Goal: Task Accomplishment & Management: Manage account settings

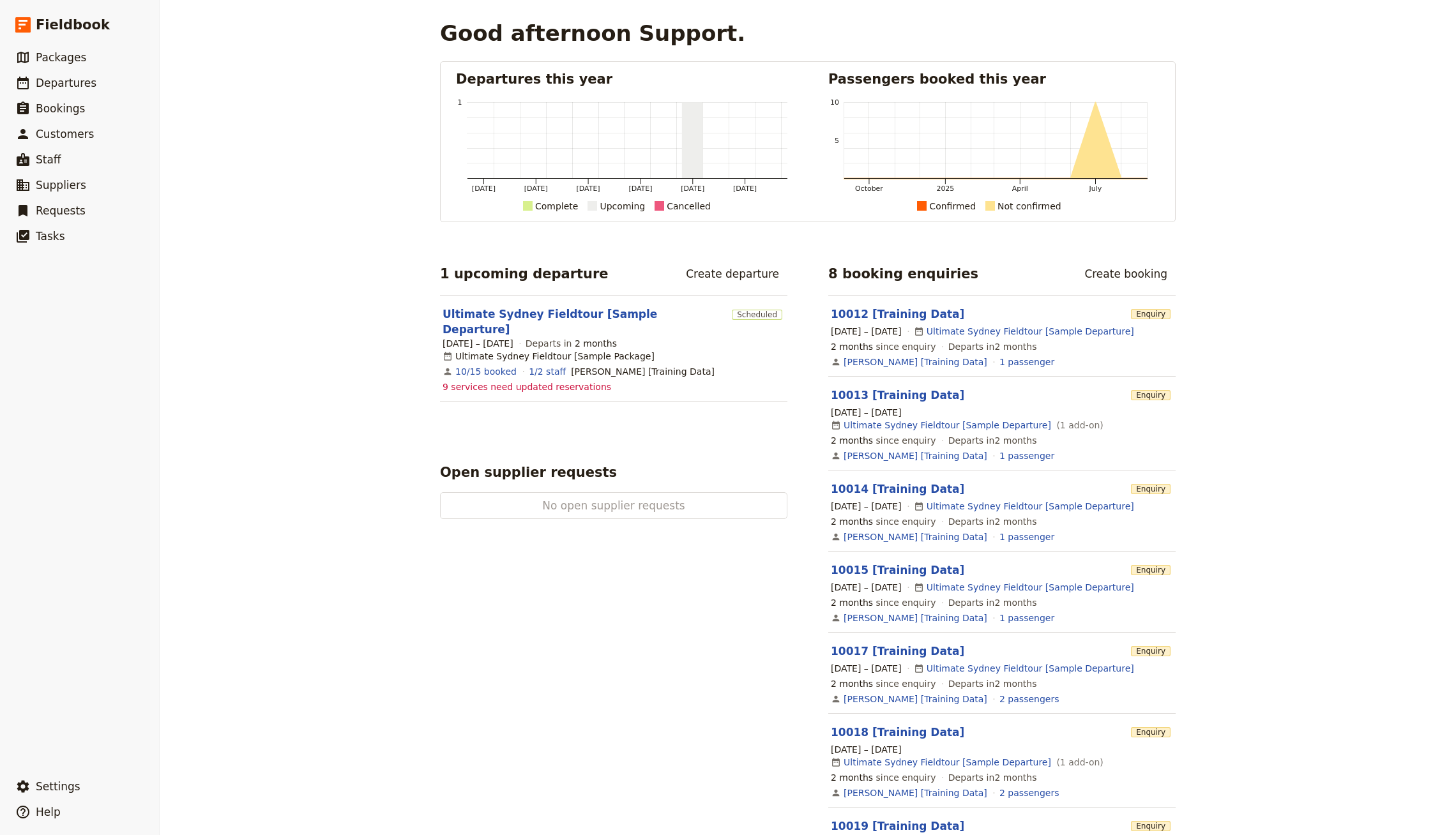
drag, startPoint x: 326, startPoint y: 149, endPoint x: 235, endPoint y: 126, distance: 93.9
click at [326, 148] on div "Good afternoon Support. Departures this year [DATE] [DATE] [DATE] [DATE] [DATE]…" at bounding box center [807, 417] width 1297 height 835
click at [116, 96] on link "​ Bookings" at bounding box center [80, 108] width 159 height 26
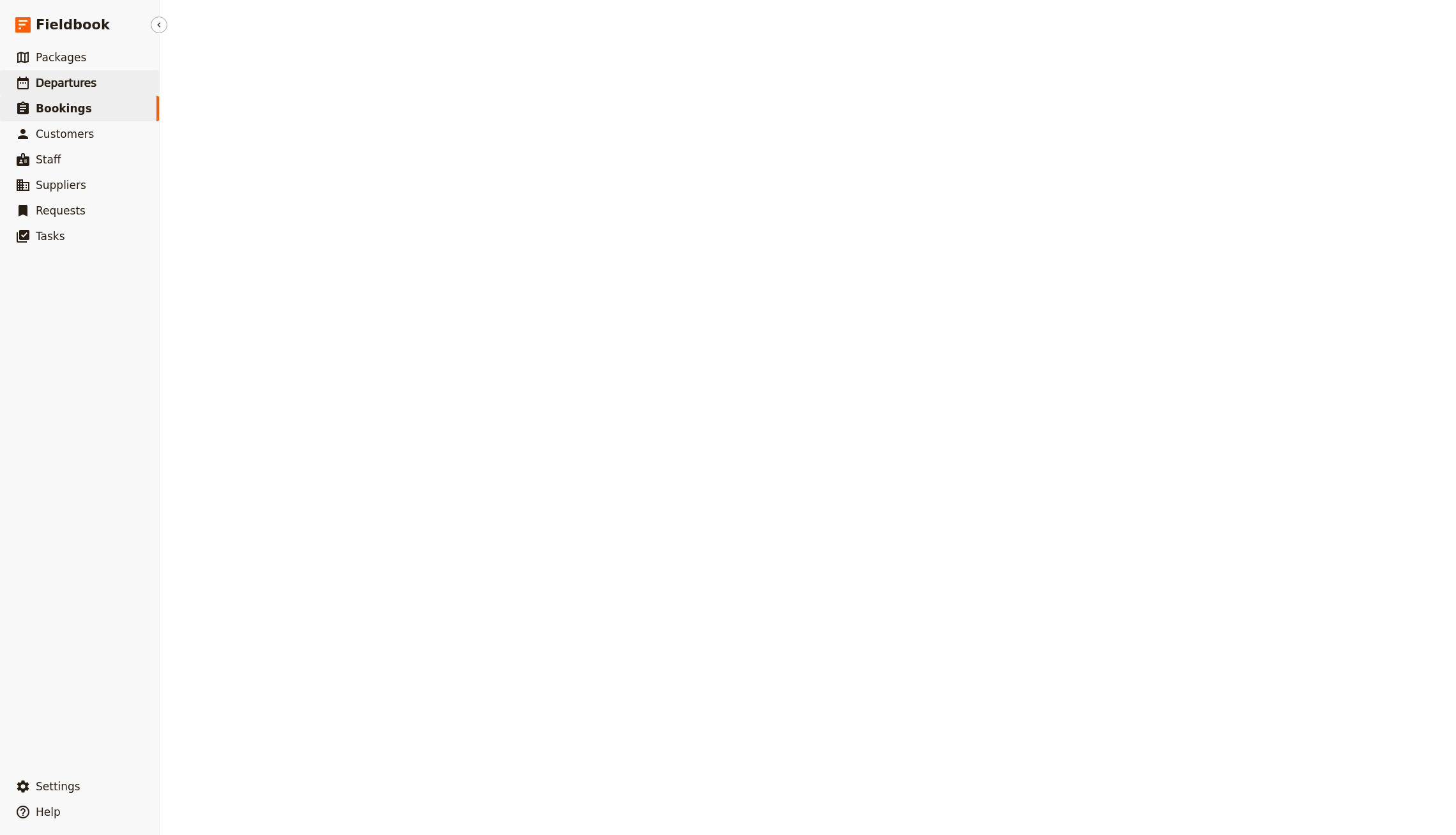
click at [103, 85] on link "​ Departures" at bounding box center [80, 83] width 159 height 26
select select "CREATED_AT"
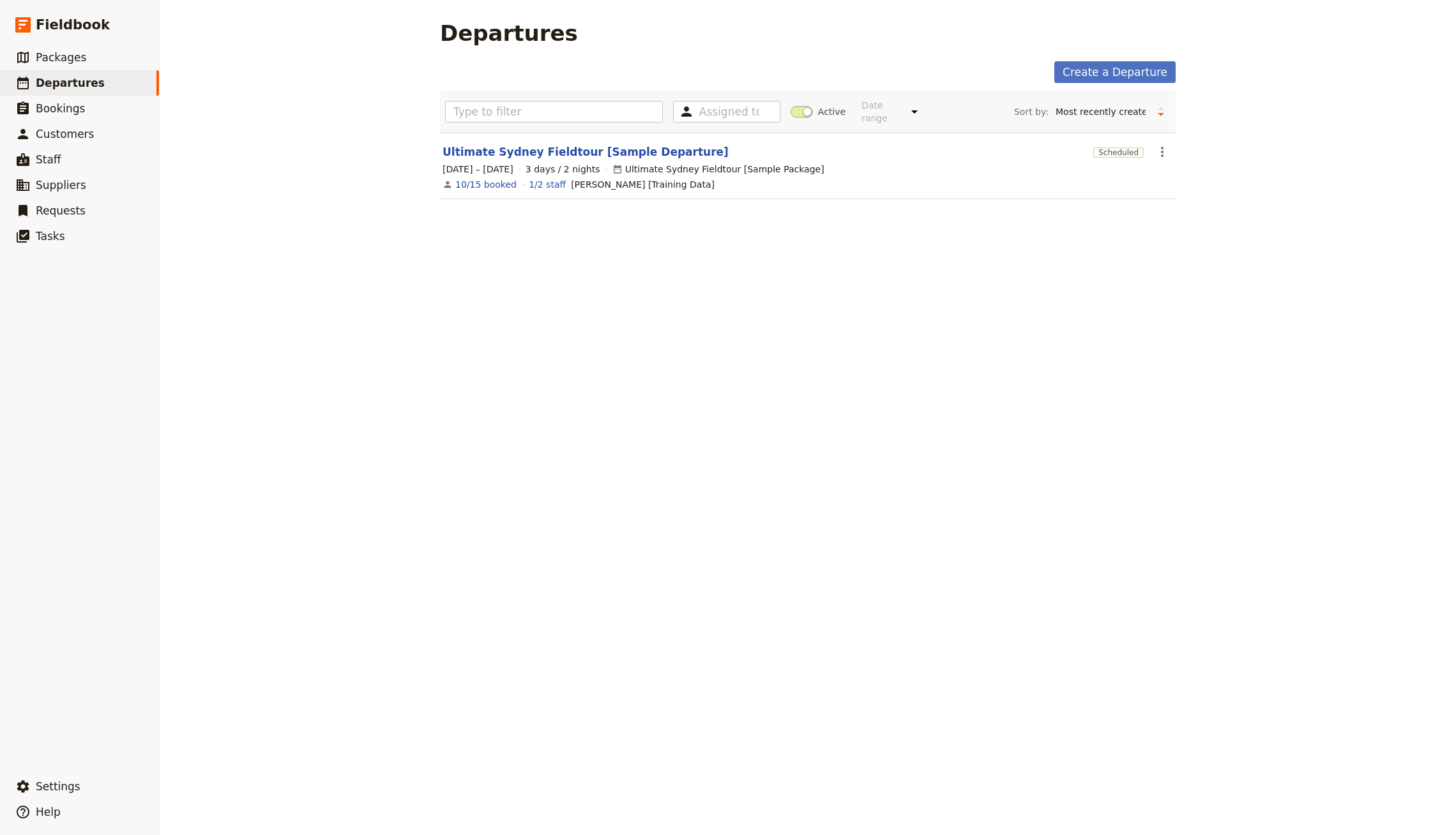
click at [792, 106] on span at bounding box center [801, 111] width 22 height 11
click at [791, 105] on input "Active" at bounding box center [791, 105] width 0 height 0
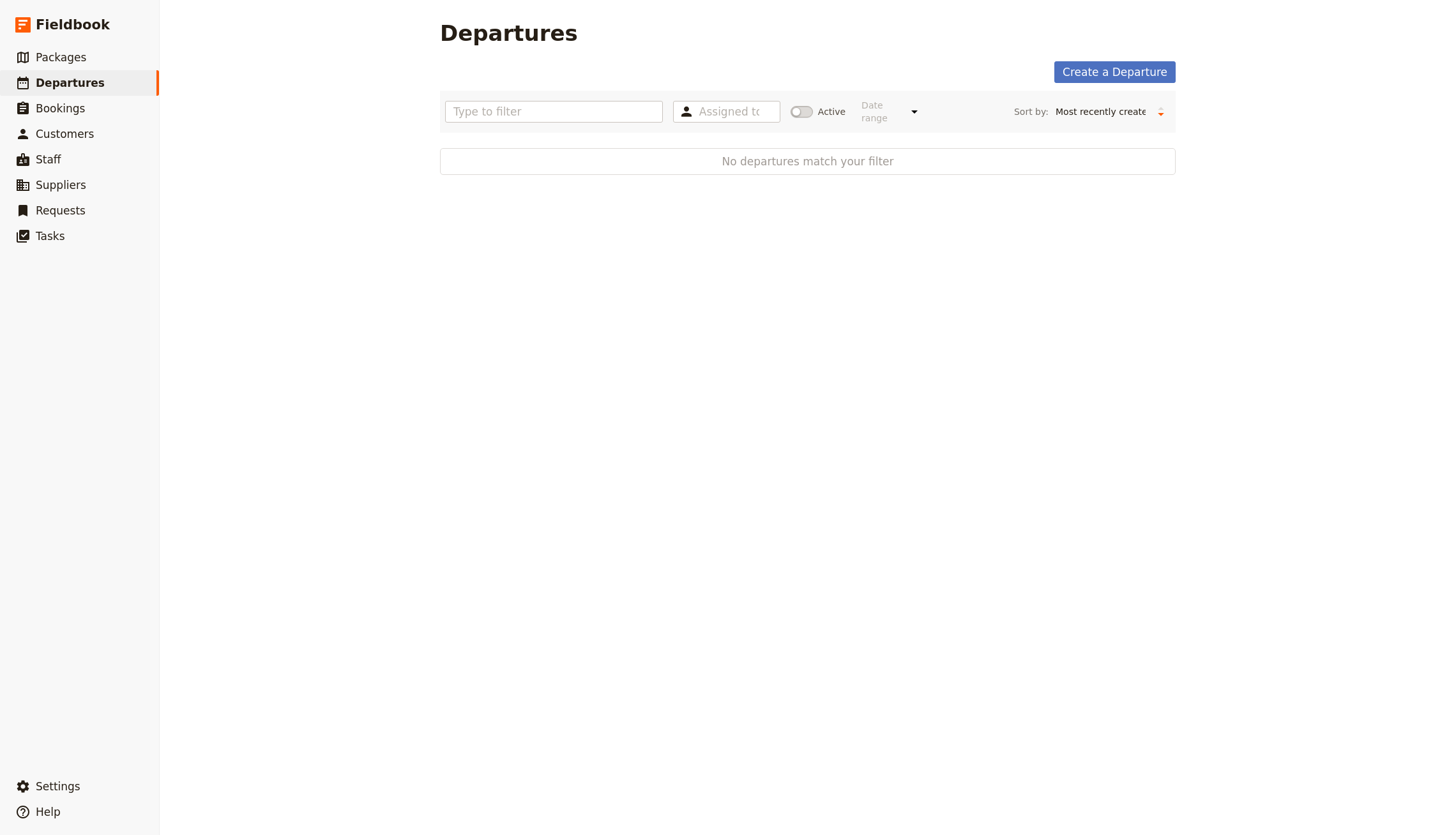
click at [791, 106] on span at bounding box center [801, 111] width 22 height 11
click at [791, 105] on input "Active" at bounding box center [791, 105] width 0 height 0
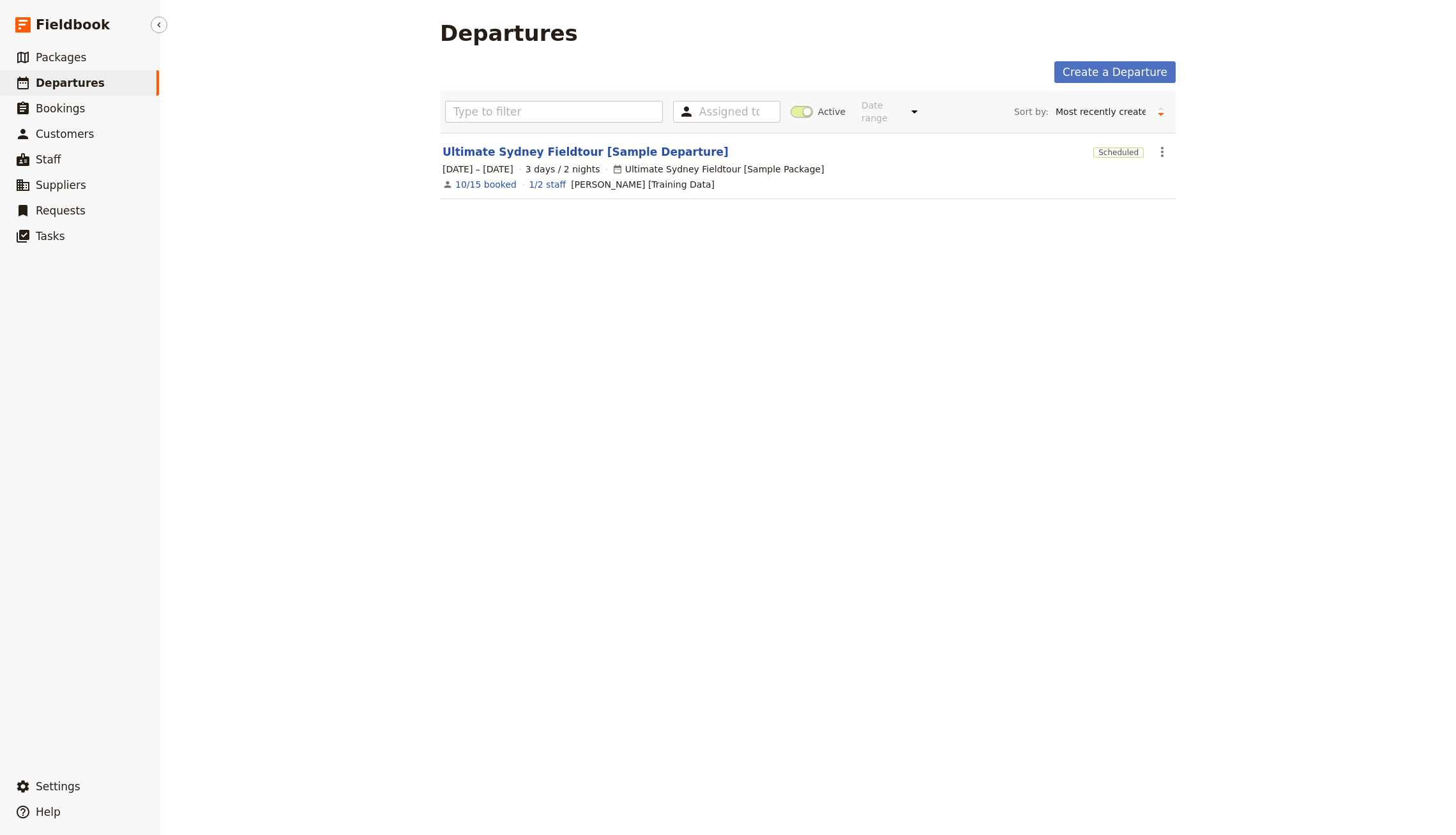
click at [61, 75] on span "Departures" at bounding box center [70, 83] width 69 height 15
click at [73, 53] on span "Packages" at bounding box center [61, 57] width 50 height 13
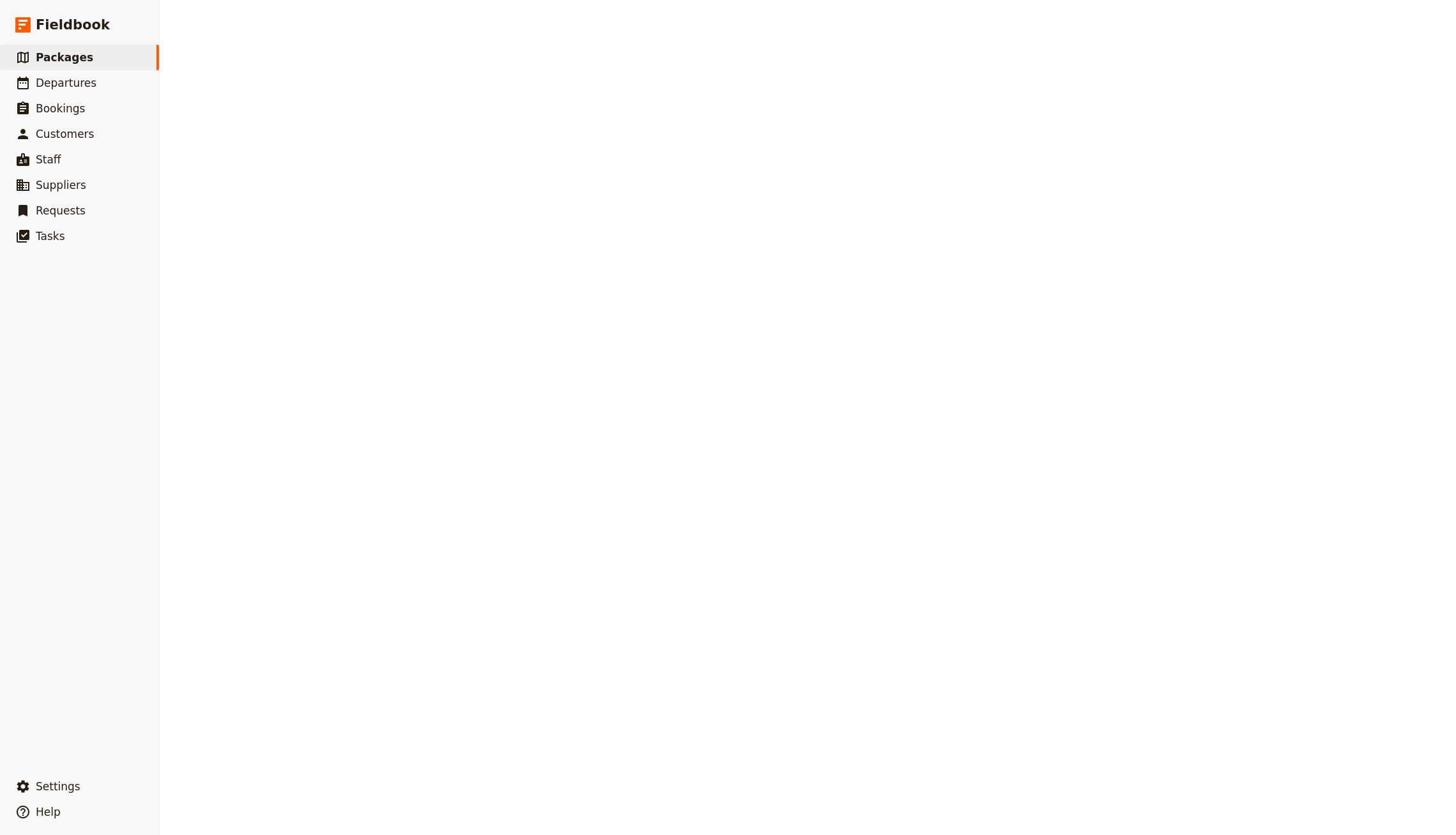
select select "UPDATED_AT"
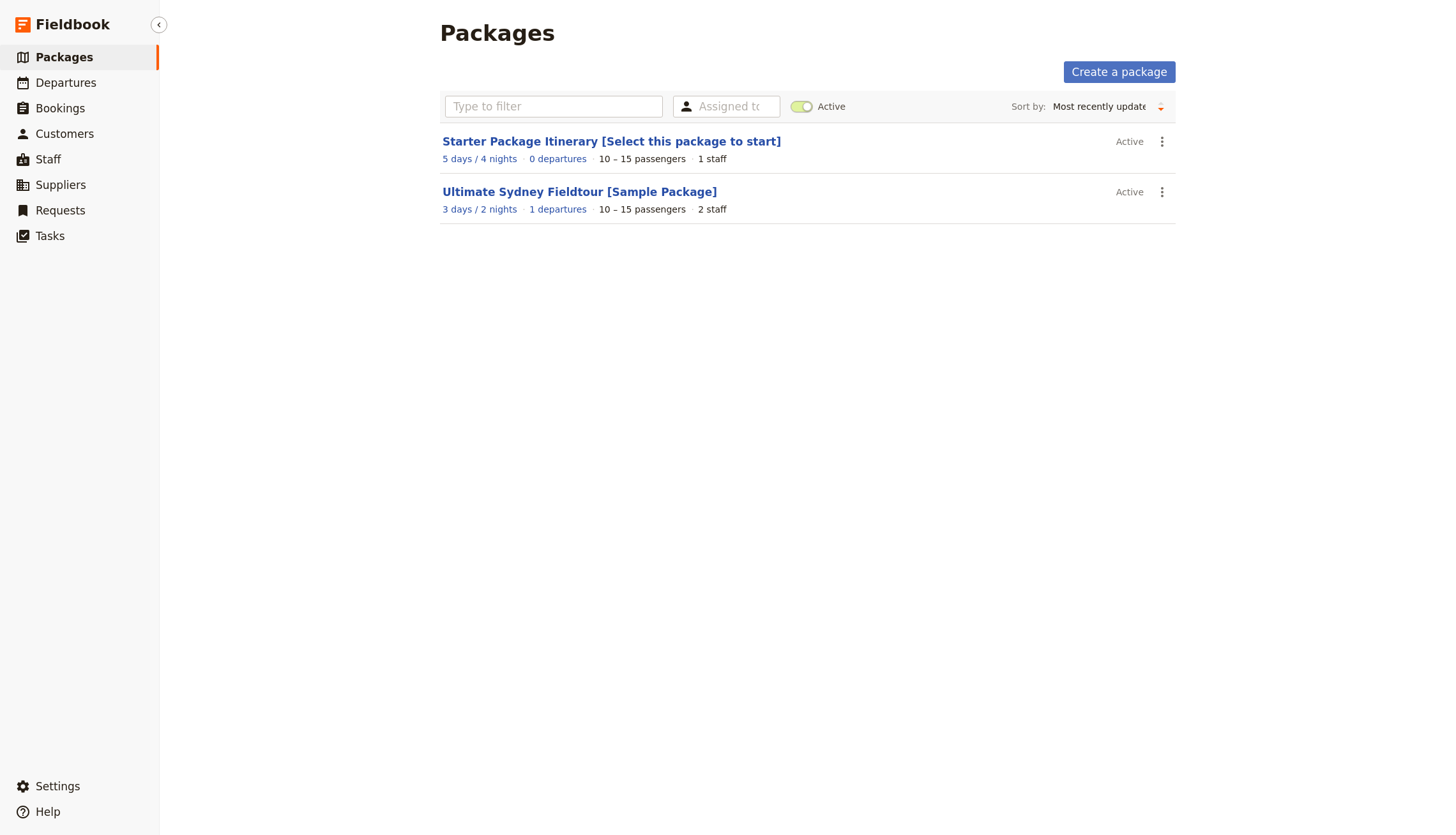
click at [130, 55] on link "​ Packages" at bounding box center [80, 58] width 159 height 26
click at [83, 85] on span "Departures" at bounding box center [66, 83] width 61 height 13
select select "CREATED_AT"
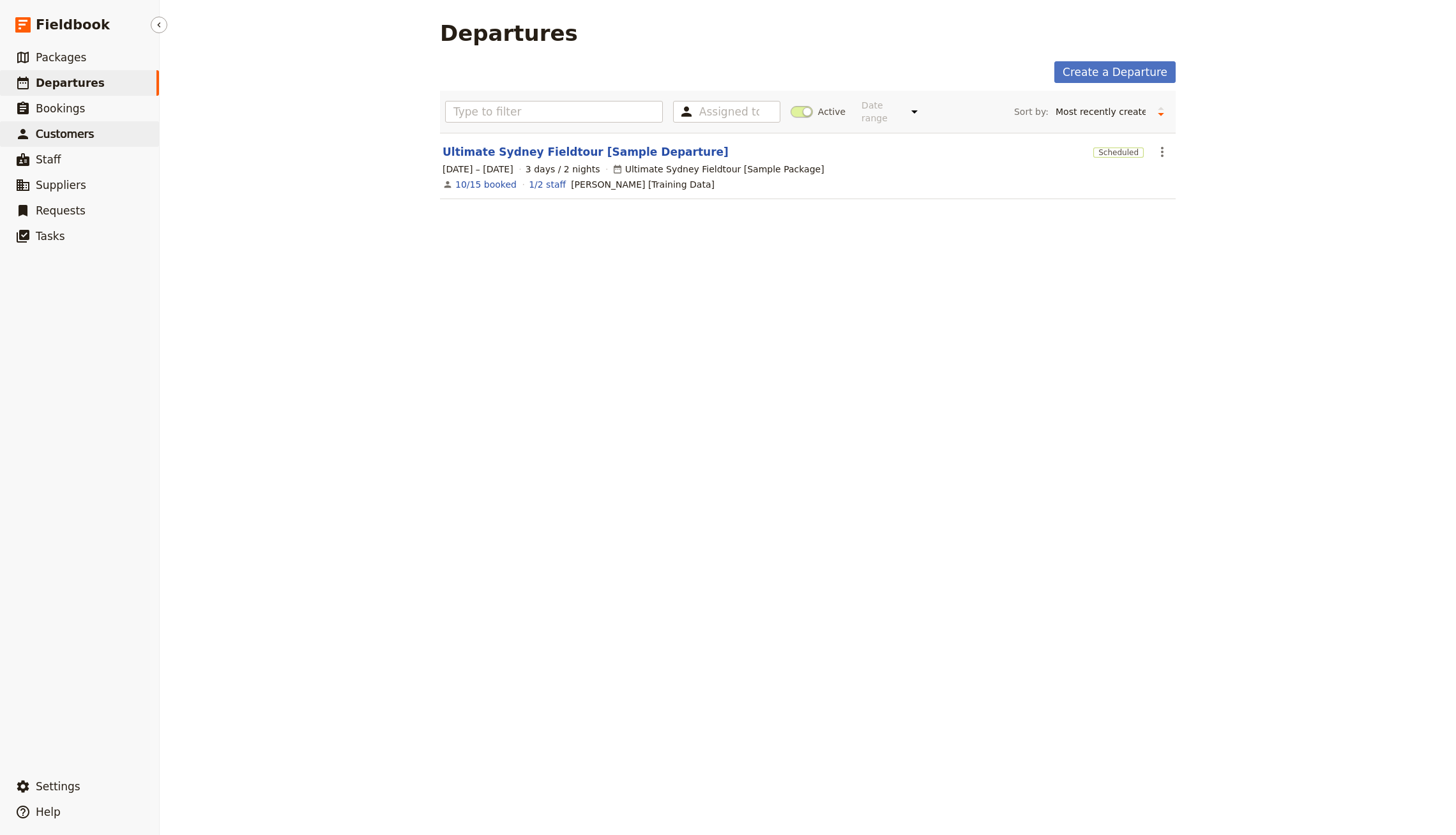
click at [78, 123] on link "​ Customers" at bounding box center [80, 134] width 159 height 26
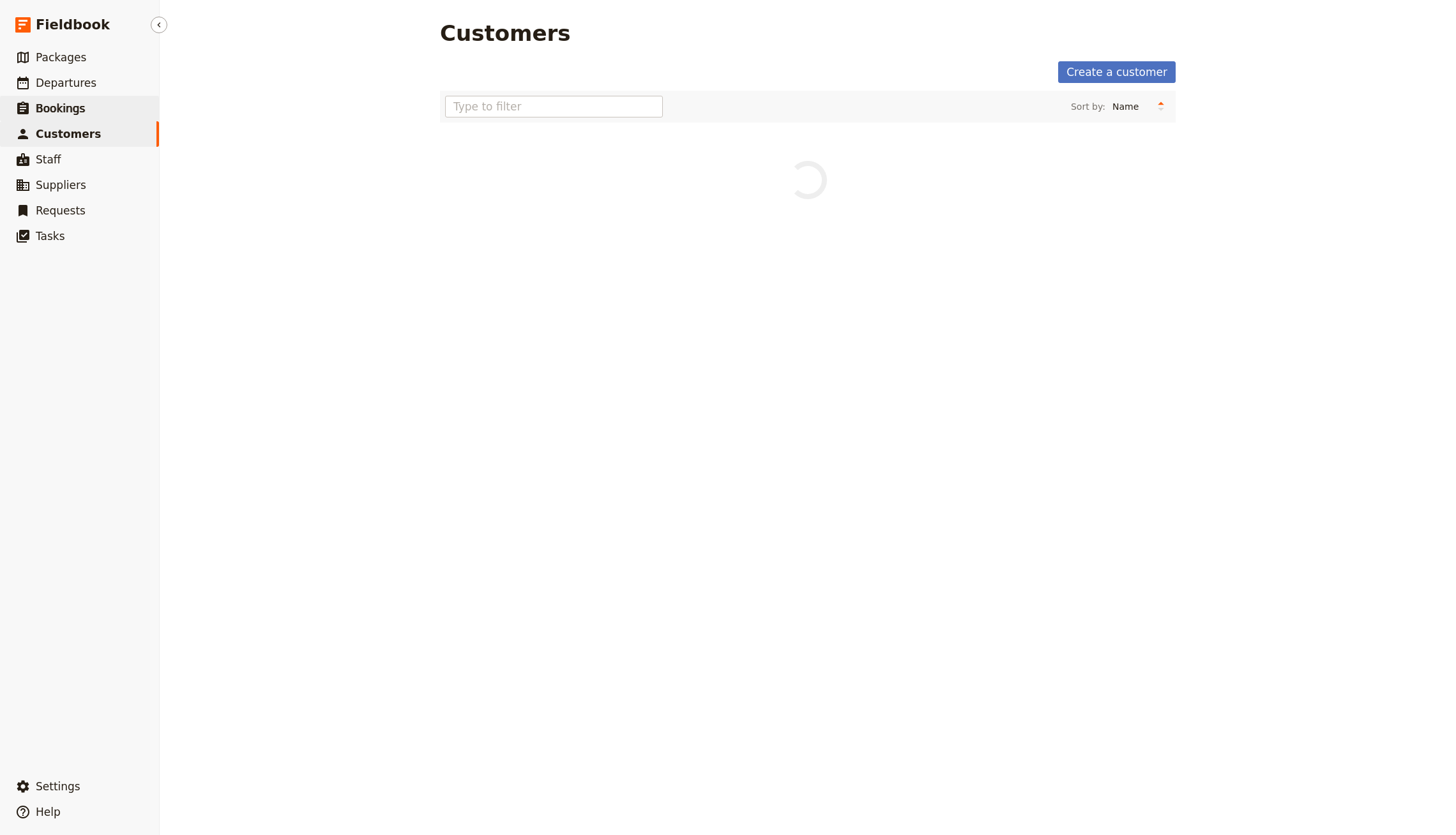
click at [83, 111] on link "​ Bookings" at bounding box center [80, 108] width 159 height 26
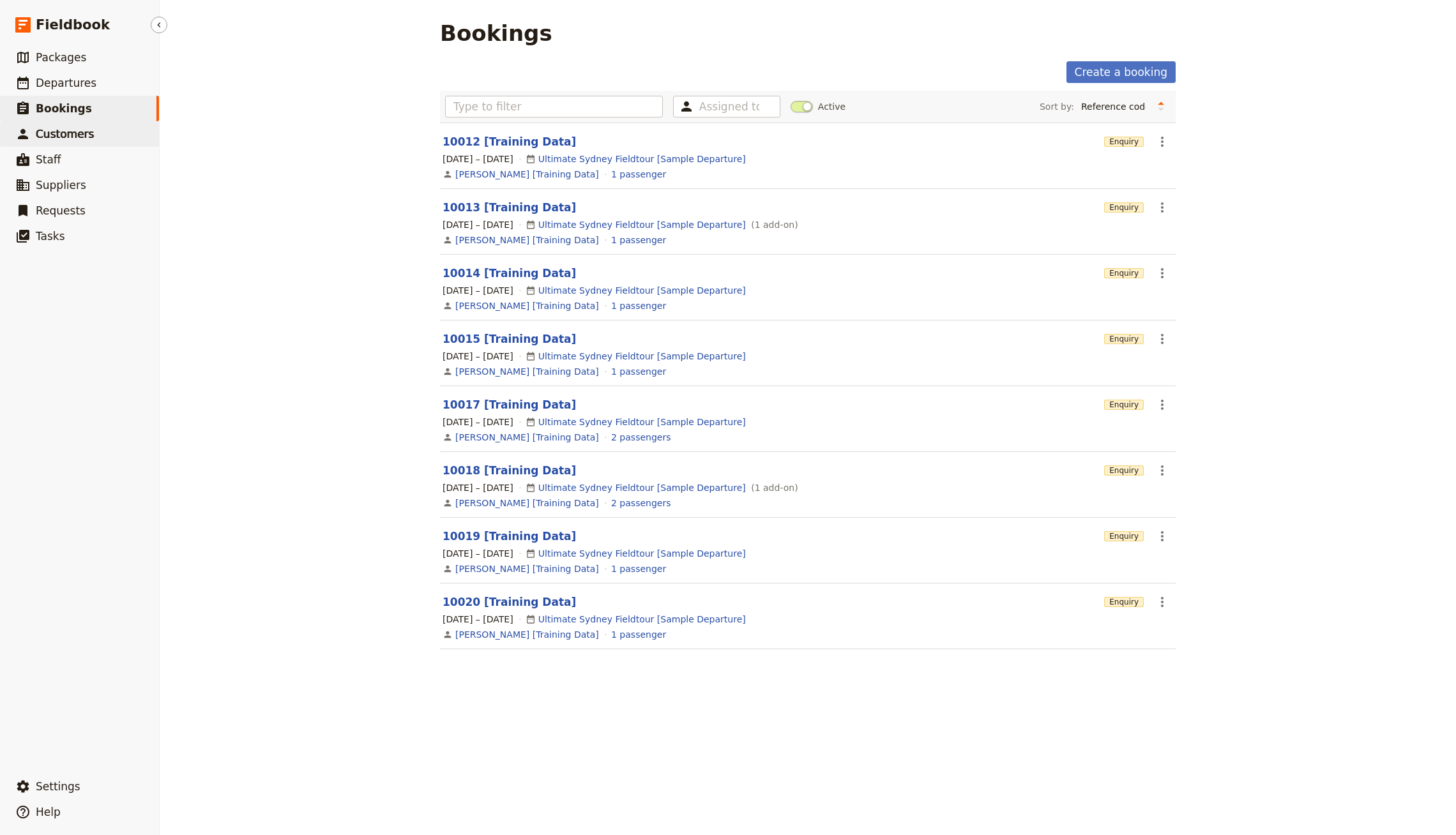
click at [93, 131] on link "​ Customers" at bounding box center [80, 134] width 159 height 26
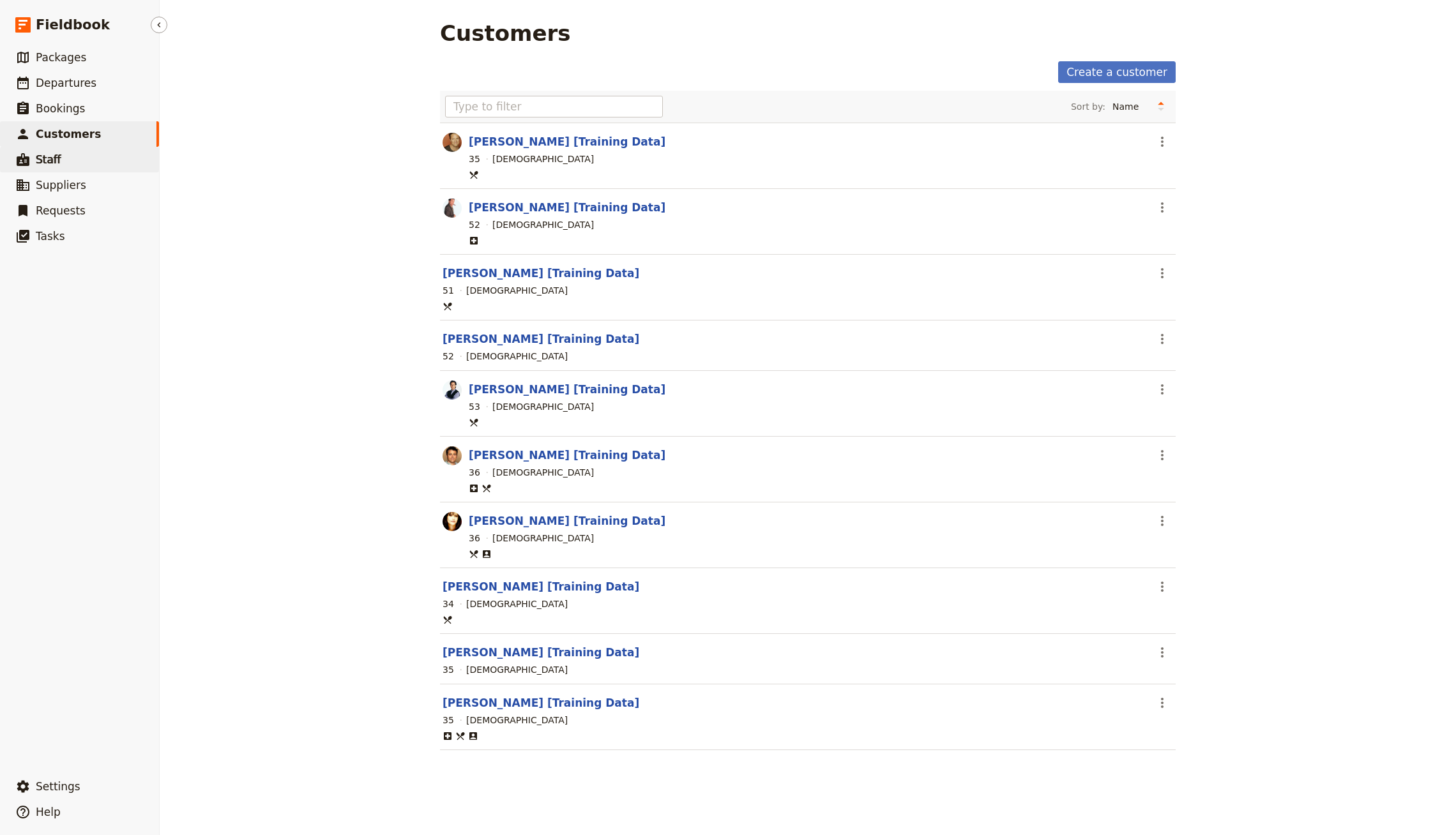
click at [83, 159] on link "​ Staff" at bounding box center [80, 160] width 159 height 26
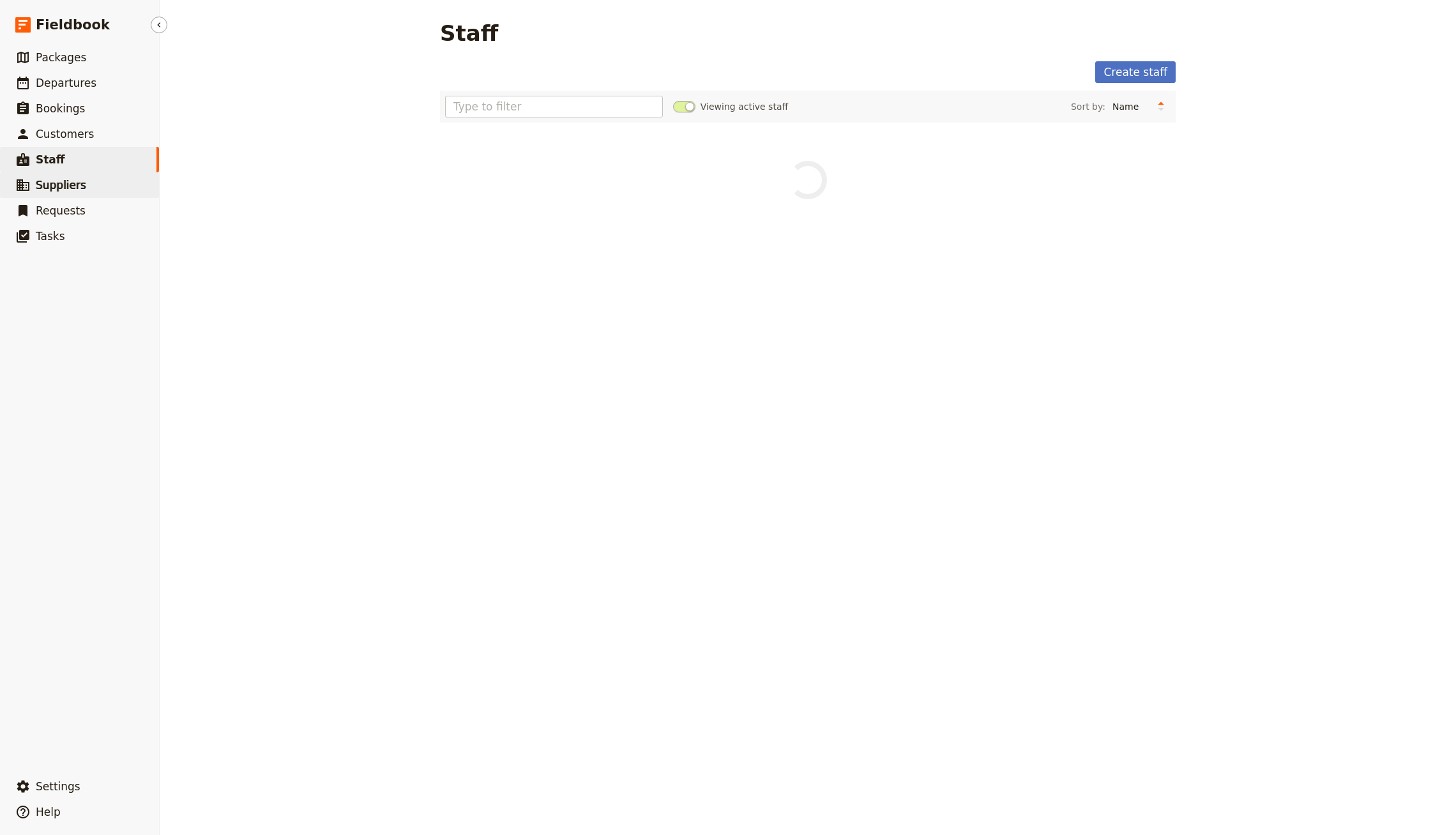
click at [78, 192] on span "Suppliers" at bounding box center [61, 185] width 50 height 15
click at [105, 104] on link "​ Bookings" at bounding box center [80, 108] width 159 height 26
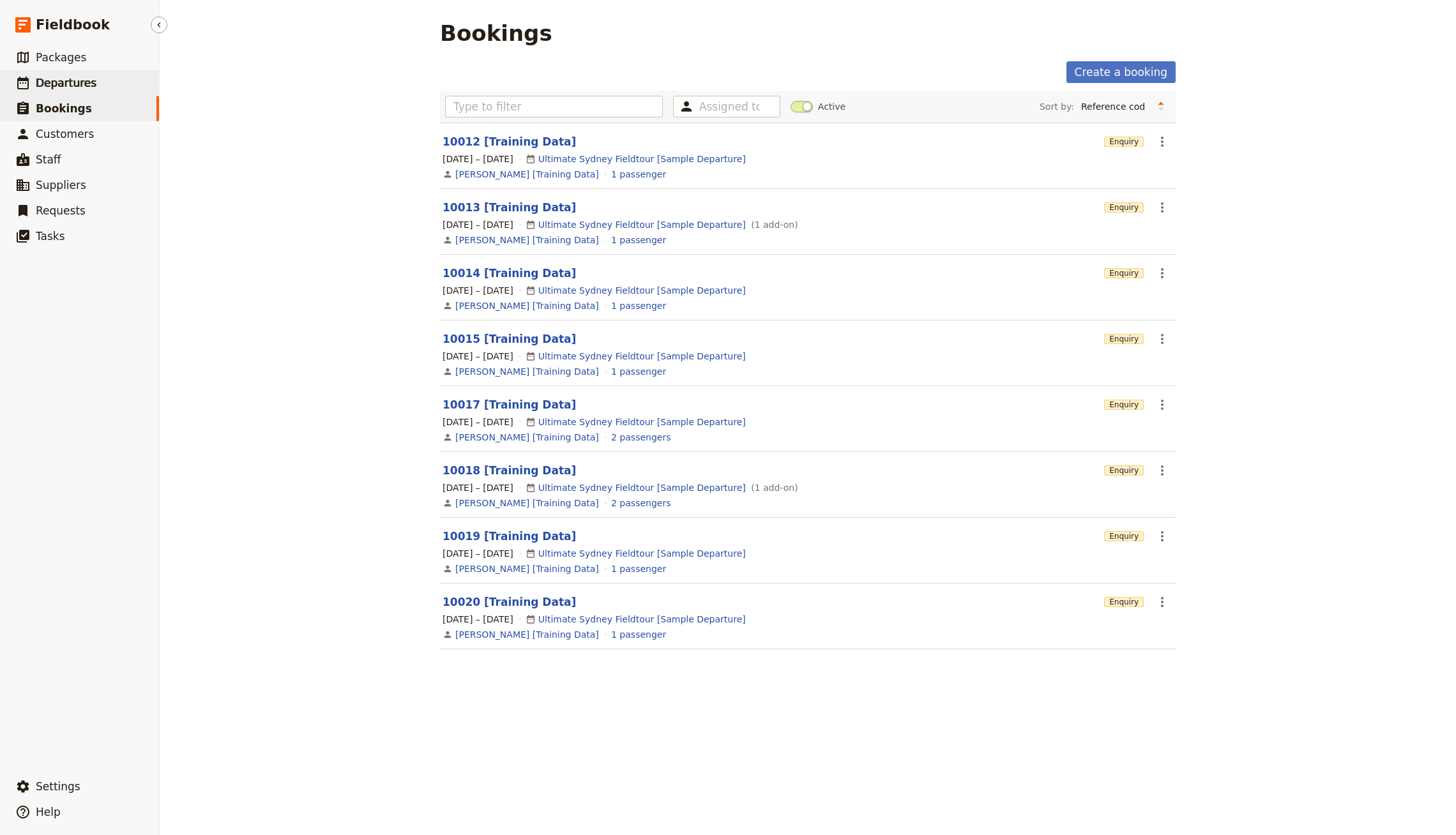
click at [100, 74] on link "​ Departures" at bounding box center [80, 83] width 159 height 26
select select "CREATED_AT"
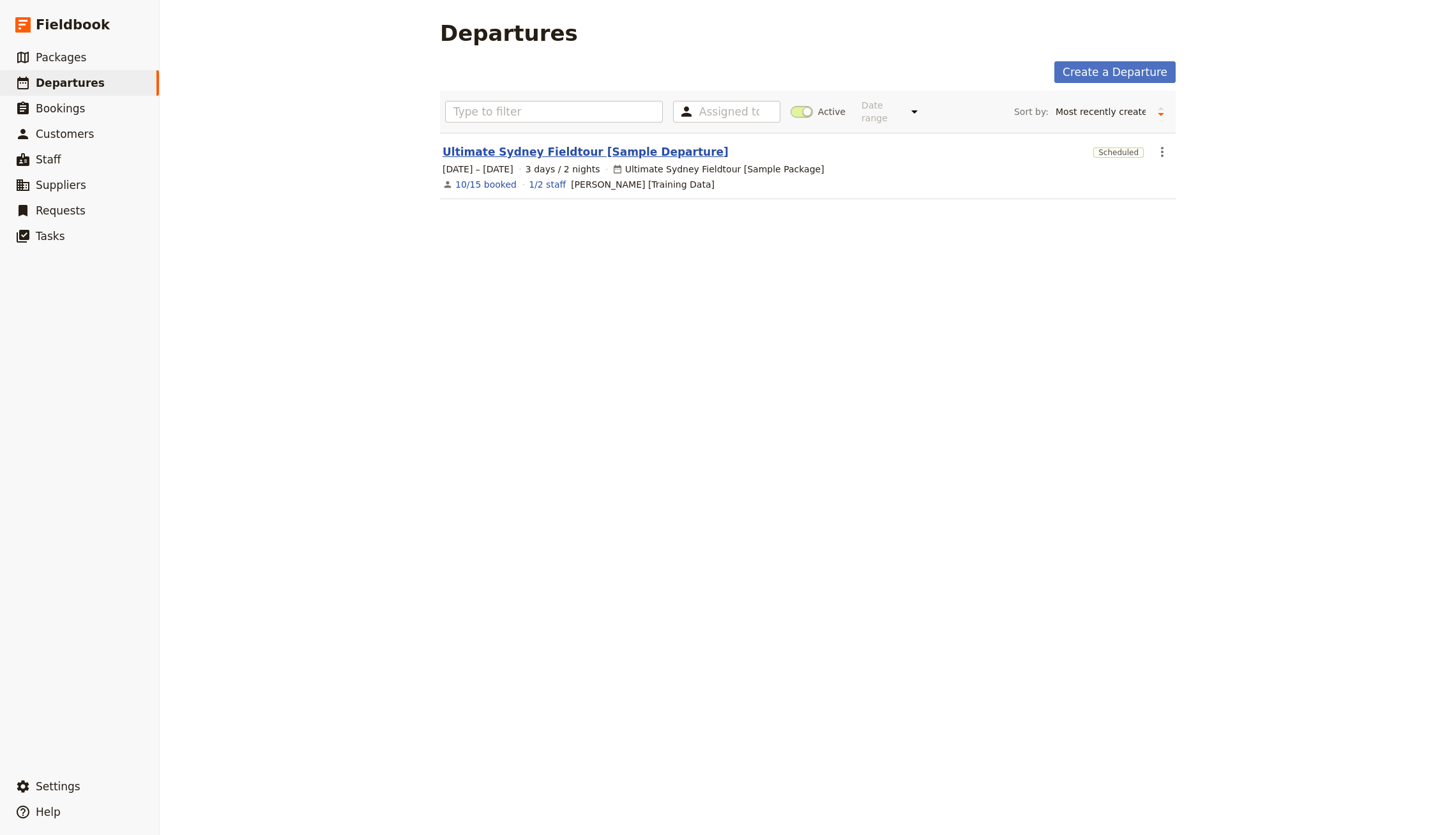
click at [602, 144] on link "Ultimate Sydney Fieldtour [Sample Departure]" at bounding box center [585, 152] width 286 height 15
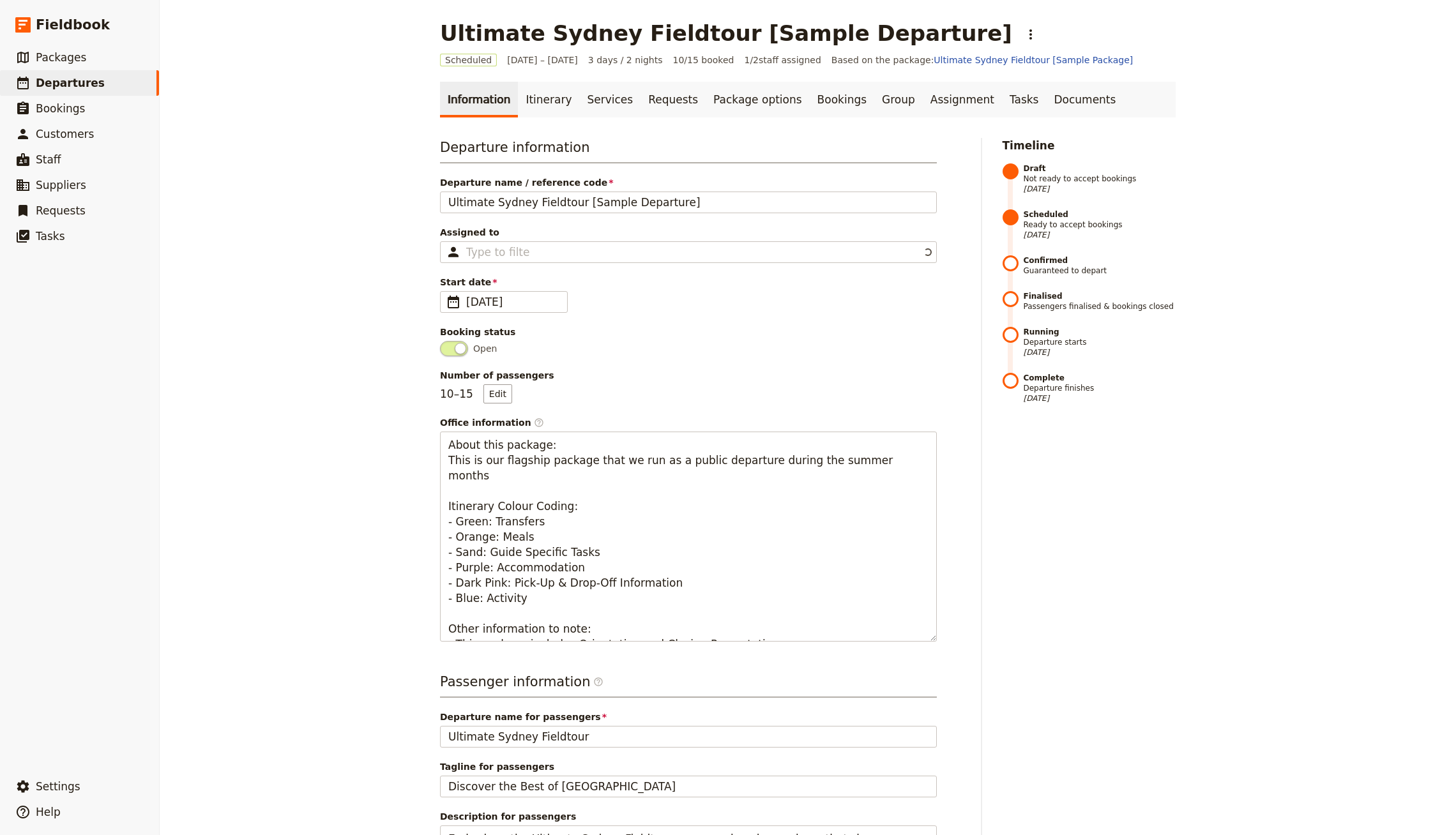
click at [530, 114] on link "Itinerary" at bounding box center [549, 99] width 61 height 36
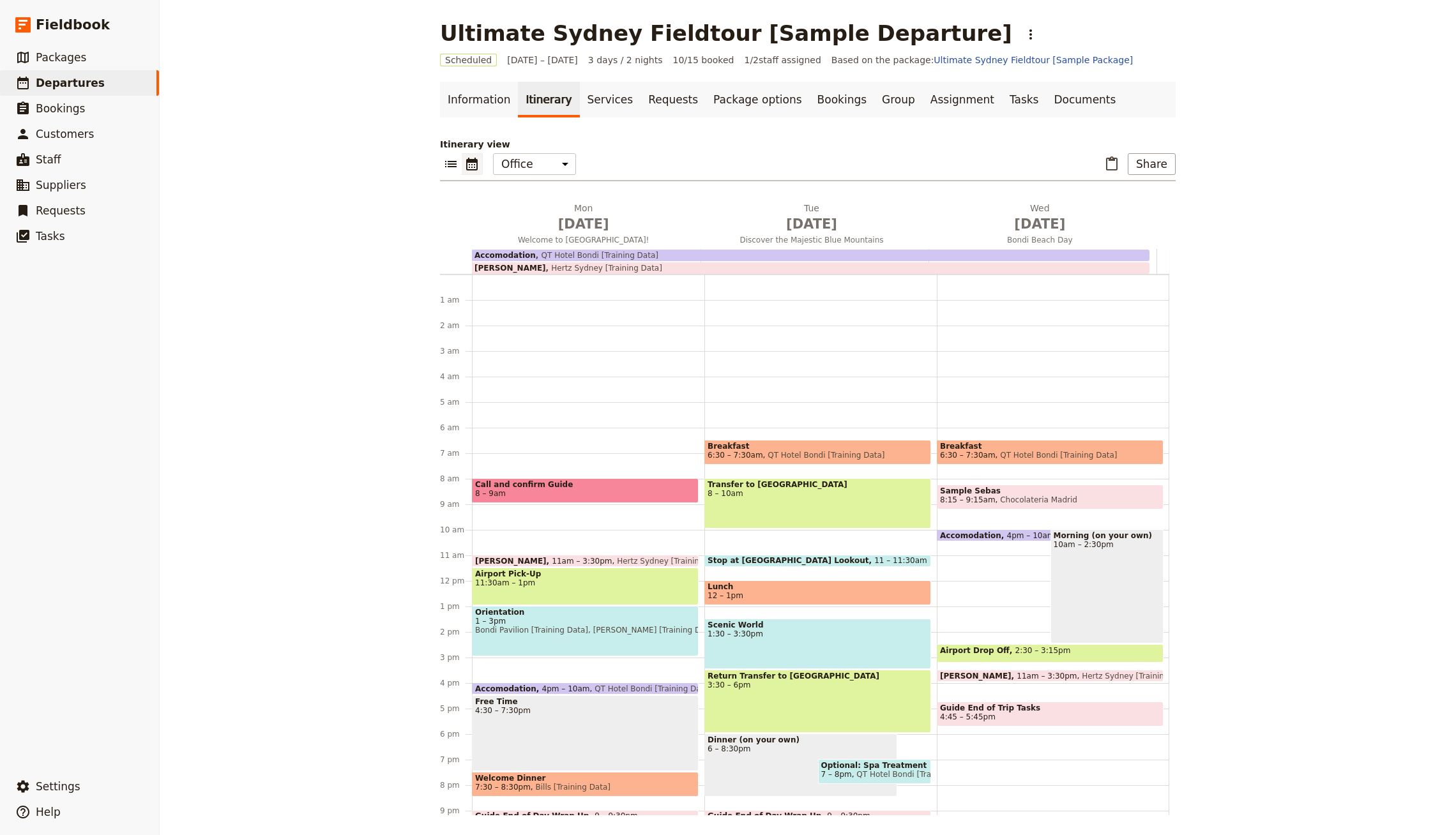
scroll to position [71, 0]
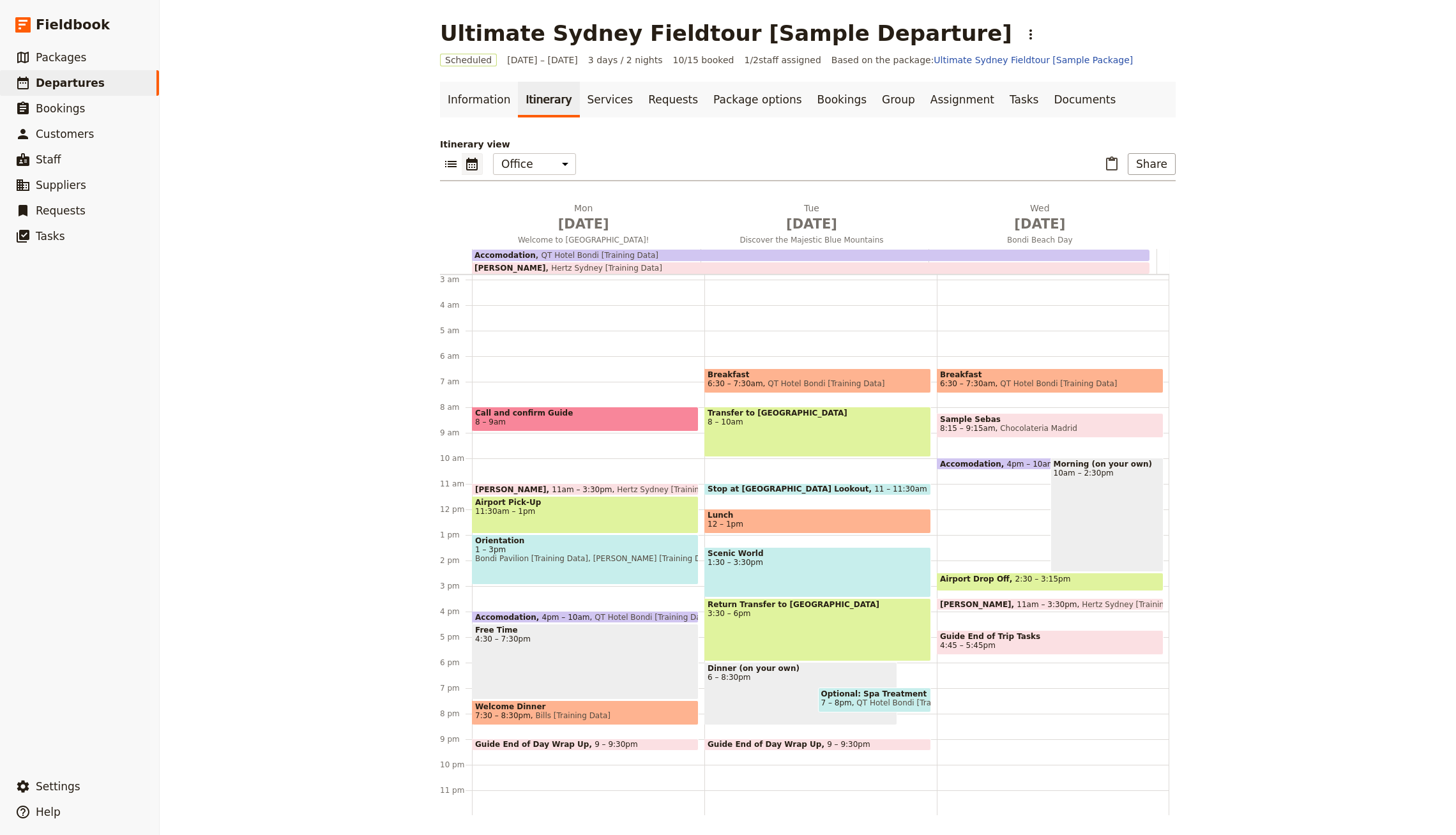
click at [567, 198] on div "Itinerary view ​ ​ Office Guide Passenger Sales ​ Share [DATE] Welcome to [GEOG…" at bounding box center [808, 476] width 736 height 677
click at [549, 224] on span "[DATE]" at bounding box center [583, 224] width 212 height 19
click at [112, 68] on link "​ Packages" at bounding box center [80, 58] width 159 height 26
select select "UPDATED_AT"
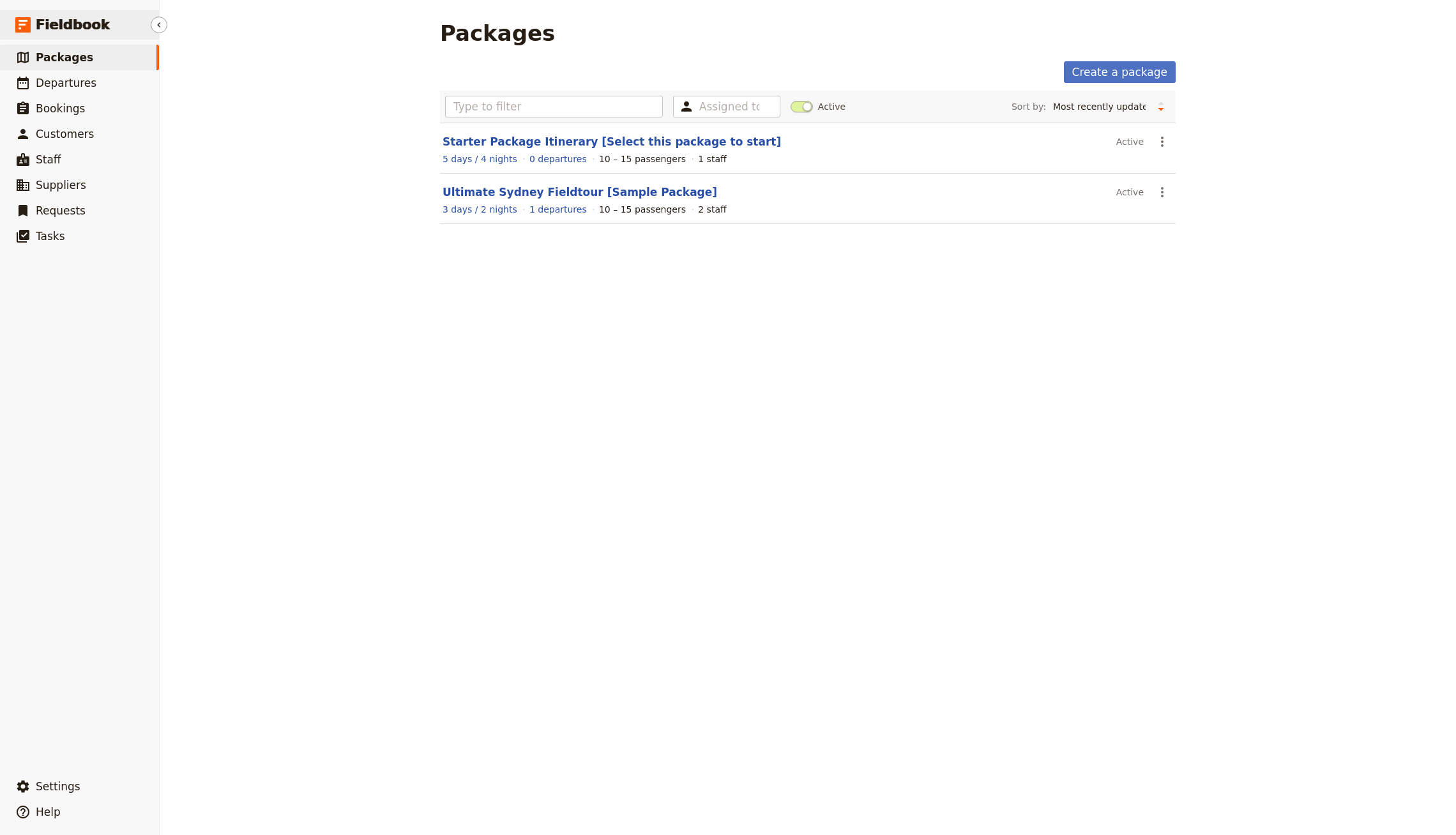
click at [72, 22] on span "Fieldbook" at bounding box center [73, 24] width 74 height 19
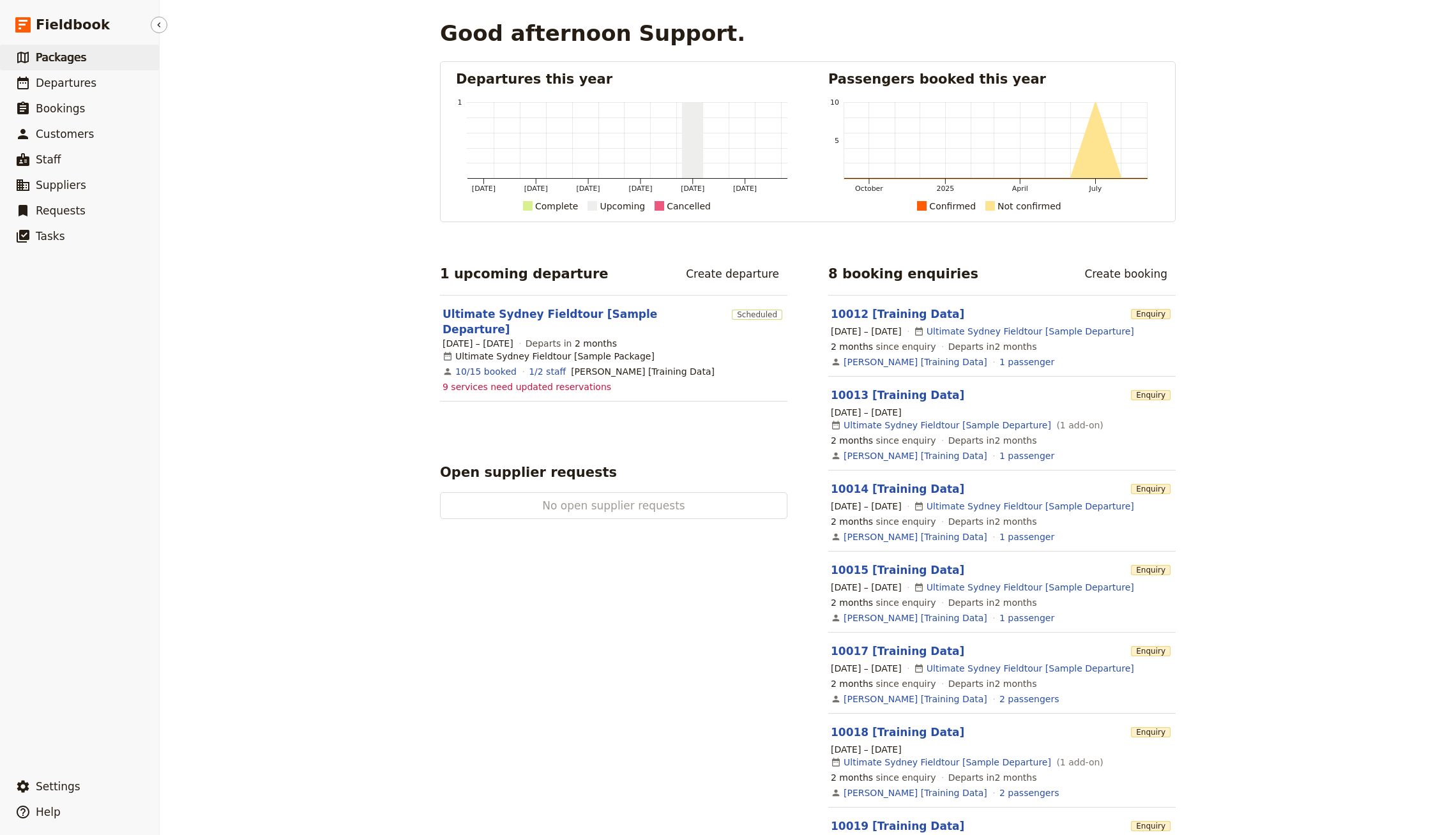
click at [90, 67] on link "​ Packages" at bounding box center [80, 58] width 159 height 26
select select "UPDATED_AT"
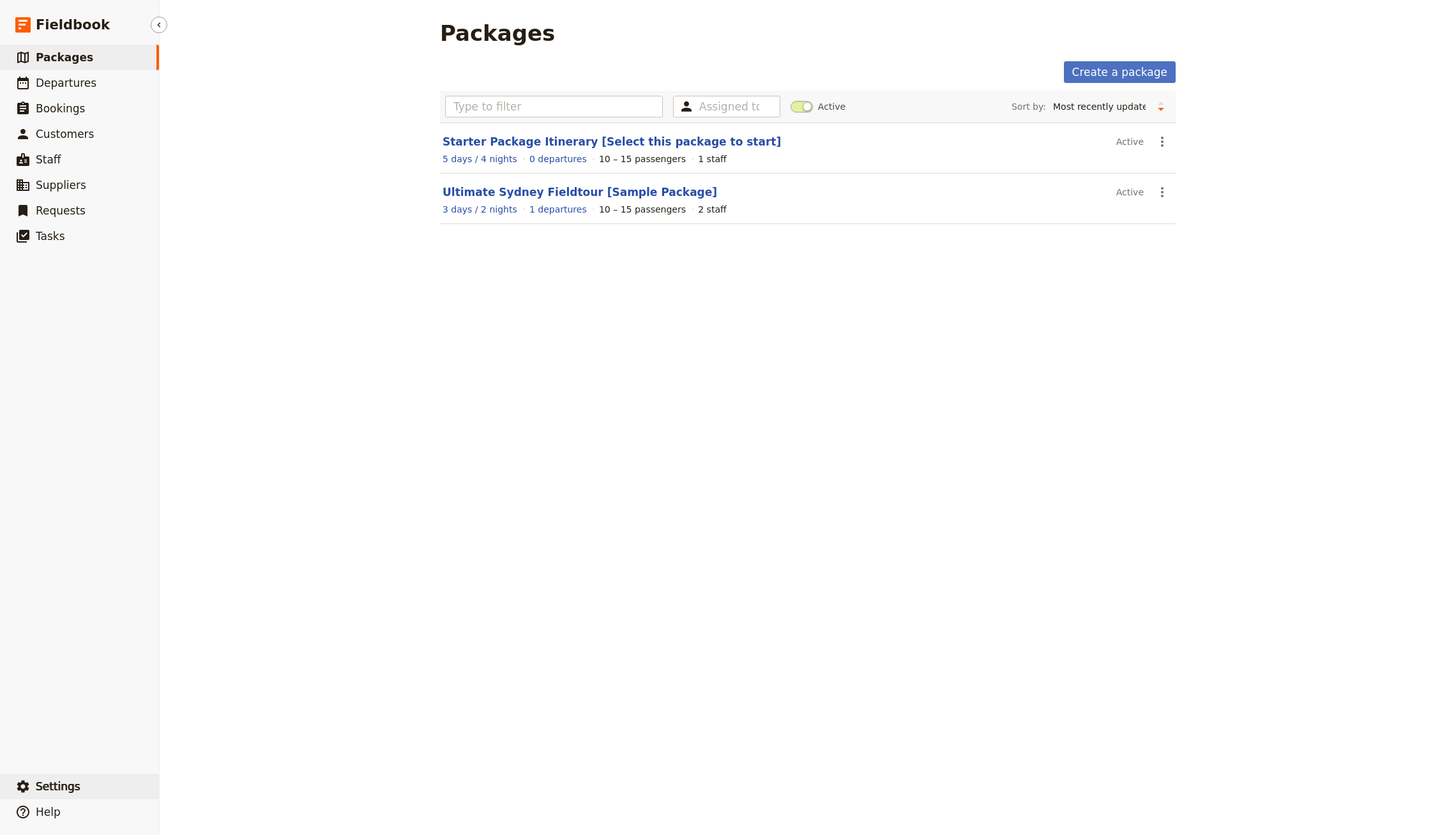
drag, startPoint x: 79, startPoint y: 784, endPoint x: 143, endPoint y: 788, distance: 64.1
click at [79, 785] on button "​ Settings" at bounding box center [80, 786] width 159 height 26
click at [241, 749] on span "Your organization" at bounding box center [211, 751] width 77 height 13
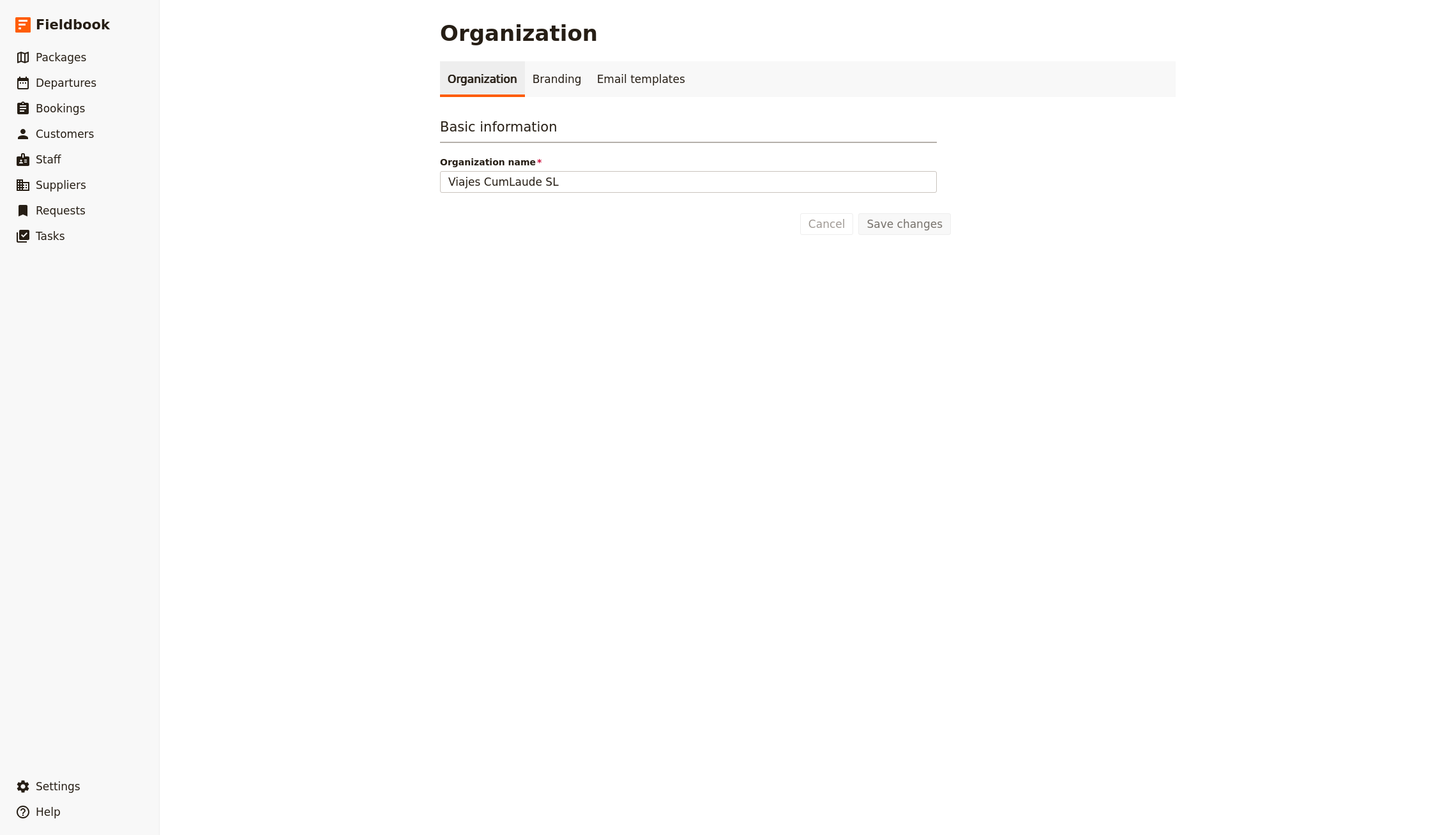
click at [548, 101] on div "Organization Branding Email templates Basic information Organization name Viaje…" at bounding box center [808, 148] width 736 height 174
click at [556, 75] on link "Branding" at bounding box center [557, 79] width 64 height 36
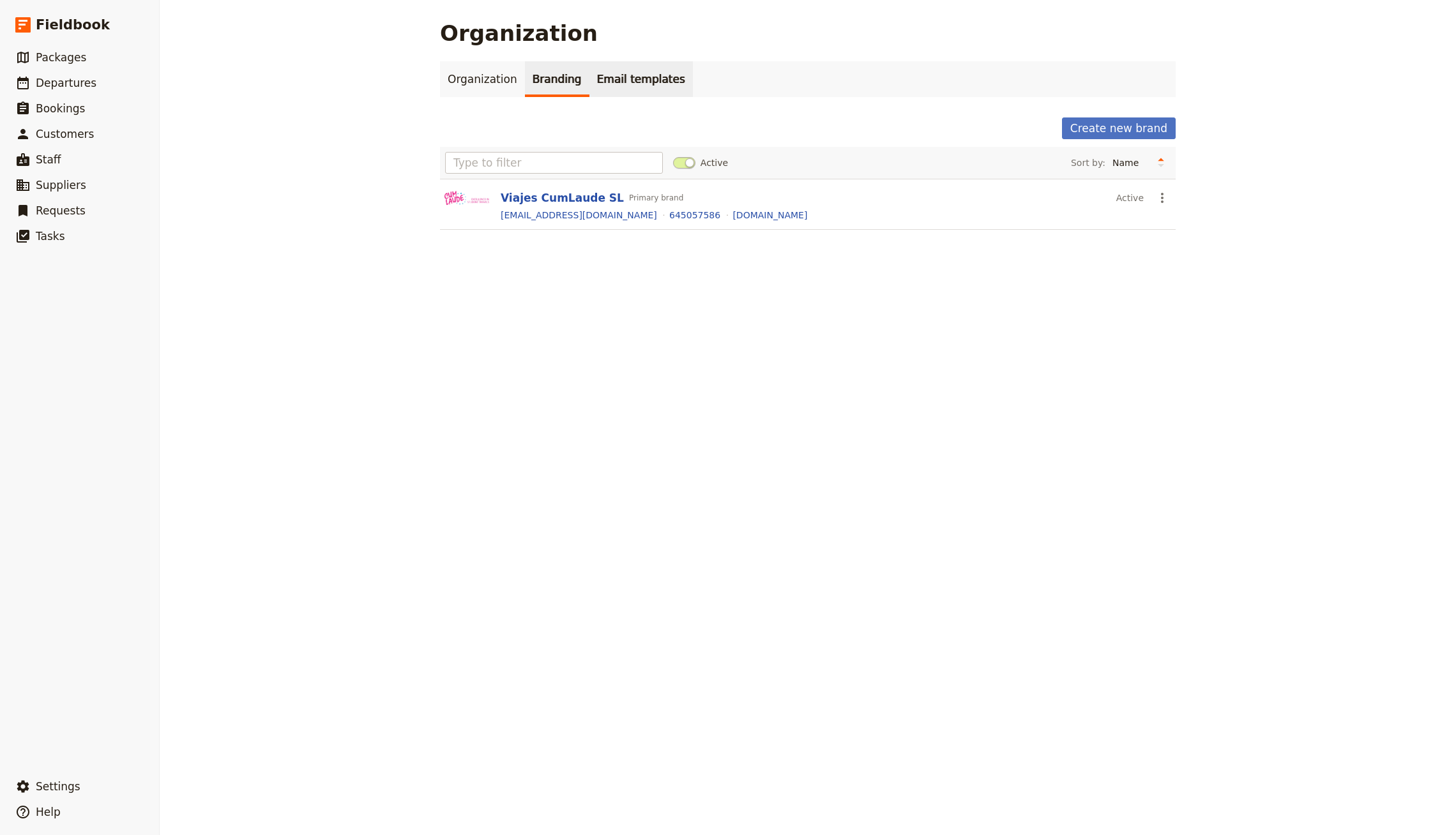
click at [623, 86] on link "Email templates" at bounding box center [641, 79] width 103 height 36
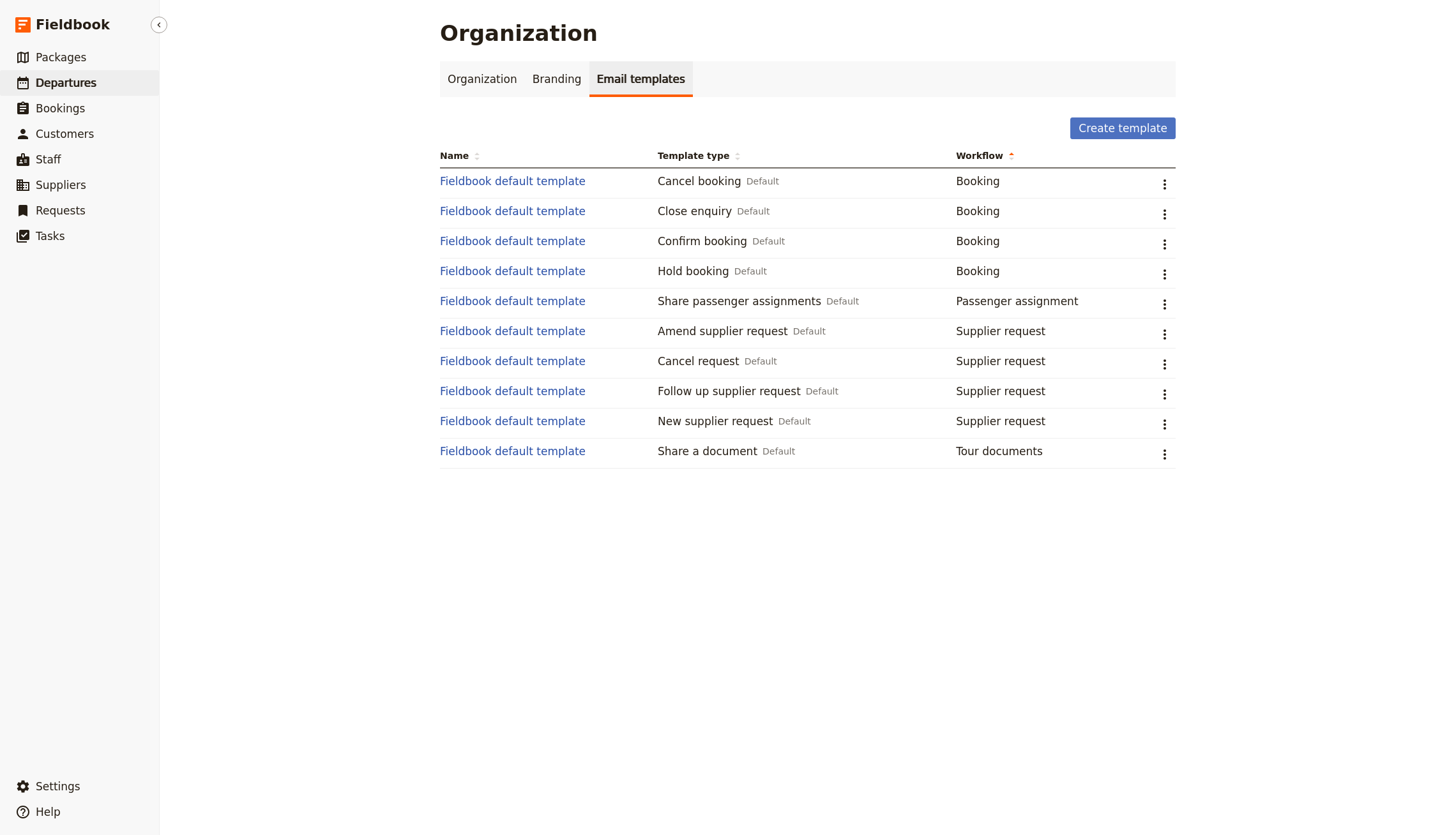
click at [90, 84] on link "​ Departures" at bounding box center [80, 83] width 159 height 26
select select "CREATED_AT"
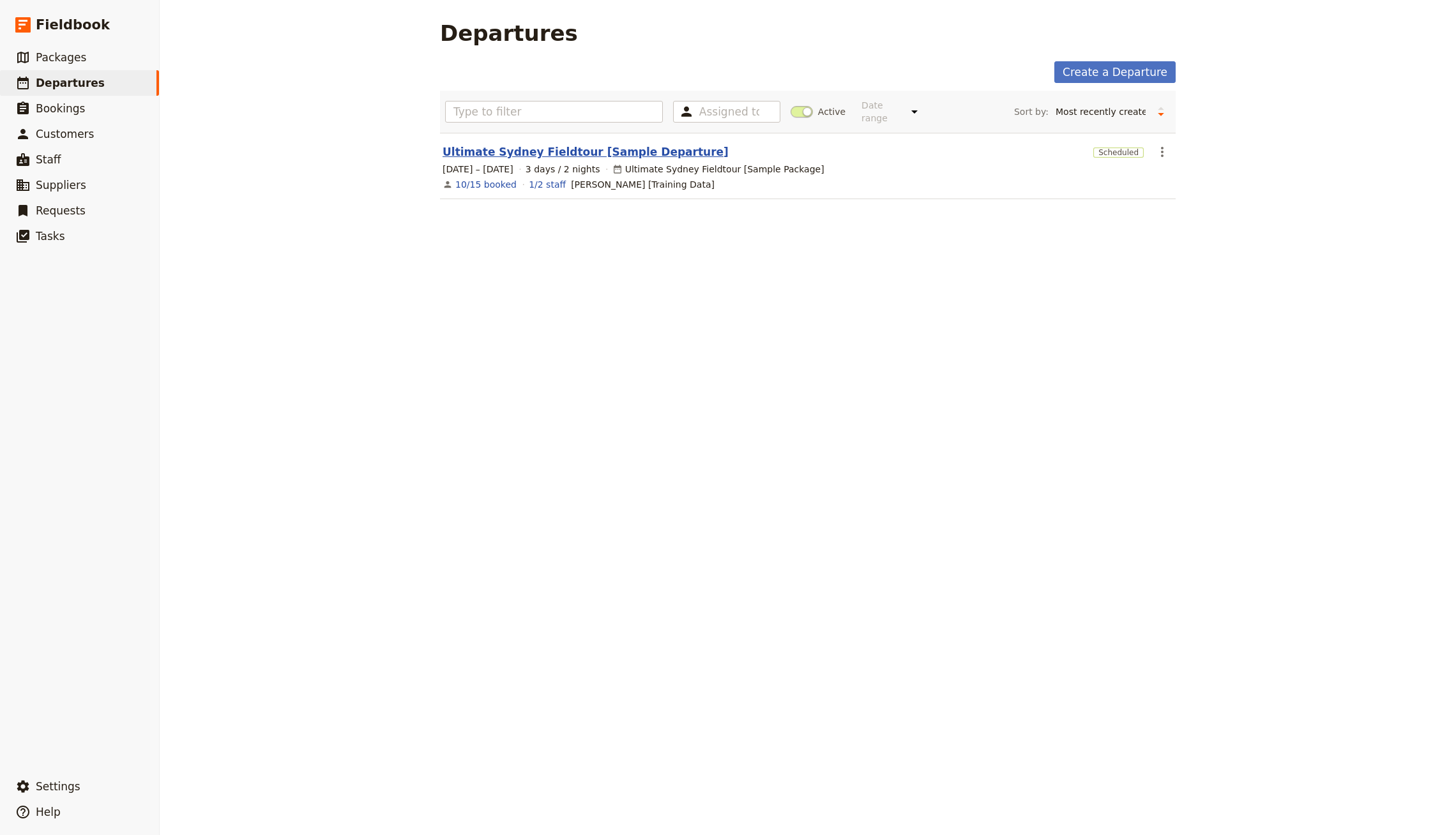
click at [558, 144] on link "Ultimate Sydney Fieldtour [Sample Departure]" at bounding box center [585, 152] width 286 height 15
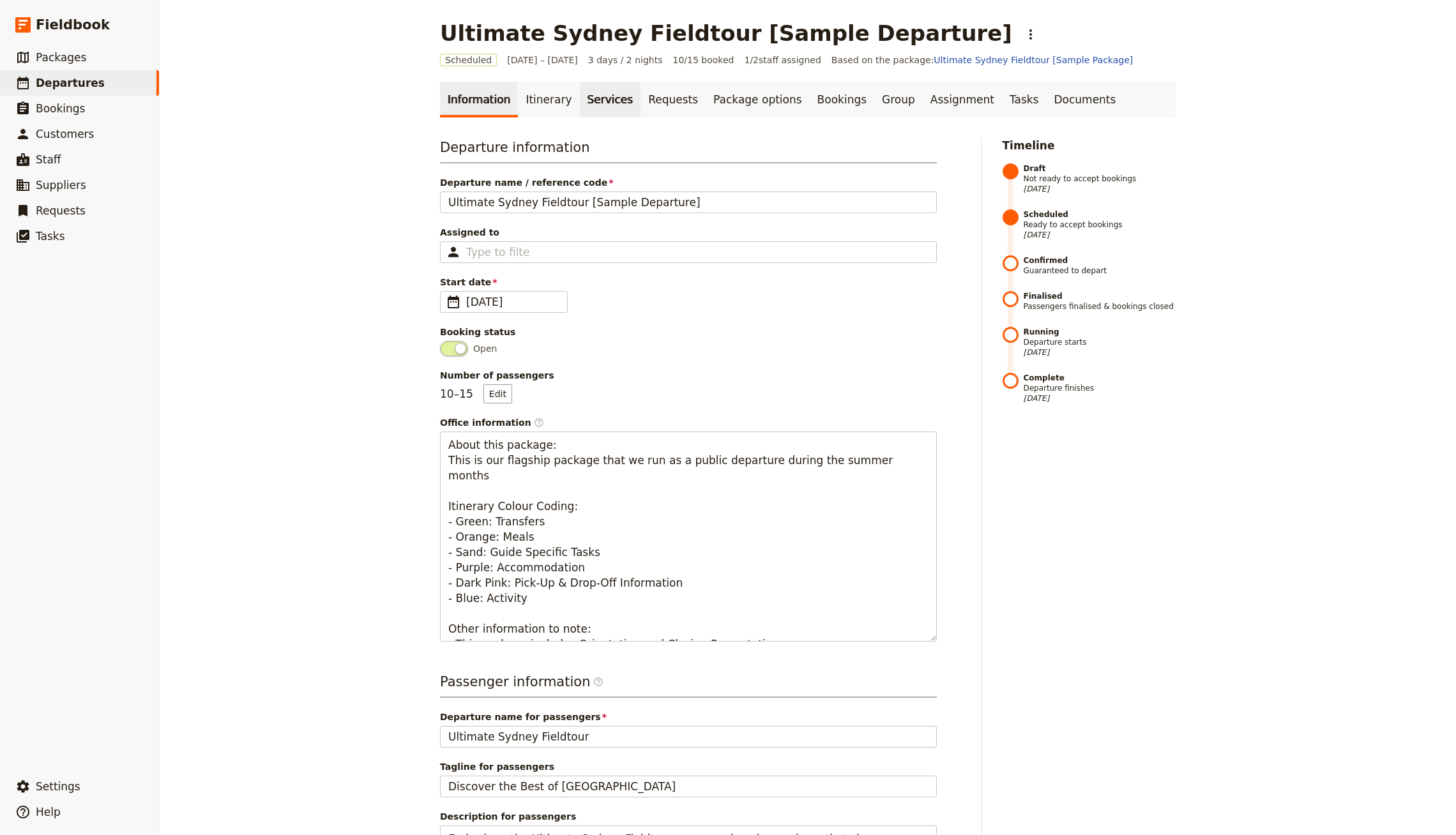
click at [580, 89] on link "Services" at bounding box center [610, 99] width 61 height 36
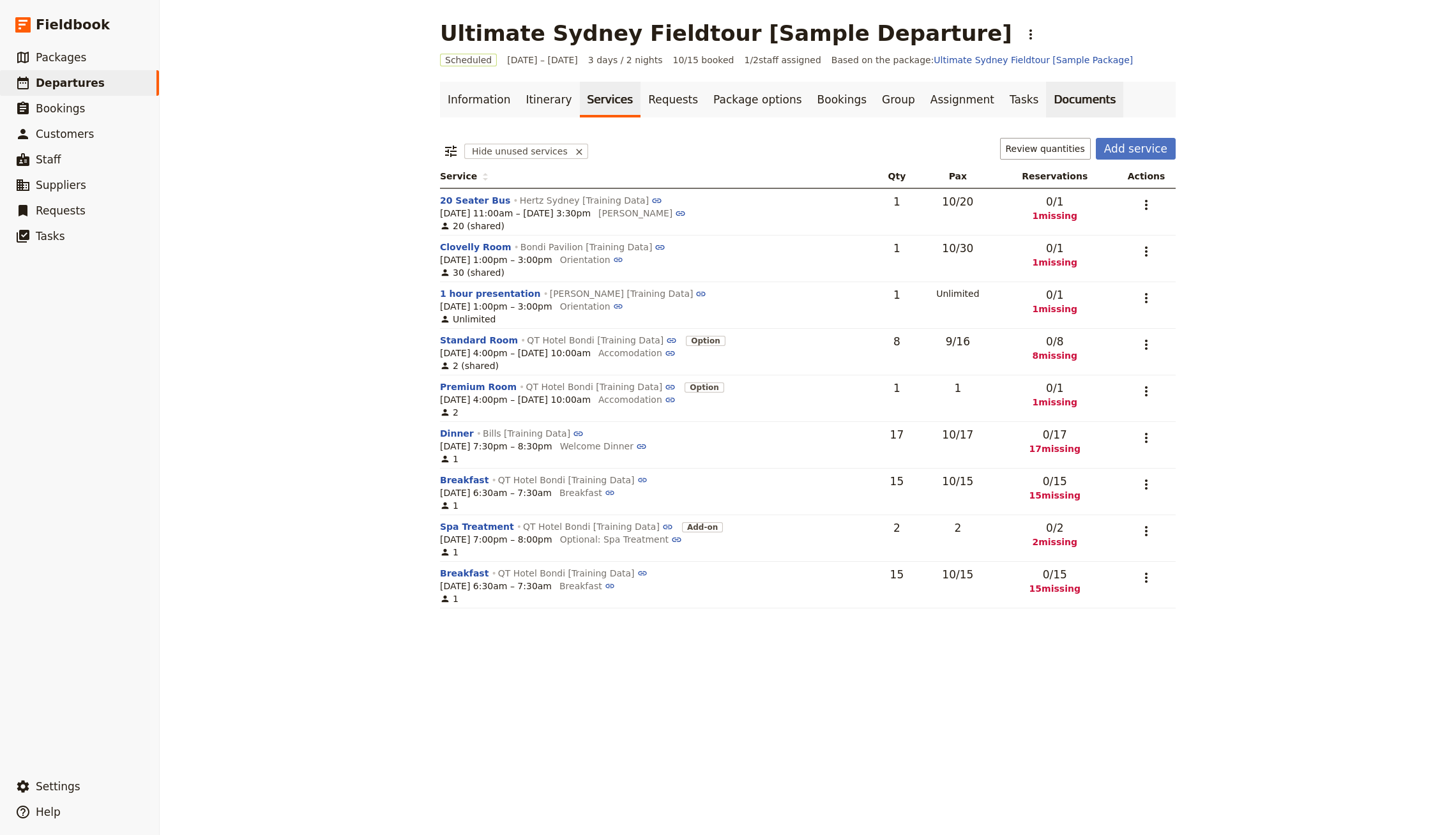
click at [1058, 96] on link "Documents" at bounding box center [1085, 99] width 77 height 36
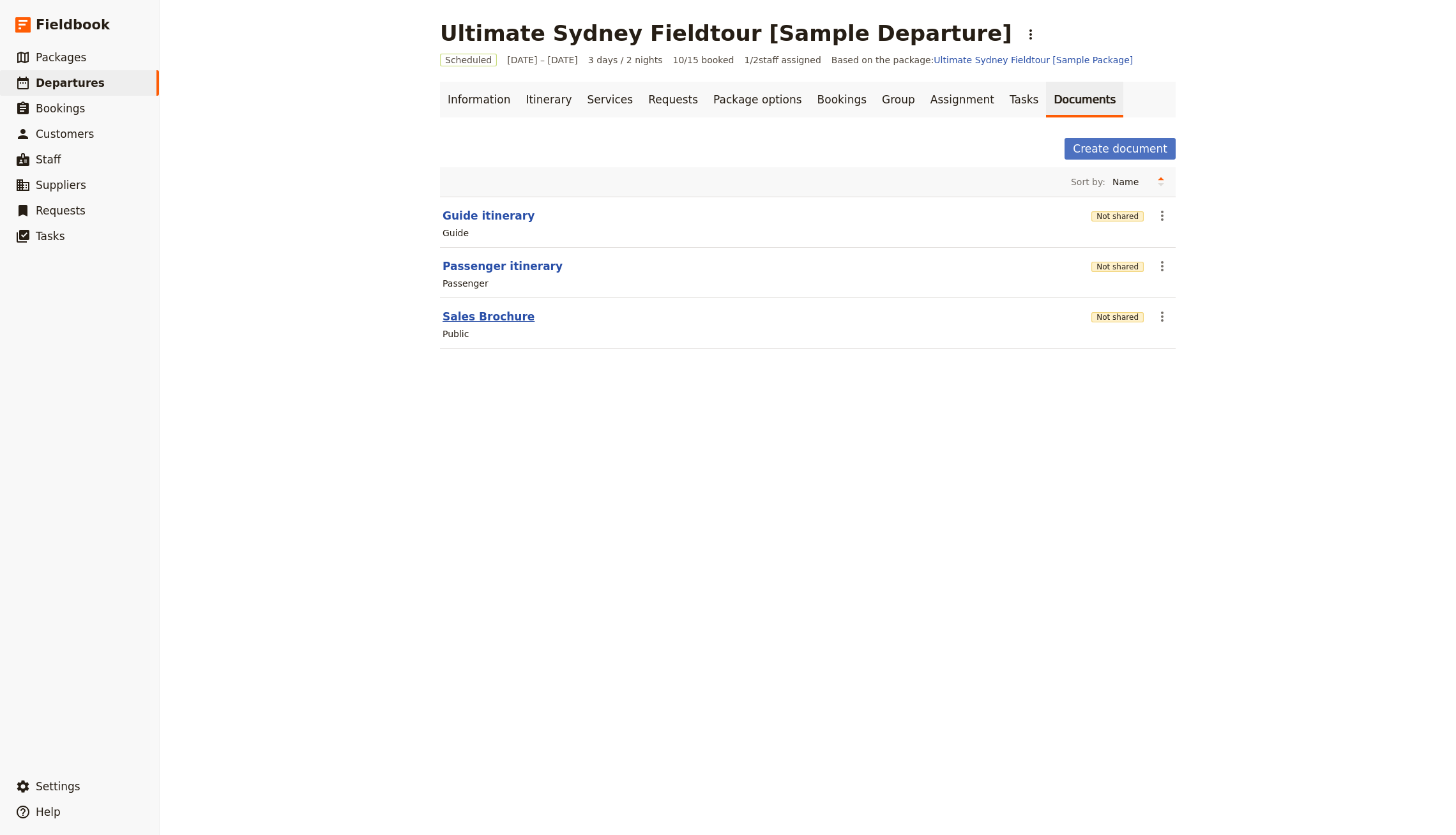
click at [482, 321] on button "Sales Brochure" at bounding box center [488, 316] width 92 height 15
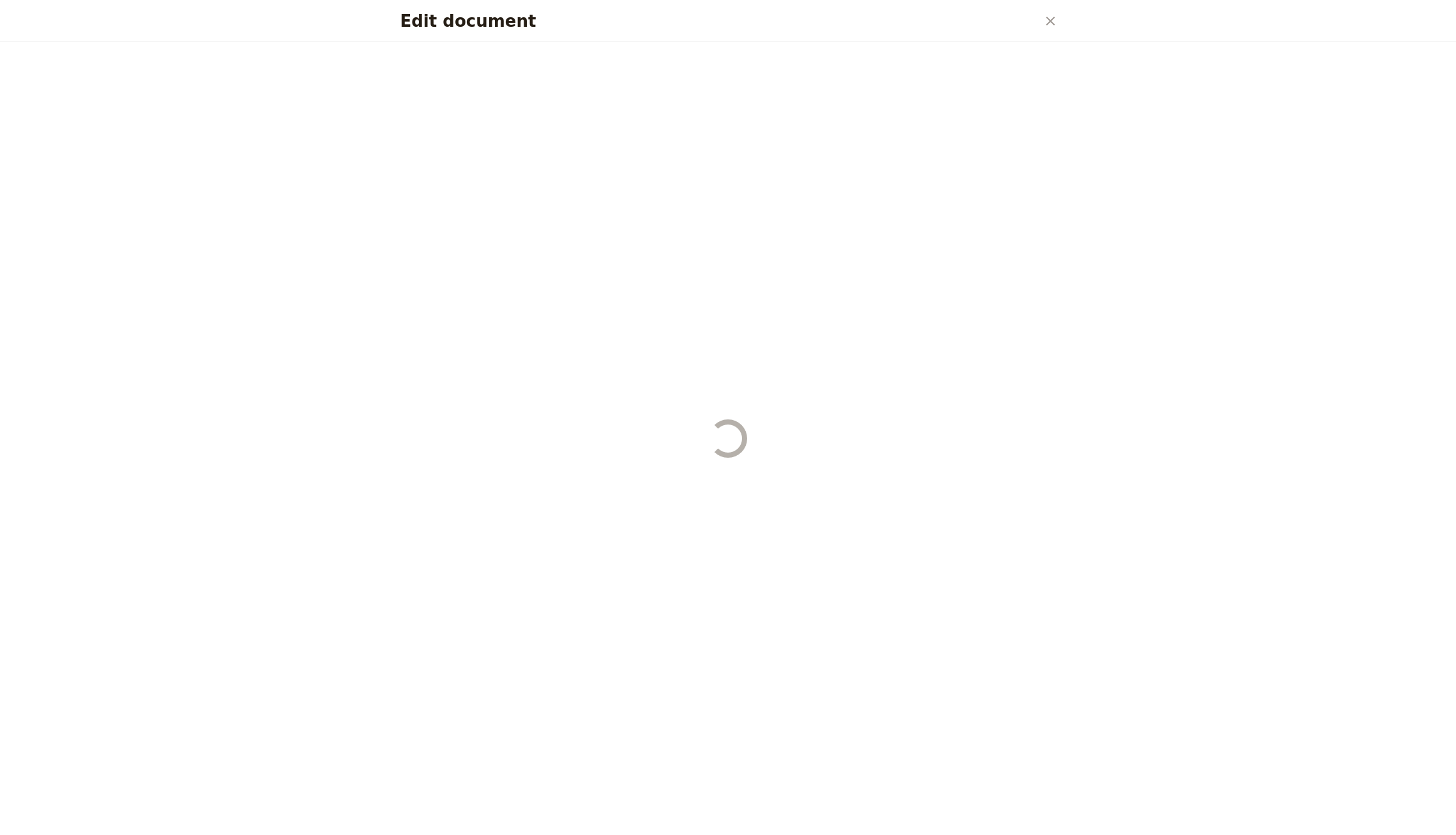
select select "DEFAULT"
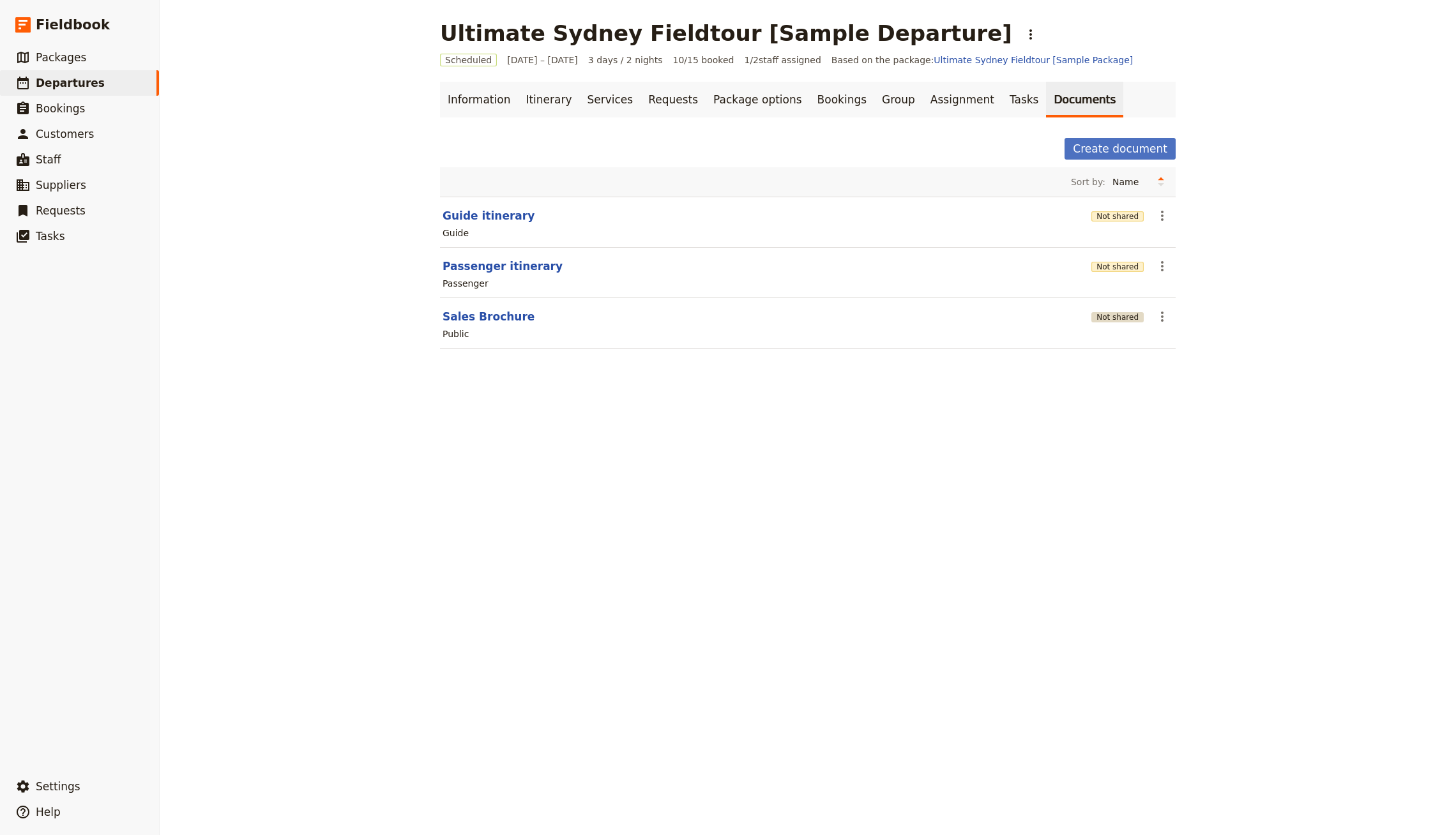
click at [1118, 313] on button "Not shared" at bounding box center [1117, 317] width 52 height 10
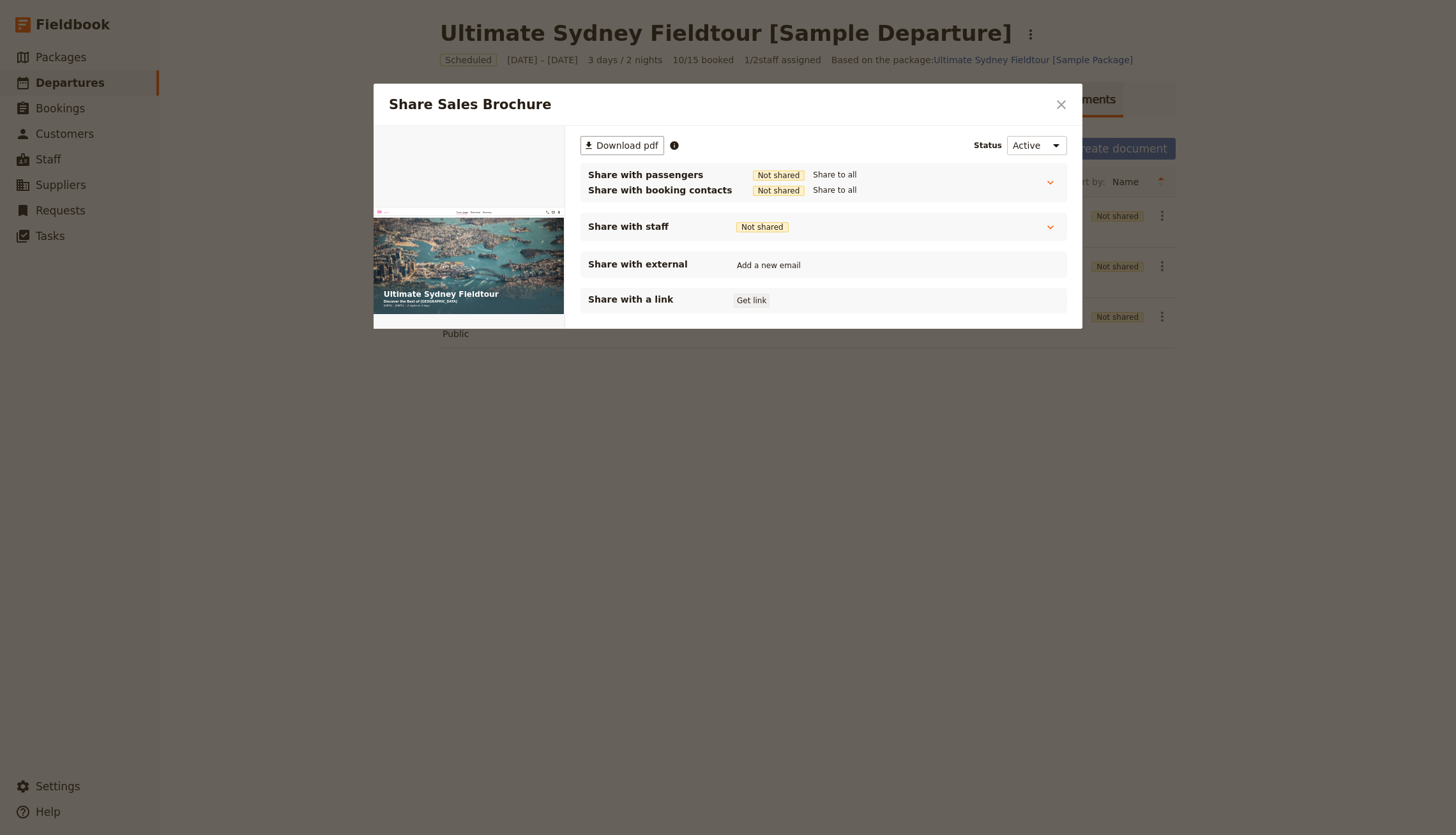
click at [760, 297] on button "Get link" at bounding box center [751, 300] width 36 height 14
click at [1301, 140] on div at bounding box center [728, 417] width 1456 height 835
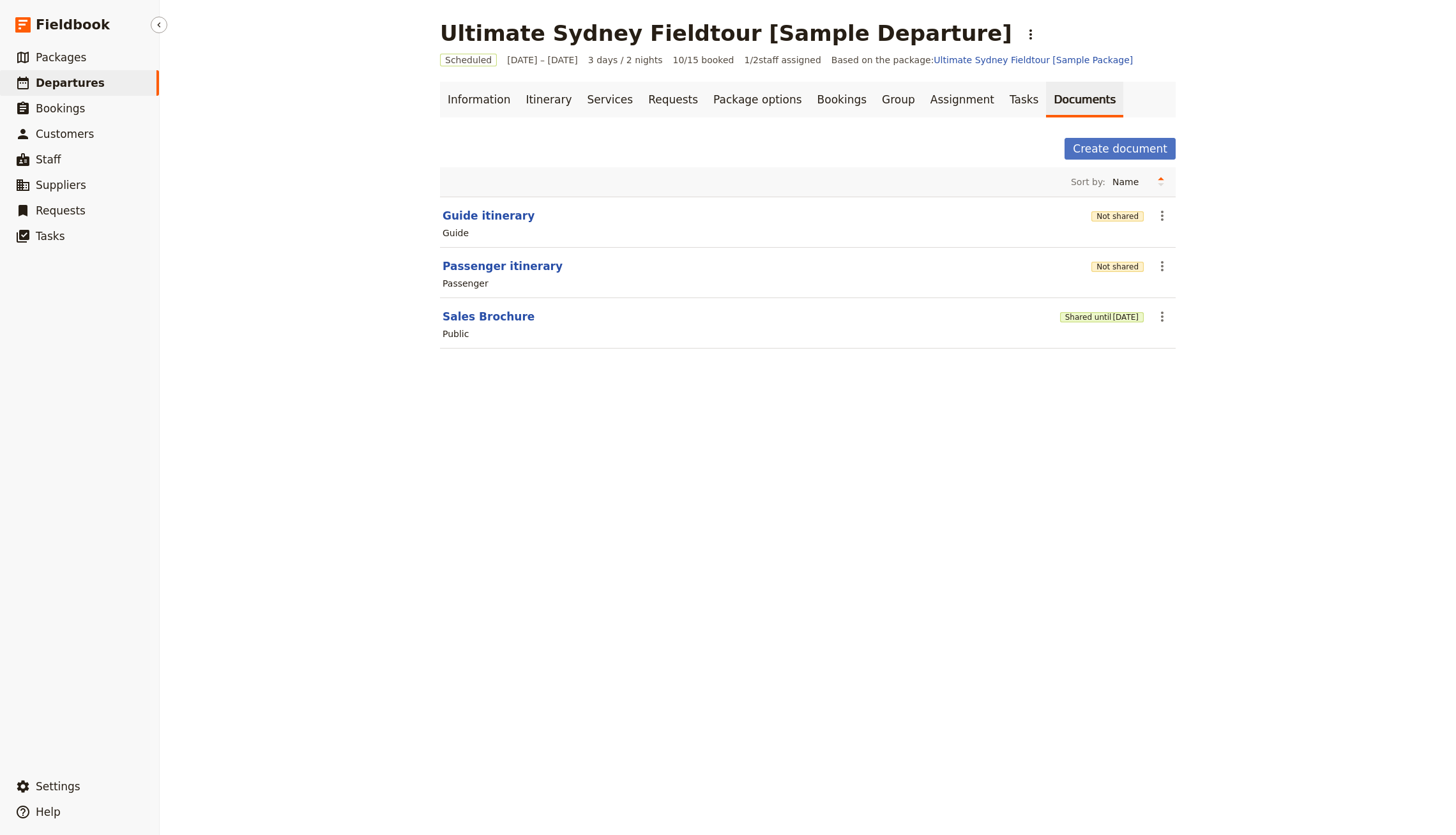
click at [148, 89] on link "​ Departures" at bounding box center [80, 83] width 159 height 26
select select "CREATED_AT"
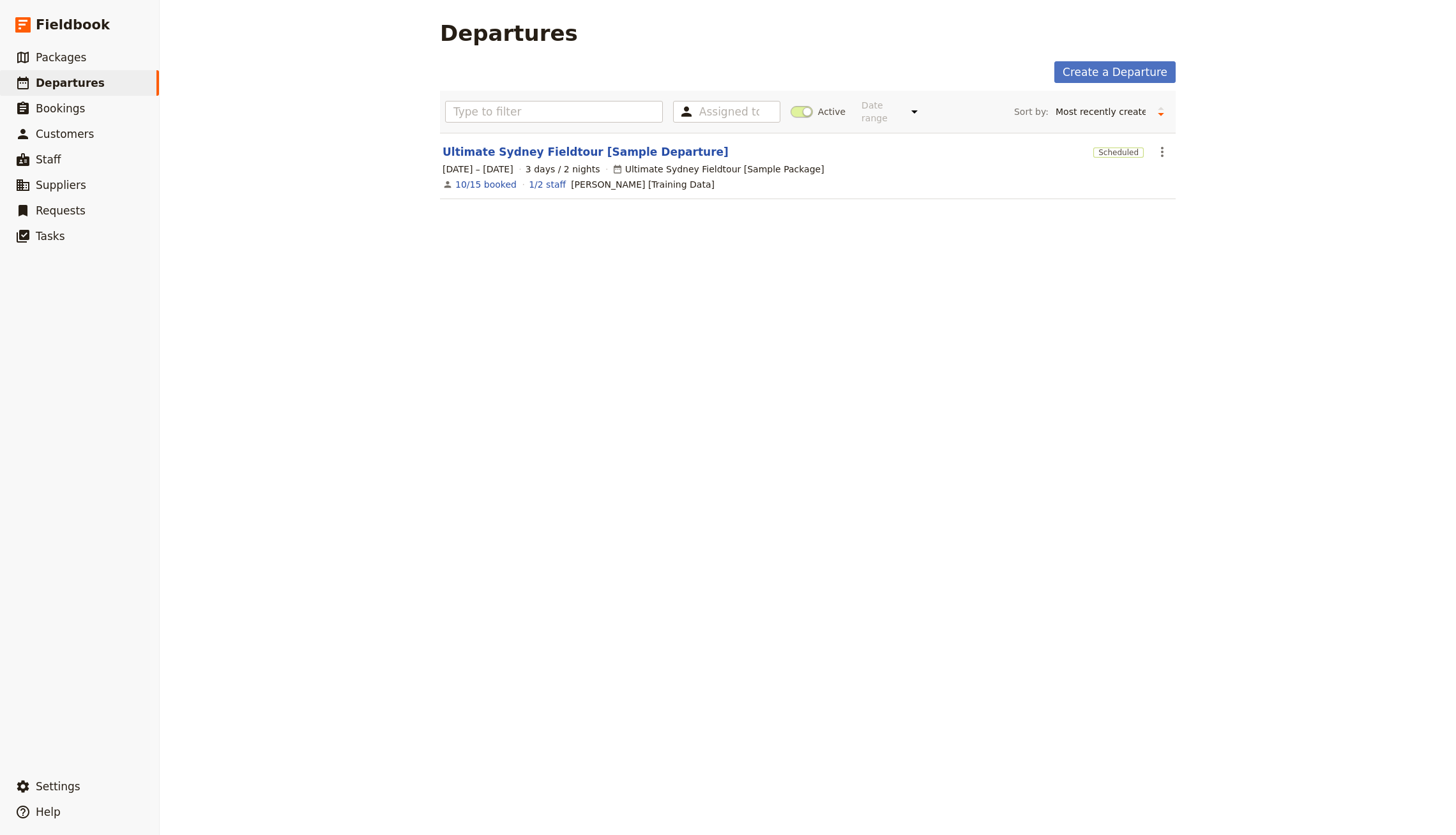
click at [776, 99] on div "Assigned to Active Date range This week Next week This month Next month This ye…" at bounding box center [808, 111] width 725 height 32
click at [791, 106] on span at bounding box center [801, 111] width 22 height 11
click at [791, 105] on input "Active" at bounding box center [791, 105] width 0 height 0
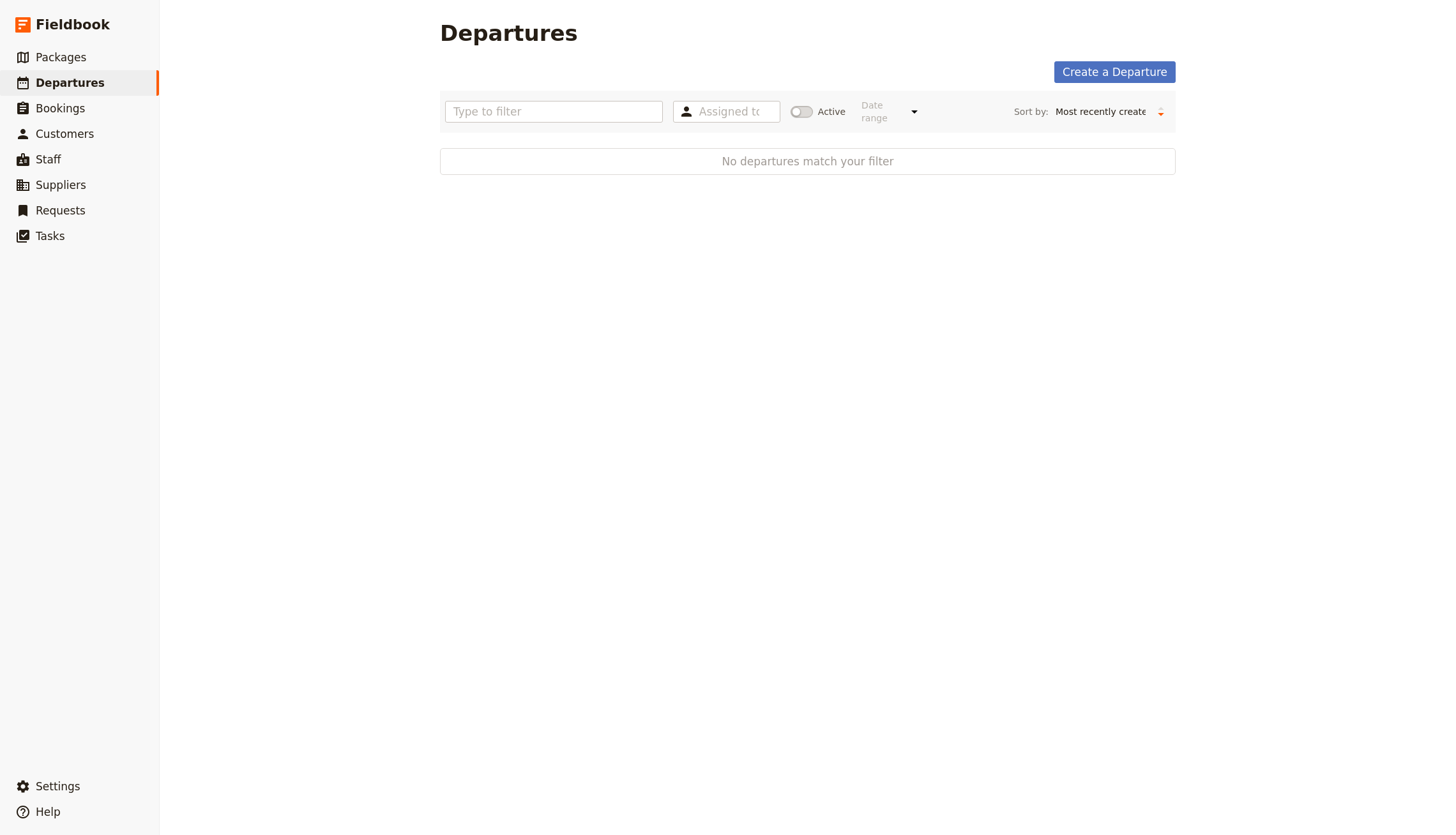
click at [796, 106] on span at bounding box center [801, 111] width 22 height 11
click at [791, 105] on input "Active" at bounding box center [791, 105] width 0 height 0
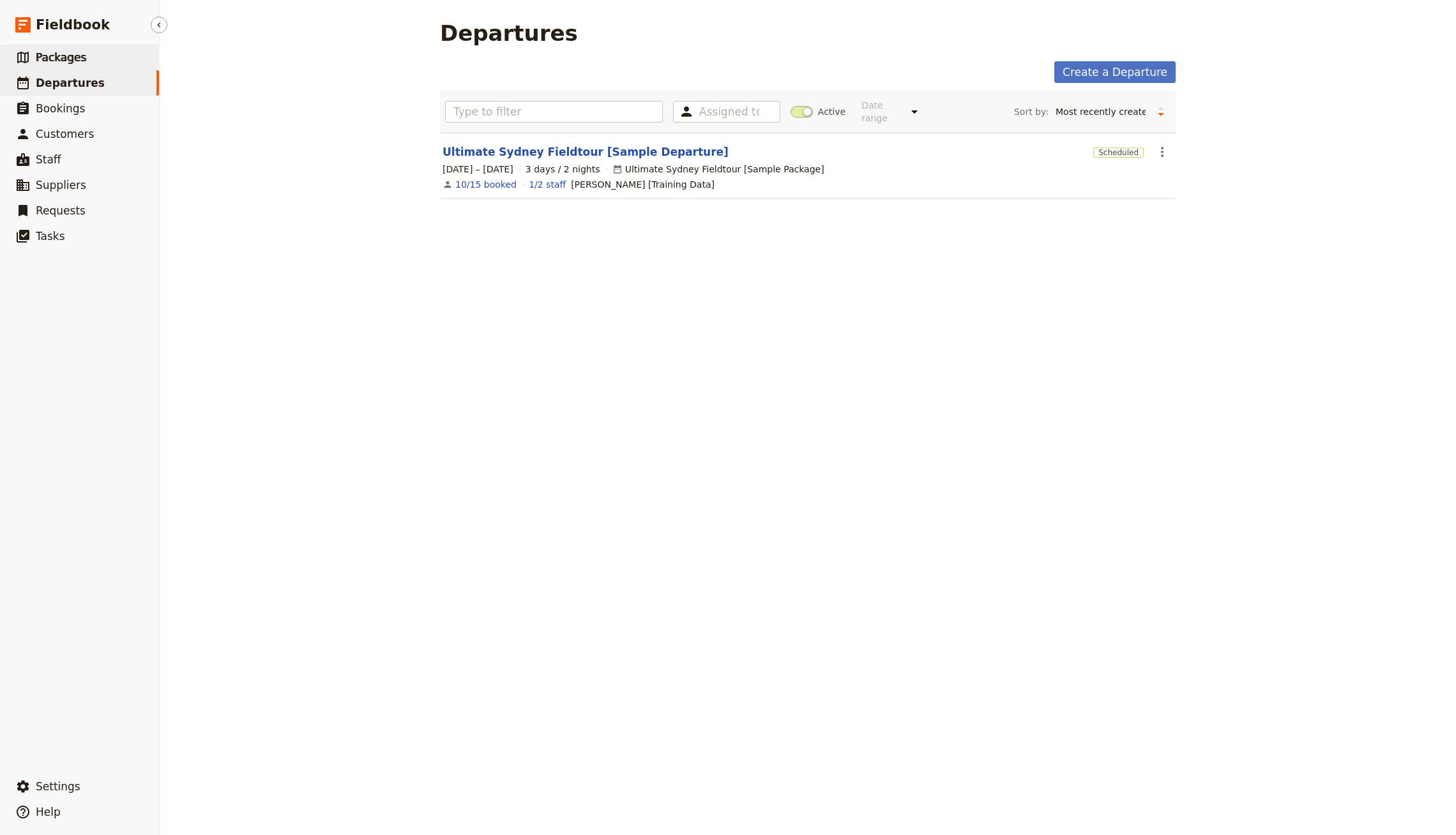
click at [57, 47] on link "​ Packages" at bounding box center [80, 58] width 159 height 26
select select "UPDATED_AT"
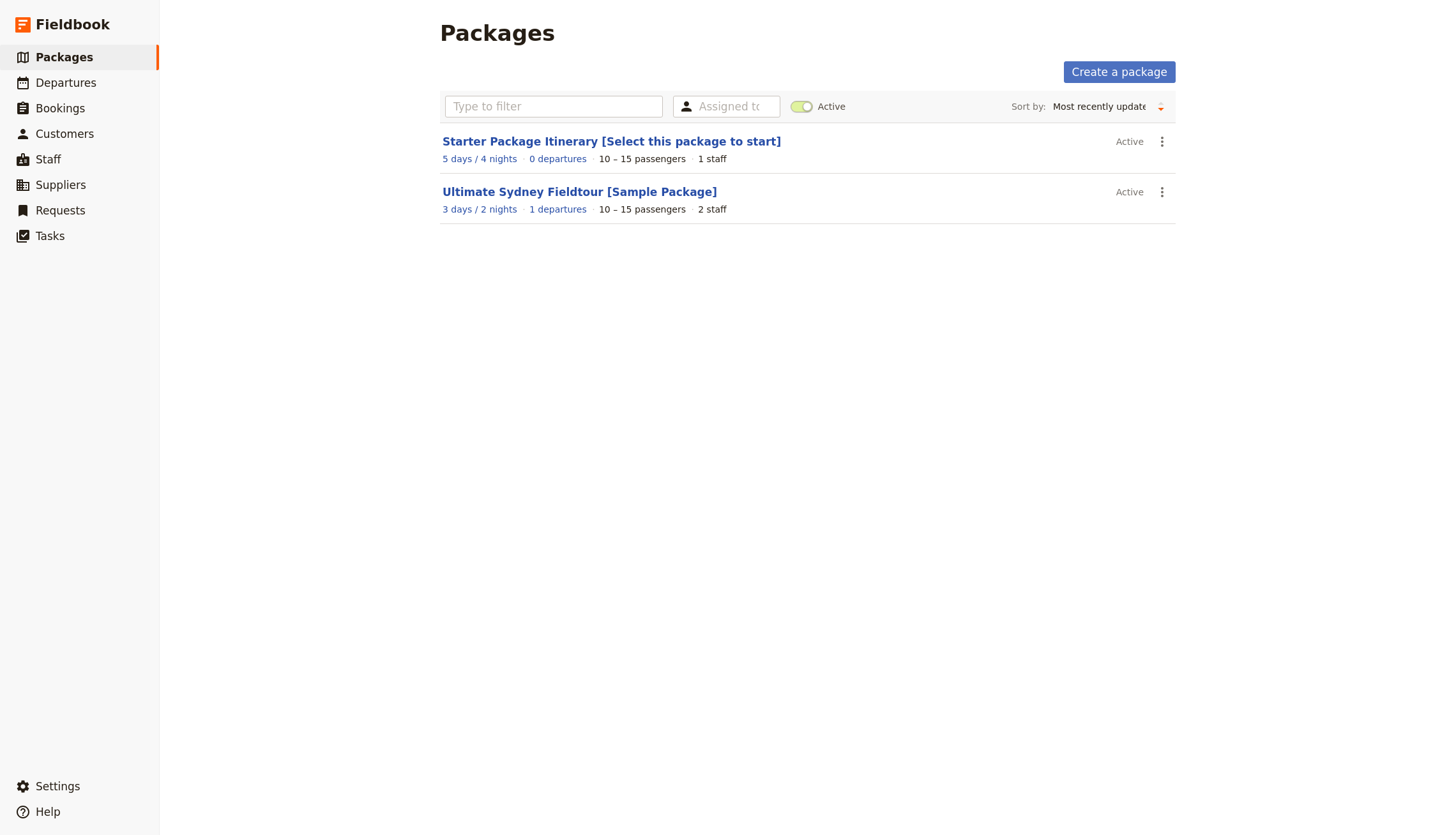
click at [805, 102] on label "Active" at bounding box center [818, 106] width 55 height 13
click at [791, 100] on input "Active" at bounding box center [791, 100] width 0 height 0
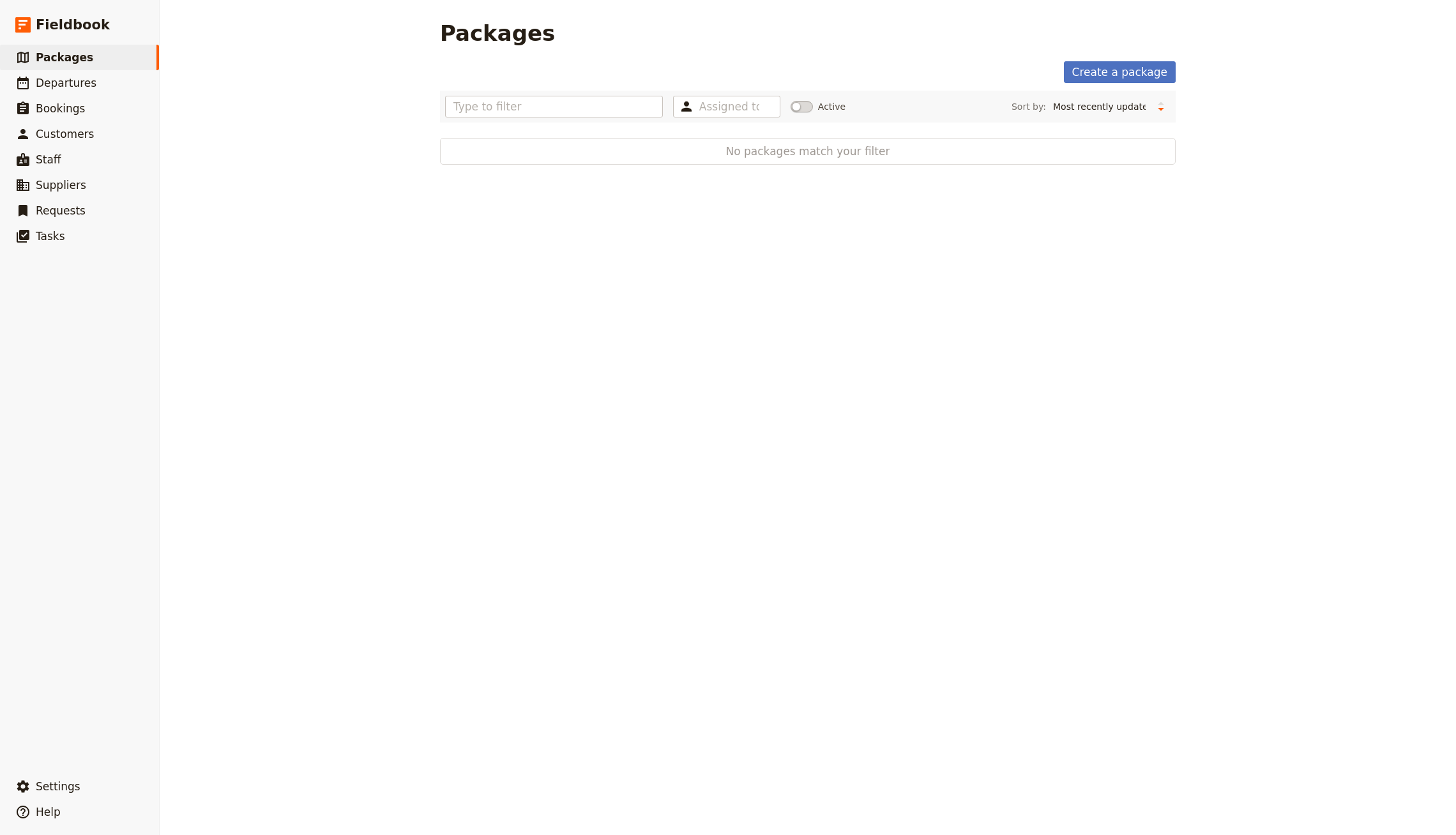
click at [799, 104] on span at bounding box center [801, 106] width 22 height 11
click at [791, 100] on input "Active" at bounding box center [791, 100] width 0 height 0
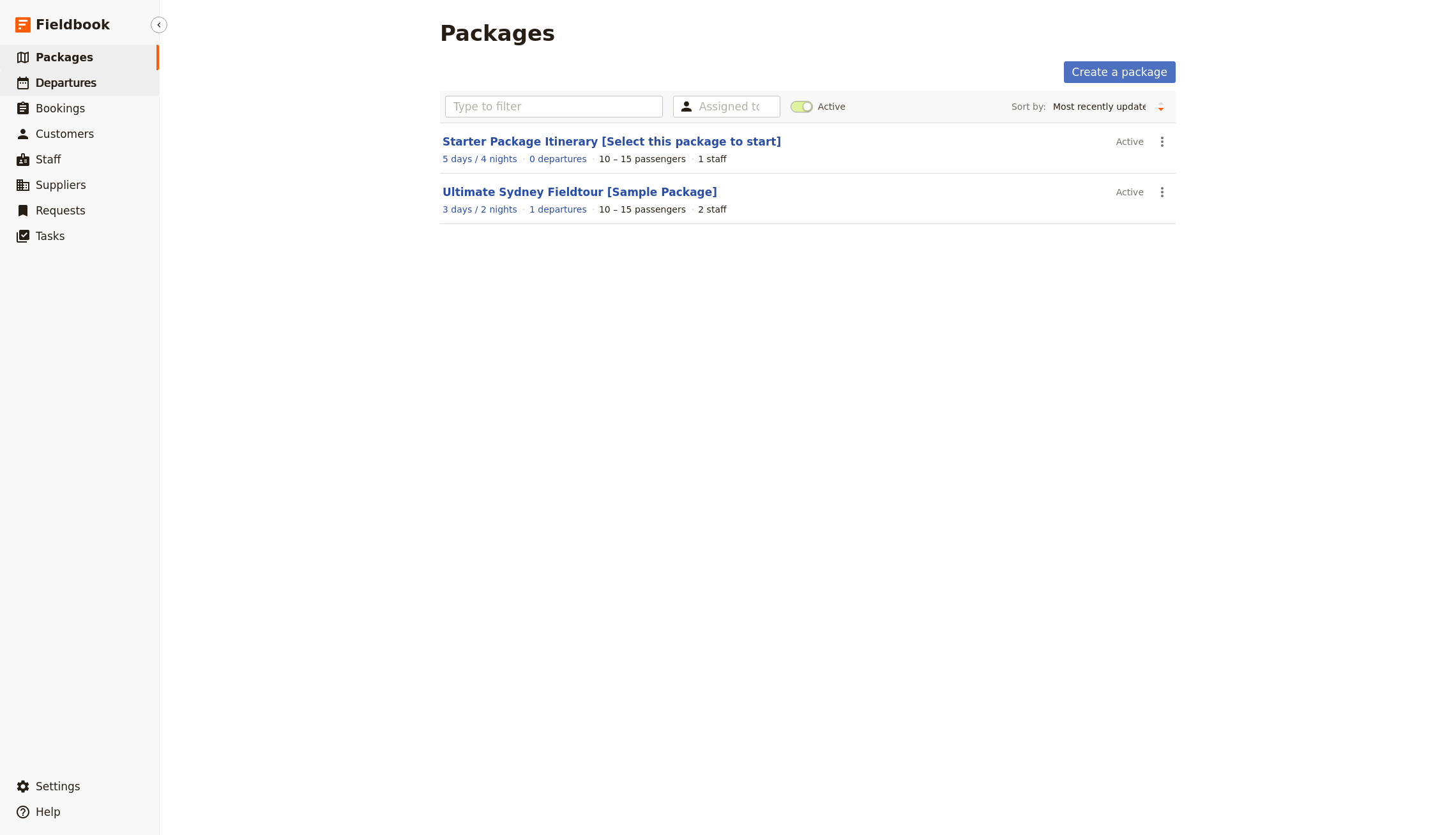
click at [116, 87] on link "​ Departures" at bounding box center [80, 83] width 159 height 26
select select "CREATED_AT"
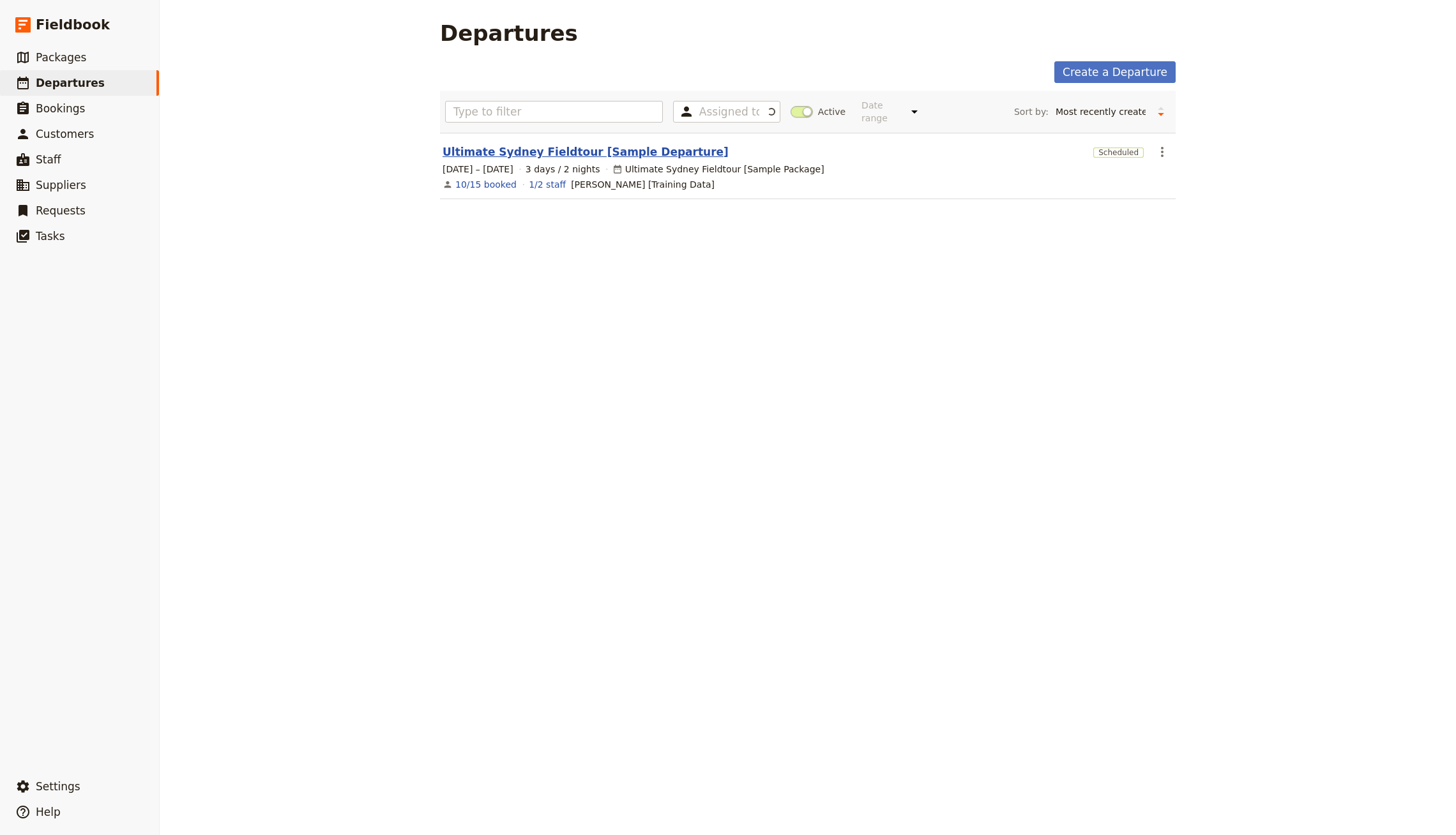
click at [519, 144] on link "Ultimate Sydney Fieldtour [Sample Departure]" at bounding box center [585, 152] width 286 height 15
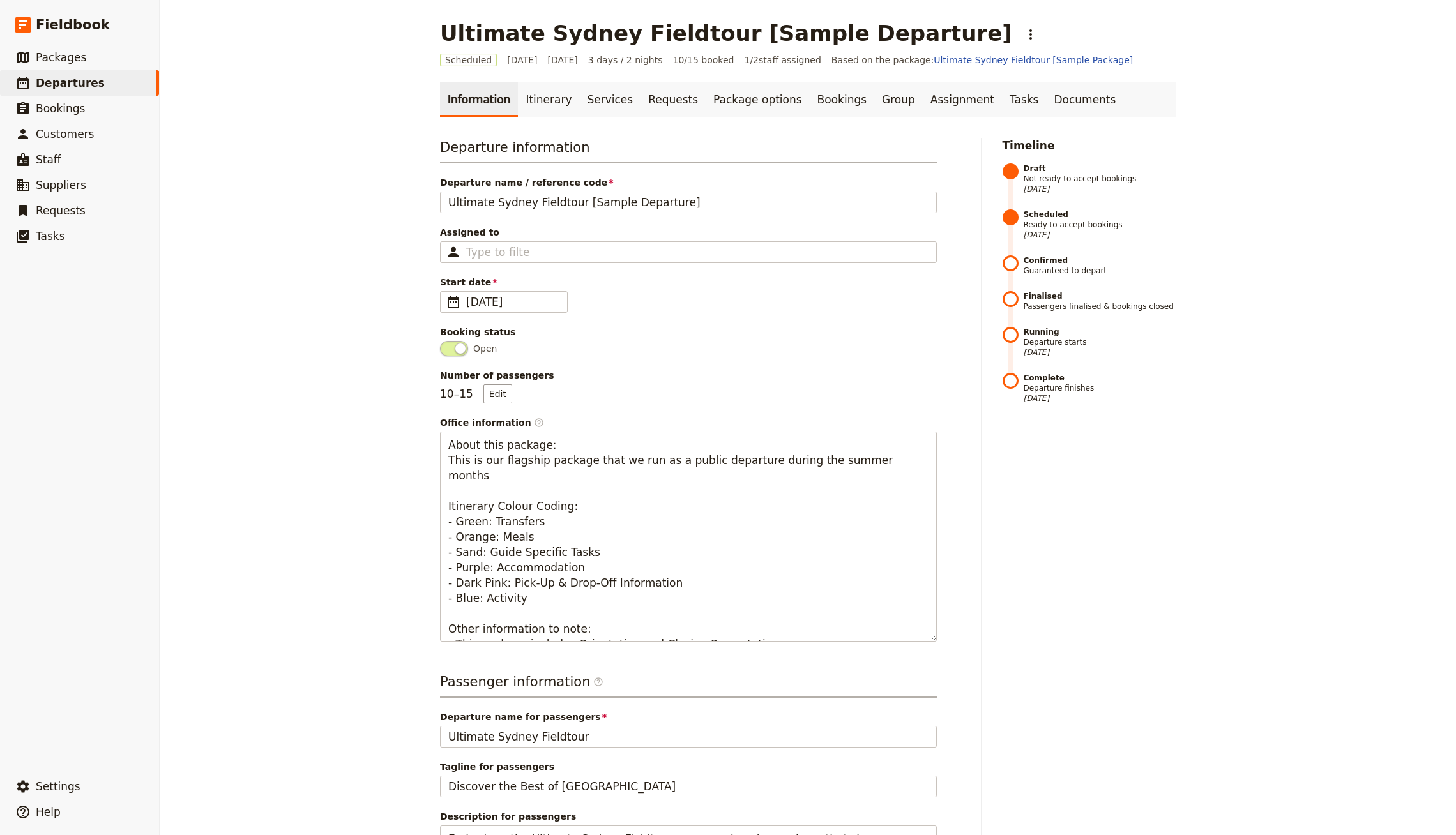
click at [1070, 88] on ul "Information Itinerary Services Requests Package options Bookings Group Assignme…" at bounding box center [808, 99] width 736 height 36
click at [1046, 114] on link "Documents" at bounding box center [1085, 99] width 77 height 36
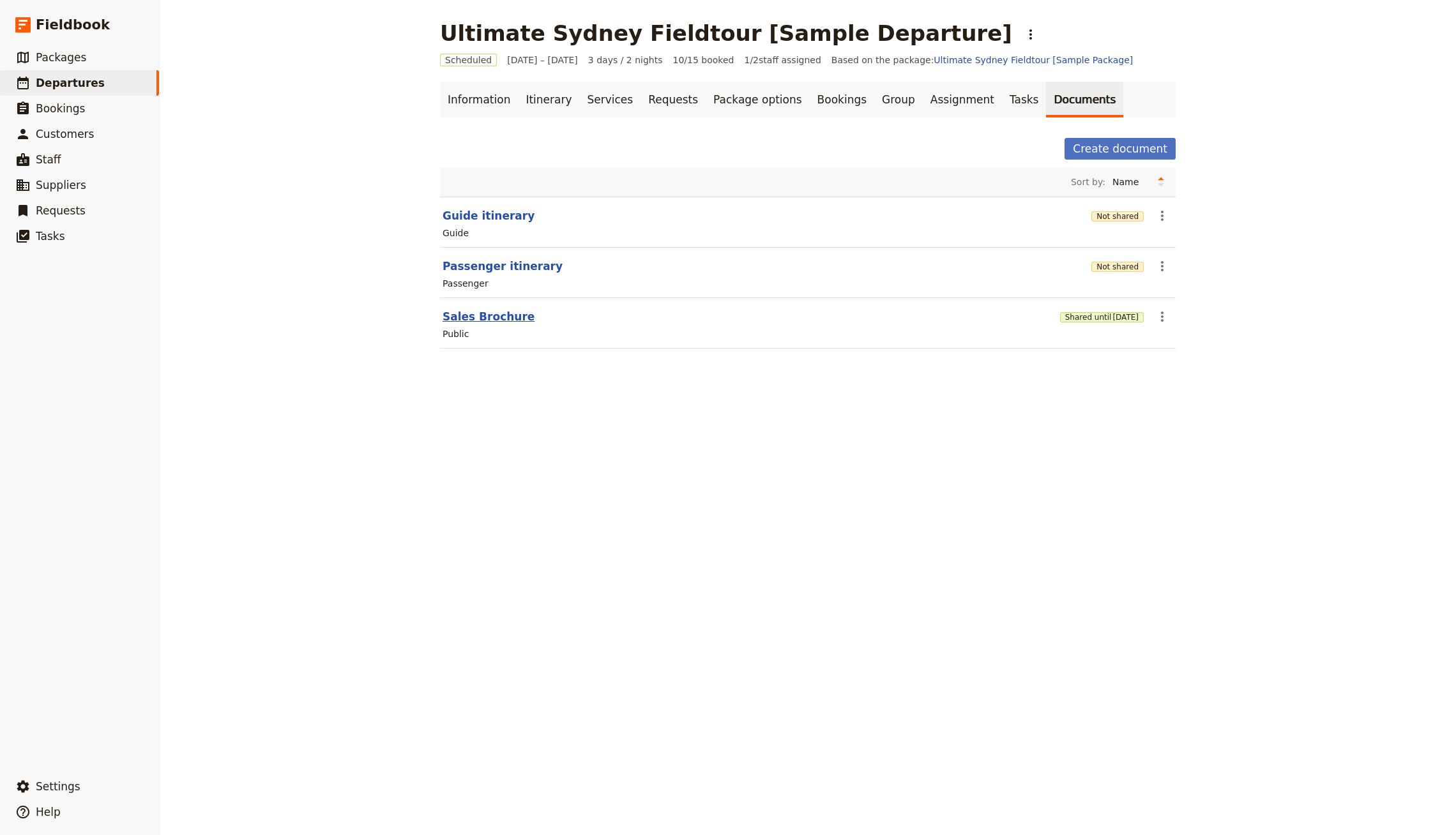
click at [490, 318] on button "Sales Brochure" at bounding box center [488, 316] width 92 height 15
select select "DEFAULT"
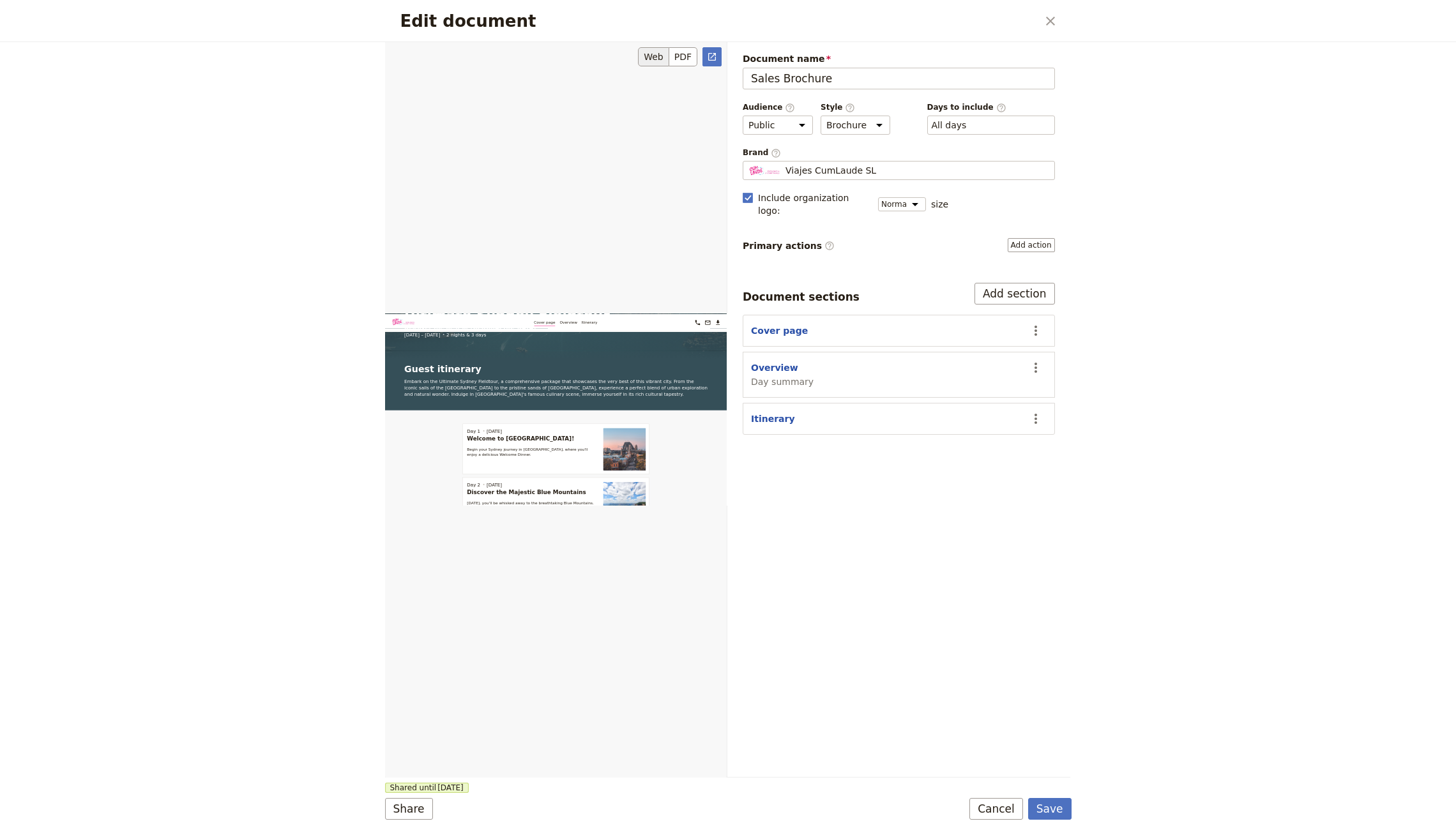
scroll to position [529, 0]
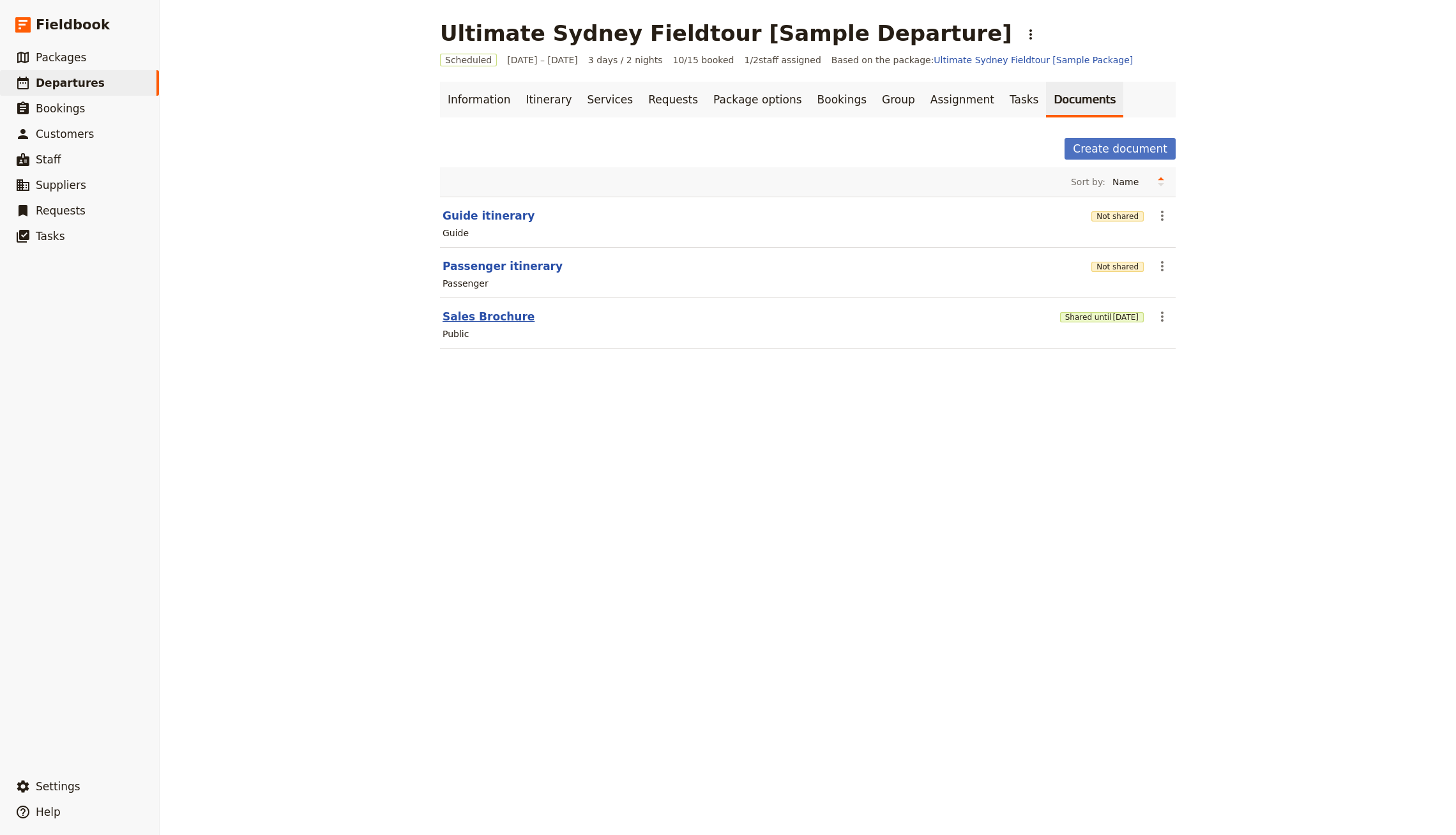
click at [497, 313] on button "Sales Brochure" at bounding box center [488, 316] width 92 height 15
select select "DEFAULT"
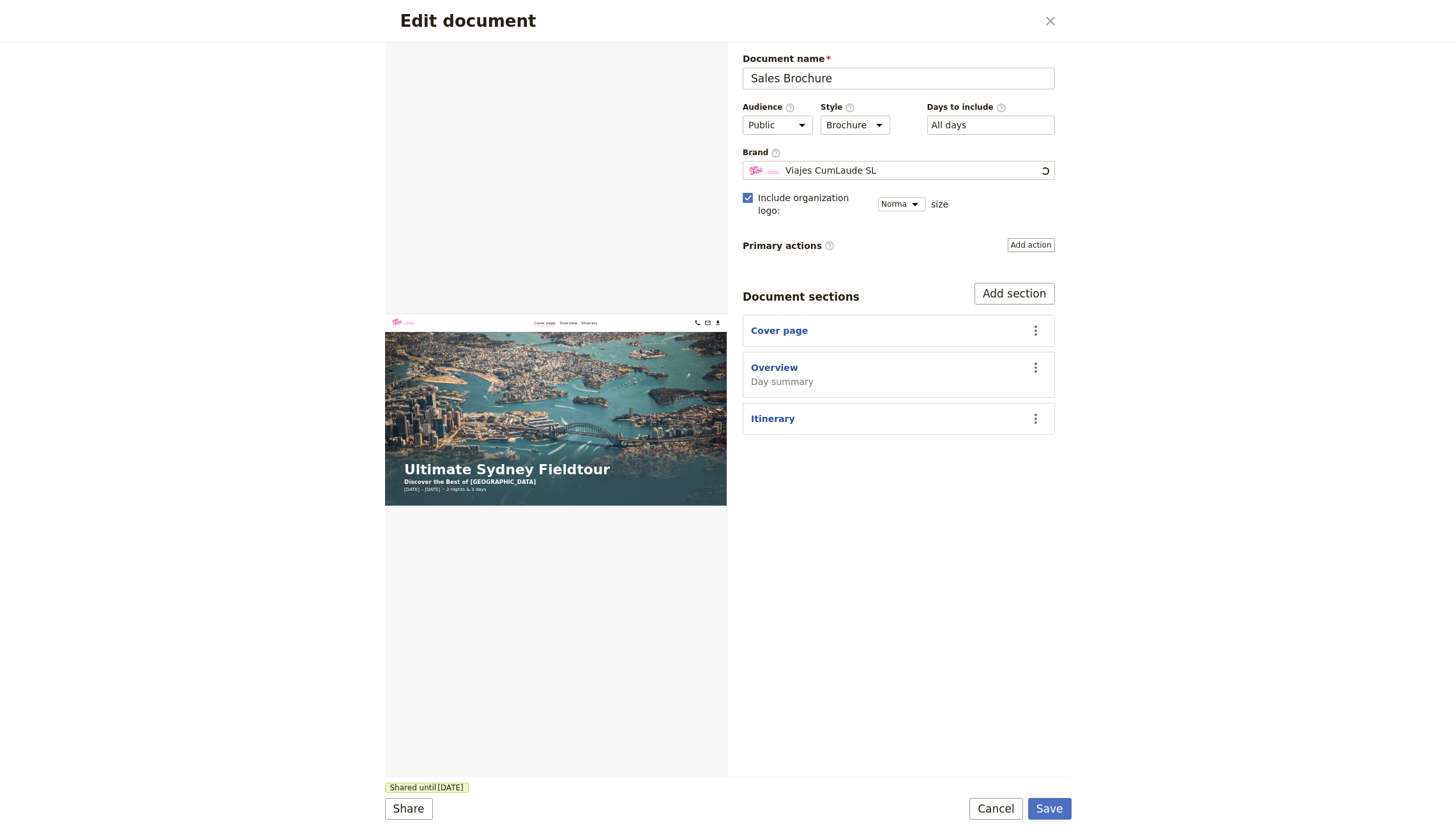
scroll to position [0, 0]
click at [773, 352] on section "Overview Day summary ​" at bounding box center [899, 375] width 313 height 46
click at [776, 361] on button "Overview" at bounding box center [775, 367] width 47 height 13
select select "DAY_SUMMARY"
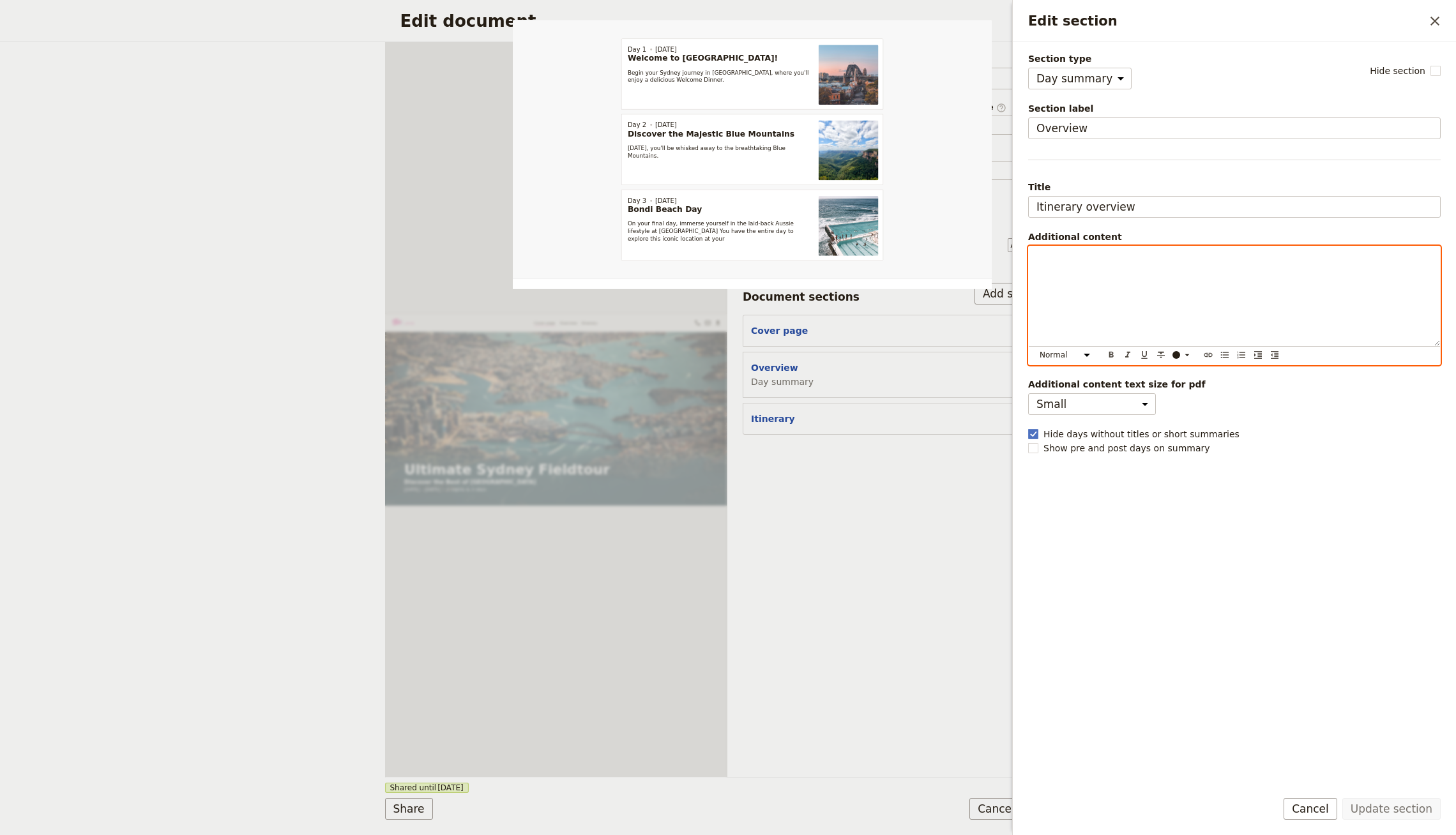
click at [1067, 264] on div "Edit section" at bounding box center [1234, 296] width 411 height 99
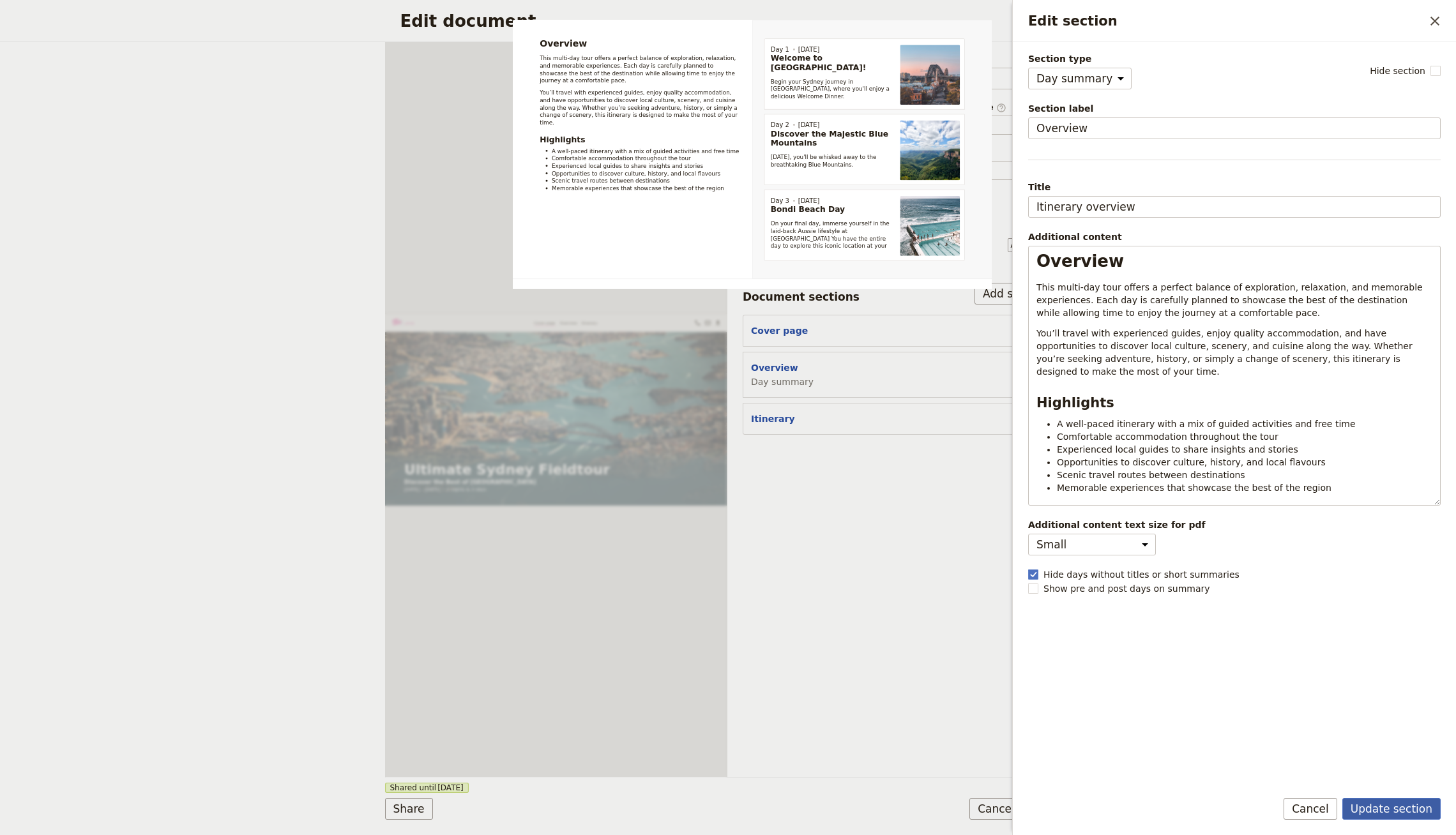
click at [1402, 808] on button "Update section" at bounding box center [1392, 808] width 99 height 22
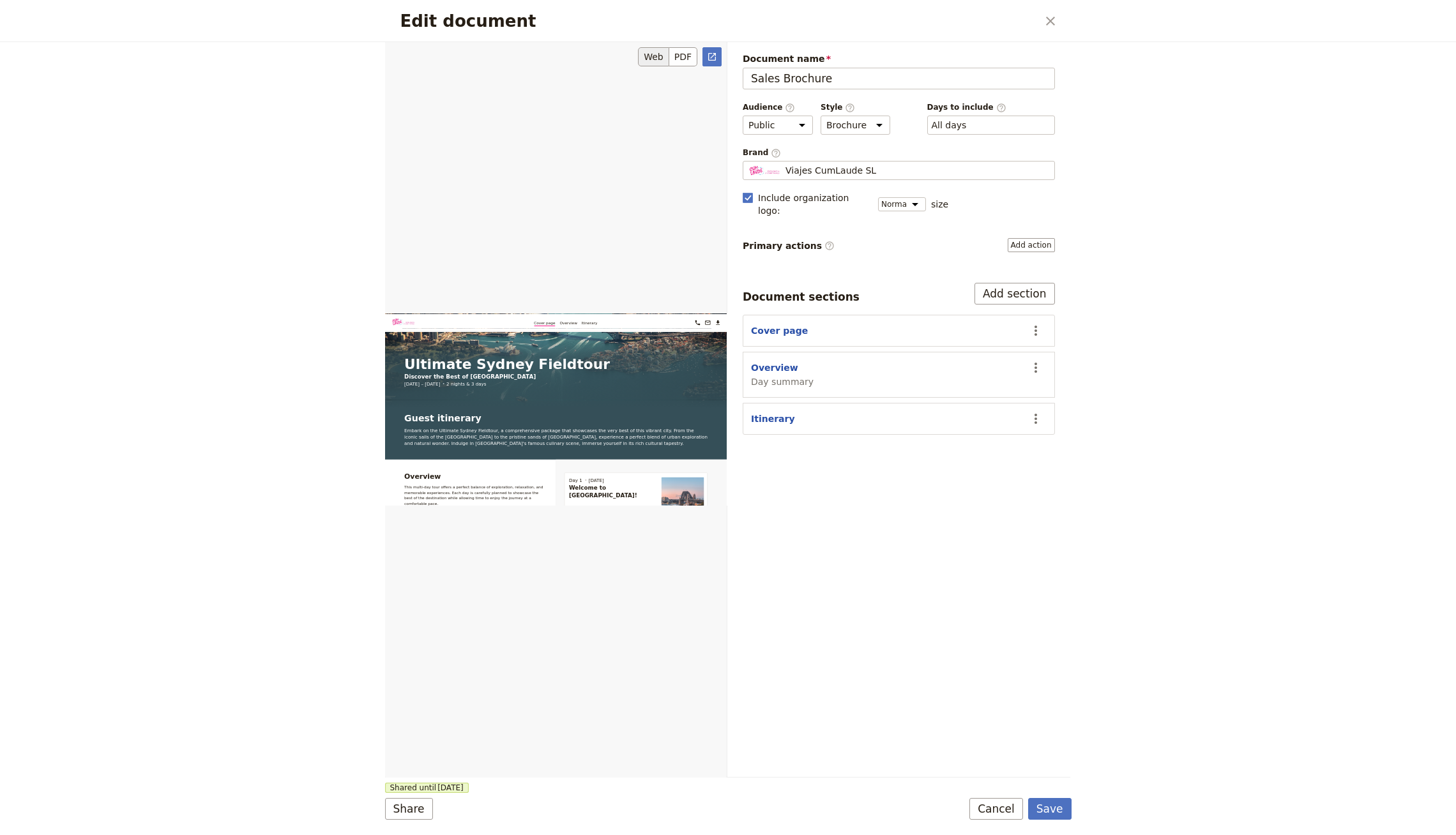
scroll to position [54, 0]
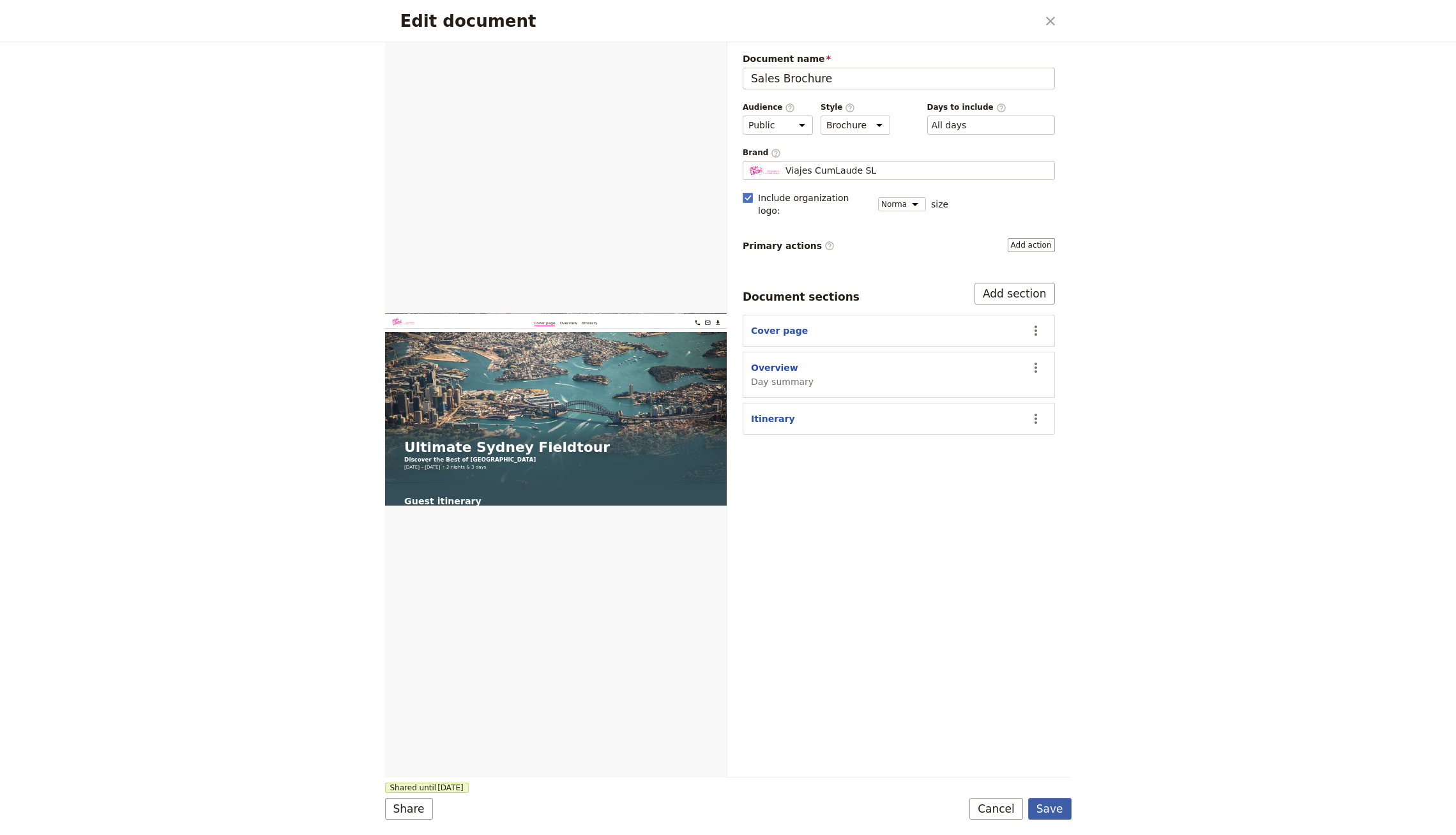
click at [1063, 808] on button "Save" at bounding box center [1049, 808] width 43 height 22
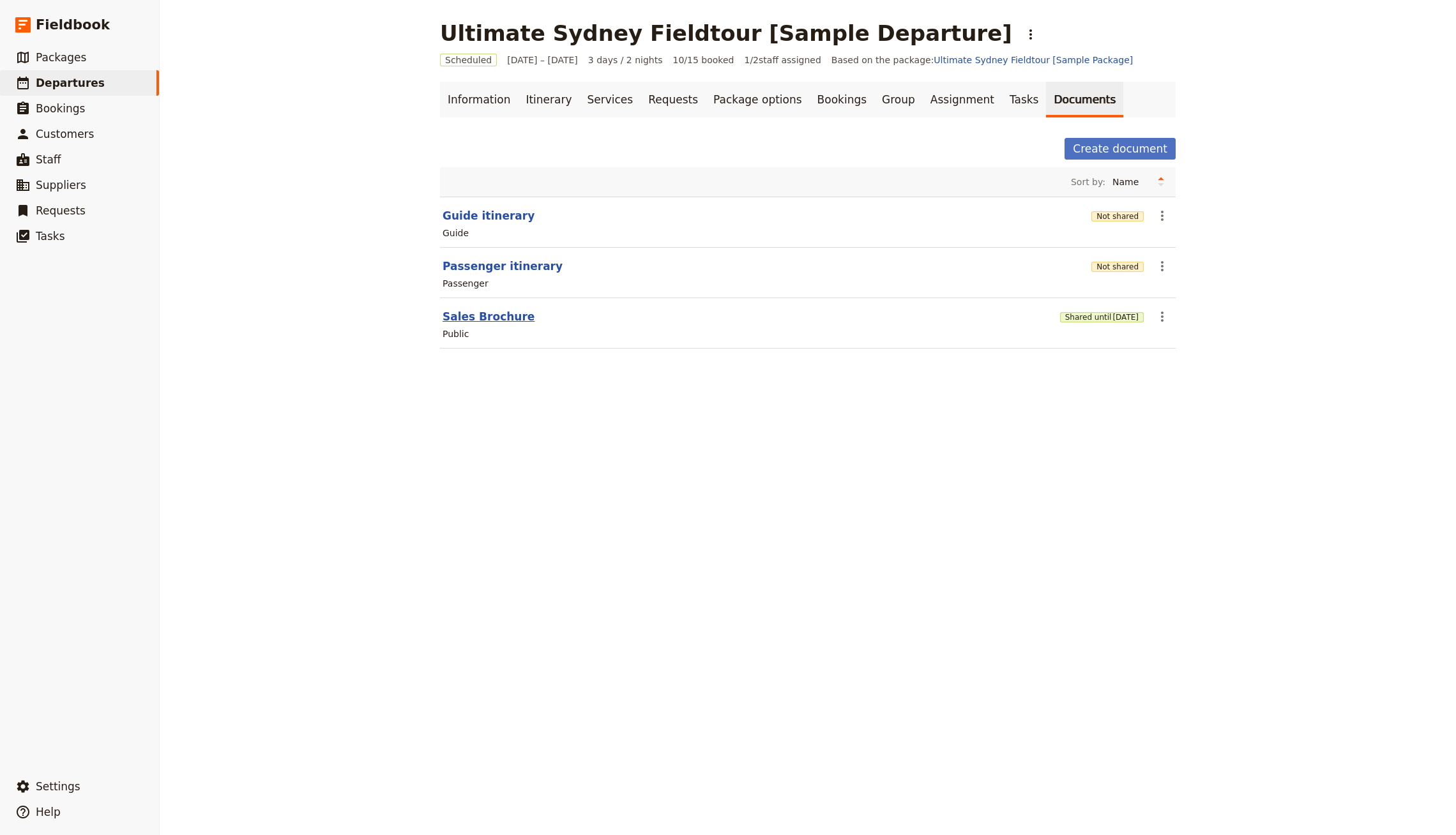
click at [472, 309] on button "Sales Brochure" at bounding box center [488, 316] width 92 height 15
select select "DEFAULT"
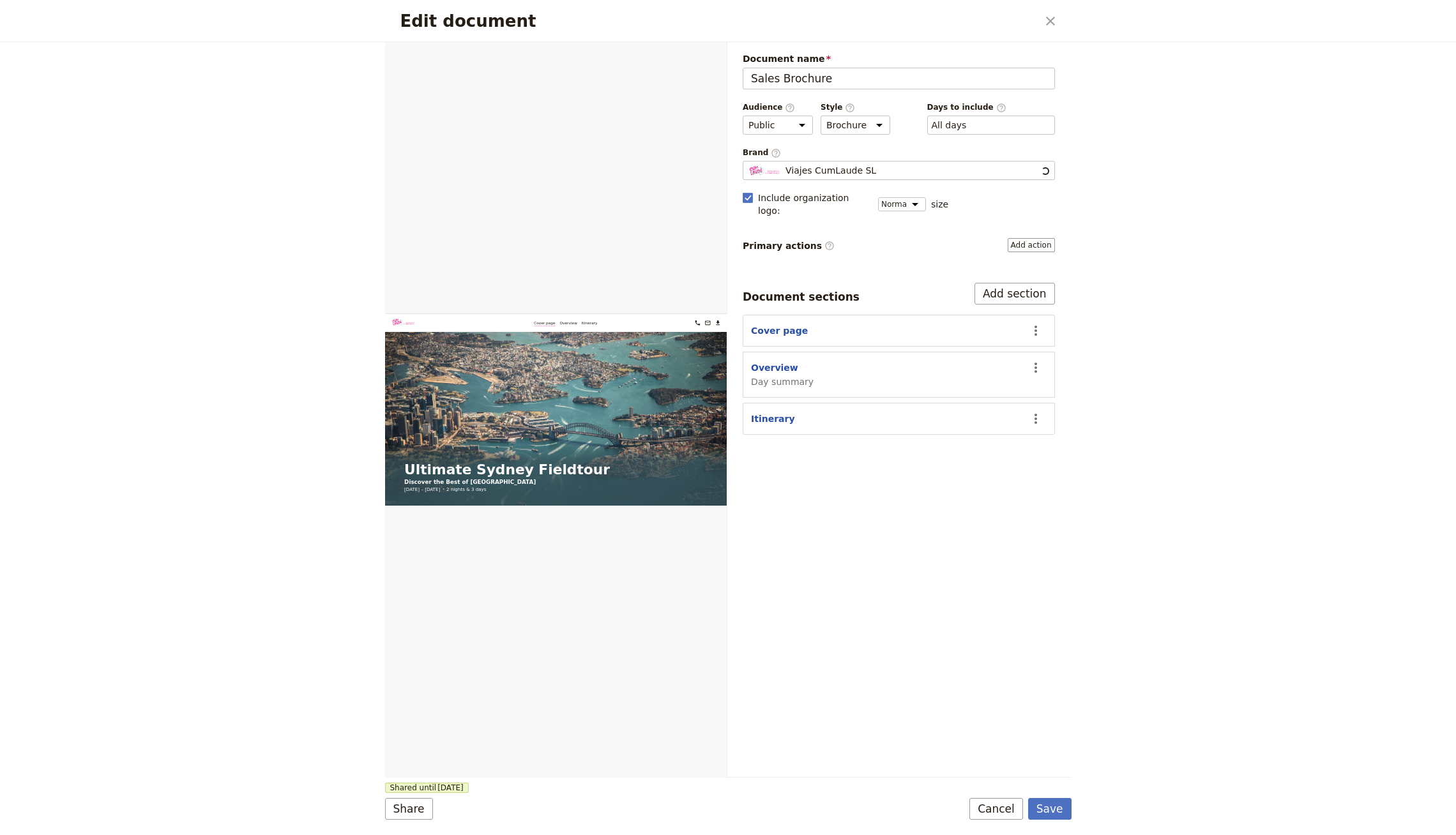
scroll to position [0, 0]
click at [781, 361] on button "Overview" at bounding box center [775, 367] width 47 height 13
select select "DAY_SUMMARY"
click at [773, 325] on button "Cover page" at bounding box center [779, 331] width 57 height 13
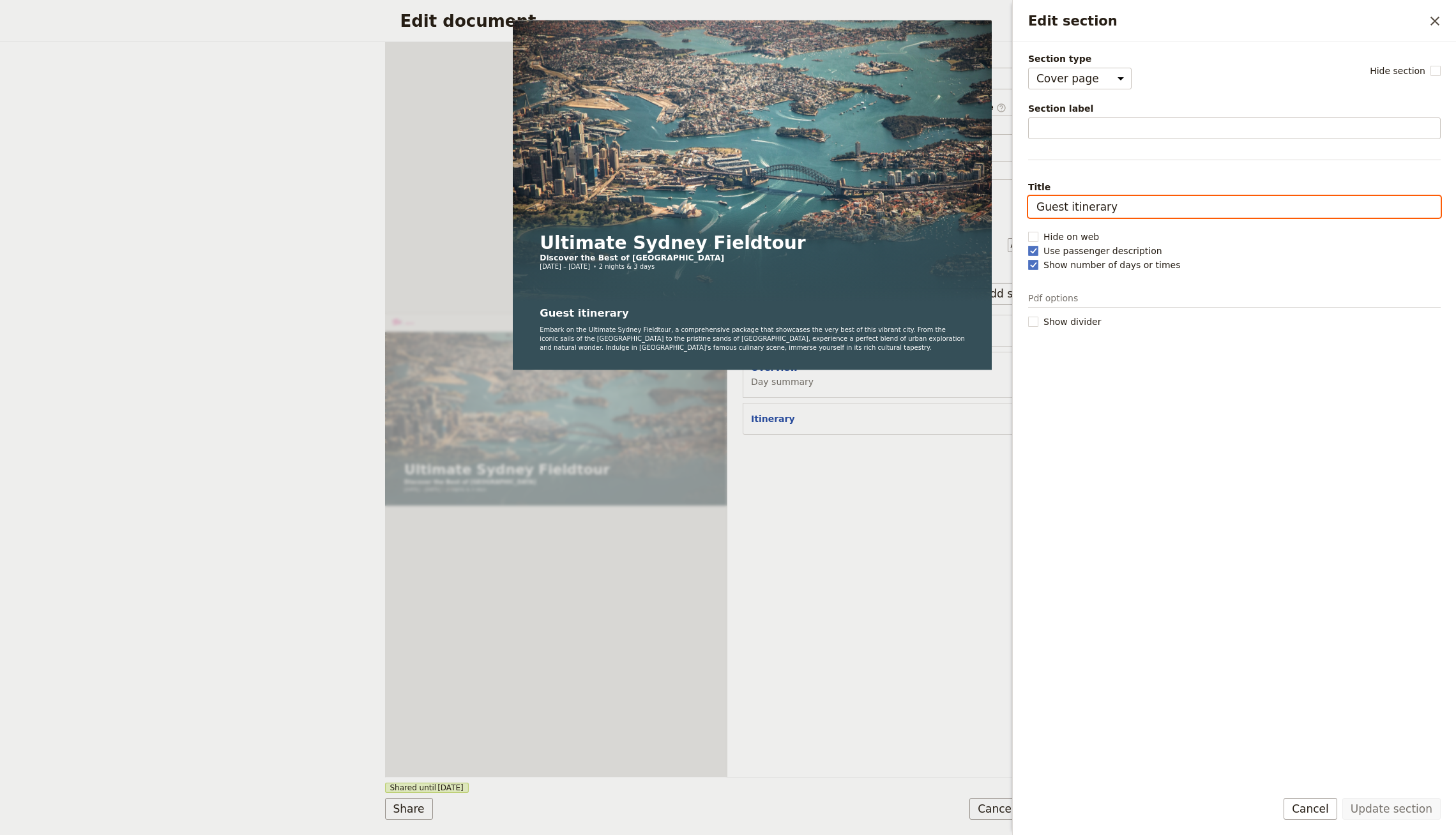
click at [1130, 202] on input "Guest itinerary" at bounding box center [1234, 206] width 413 height 22
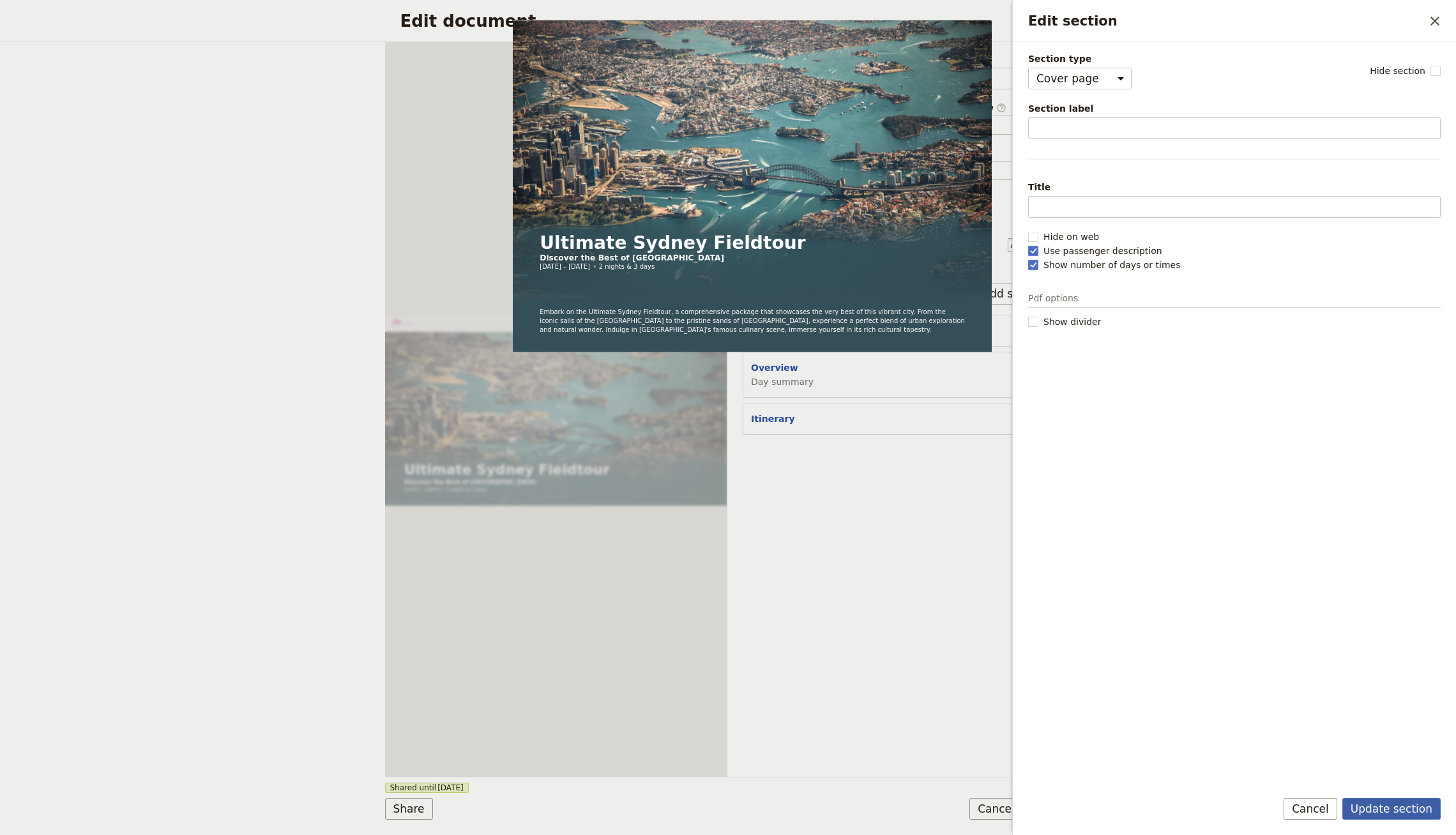
drag, startPoint x: 1385, startPoint y: 812, endPoint x: 1350, endPoint y: 808, distance: 35.2
click at [1385, 812] on button "Update section" at bounding box center [1392, 808] width 99 height 22
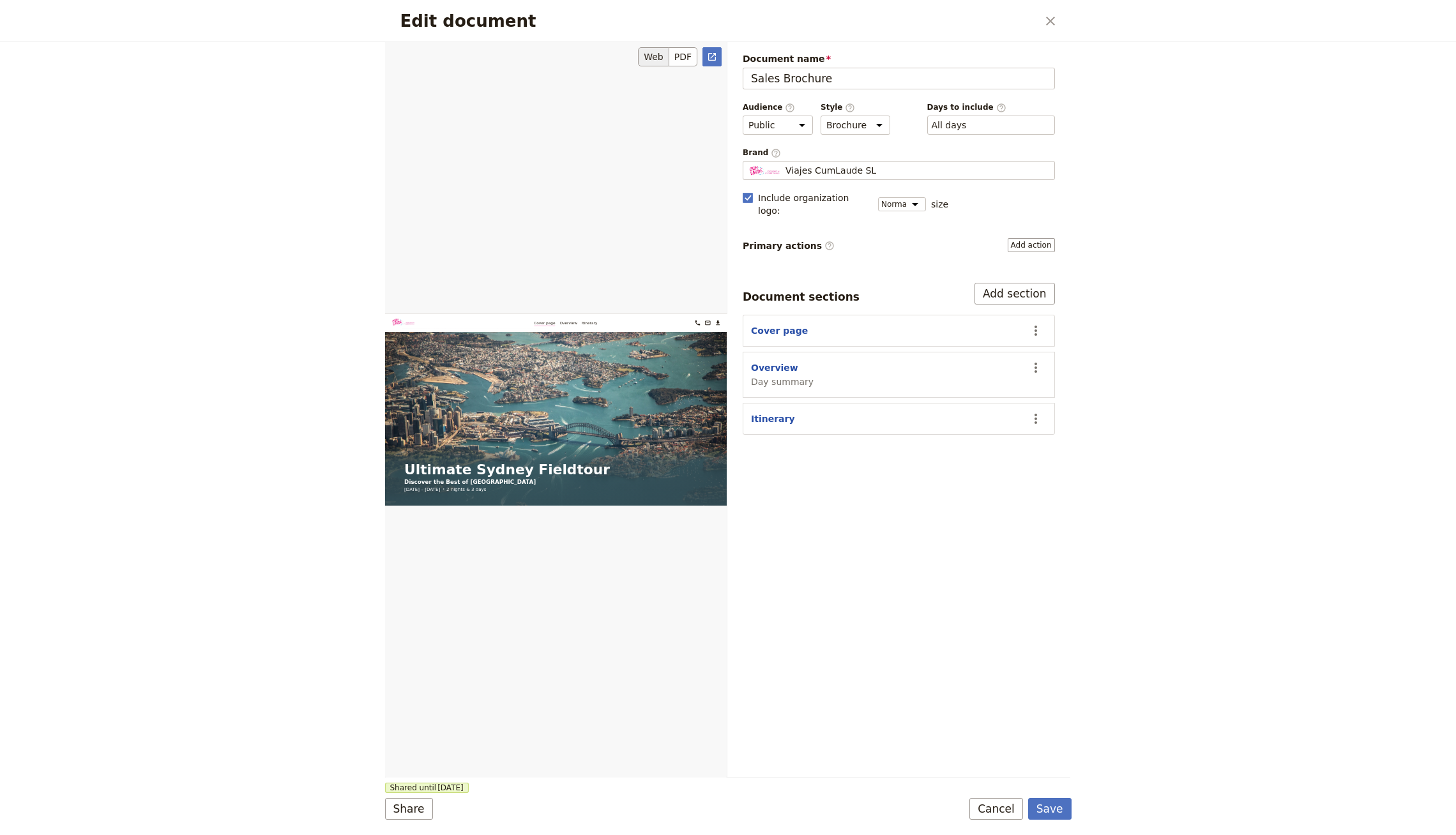
scroll to position [170, 0]
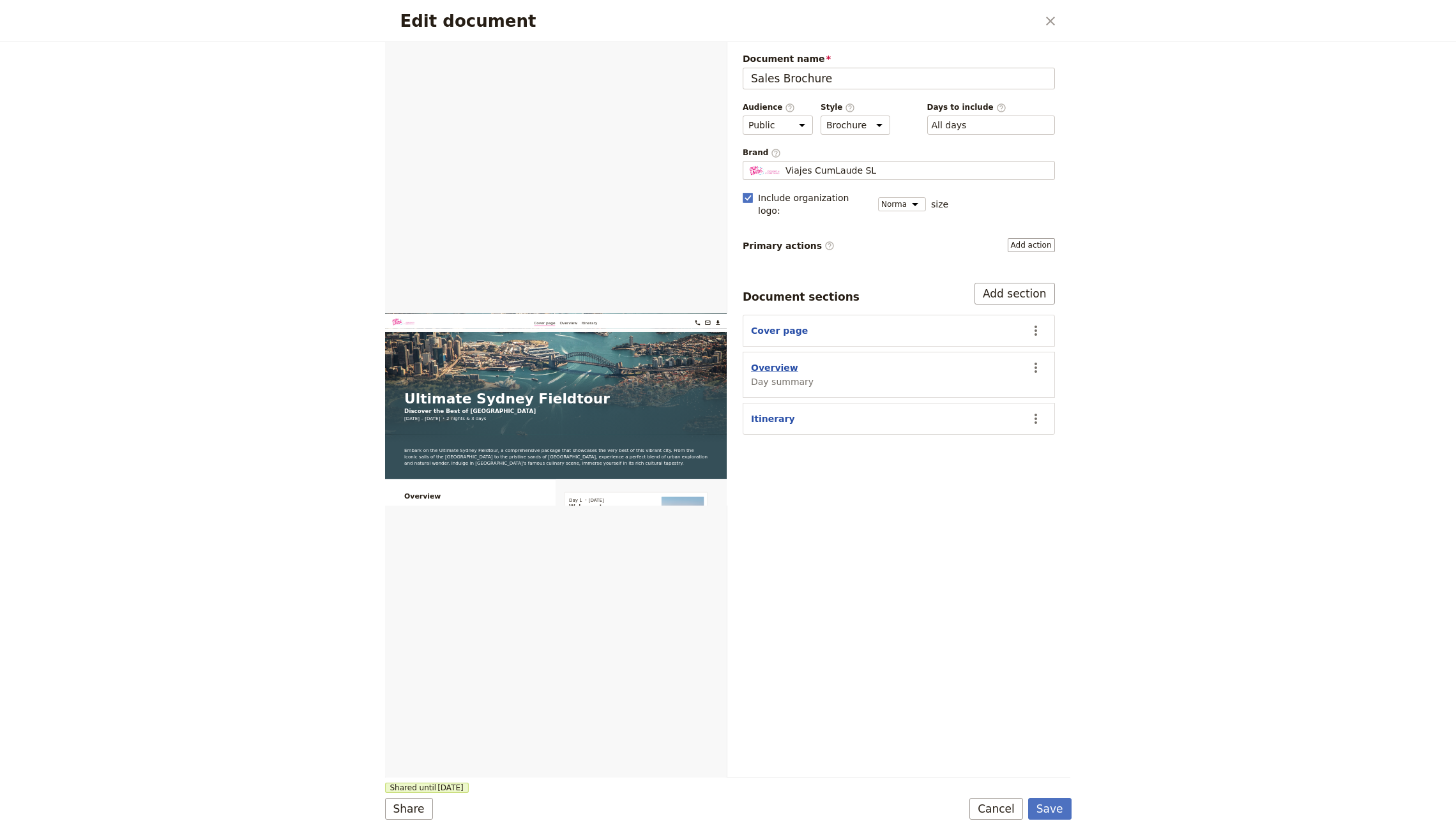
click at [761, 361] on button "Overview" at bounding box center [775, 367] width 47 height 13
select select "DAY_SUMMARY"
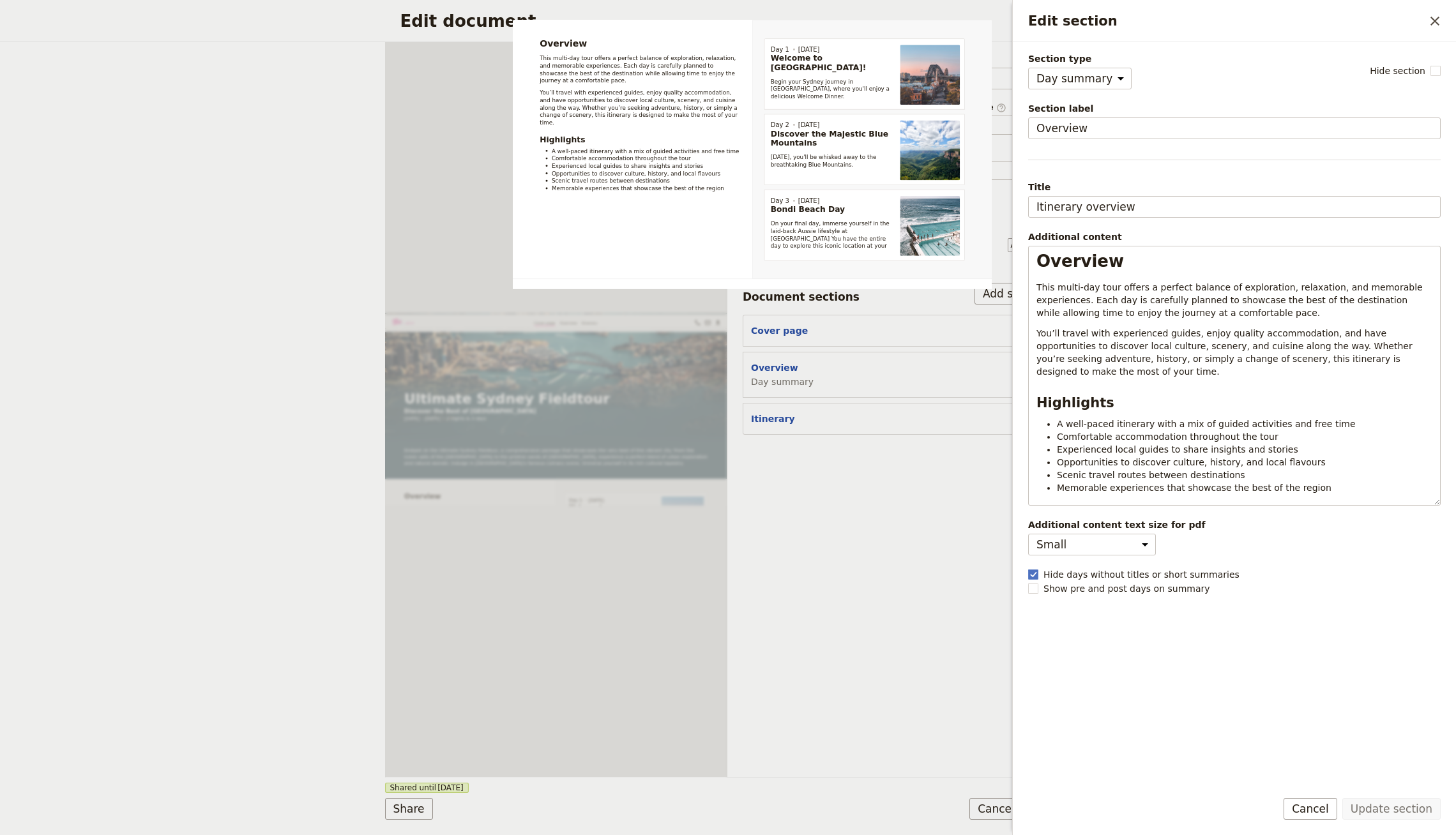
click at [1067, 218] on div "Section type Cover page Day summary Itinerary Custom Hide section Section label…" at bounding box center [1234, 415] width 413 height 725
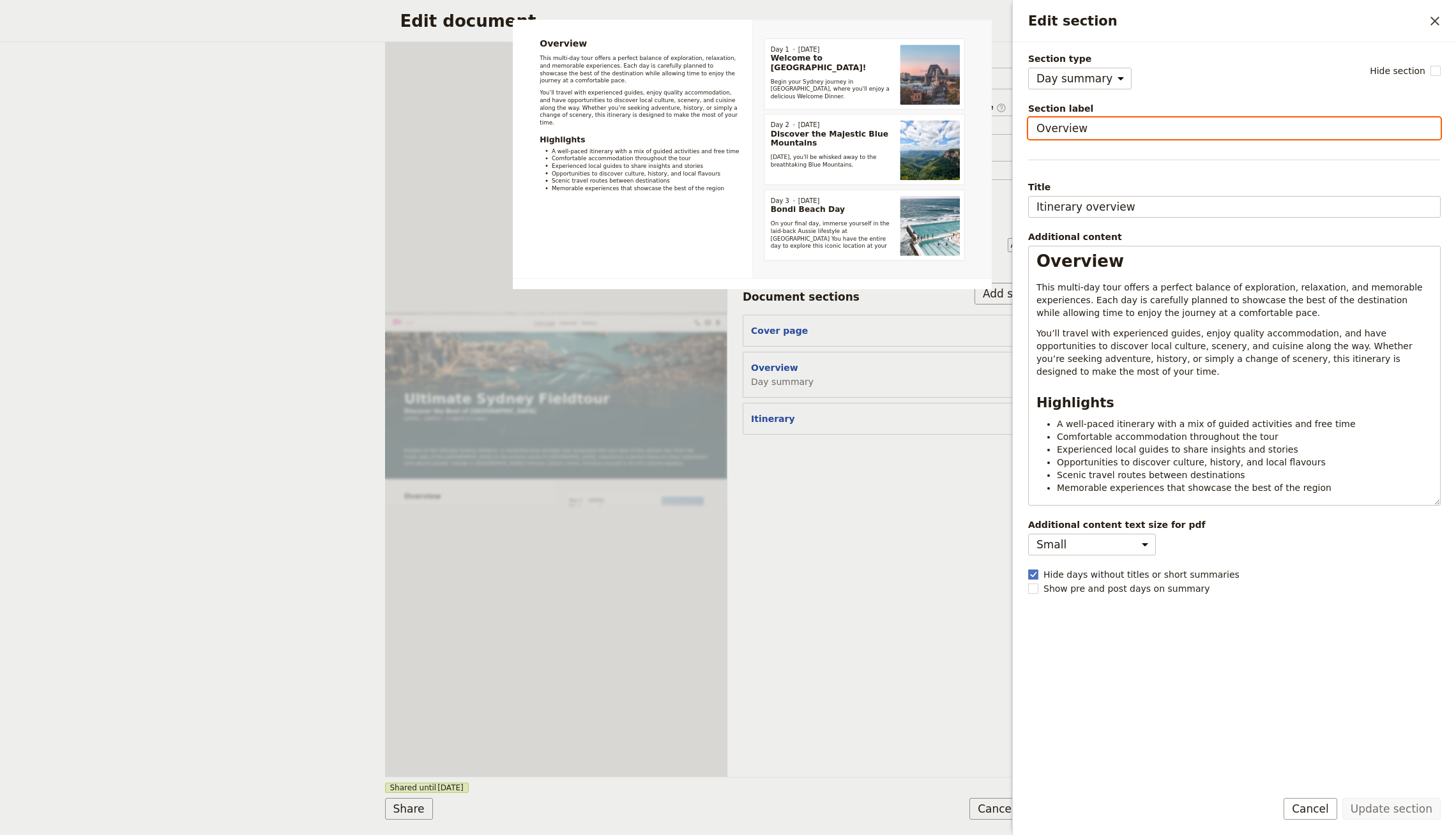
click at [1076, 121] on input "Overview" at bounding box center [1234, 128] width 413 height 22
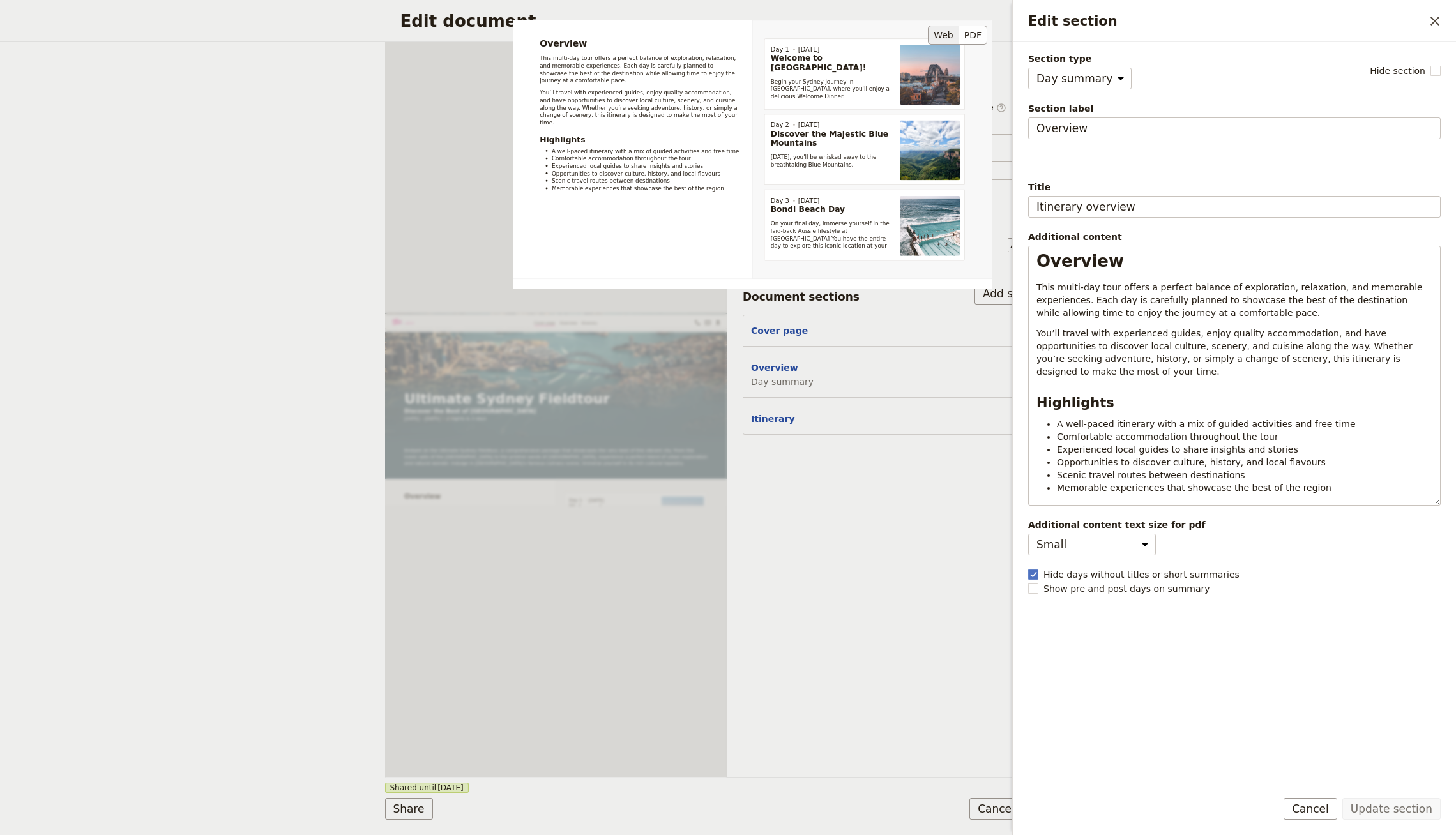
click at [895, 381] on div "Overview This multi-day tour offers a perfect balance of exploration, relaxatio…" at bounding box center [752, 259] width 479 height 479
click at [792, 309] on div "Overview This multi-day tour offers a perfect balance of exploration, relaxatio…" at bounding box center [752, 259] width 479 height 479
click at [789, 312] on div "Overview This multi-day tour offers a perfect balance of exploration, relaxatio…" at bounding box center [752, 259] width 479 height 479
click at [785, 313] on div "Overview This multi-day tour offers a perfect balance of exploration, relaxatio…" at bounding box center [752, 259] width 479 height 479
click at [1322, 808] on button "Cancel" at bounding box center [1310, 808] width 54 height 22
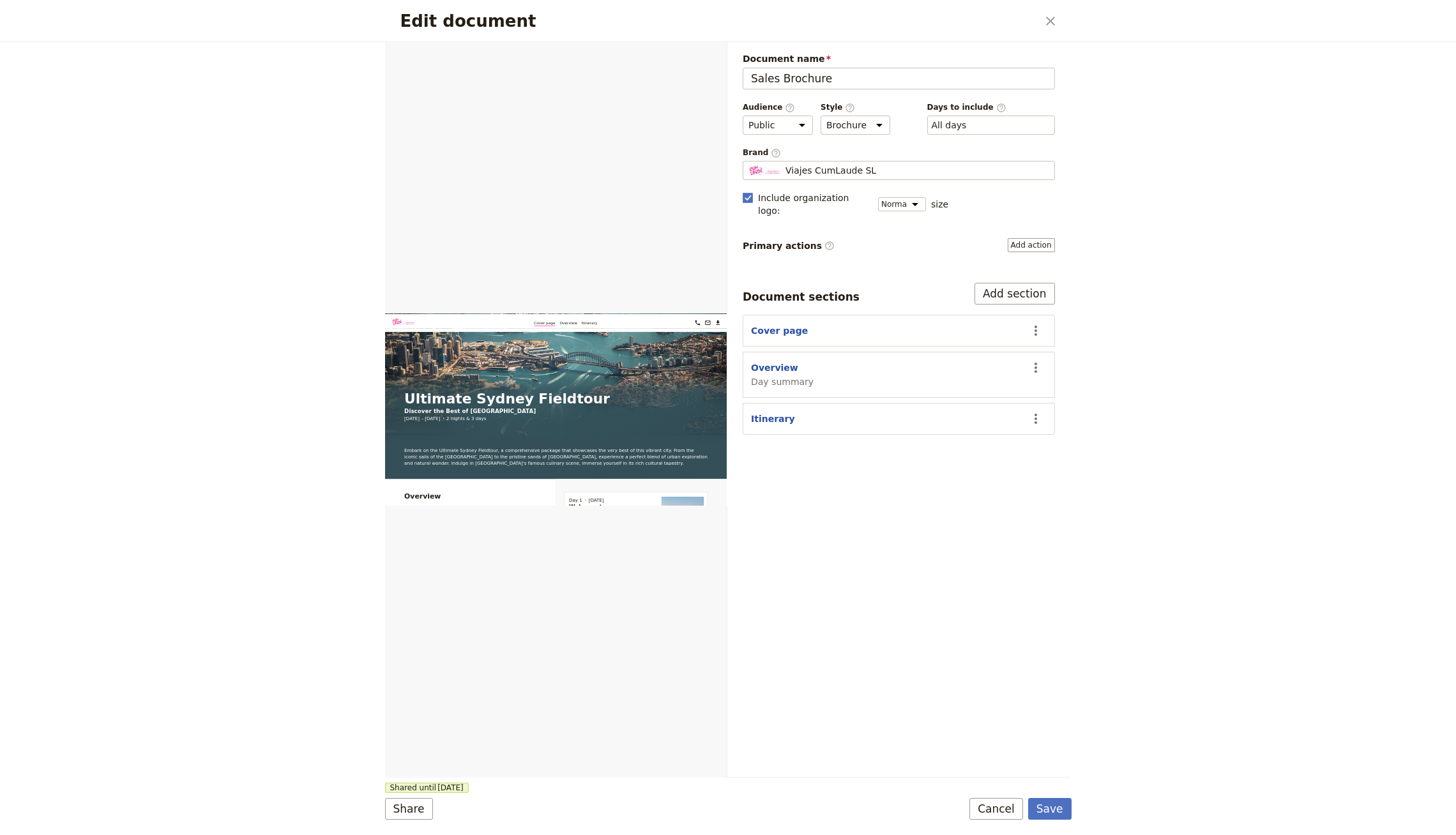
click at [781, 315] on section "Cover page ​" at bounding box center [899, 331] width 313 height 32
click at [779, 325] on button "Cover page" at bounding box center [779, 331] width 57 height 13
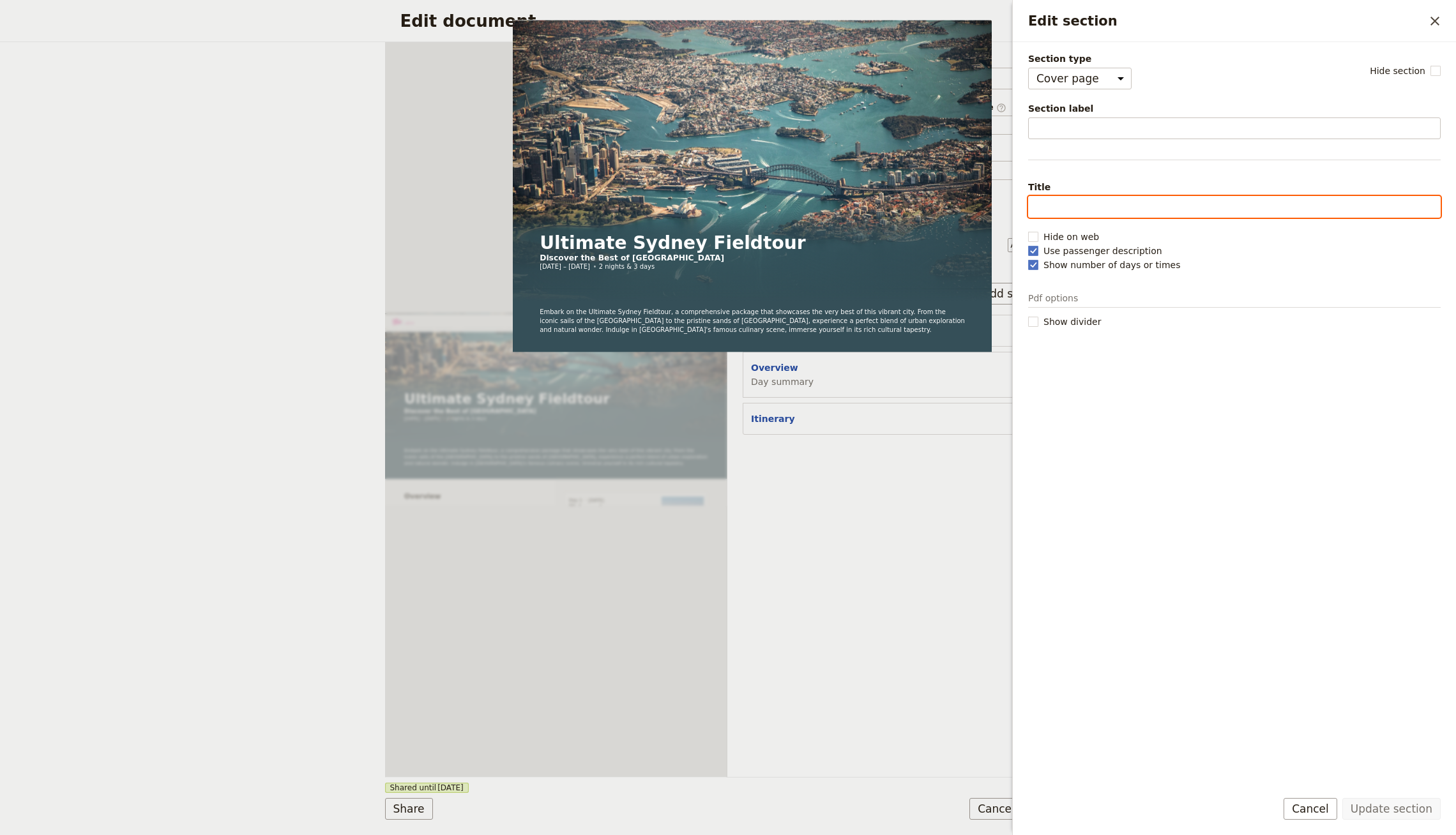
click at [1056, 204] on input "Title" at bounding box center [1234, 206] width 413 height 22
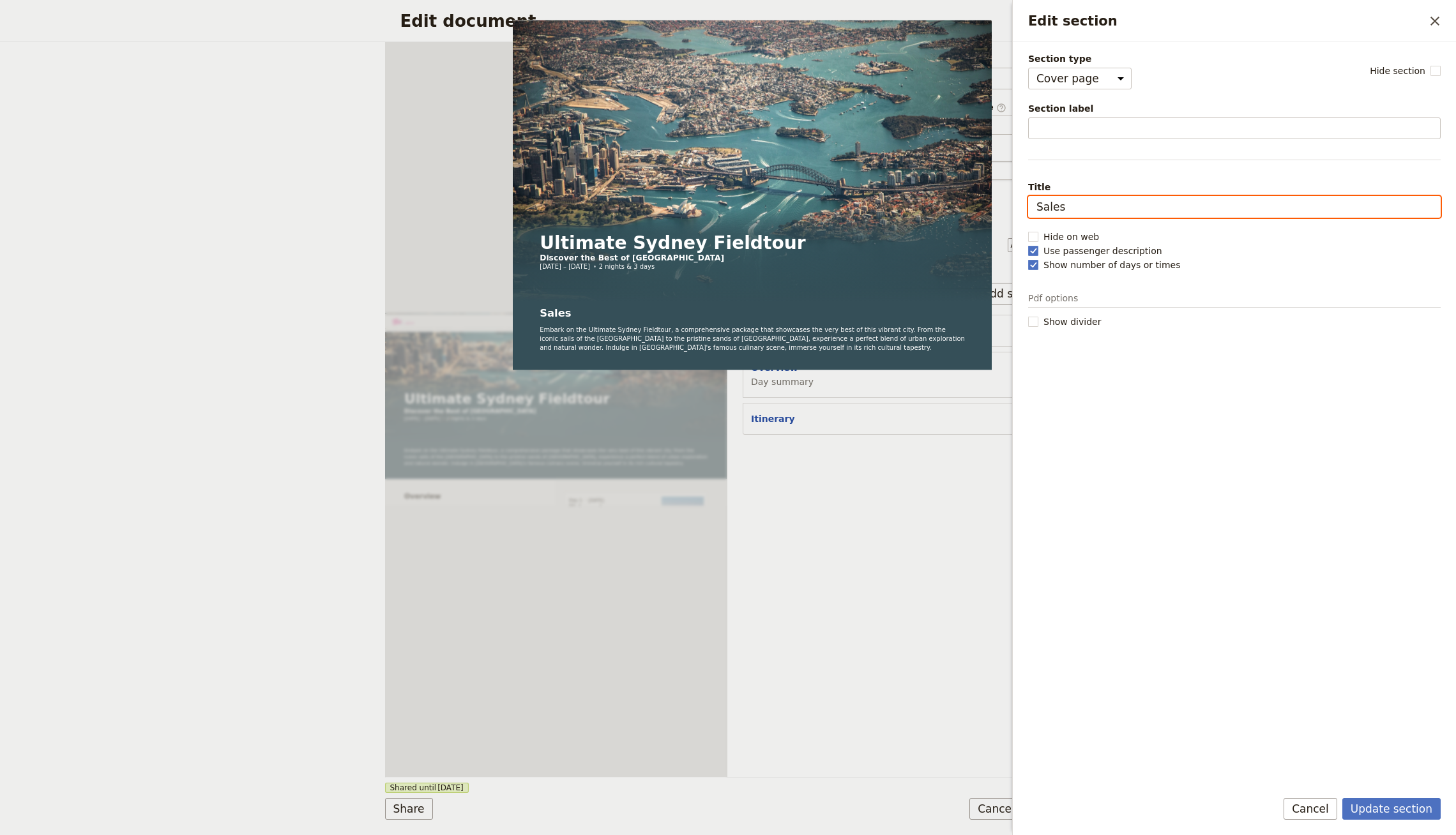
type input "Sales"
type input "Tour Proposal"
click at [1377, 807] on button "Update section" at bounding box center [1392, 808] width 99 height 22
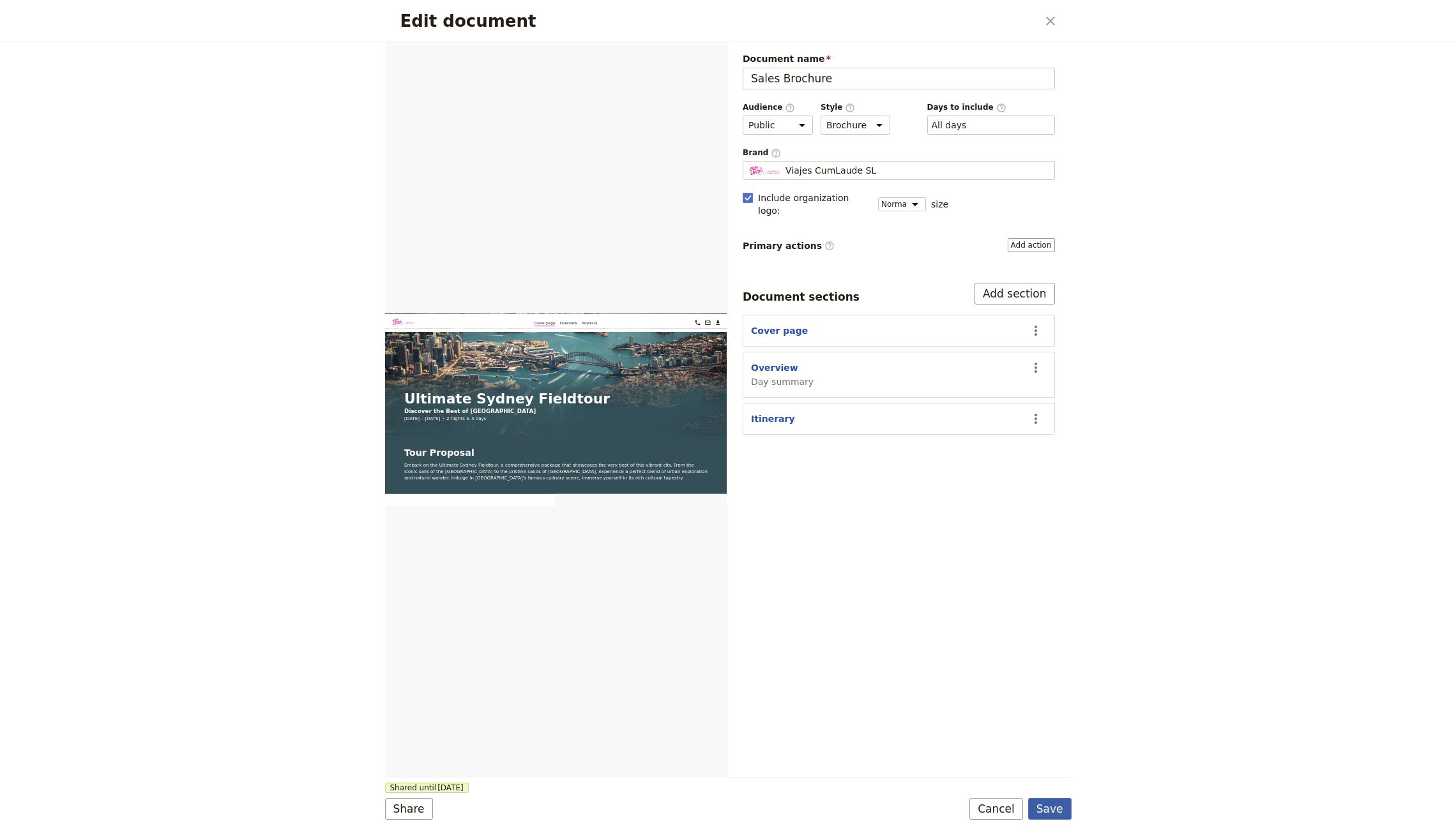
click at [1045, 811] on button "Save" at bounding box center [1049, 808] width 43 height 22
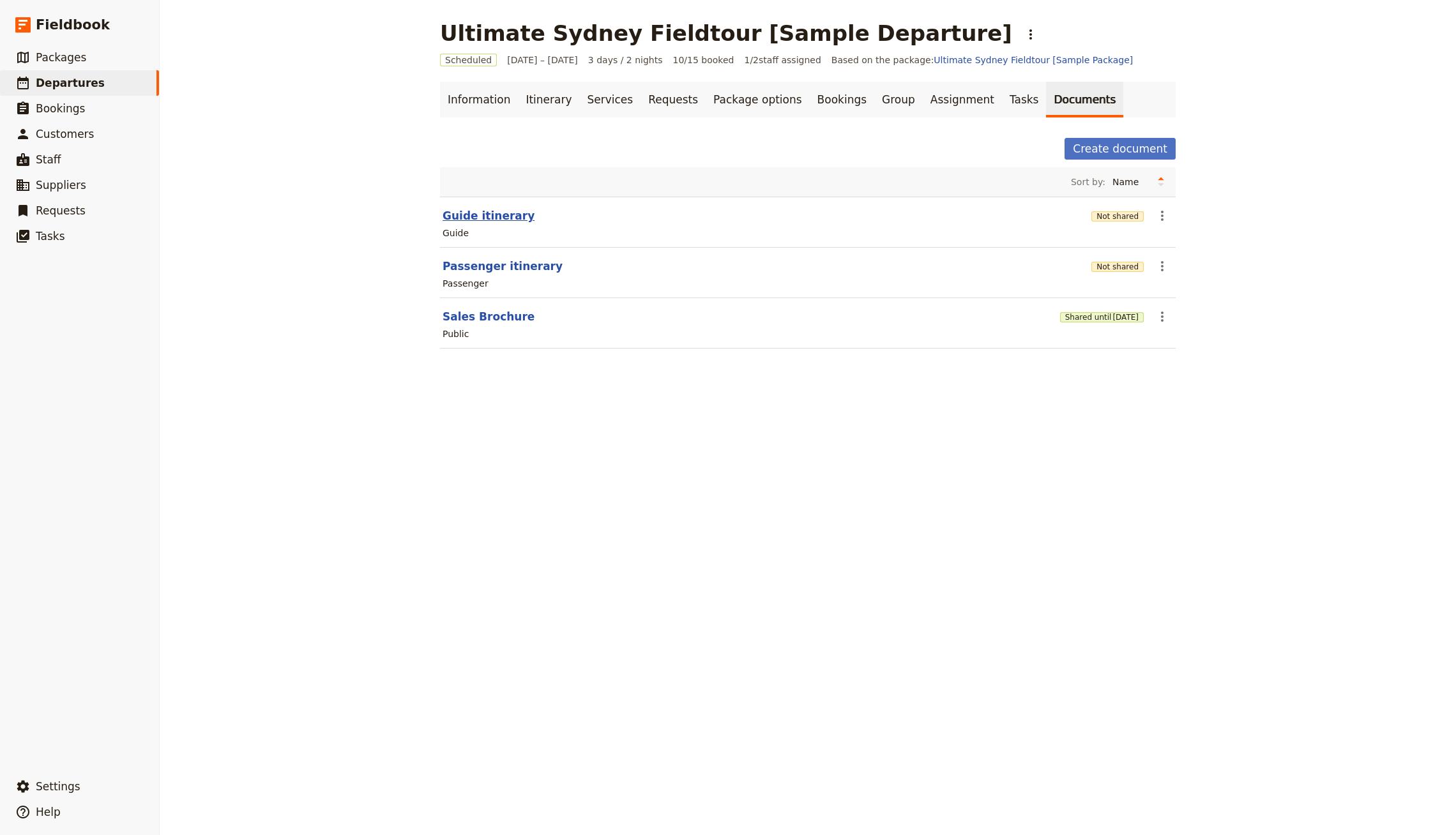
click at [484, 221] on button "Guide itinerary" at bounding box center [488, 215] width 92 height 15
select select "STAFF"
select select "RUN_SHEET"
select select "DEFAULT"
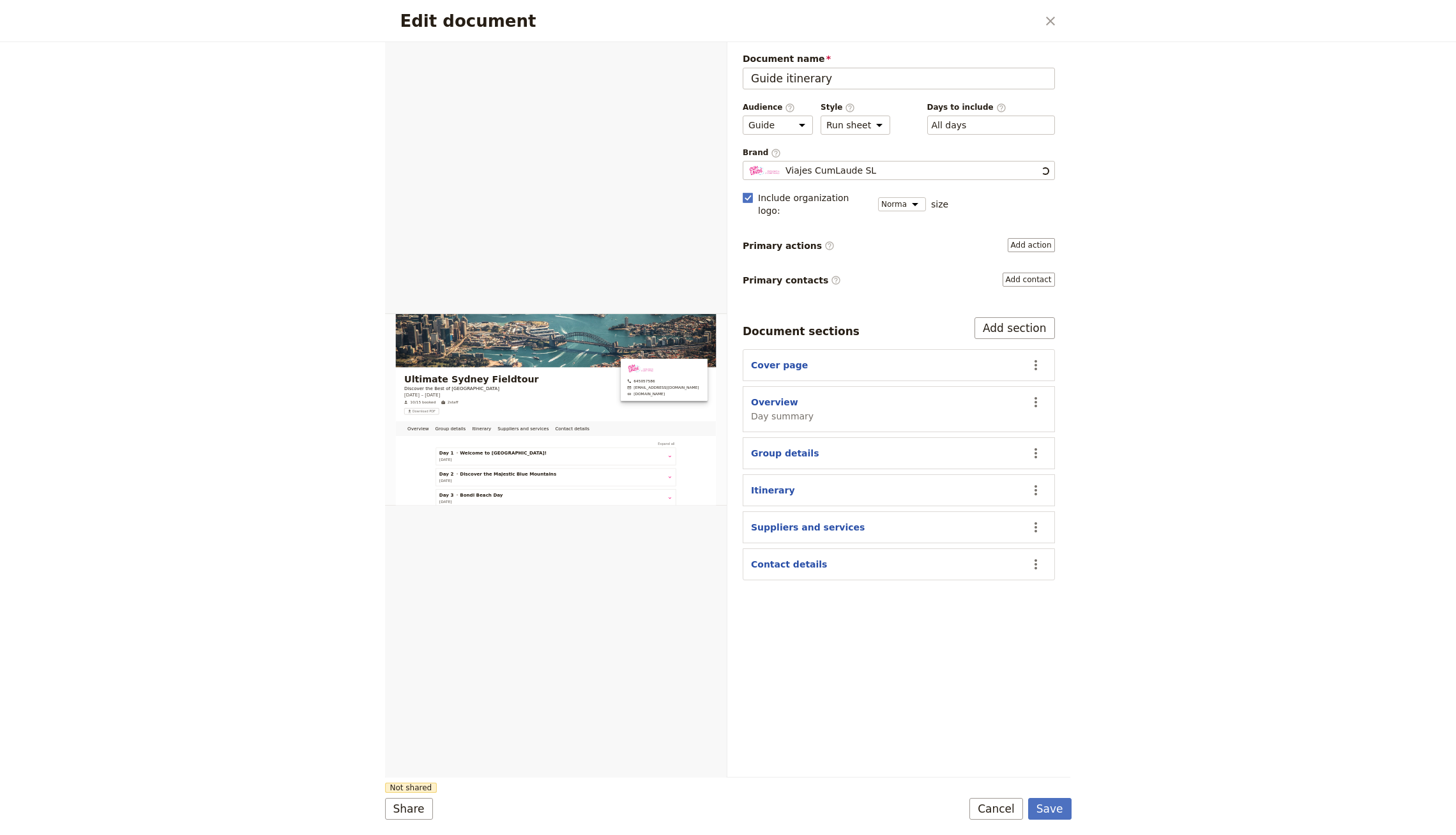
scroll to position [0, 0]
click at [774, 396] on button "Overview" at bounding box center [775, 402] width 47 height 13
select select "DAY_SUMMARY"
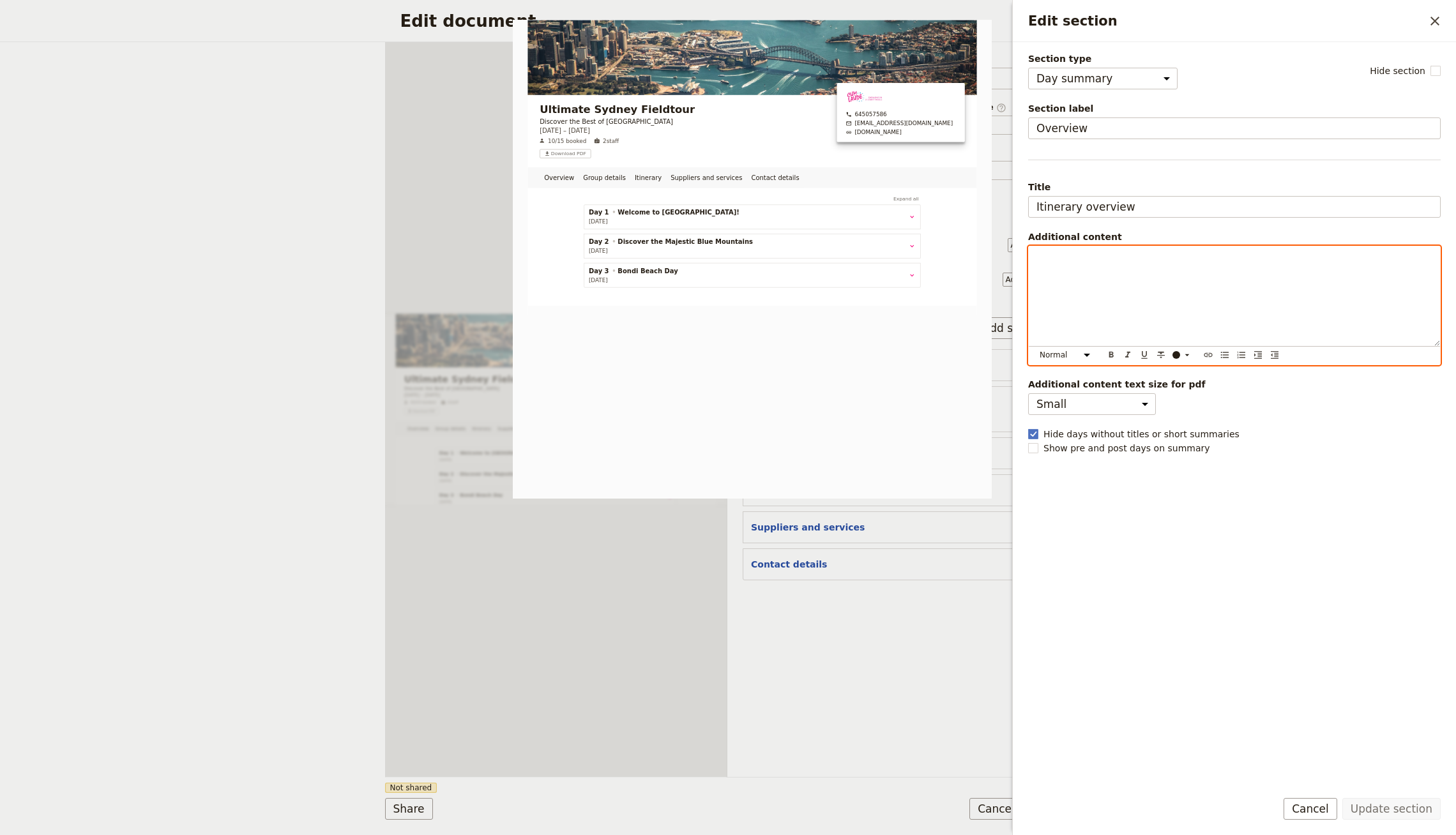
click at [1071, 268] on div "Edit section" at bounding box center [1234, 296] width 411 height 99
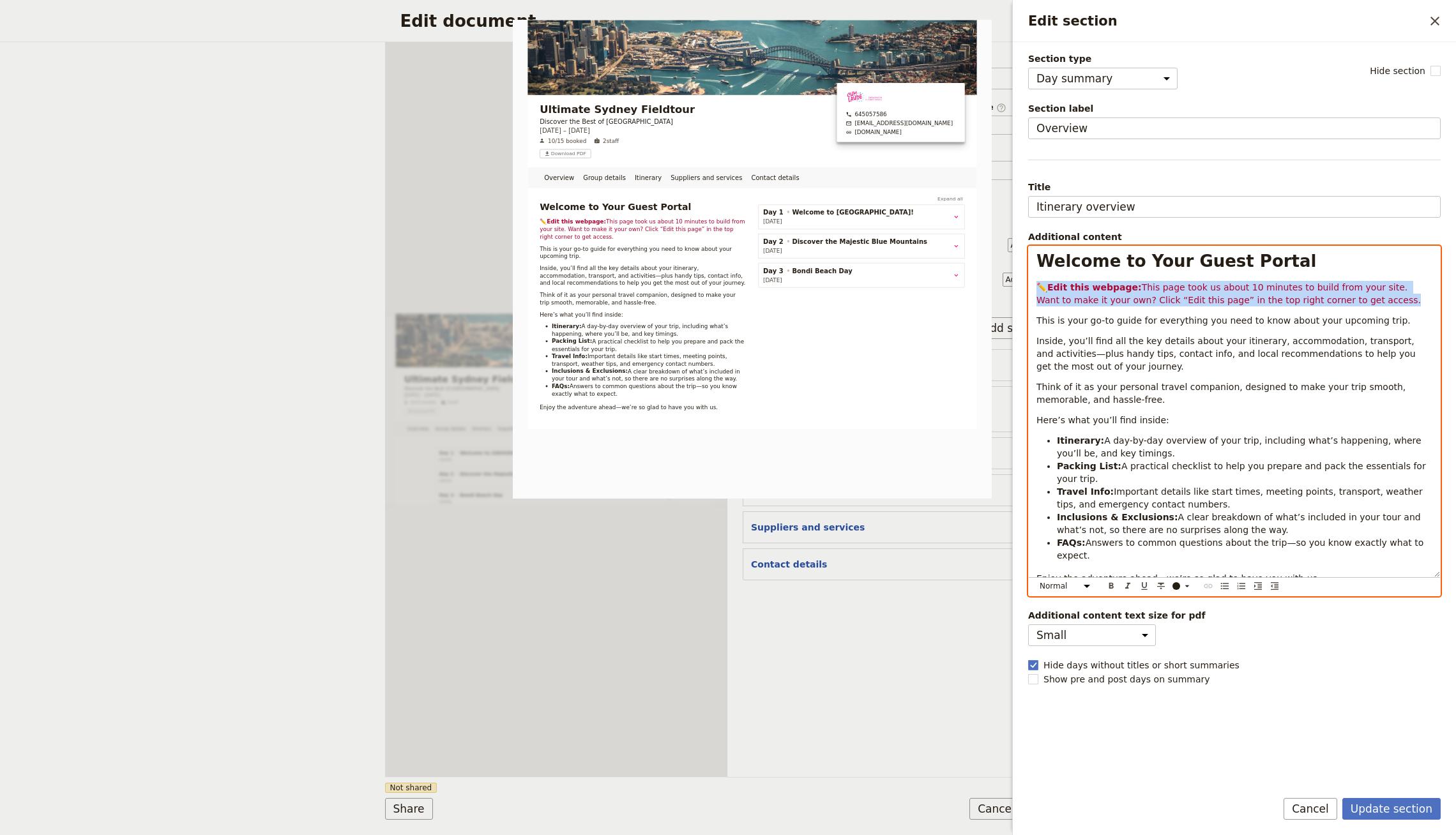
drag, startPoint x: 1157, startPoint y: 294, endPoint x: 1026, endPoint y: 288, distance: 131.1
click at [1026, 288] on div "Section type Cover page Day summary Itinerary Group details Contact details Sup…" at bounding box center [1234, 410] width 443 height 736
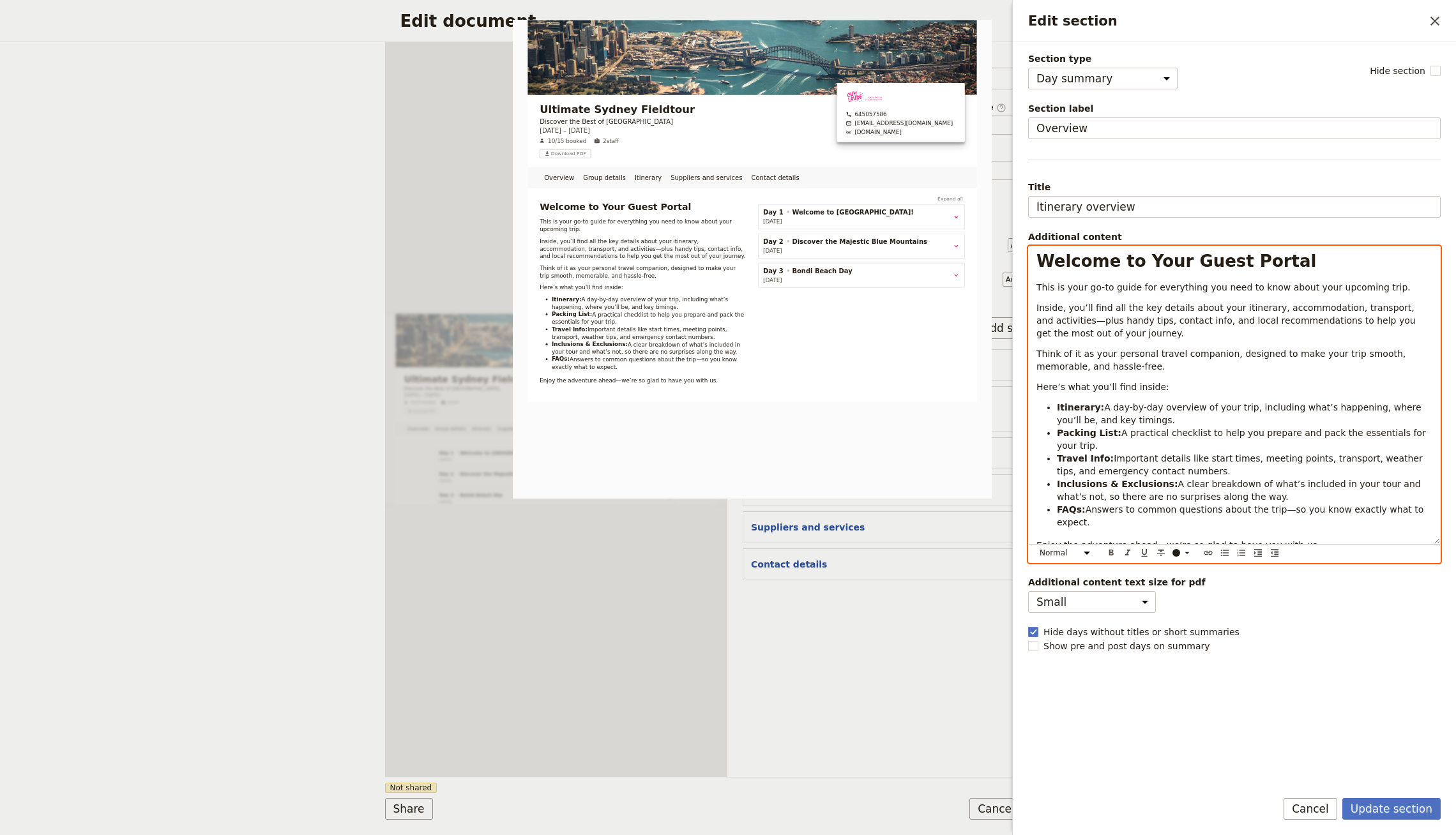
select select "h1"
click at [1174, 268] on strong "Welcome to Your Guest Portal" at bounding box center [1176, 261] width 280 height 19
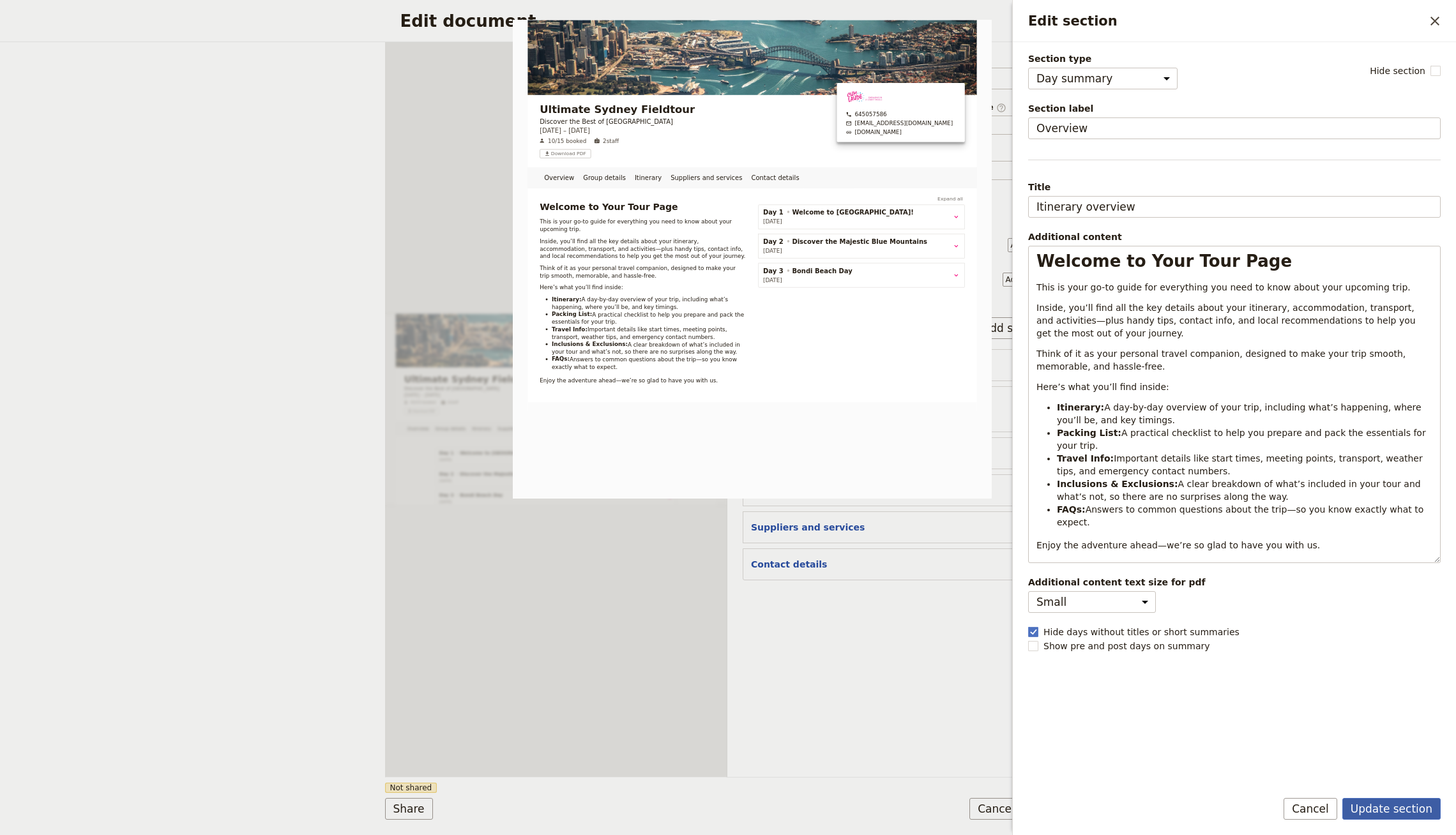
click at [1399, 808] on button "Update section" at bounding box center [1392, 808] width 99 height 22
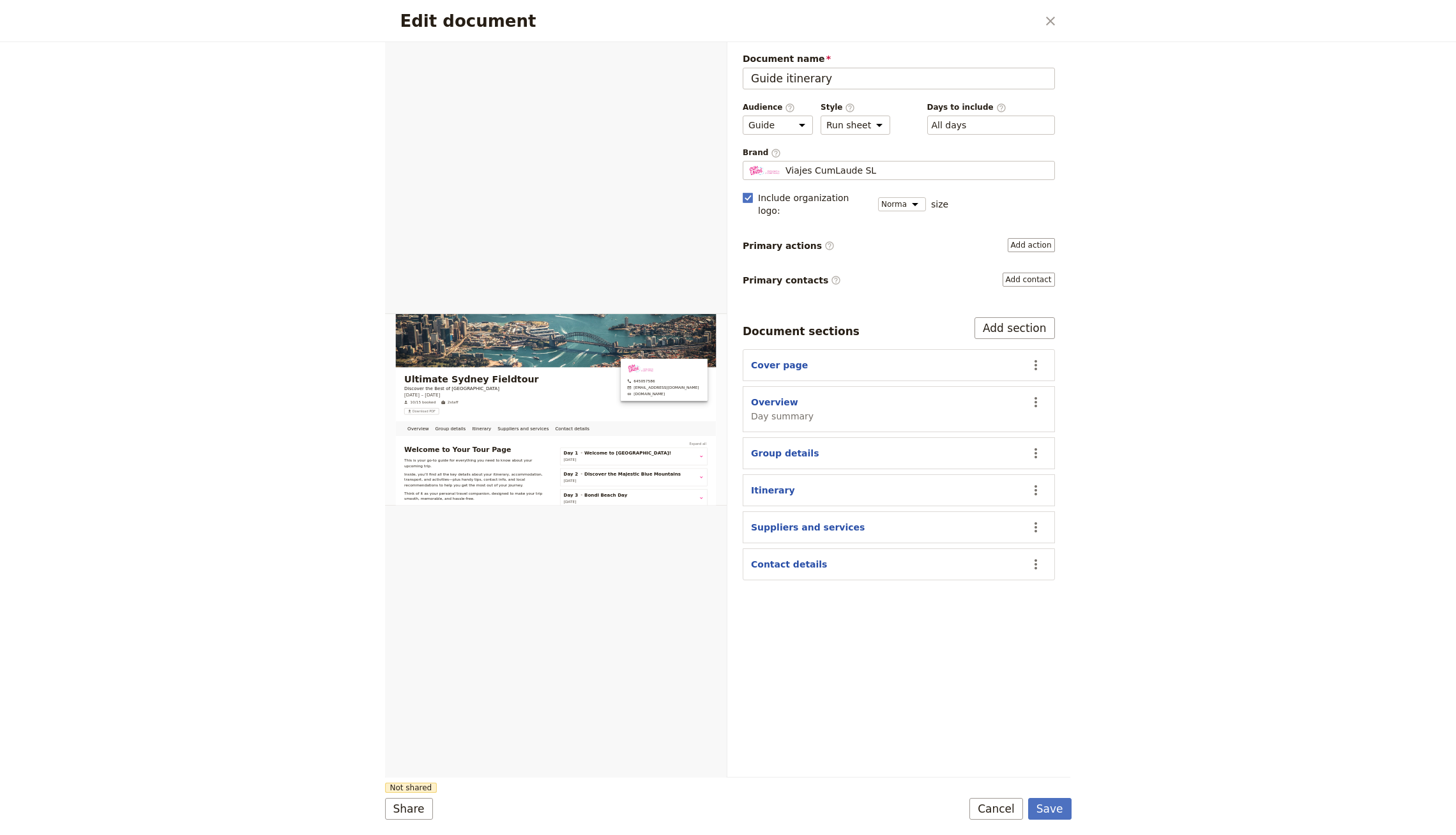
click at [1046, 705] on div "Document name Guide itinerary Preview Audience ​ Public Passenger Guide Style ​…" at bounding box center [899, 410] width 343 height 735
click at [1052, 810] on button "Save" at bounding box center [1049, 808] width 43 height 22
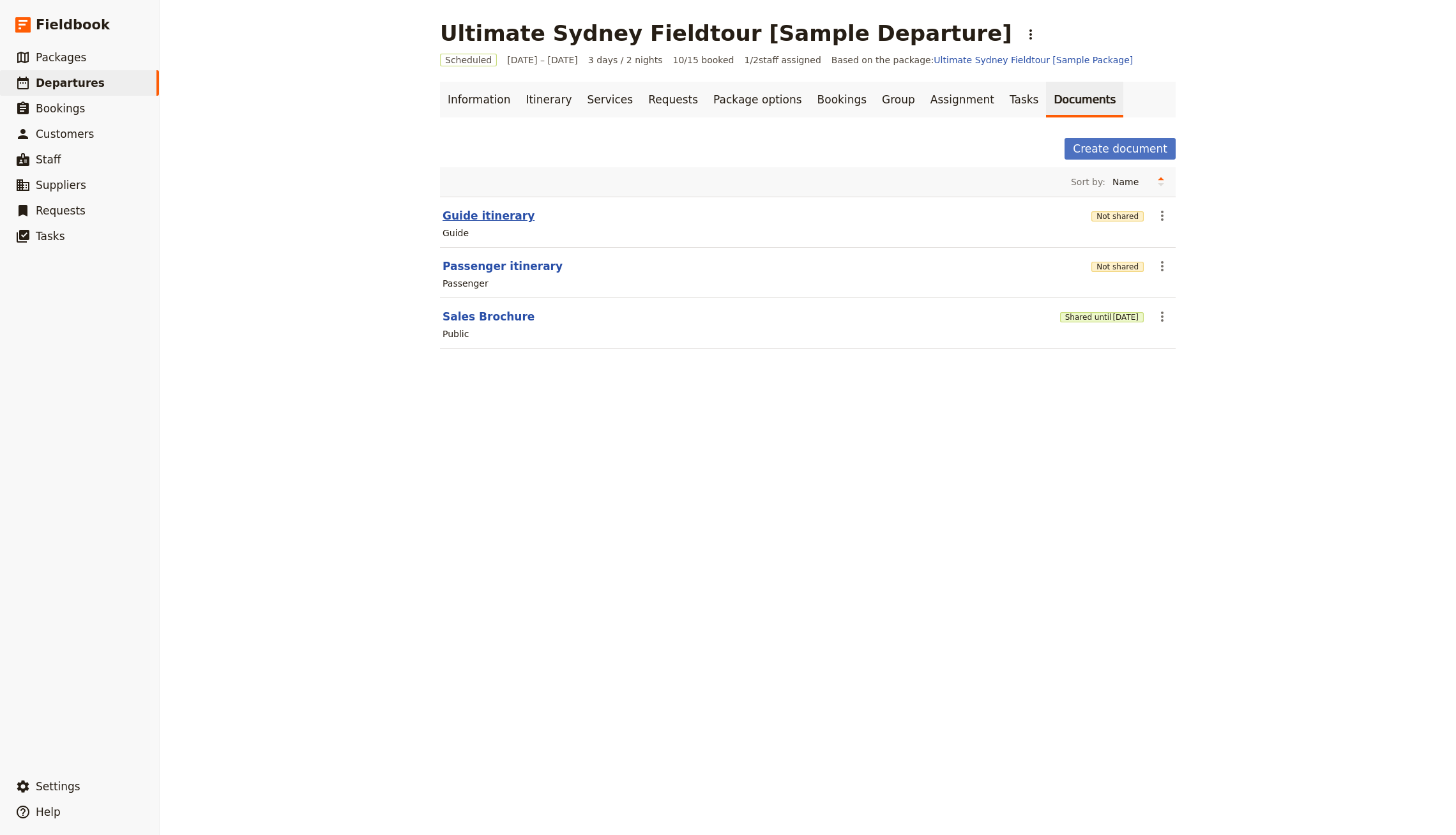
click at [464, 212] on button "Guide itinerary" at bounding box center [488, 215] width 92 height 15
select select "STAFF"
select select "RUN_SHEET"
select select "DEFAULT"
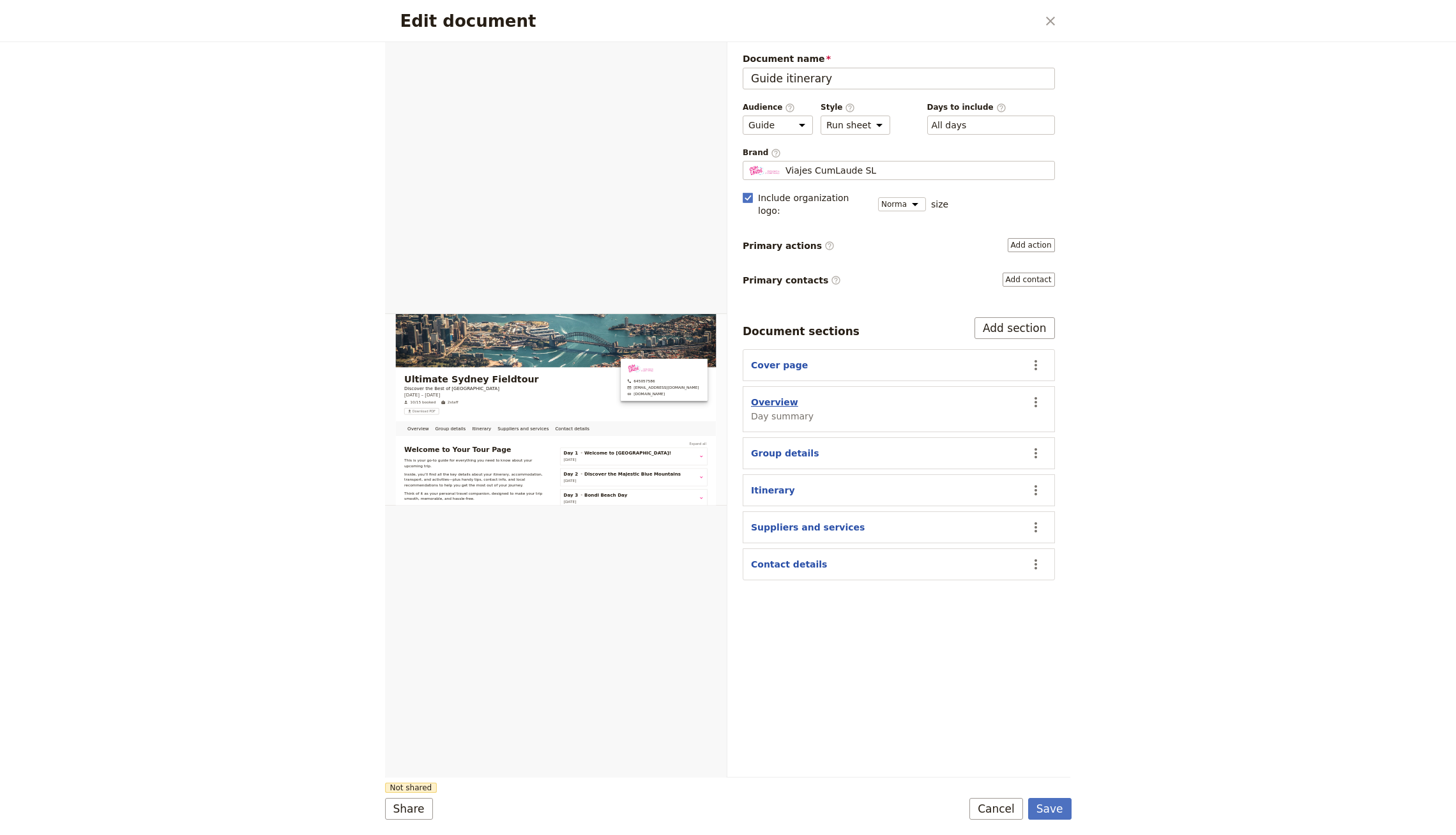
click at [760, 396] on button "Overview" at bounding box center [775, 402] width 47 height 13
select select "DAY_SUMMARY"
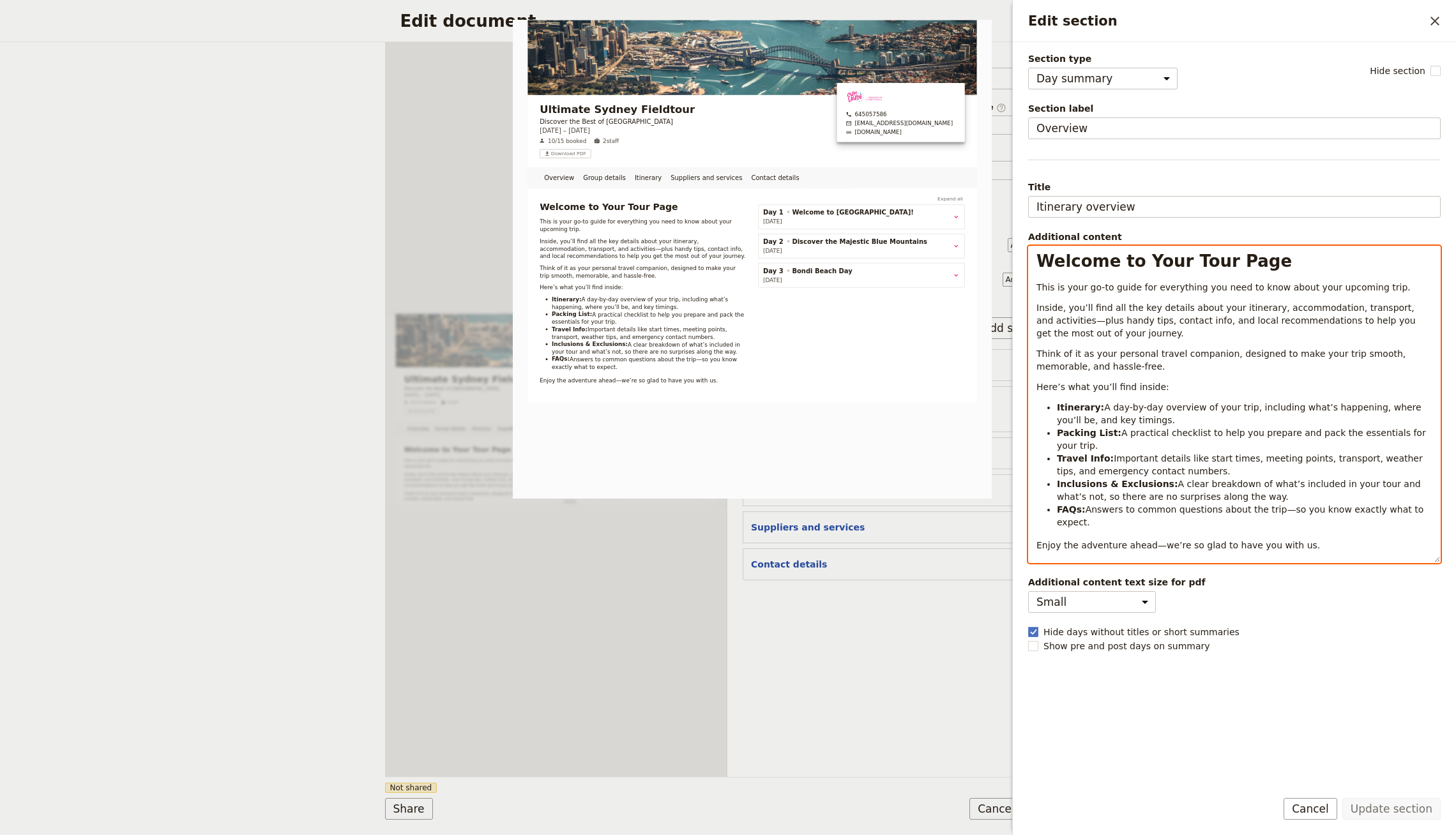
click at [1159, 327] on p "Inside, you’ll find all the key details about your itinerary, accommodation, tr…" at bounding box center [1234, 320] width 396 height 39
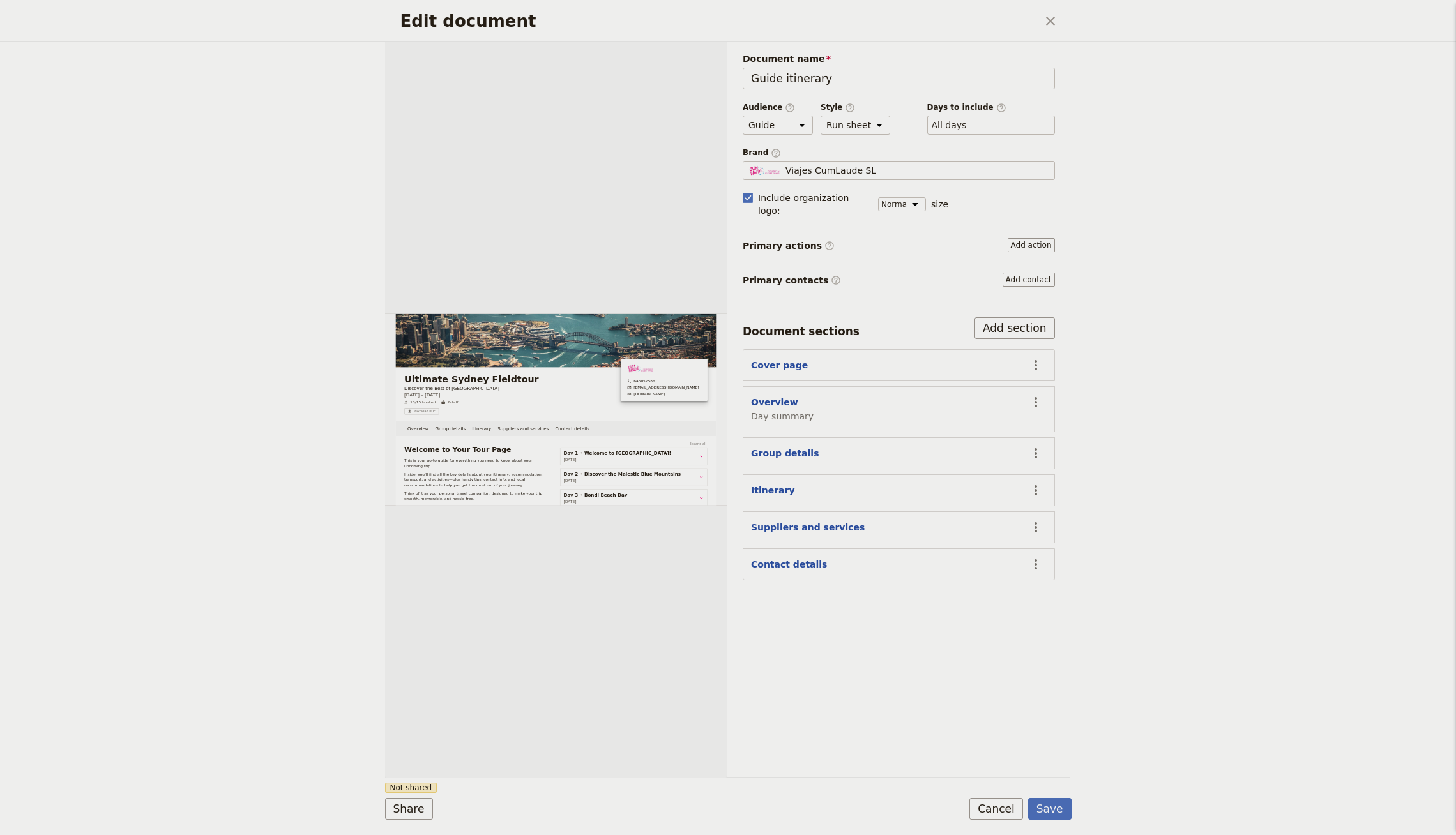
click at [983, 768] on div "Document name Guide itinerary Preview Audience ​ Public Passenger Guide Style ​…" at bounding box center [899, 410] width 343 height 735
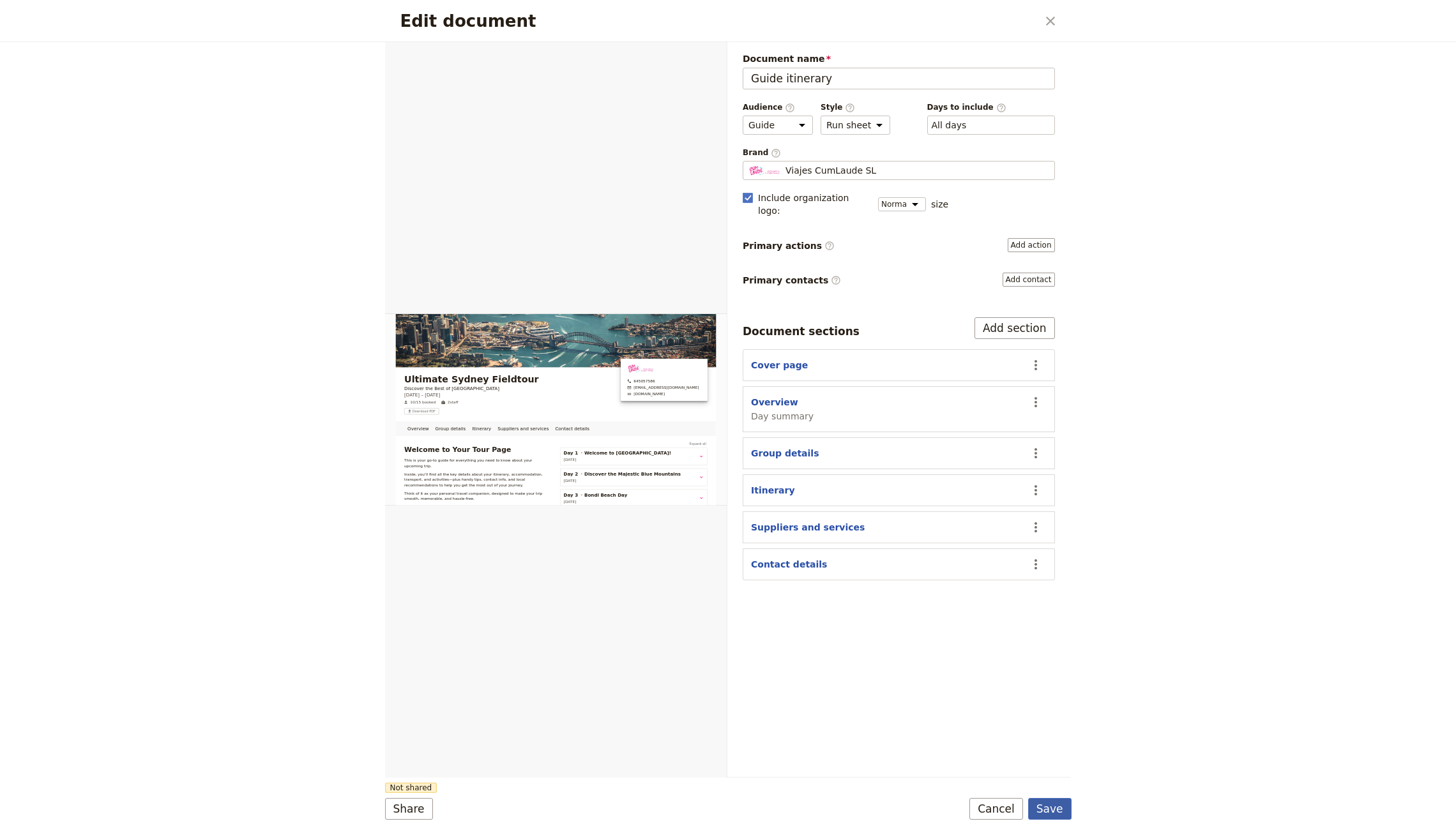
click at [1055, 808] on button "Save" at bounding box center [1049, 808] width 43 height 22
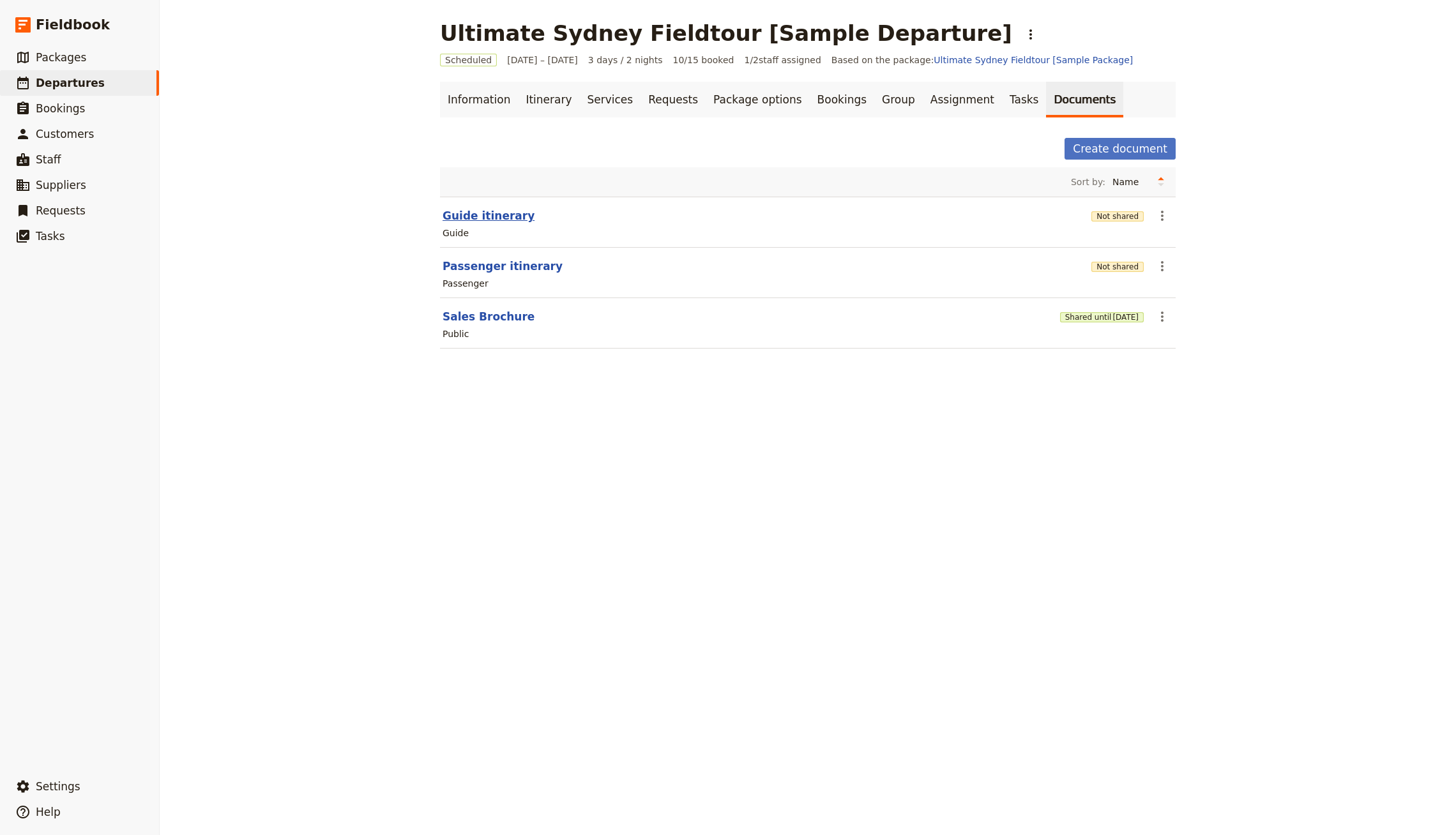
click at [479, 217] on button "Guide itinerary" at bounding box center [488, 215] width 92 height 15
select select "STAFF"
select select "RUN_SHEET"
select select "DEFAULT"
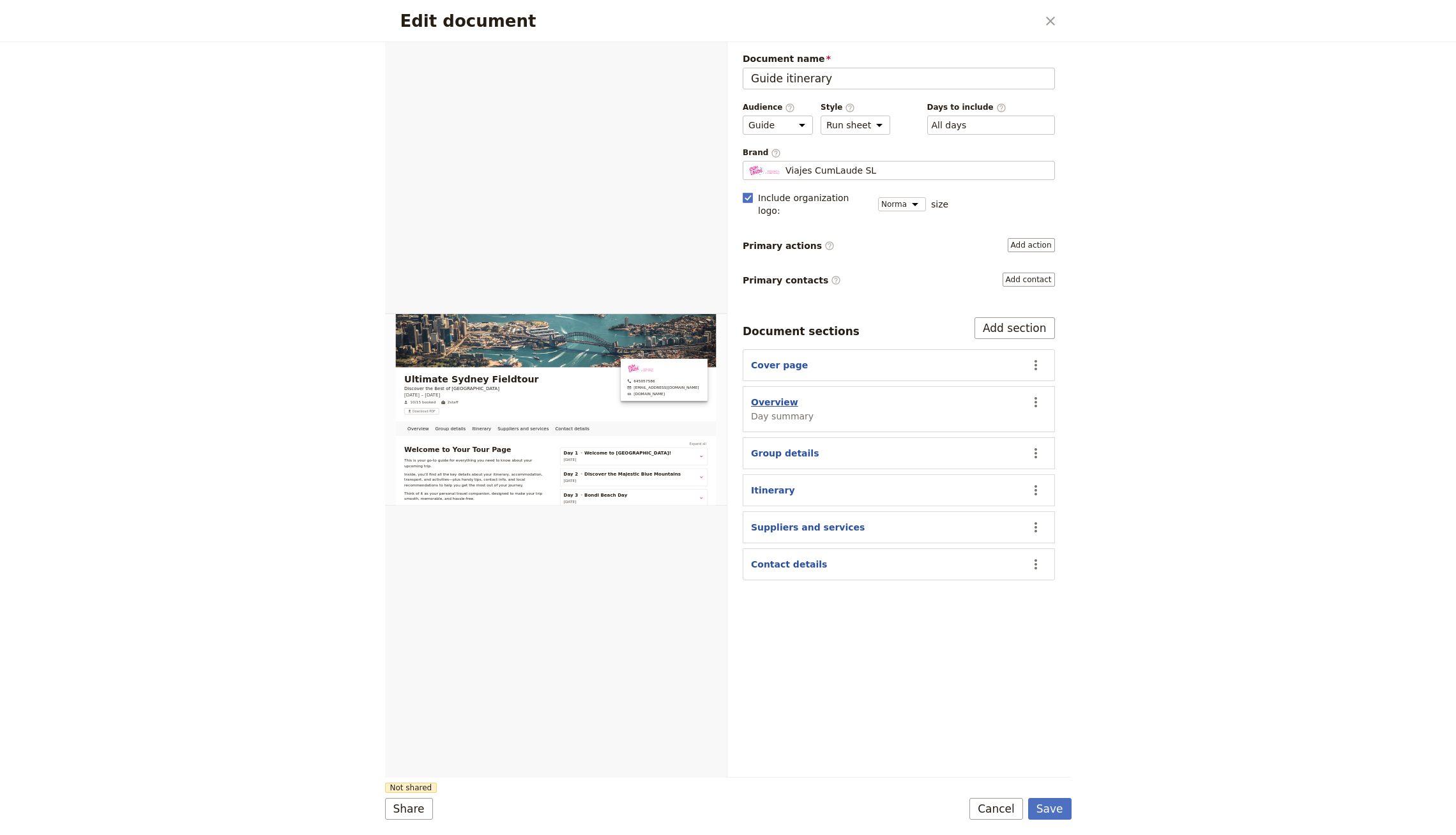
click at [775, 396] on button "Overview" at bounding box center [775, 402] width 47 height 13
select select "DAY_SUMMARY"
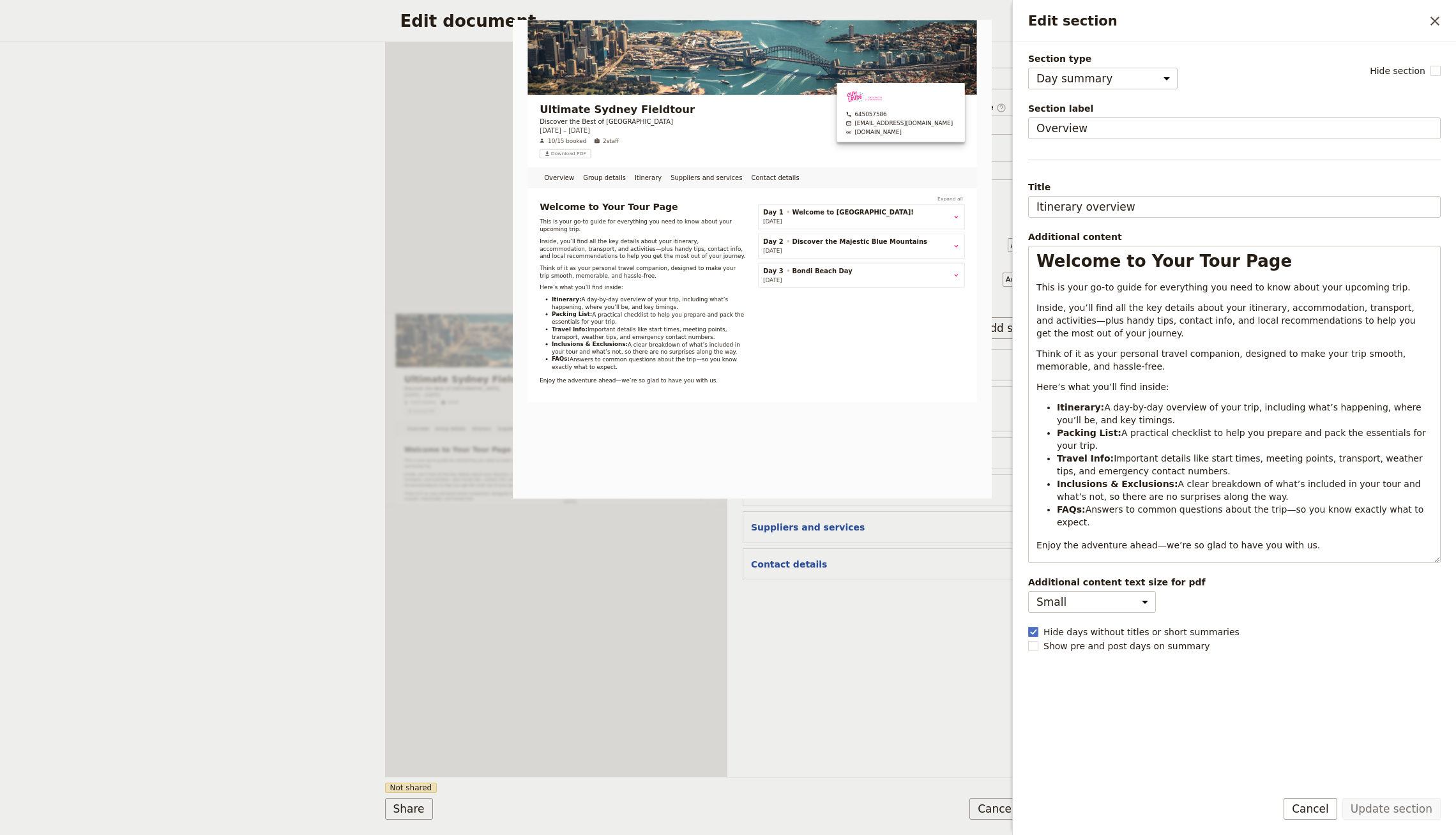
click at [736, 648] on div "Document name Guide itinerary Preview Audience ​ Public Passenger Guide Style ​…" at bounding box center [899, 410] width 343 height 735
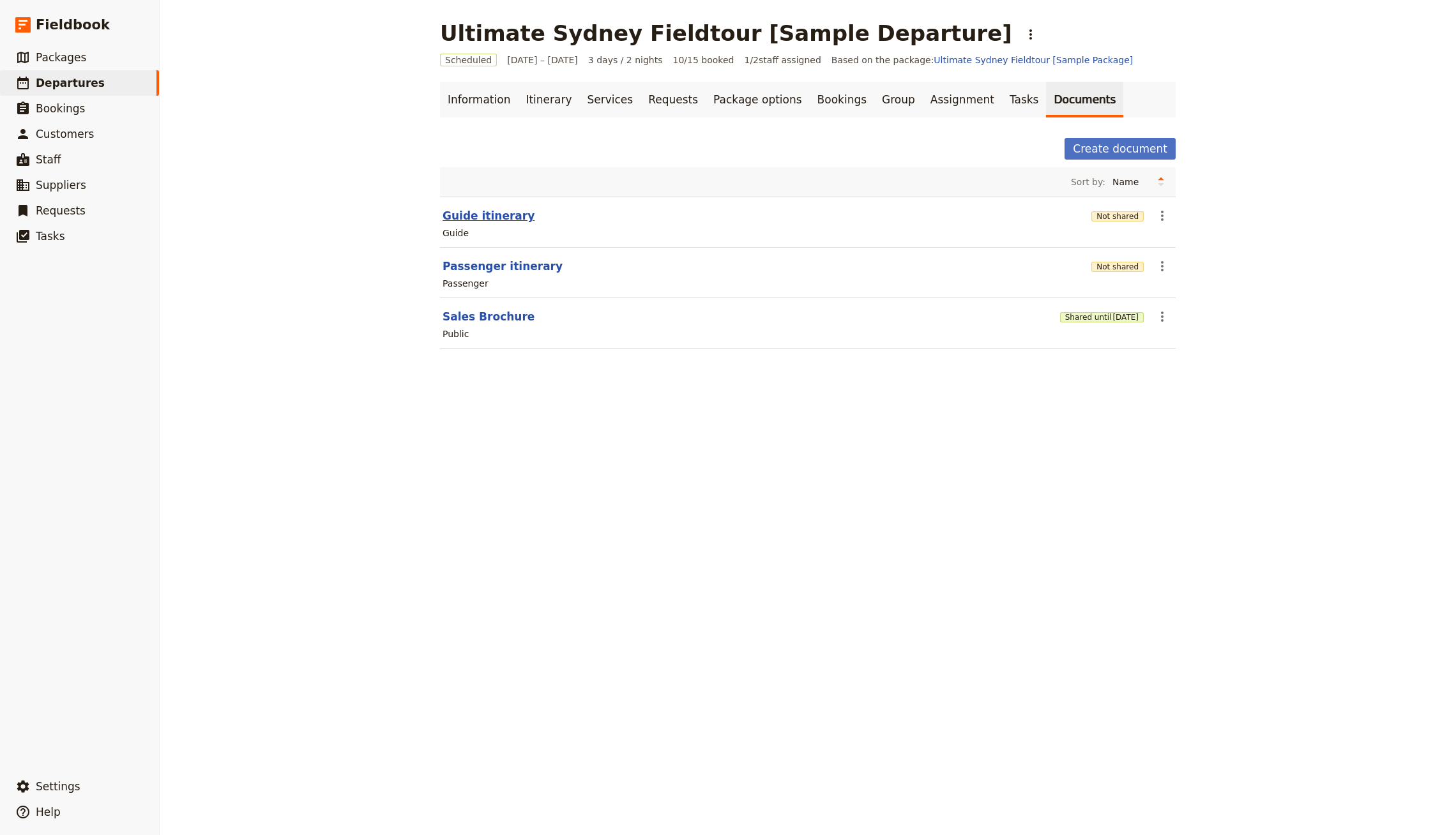
click at [486, 217] on button "Guide itinerary" at bounding box center [488, 215] width 92 height 15
select select "STAFF"
select select "RUN_SHEET"
select select "DEFAULT"
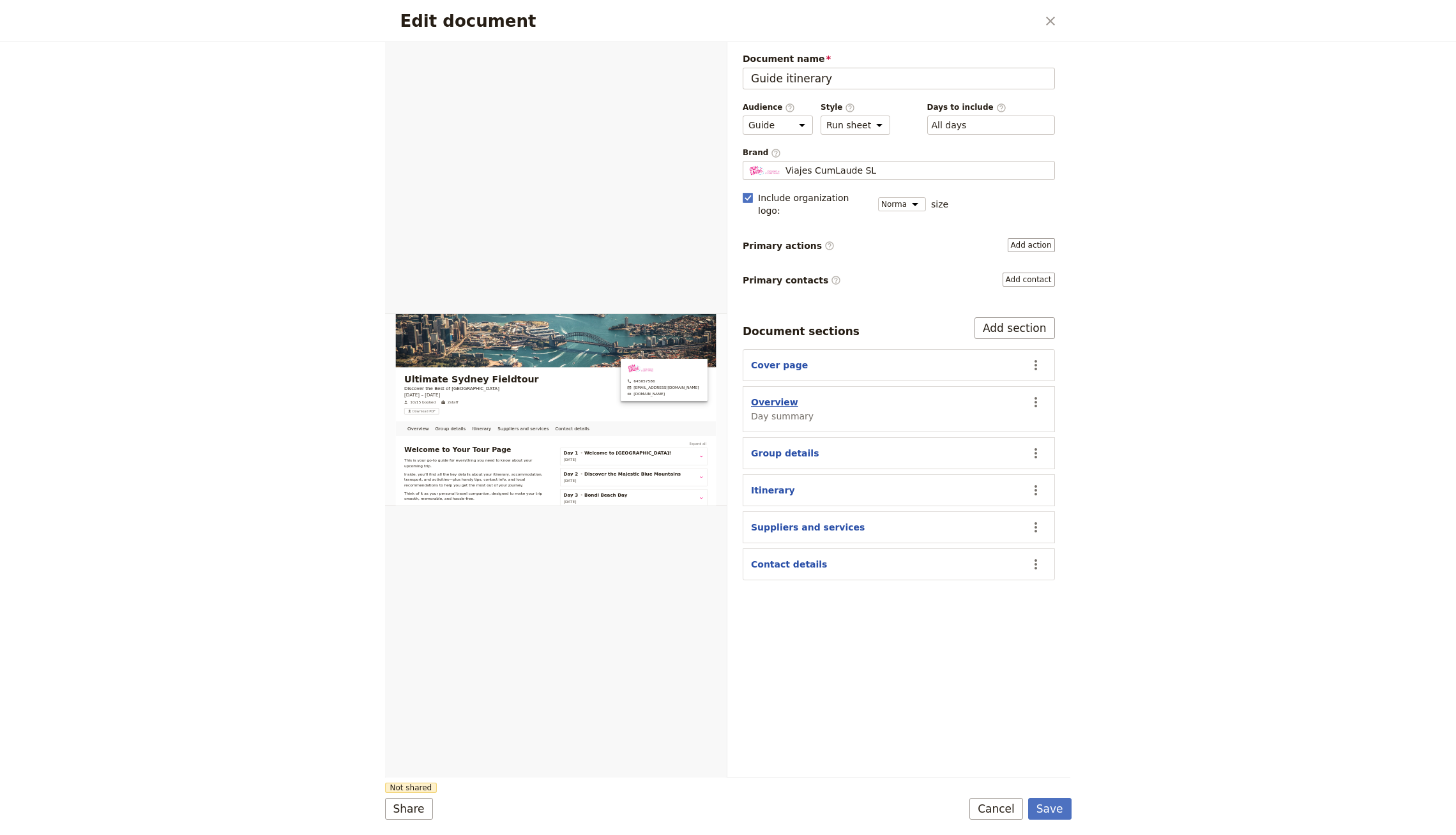
click at [786, 396] on button "Overview" at bounding box center [775, 402] width 47 height 13
select select "DAY_SUMMARY"
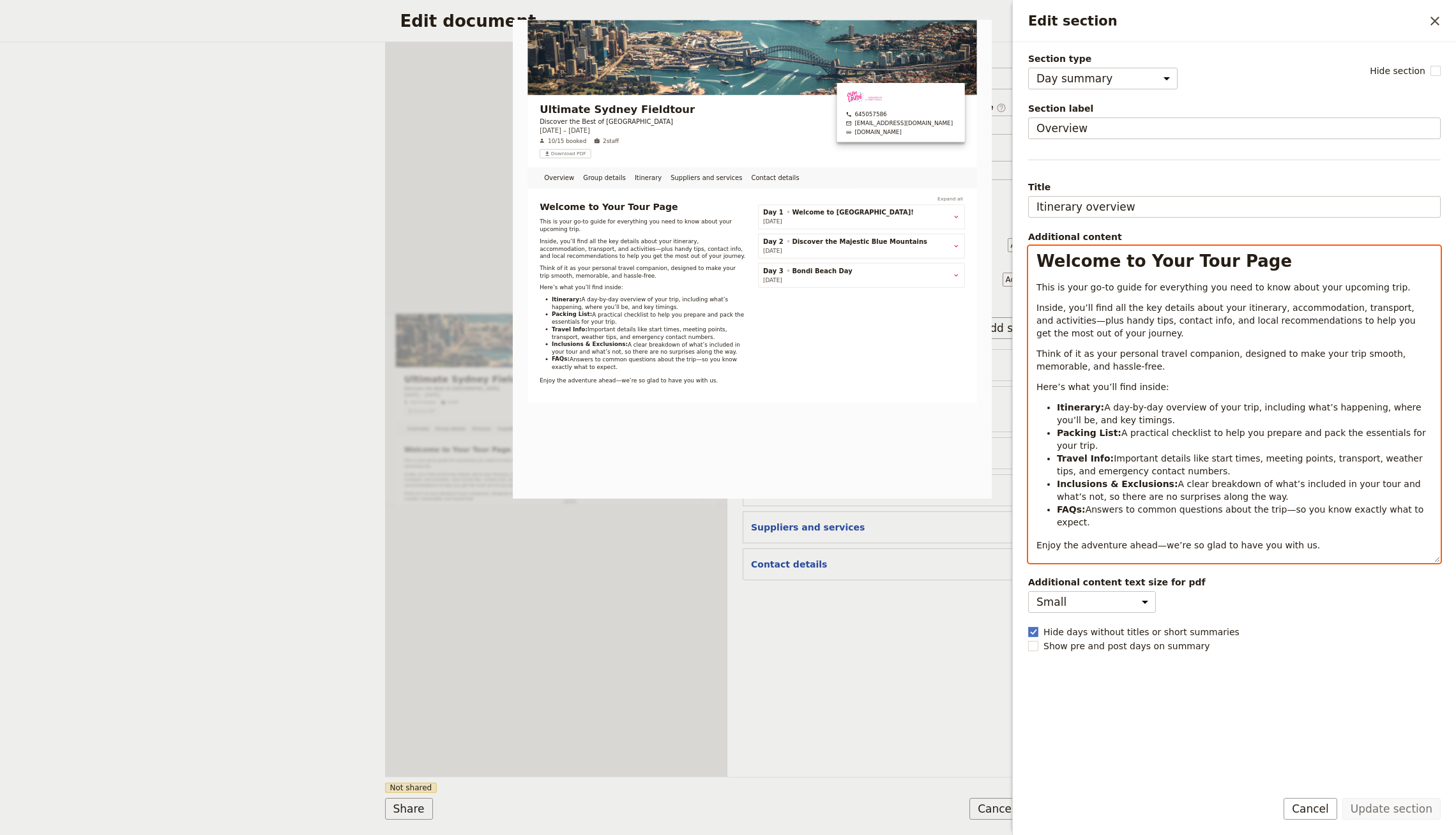
click at [1181, 430] on span "A practical checklist to help you prepare and pack the essentials for your trip." at bounding box center [1243, 439] width 372 height 23
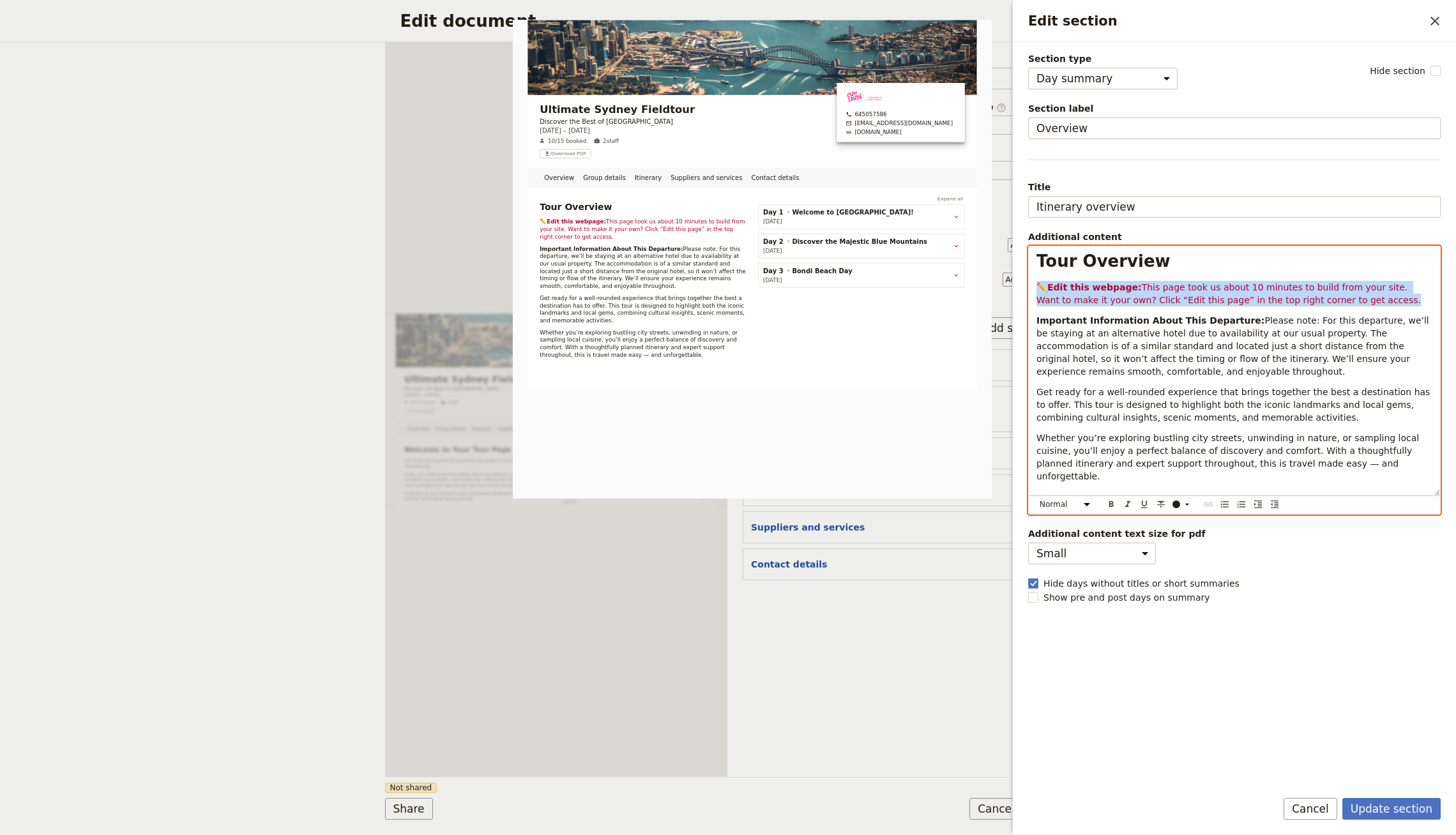
drag, startPoint x: 1222, startPoint y: 286, endPoint x: 1027, endPoint y: 277, distance: 195.2
click at [1027, 277] on div "Section type Cover page Day summary Itinerary Group details Contact details Sup…" at bounding box center [1234, 410] width 443 height 736
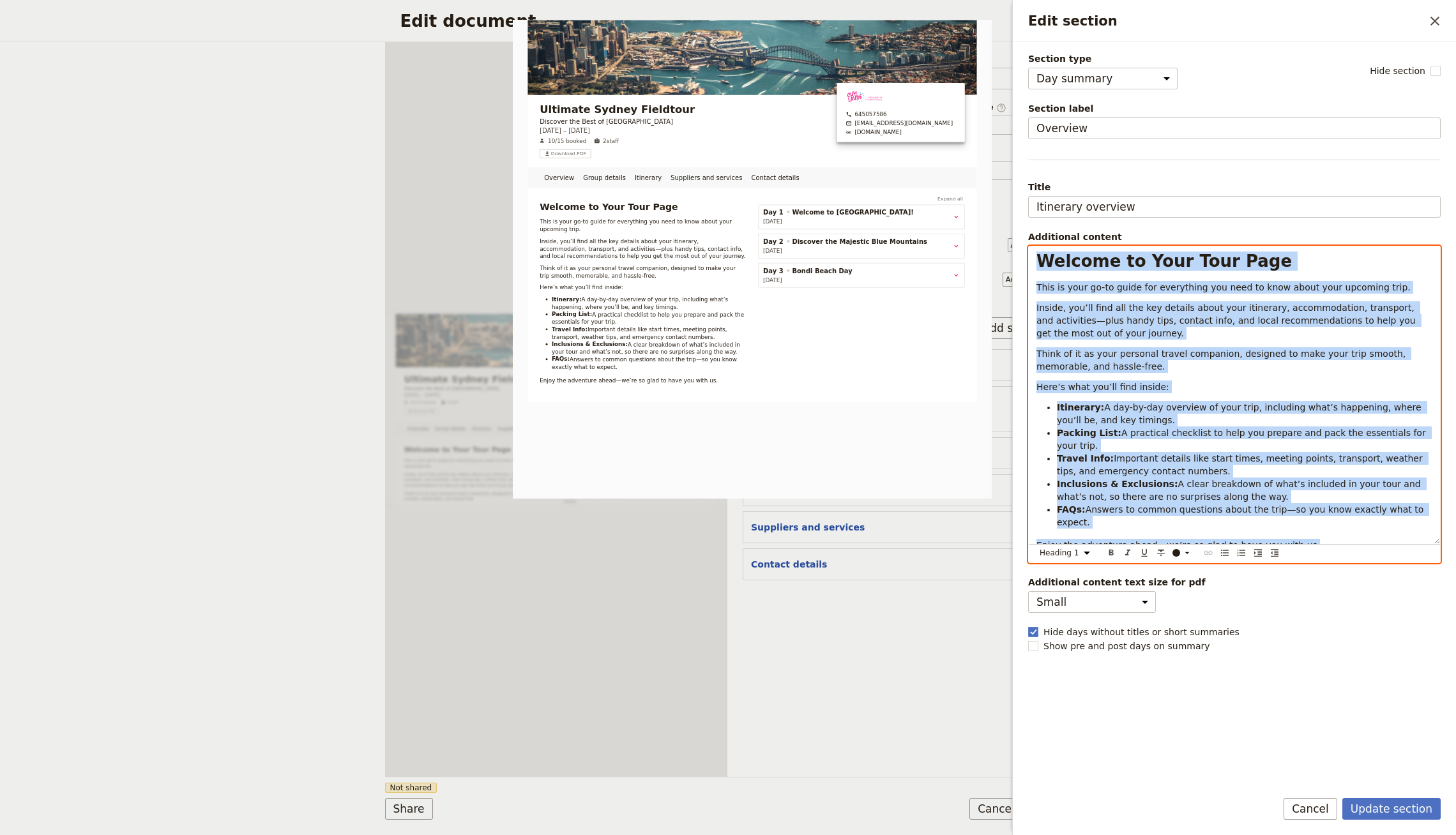
select select "paragraph"
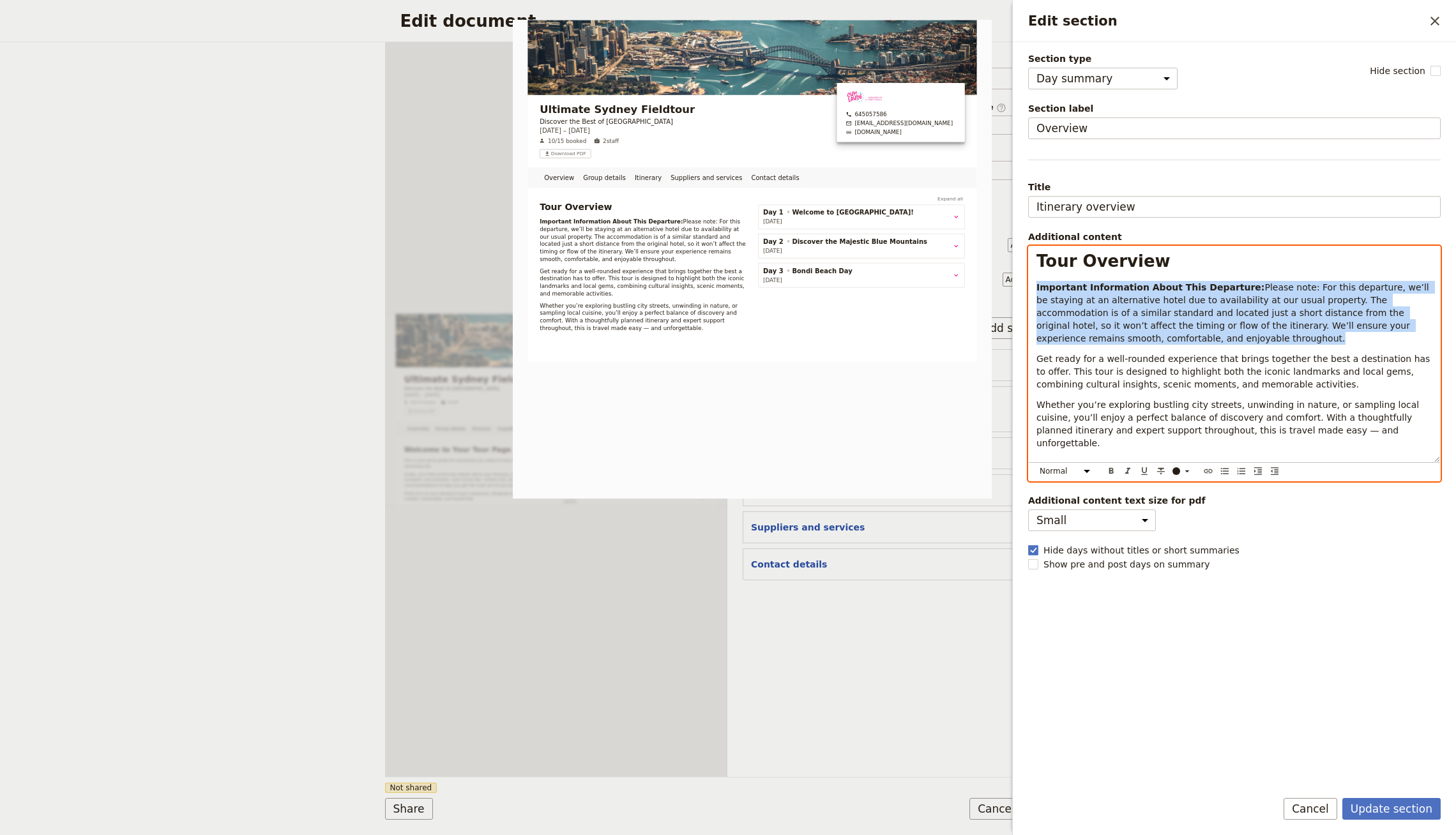
drag, startPoint x: 1200, startPoint y: 341, endPoint x: 1014, endPoint y: 286, distance: 194.0
click at [1014, 286] on div "Section type Cover page Day summary Itinerary Group details Contact details Sup…" at bounding box center [1234, 410] width 443 height 736
click at [1173, 472] on div "Edit section" at bounding box center [1176, 471] width 8 height 8
click at [1176, 498] on div "button" at bounding box center [1176, 499] width 8 height 8
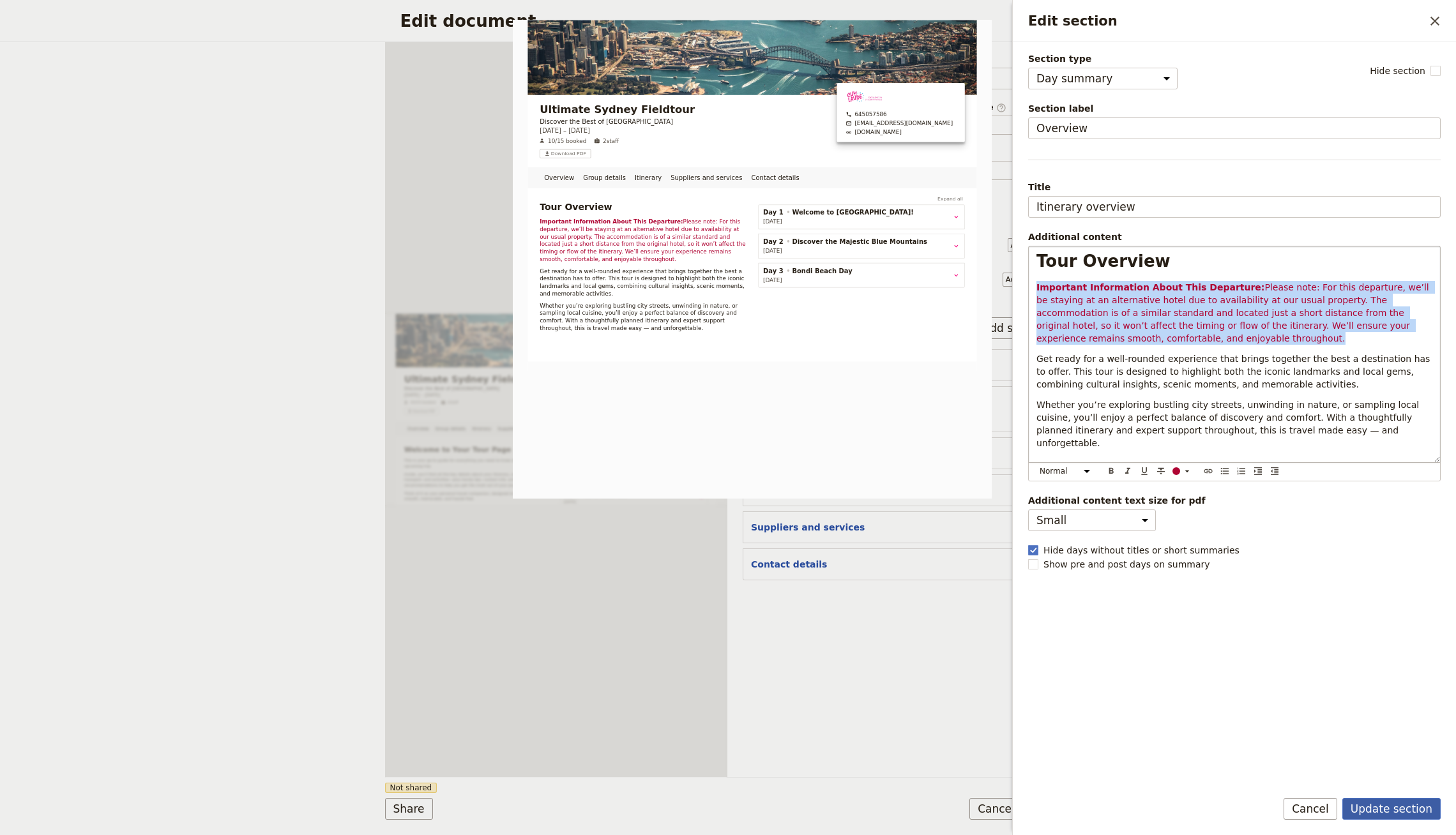
click at [1382, 814] on button "Update section" at bounding box center [1392, 808] width 99 height 22
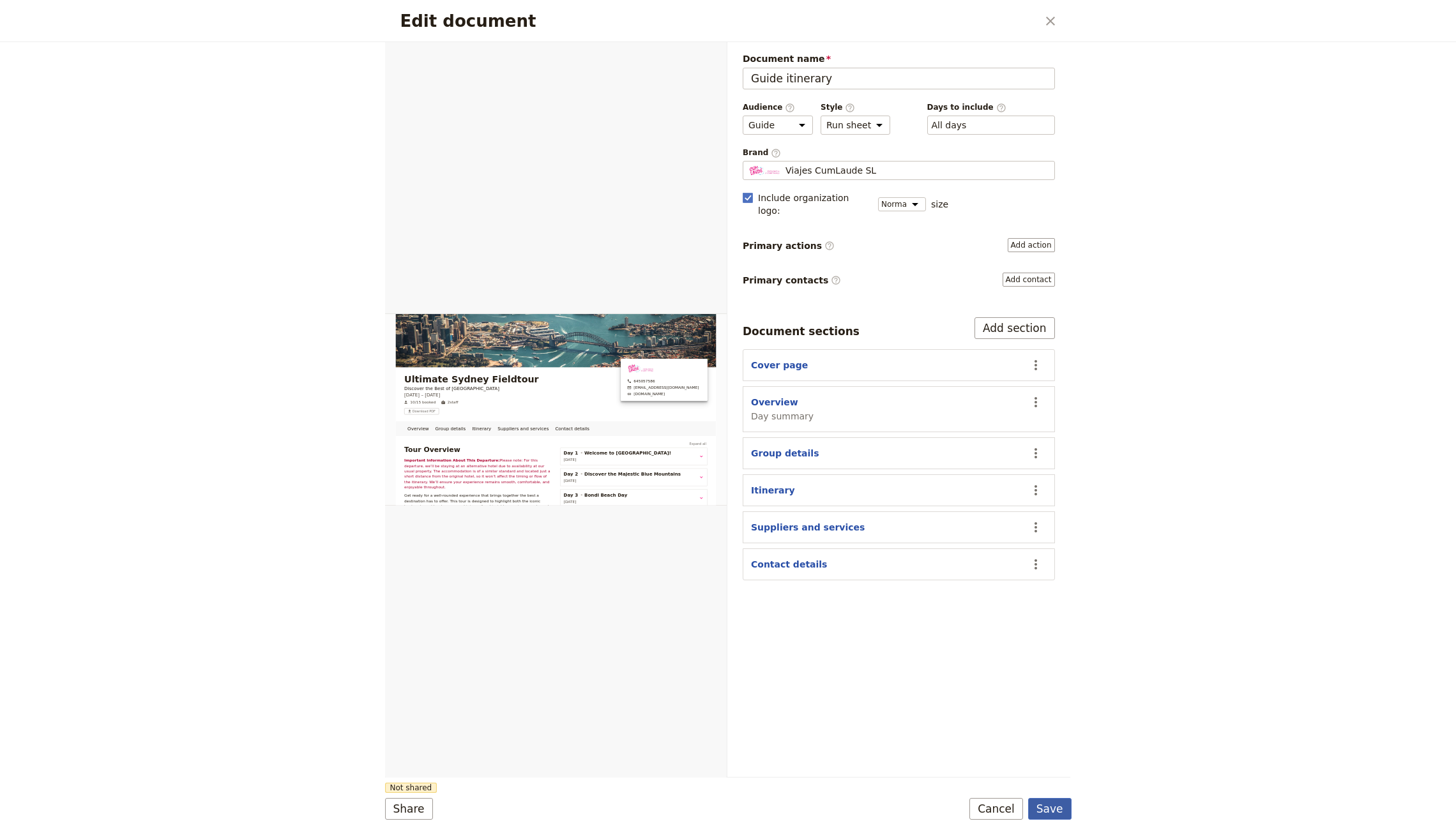
click at [1058, 816] on button "Save" at bounding box center [1049, 808] width 43 height 22
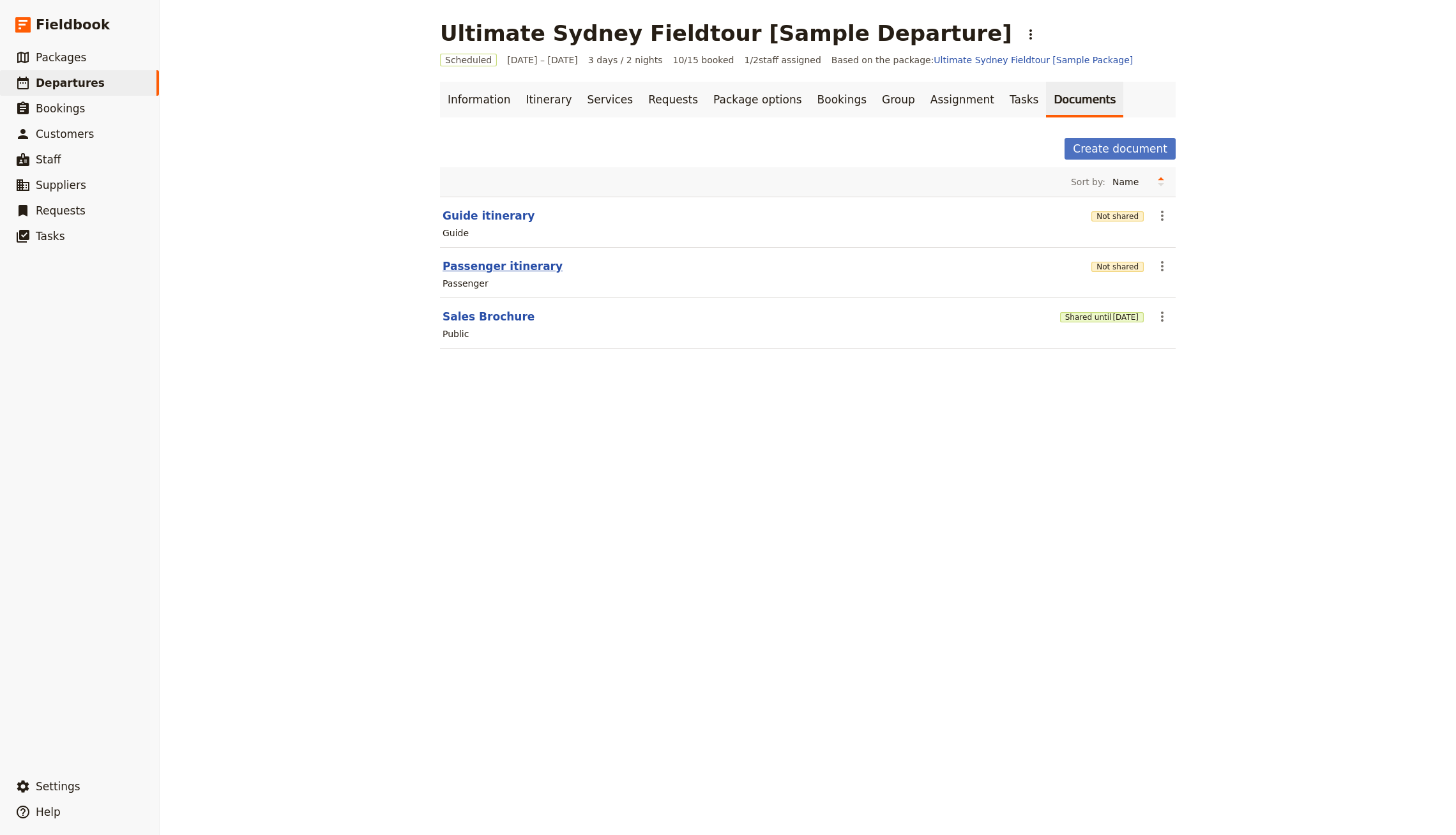
click at [492, 262] on button "Passenger itinerary" at bounding box center [502, 266] width 120 height 15
select select "PASSENGER"
select select "RUN_SHEET"
select select "DEFAULT"
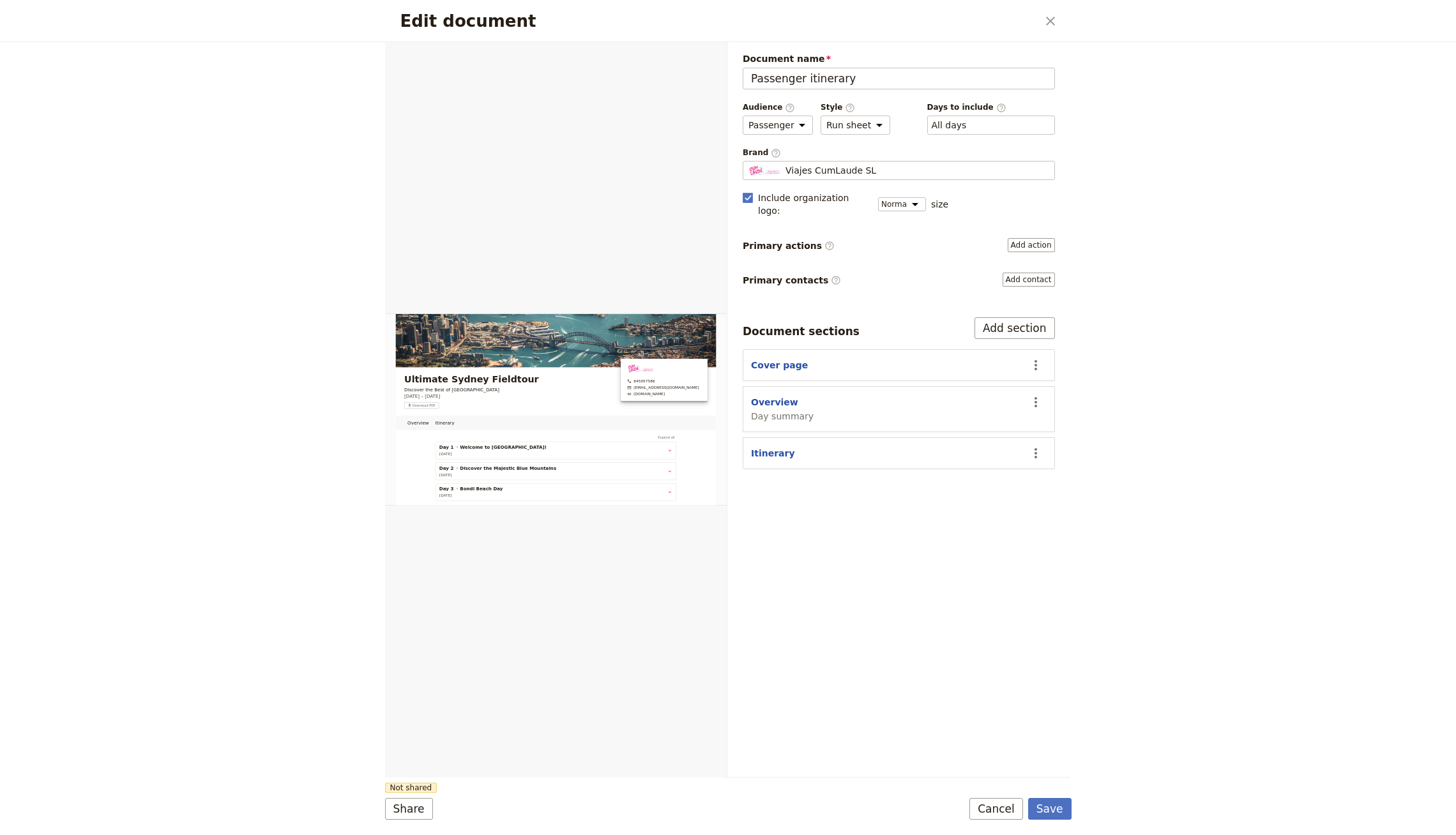
click at [779, 386] on section "Overview Day summary ​" at bounding box center [899, 409] width 313 height 46
click at [776, 396] on button "Overview" at bounding box center [775, 402] width 47 height 13
select select "DAY_SUMMARY"
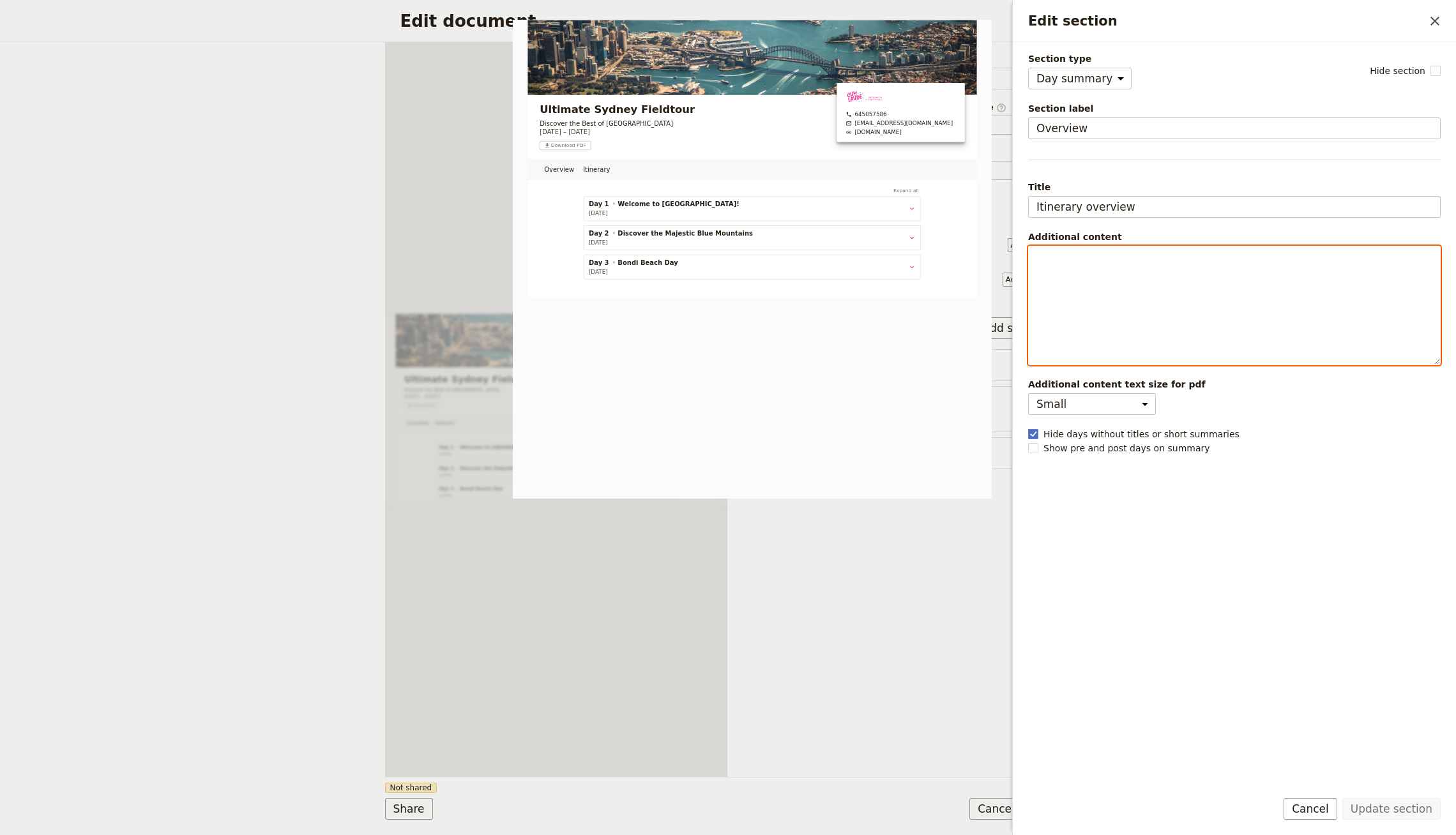
click at [1108, 306] on div "Edit section" at bounding box center [1234, 306] width 411 height 118
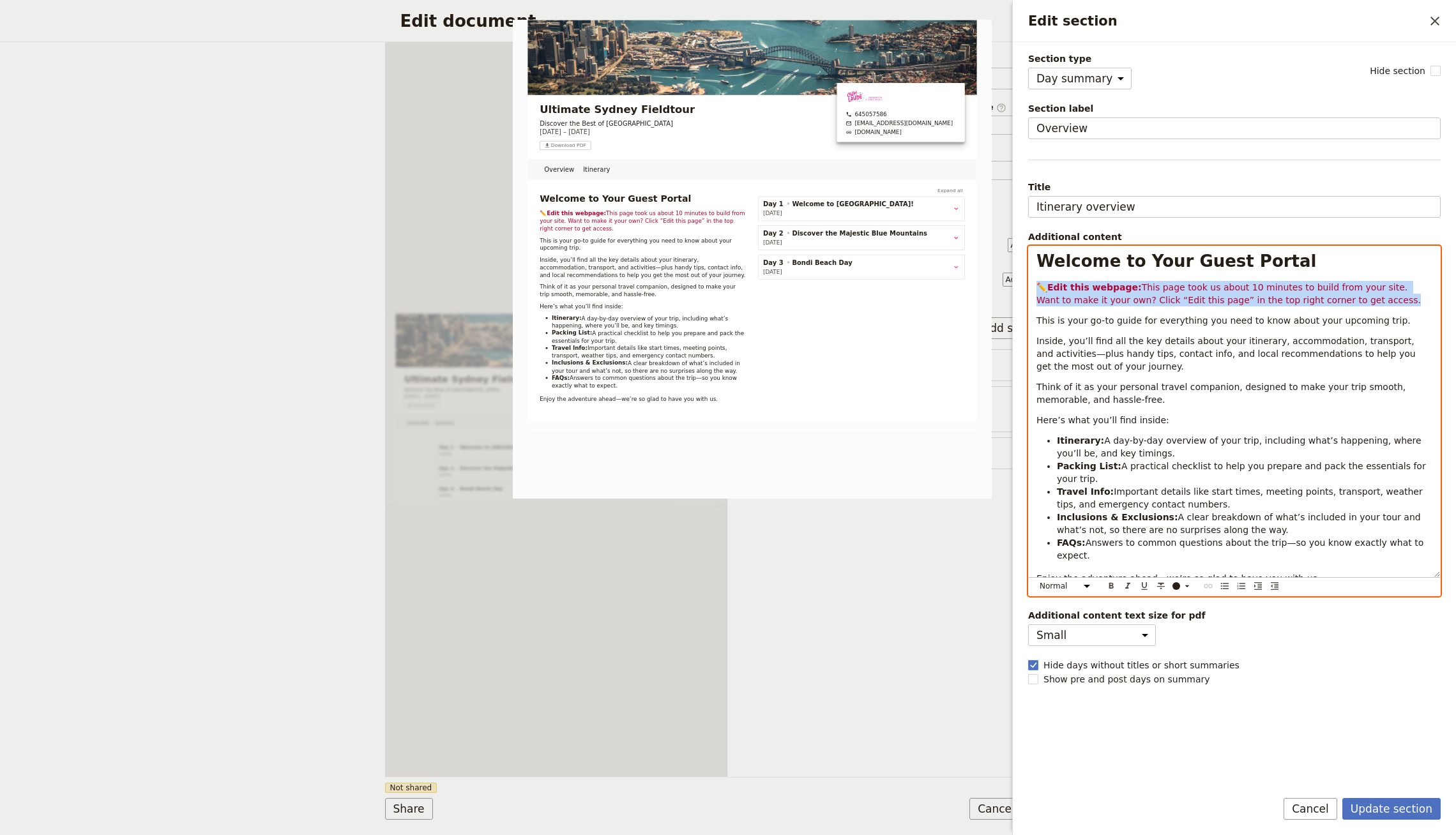
drag, startPoint x: 1415, startPoint y: 309, endPoint x: 1024, endPoint y: 281, distance: 392.0
click at [1024, 281] on div "Section type Cover page Day summary Itinerary Custom Hide section Section label…" at bounding box center [1234, 410] width 443 height 736
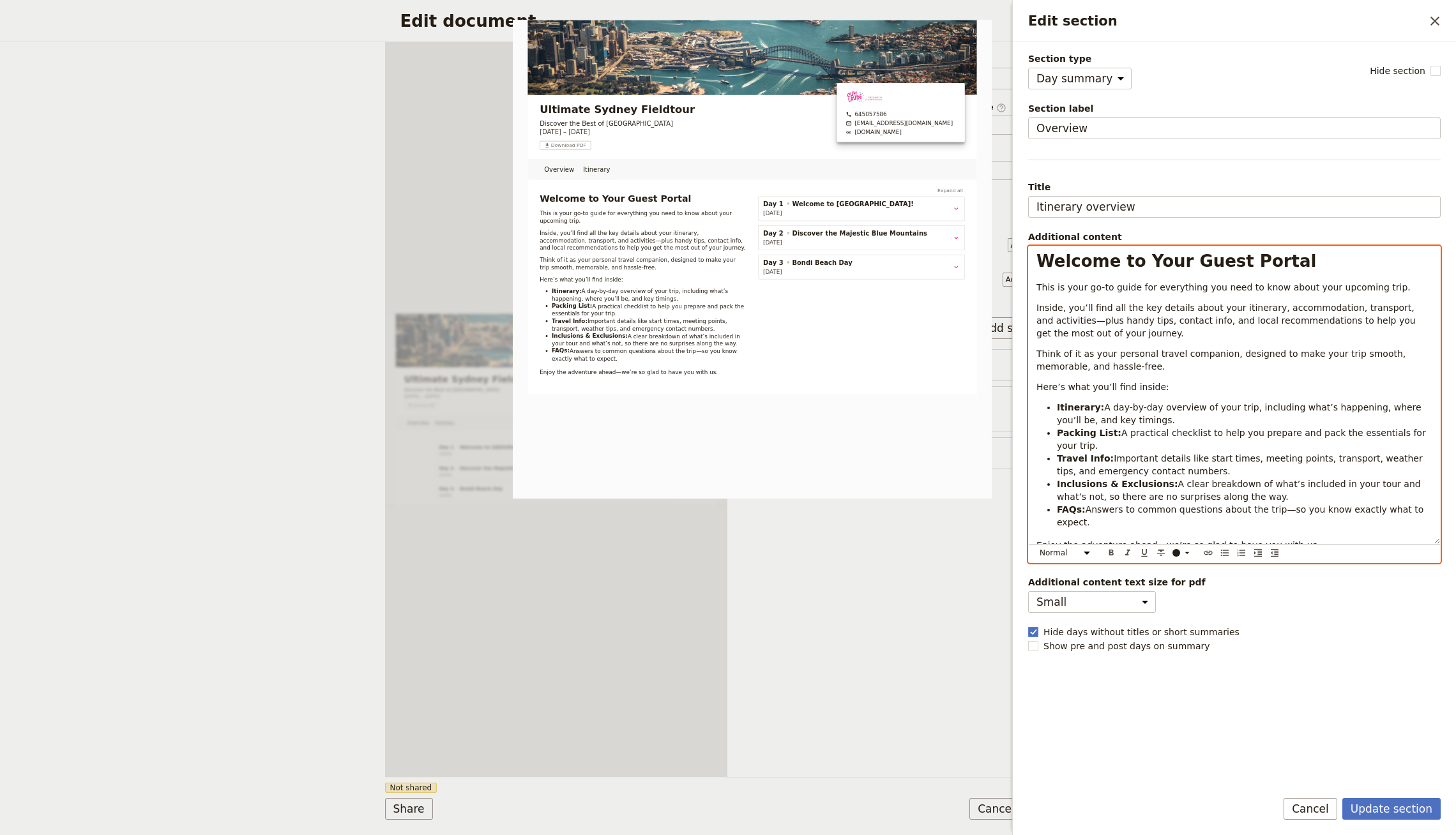
select select "h1"
click at [1297, 247] on div "Welcome to Your Guest Portal This is your go-to guide for everything you need t…" at bounding box center [1234, 395] width 411 height 297
click at [1294, 257] on h1 "Welcome to Your Guest Portal" at bounding box center [1234, 261] width 396 height 19
click at [1193, 259] on strong "Welcome to Your Guest Portal" at bounding box center [1176, 261] width 280 height 19
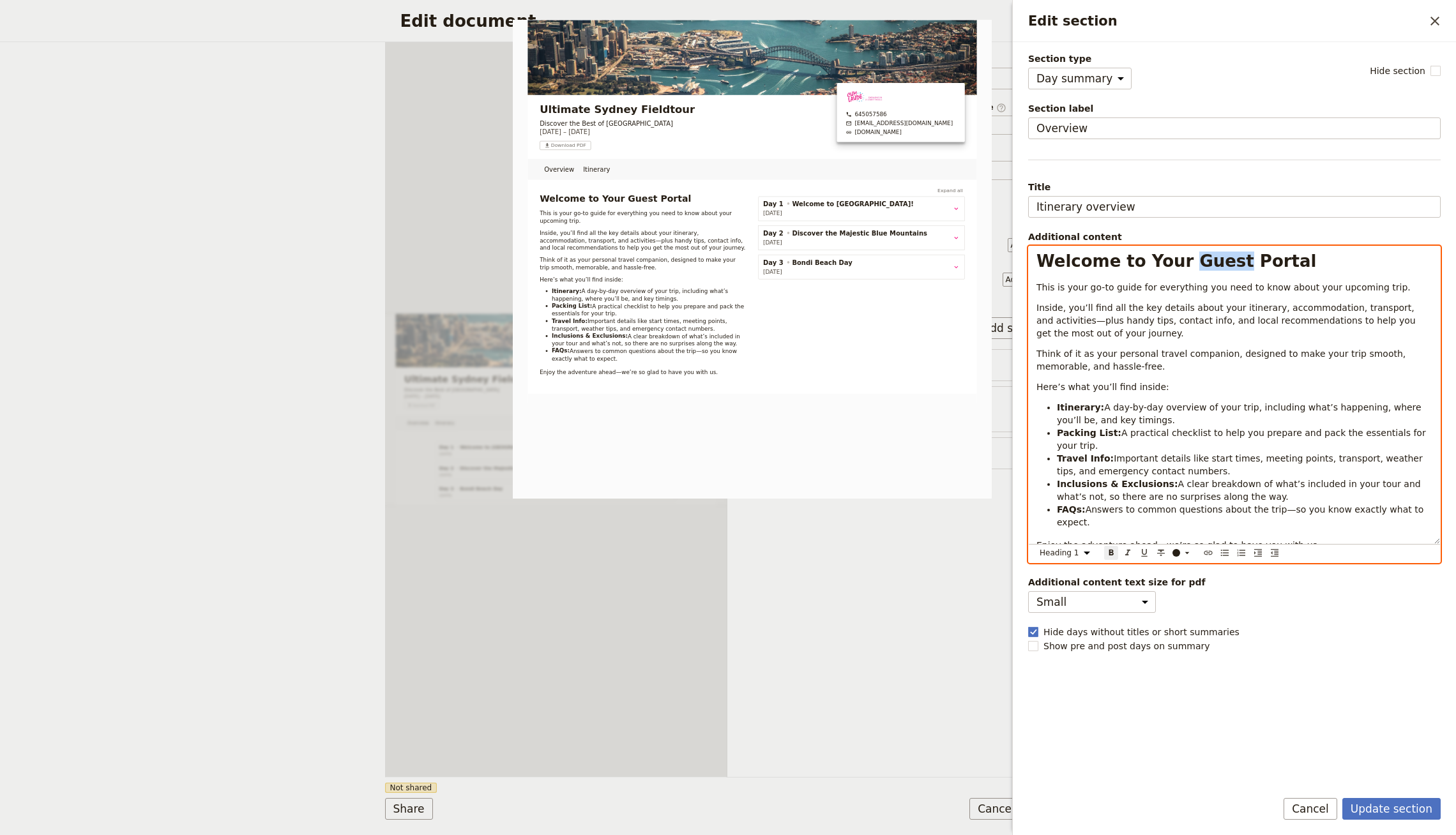
click at [1187, 266] on strong "Welcome to Your Guest Portal" at bounding box center [1176, 261] width 280 height 19
drag, startPoint x: 1173, startPoint y: 260, endPoint x: 1349, endPoint y: 256, distance: 176.0
click at [1349, 256] on h1 "Welcome to Your Guest Portal" at bounding box center [1234, 261] width 396 height 19
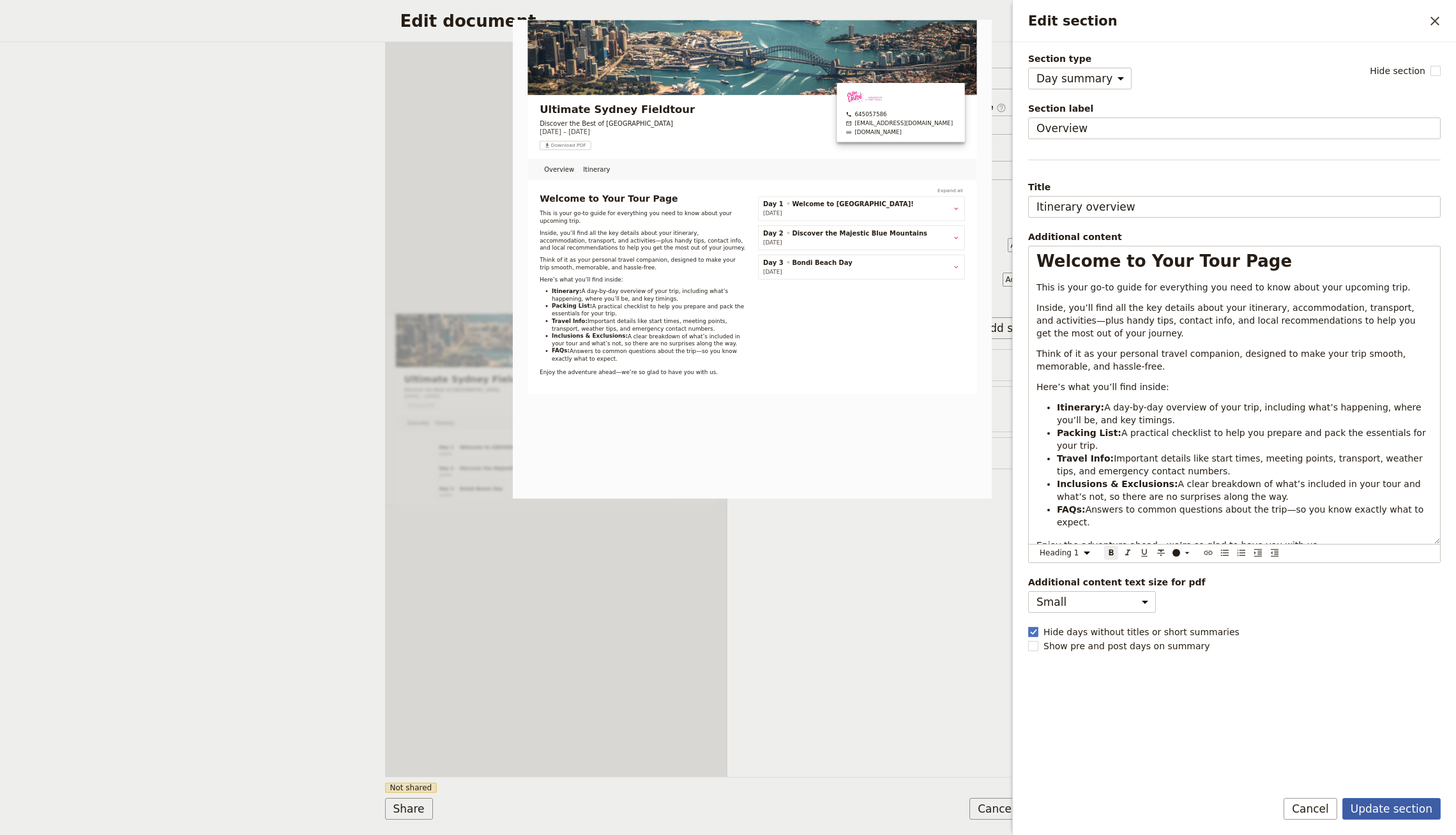
click at [1380, 804] on button "Update section" at bounding box center [1392, 808] width 99 height 22
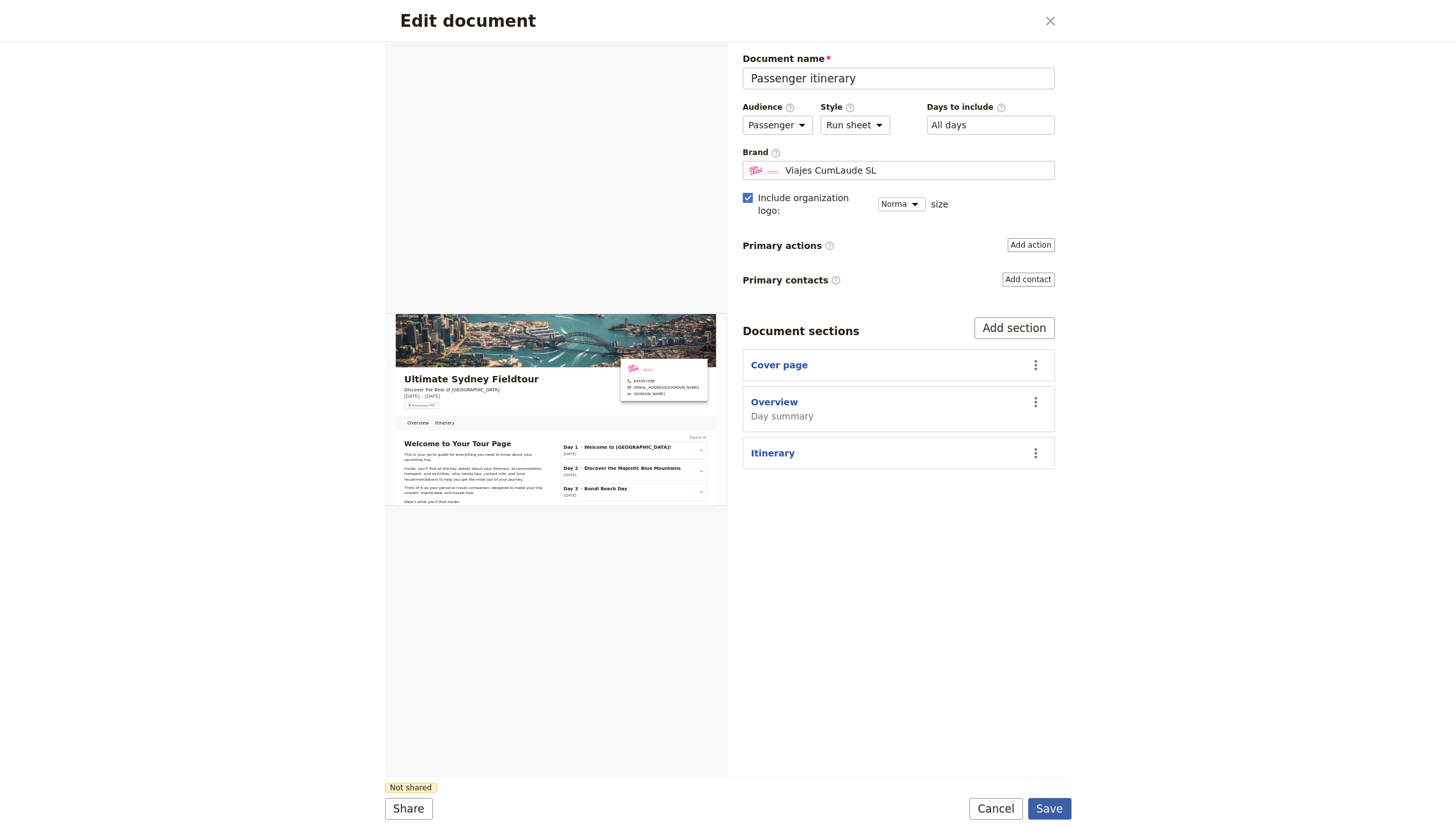
click at [1051, 810] on button "Save" at bounding box center [1049, 808] width 43 height 22
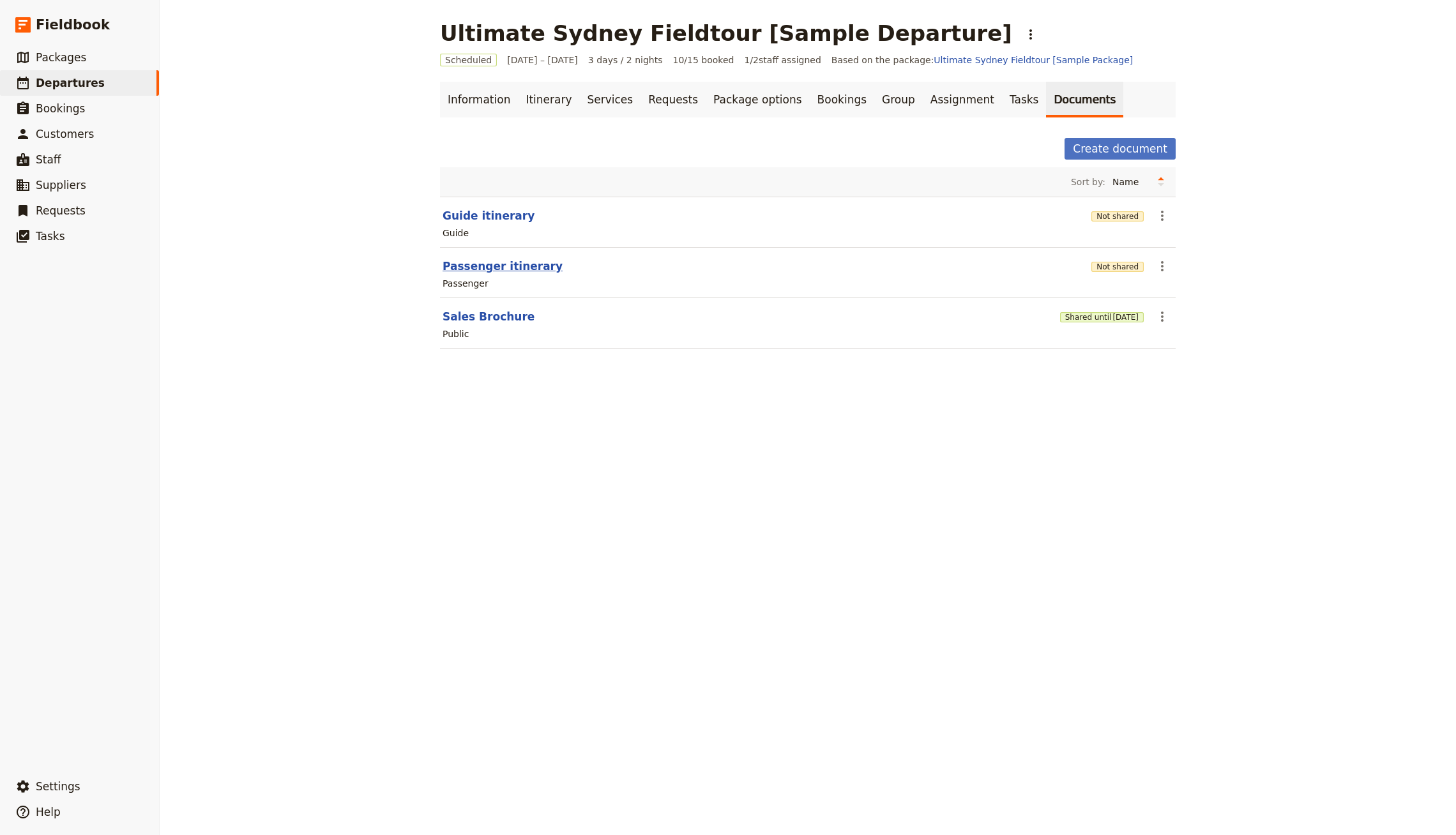
click at [524, 265] on button "Passenger itinerary" at bounding box center [502, 266] width 120 height 15
select select "PASSENGER"
select select "RUN_SHEET"
select select "DEFAULT"
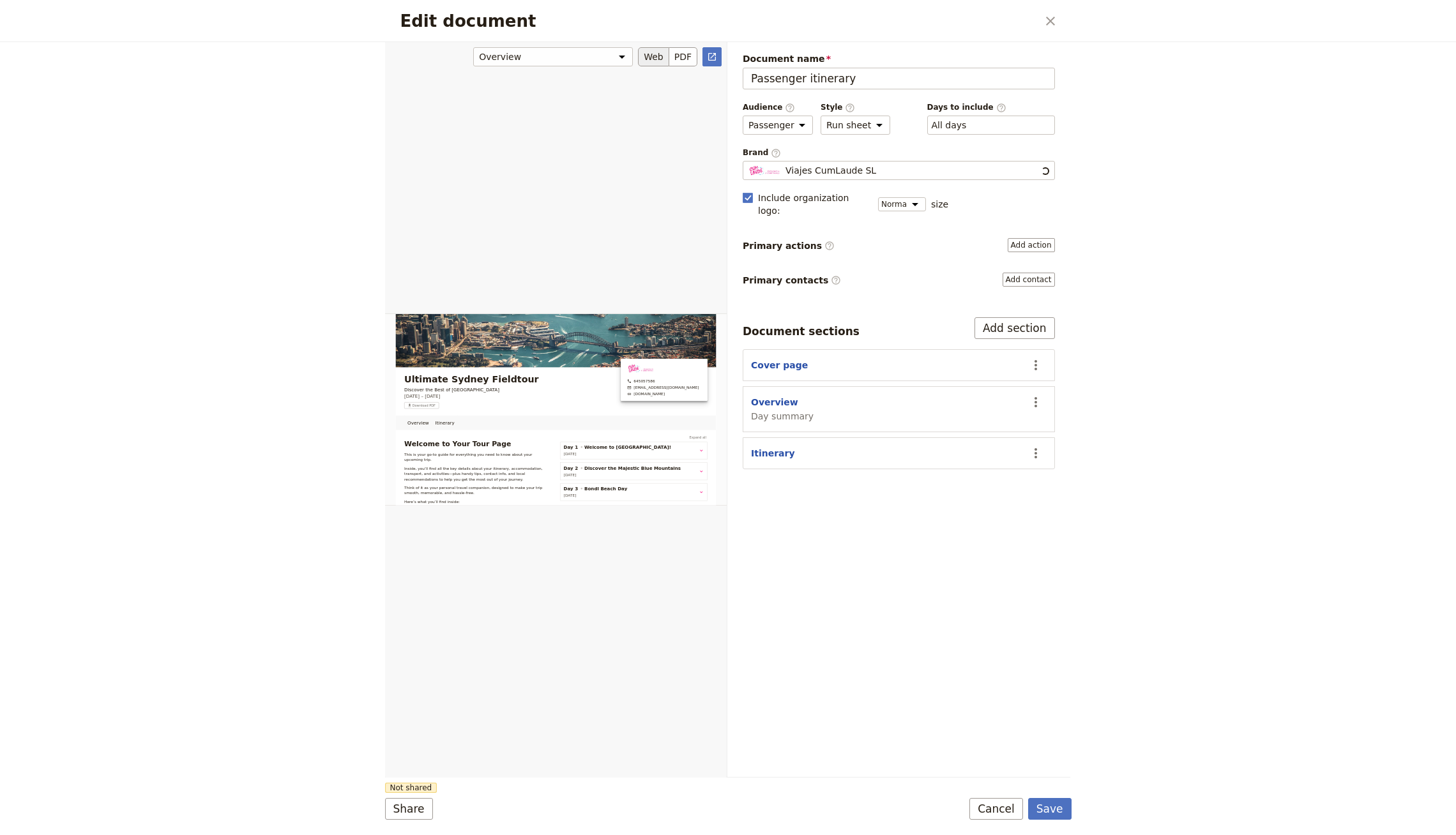
click at [470, 261] on div "Edit document" at bounding box center [556, 410] width 341 height 736
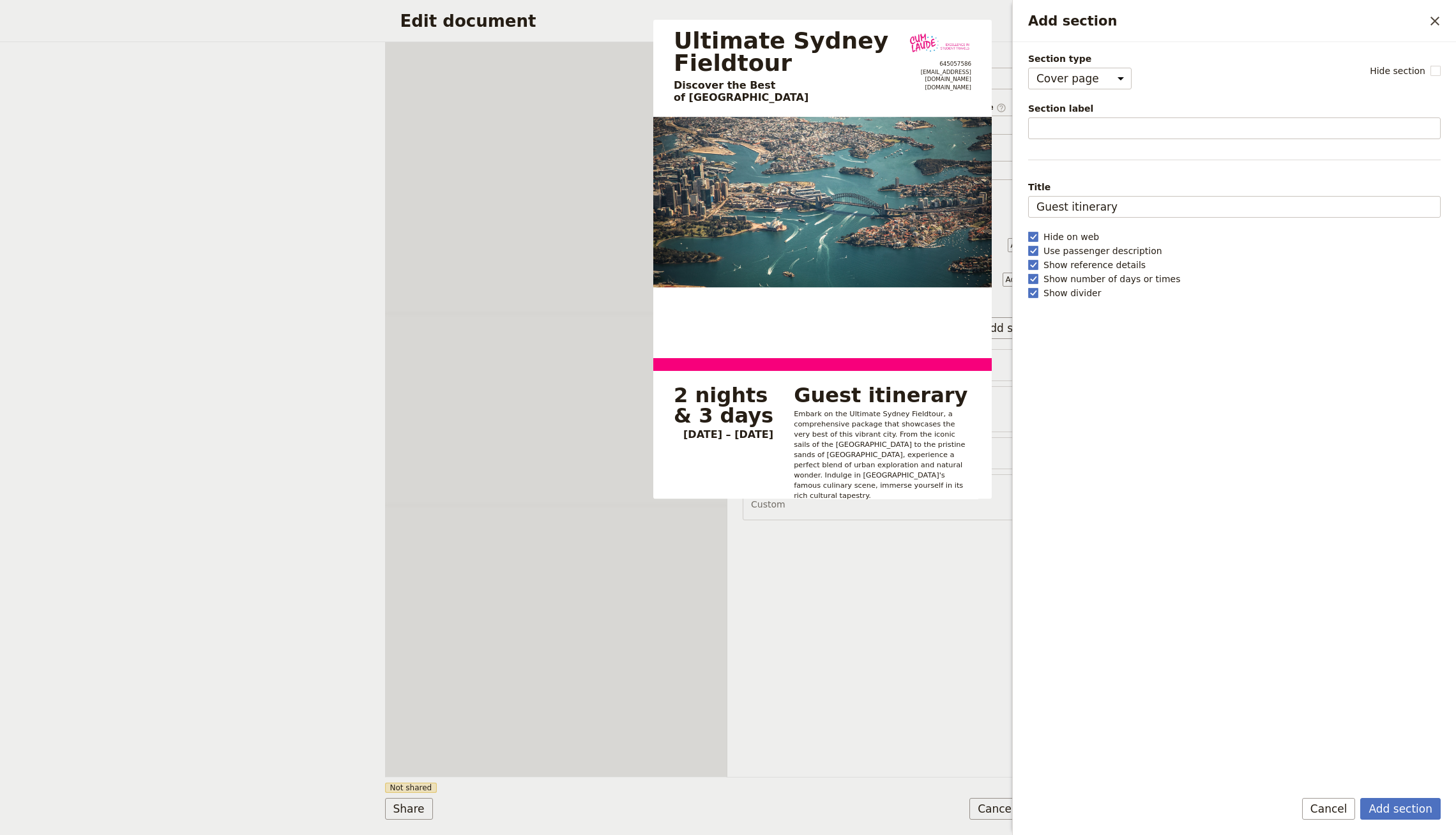
select select "PASSENGER"
select select "RUN_SHEET"
select select "DEFAULT"
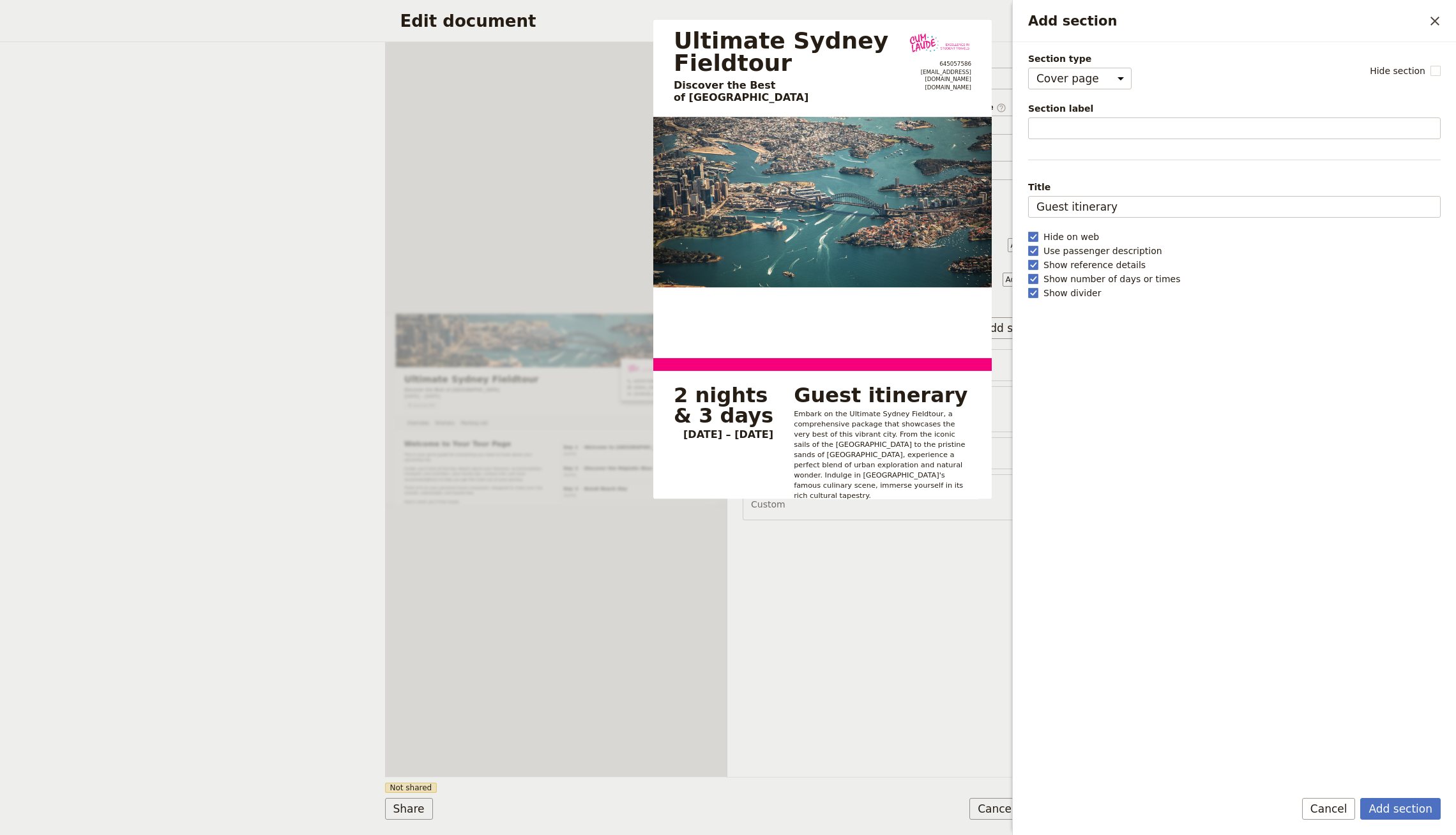
click at [1086, 65] on div "Section type Cover page Day summary Itinerary Custom" at bounding box center [1080, 71] width 103 height 37
click at [1087, 90] on div "Section type Cover page Day summary Itinerary Custom Hide section Section label…" at bounding box center [1234, 415] width 413 height 725
click at [1095, 64] on div "Section type Cover page Day summary Itinerary Custom" at bounding box center [1080, 71] width 103 height 37
click at [1094, 77] on select "Cover page Day summary Itinerary Custom" at bounding box center [1080, 78] width 103 height 22
select select "CUSTOM"
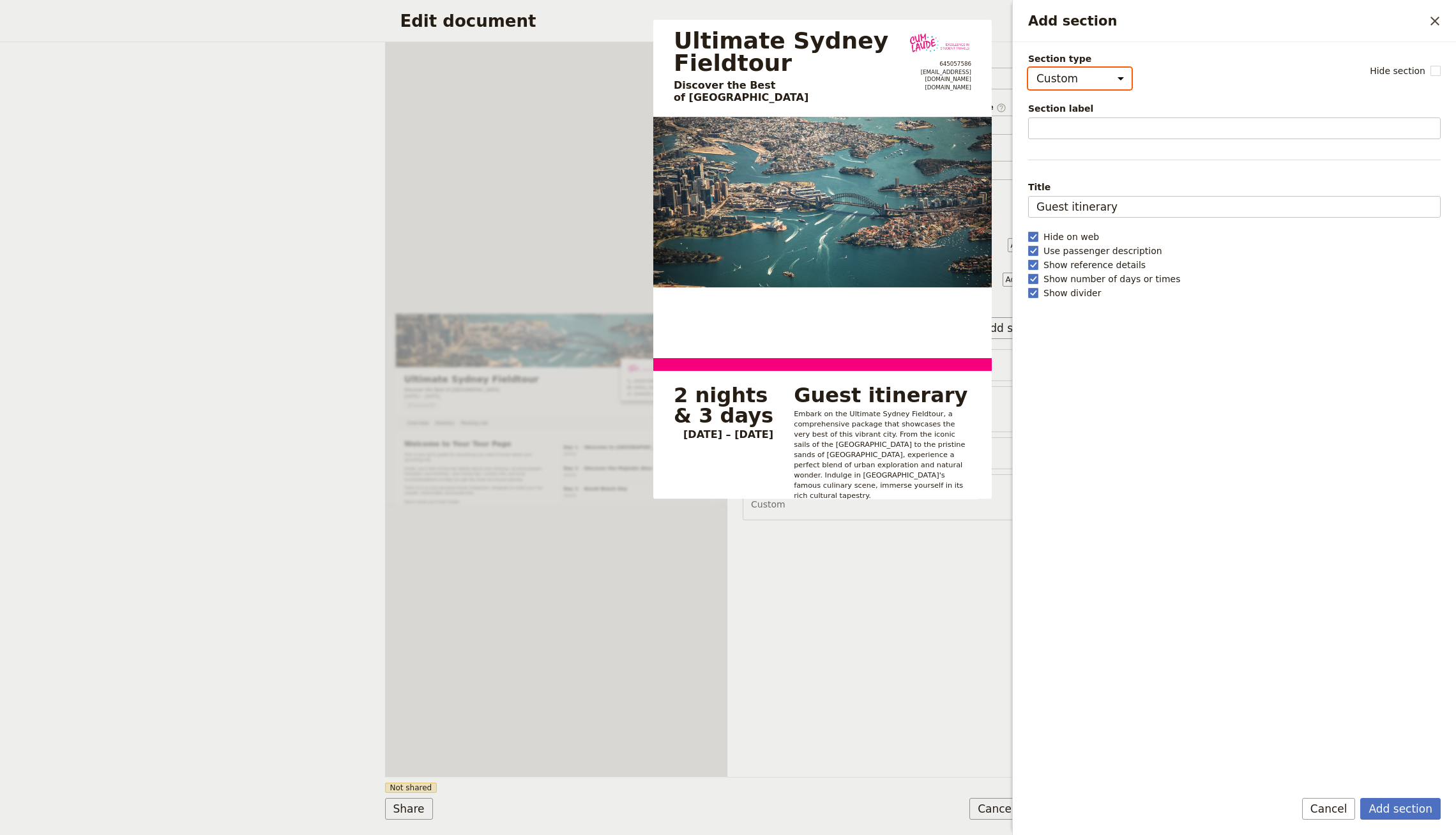
click at [1028, 67] on select "Cover page Day summary Itinerary Custom" at bounding box center [1080, 78] width 103 height 22
select select "default"
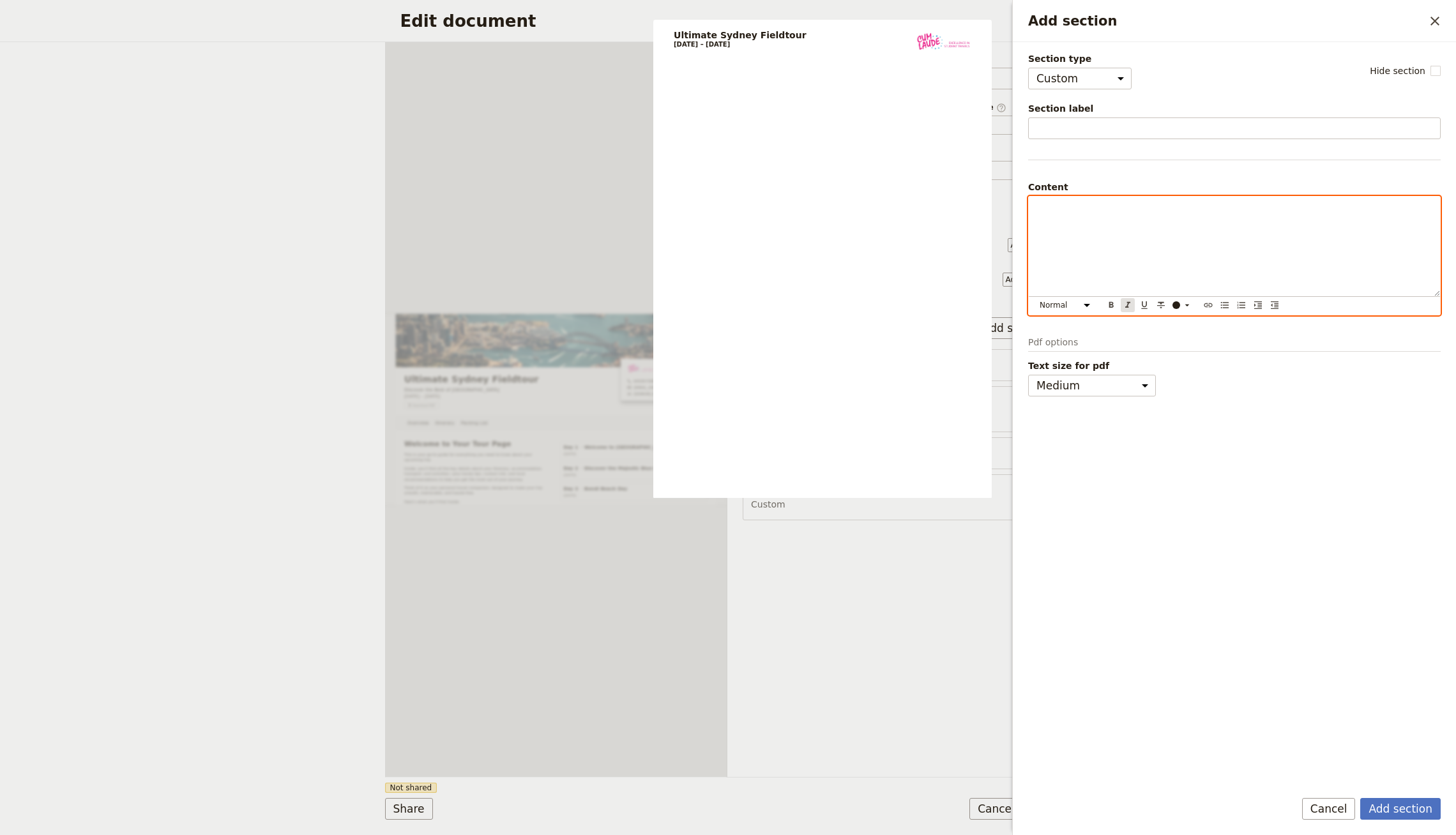
click at [1128, 300] on div "Normal Small text Heading 1 Heading 2 Heading 3 ​ ​ ​ ​ ​ ​ ​ ​ ​ ​" at bounding box center [1234, 255] width 413 height 119
click at [1112, 252] on div "Add section" at bounding box center [1234, 246] width 411 height 99
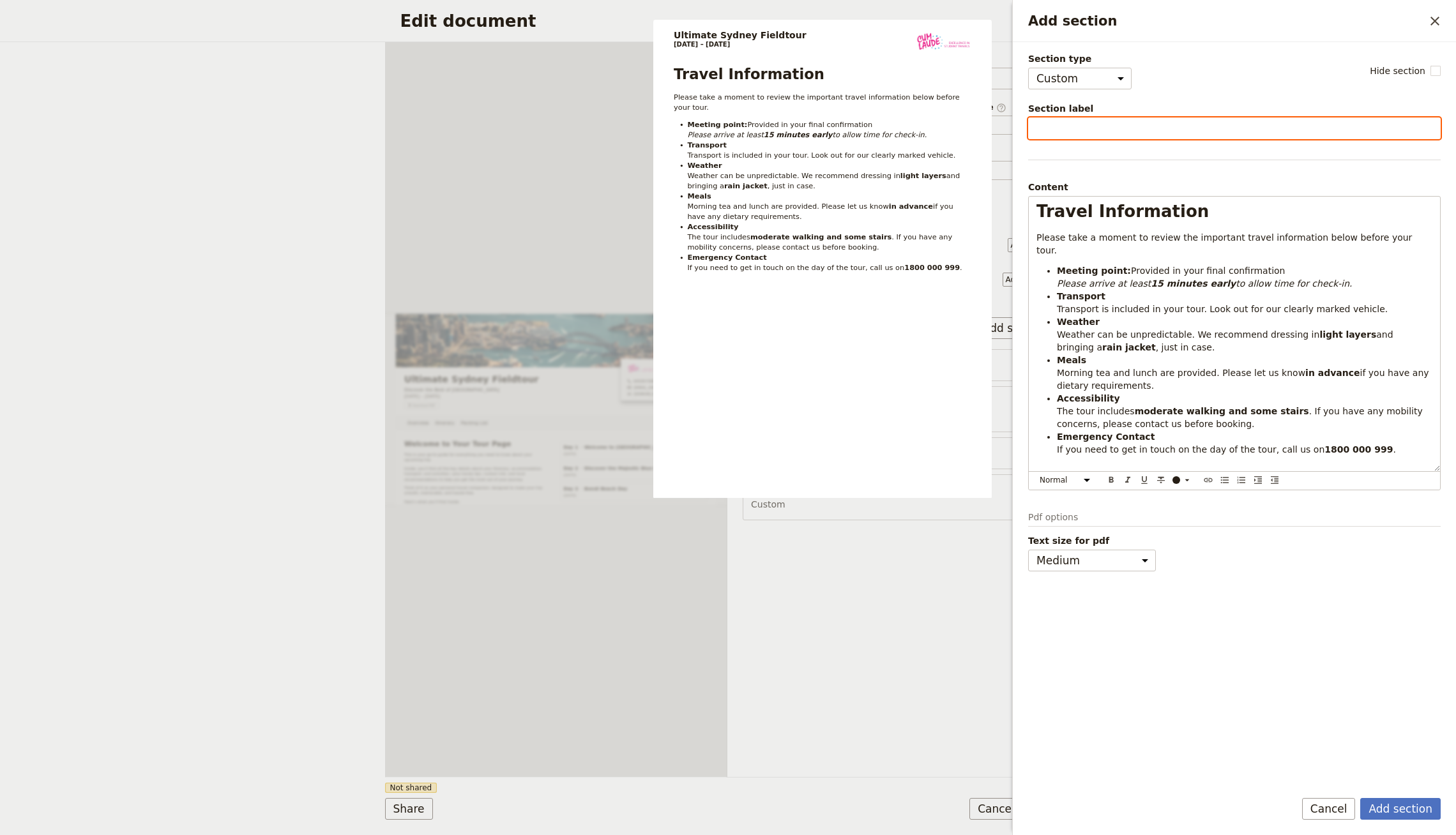
click at [1095, 131] on input "Section label" at bounding box center [1234, 128] width 413 height 22
type input "Travel Information"
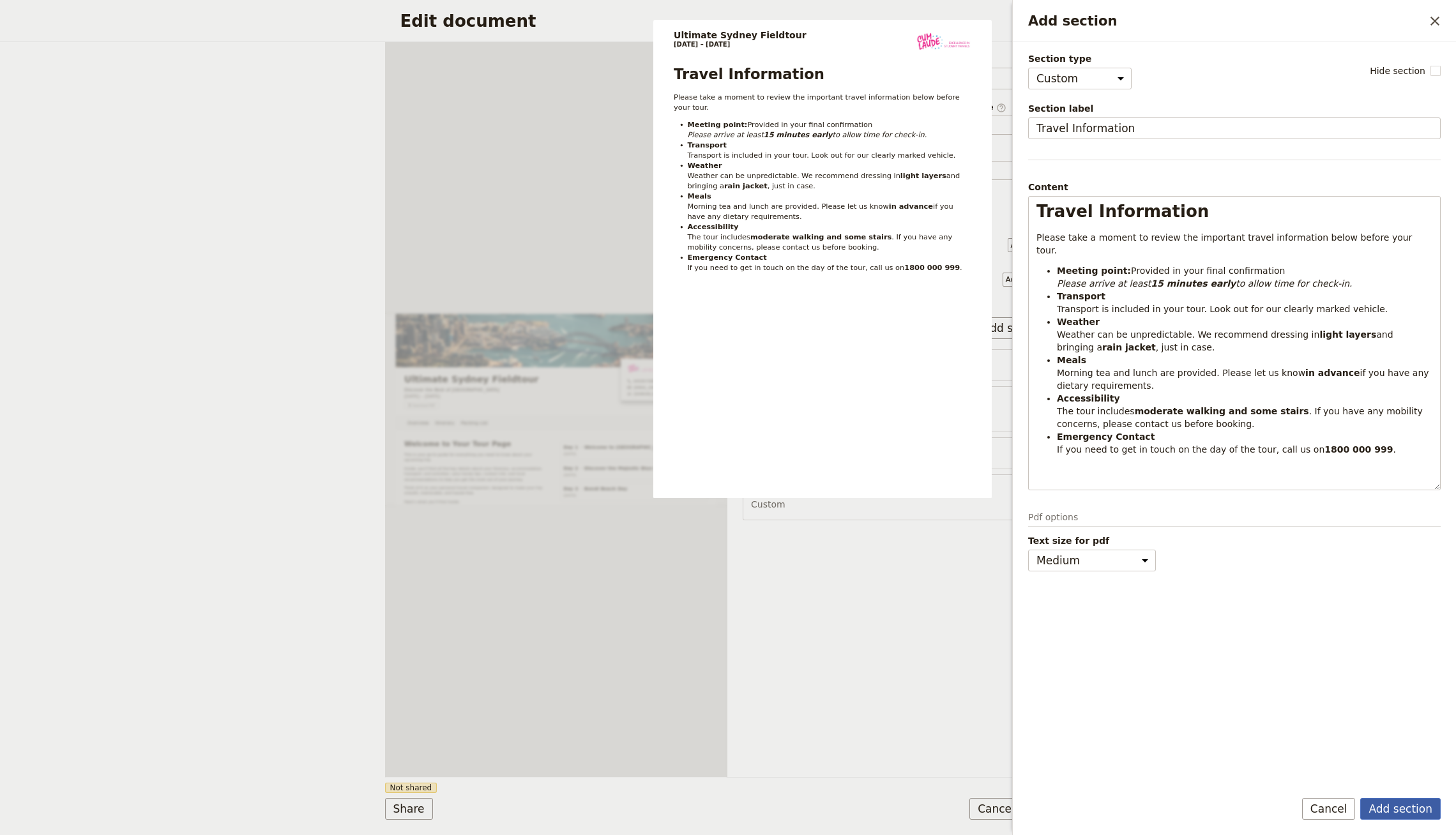
click at [1406, 802] on button "Add section" at bounding box center [1401, 808] width 80 height 22
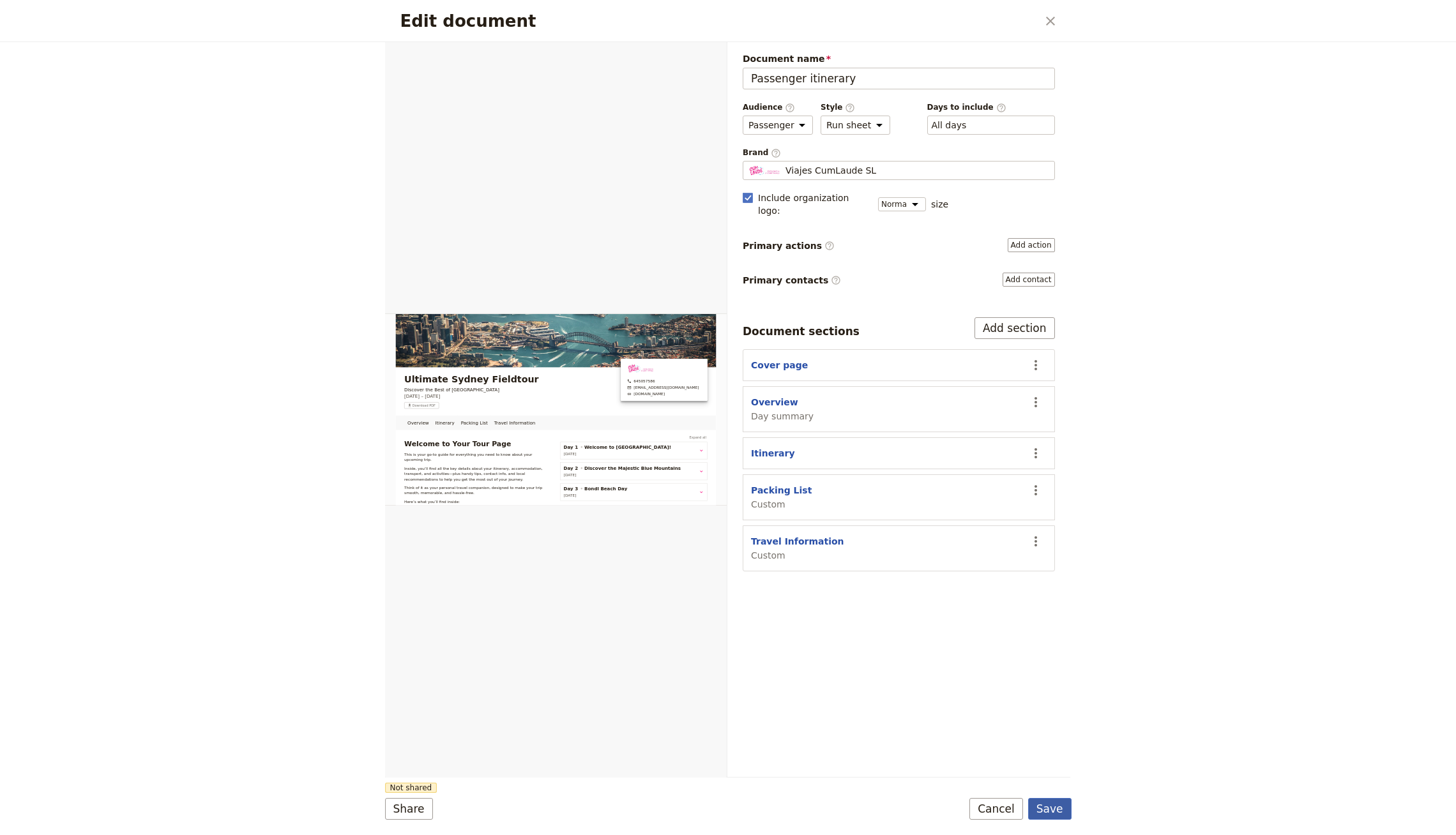
click at [1057, 805] on button "Save" at bounding box center [1049, 808] width 43 height 22
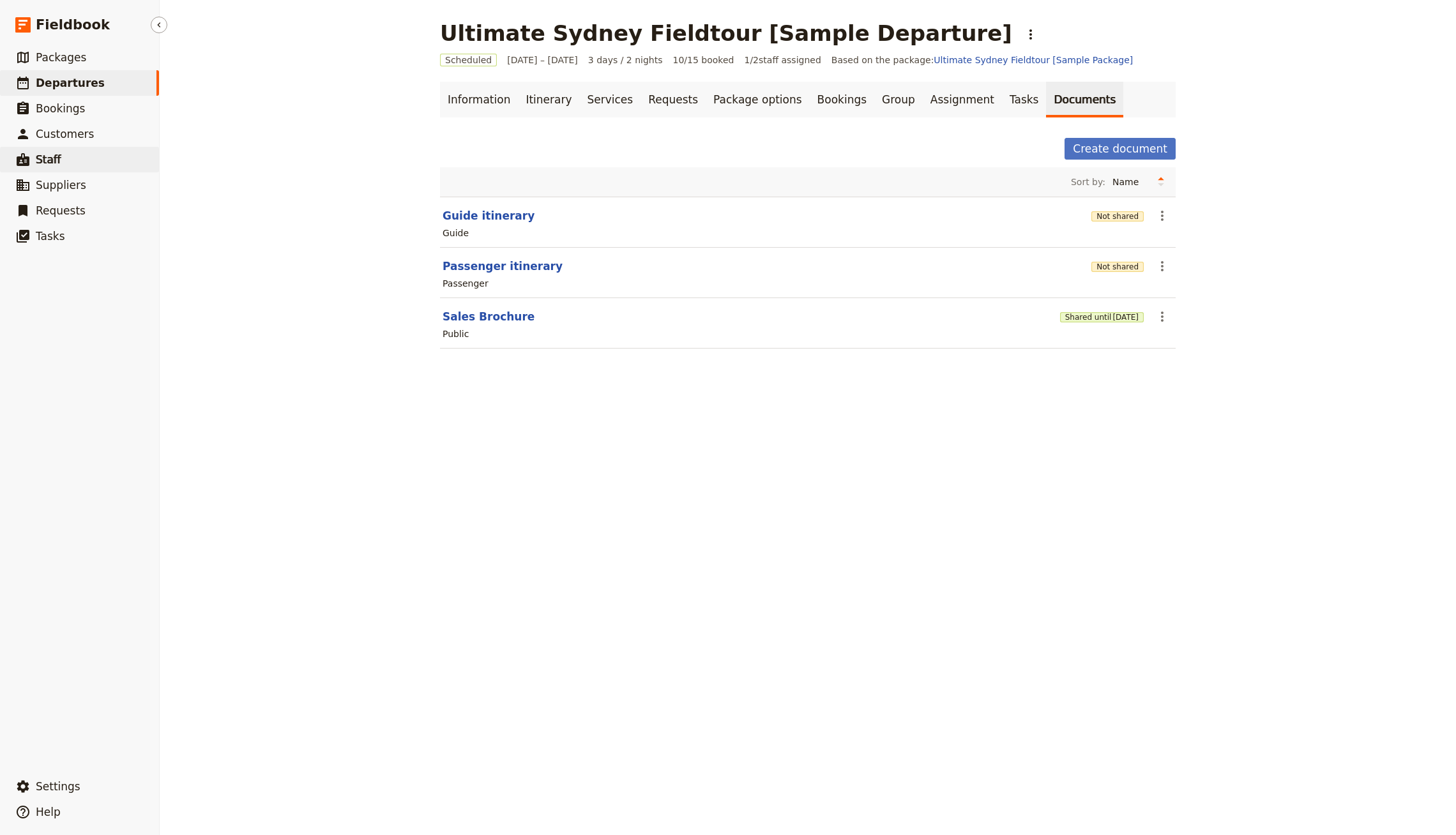
click at [95, 171] on link "​ Staff" at bounding box center [80, 160] width 159 height 26
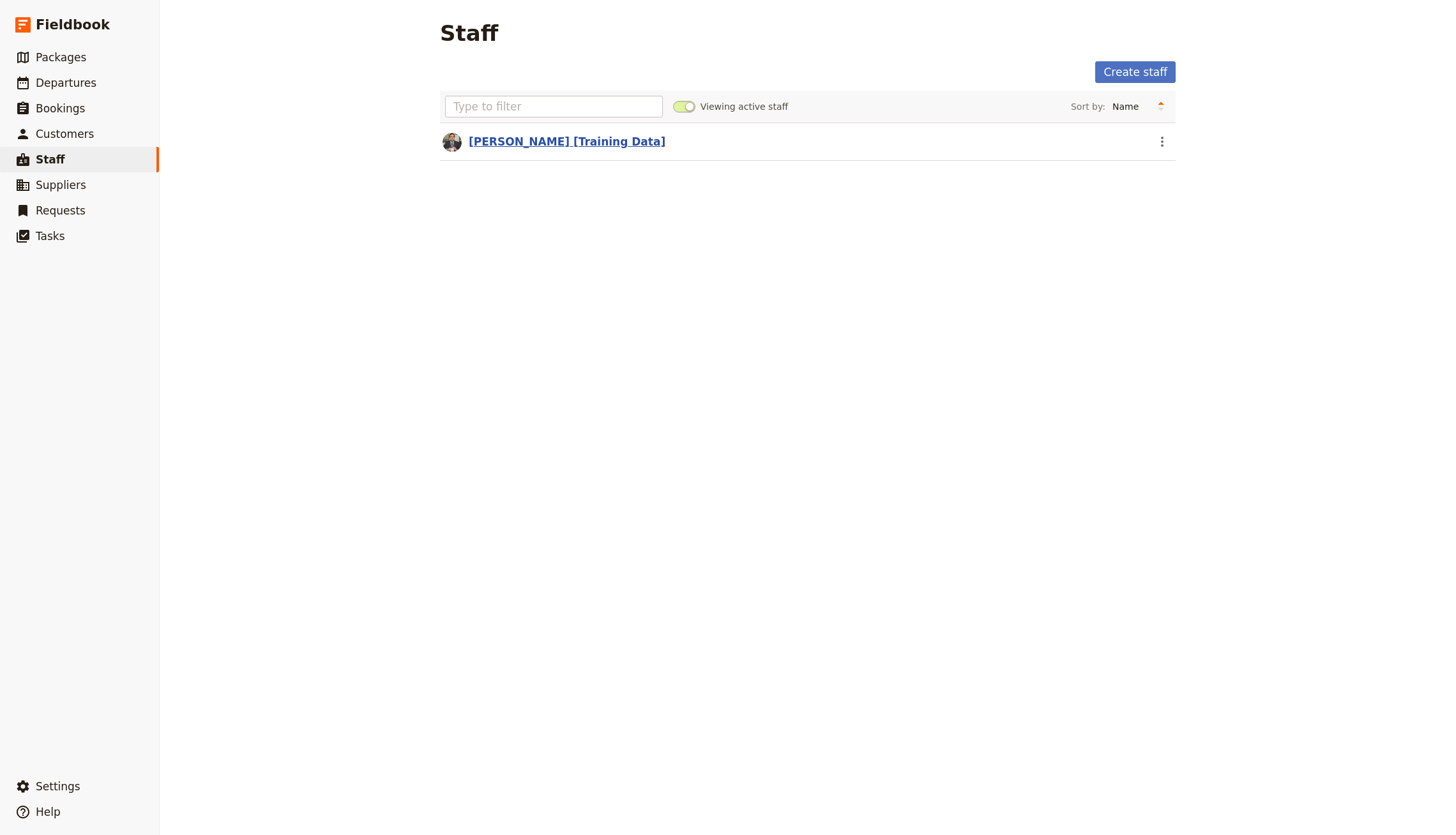
click at [571, 145] on link "[PERSON_NAME] [Training Data]" at bounding box center [567, 141] width 197 height 13
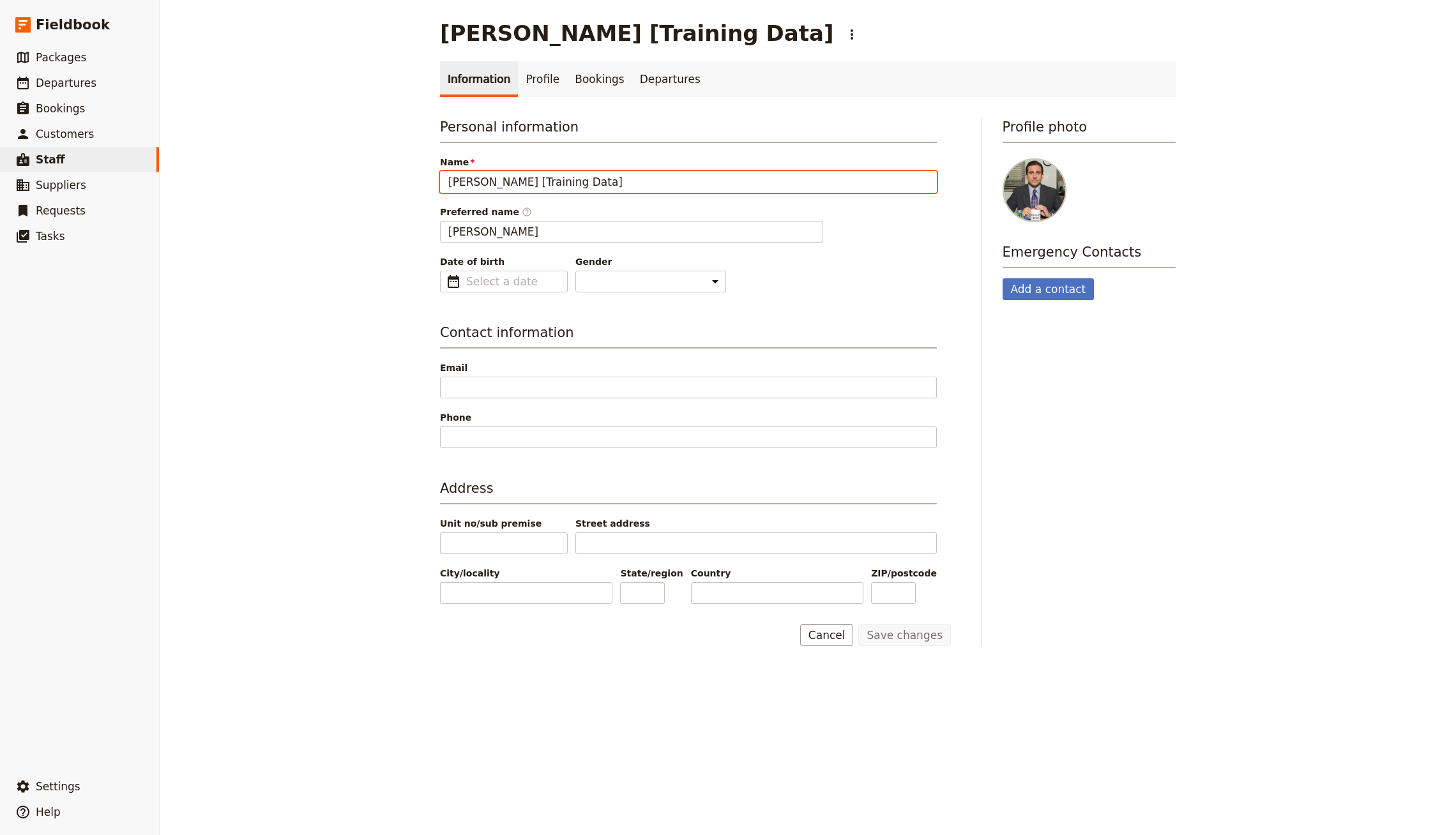
drag, startPoint x: 508, startPoint y: 180, endPoint x: 341, endPoint y: 180, distance: 167.0
click at [341, 180] on div "Michael Scott [Training Data] ​ Information Profile Bookings Departures Persona…" at bounding box center [807, 417] width 1297 height 835
type input "Jeff Kwok [Training Data]"
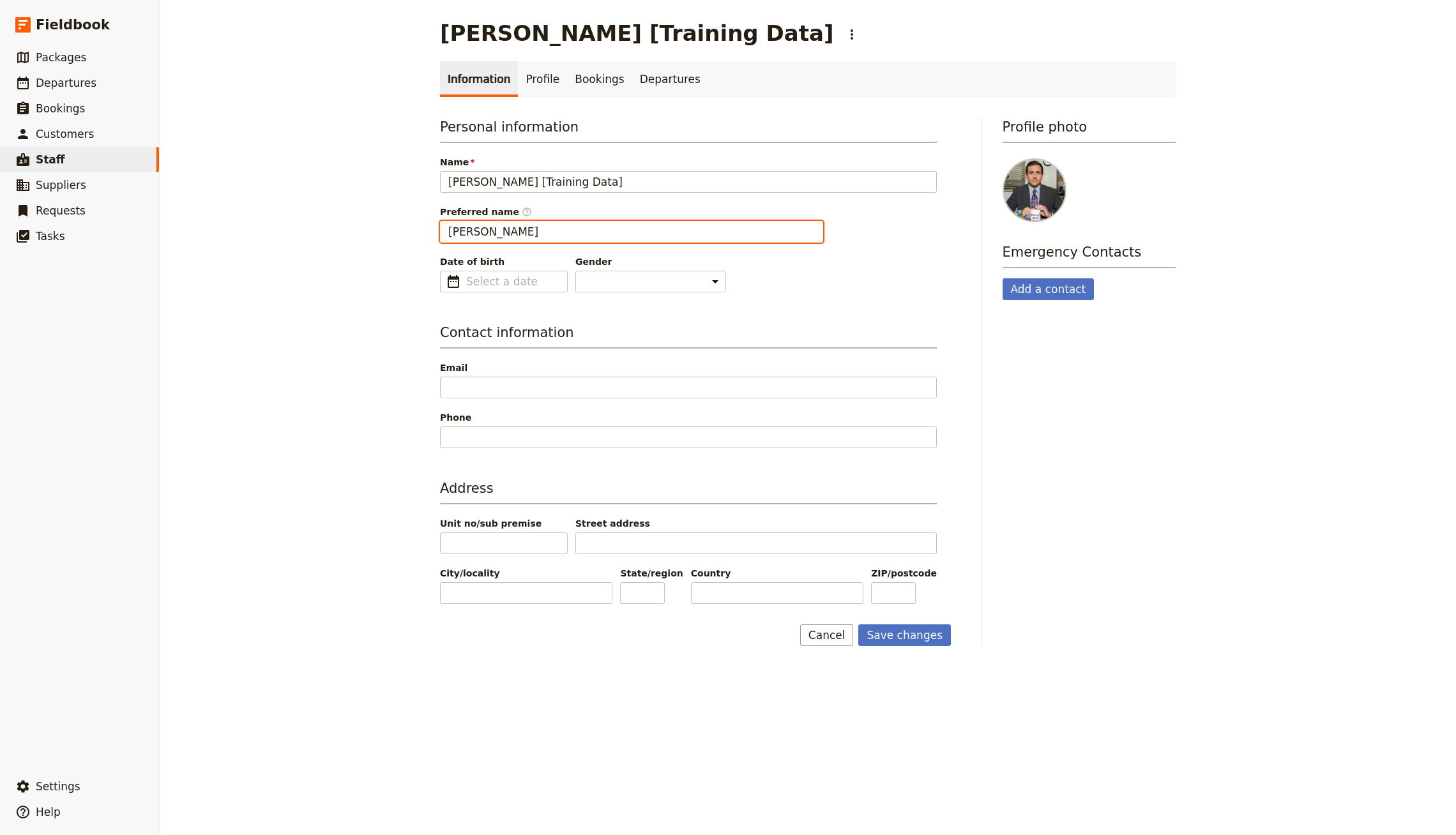
click at [455, 221] on input "Michael" at bounding box center [631, 231] width 383 height 22
type input "Jeff"
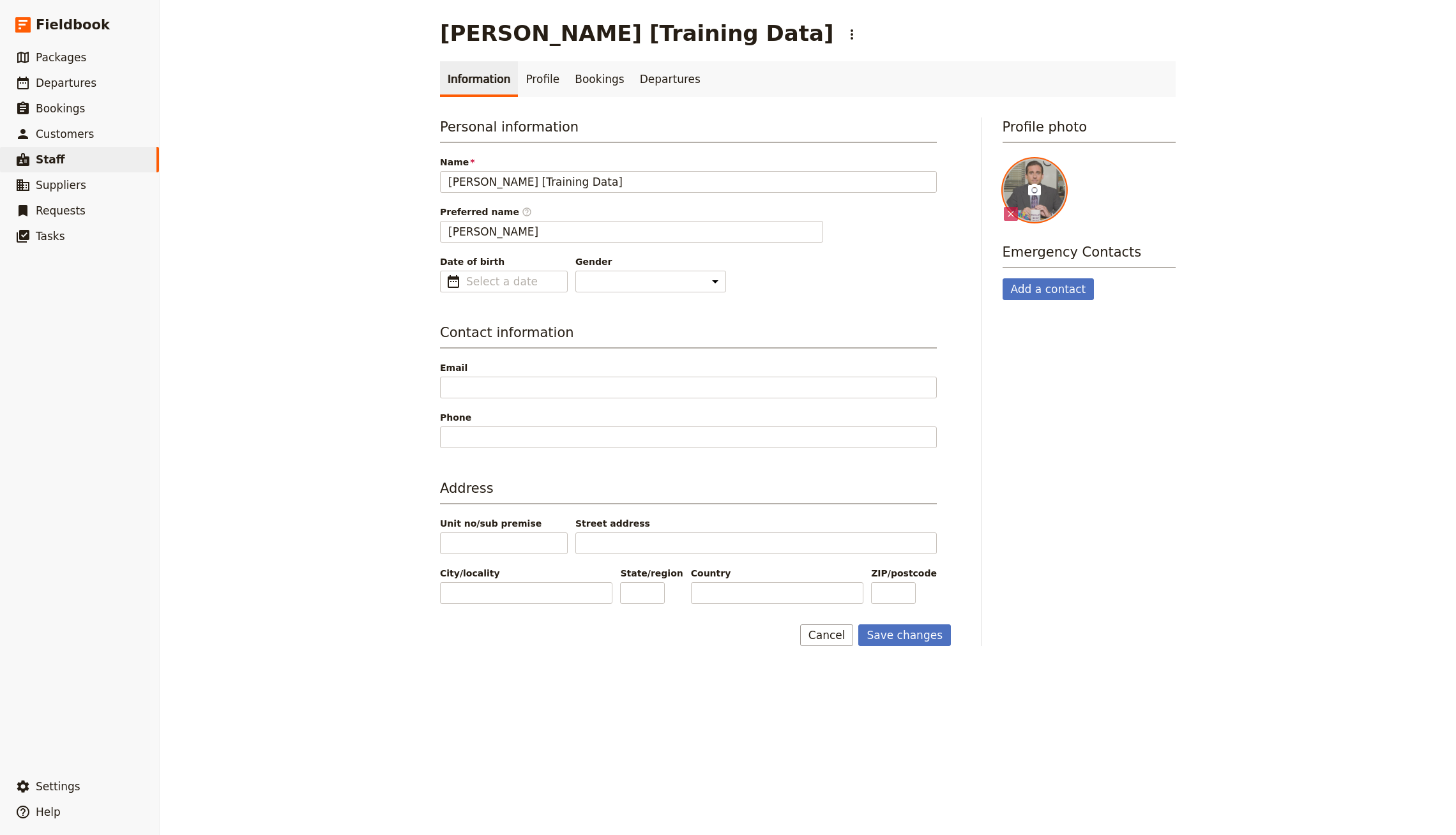
click at [1037, 204] on div at bounding box center [1034, 190] width 64 height 64
click at [1002, 159] on input "file" at bounding box center [1002, 158] width 1 height 1
type input "C:\fakepath\Fieldbook(30).jpg"
drag, startPoint x: 273, startPoint y: 121, endPoint x: 42, endPoint y: 101, distance: 231.9
click at [272, 119] on div "Michael Scott [Training Data] ​ Information Profile Bookings Departures Persona…" at bounding box center [807, 417] width 1297 height 835
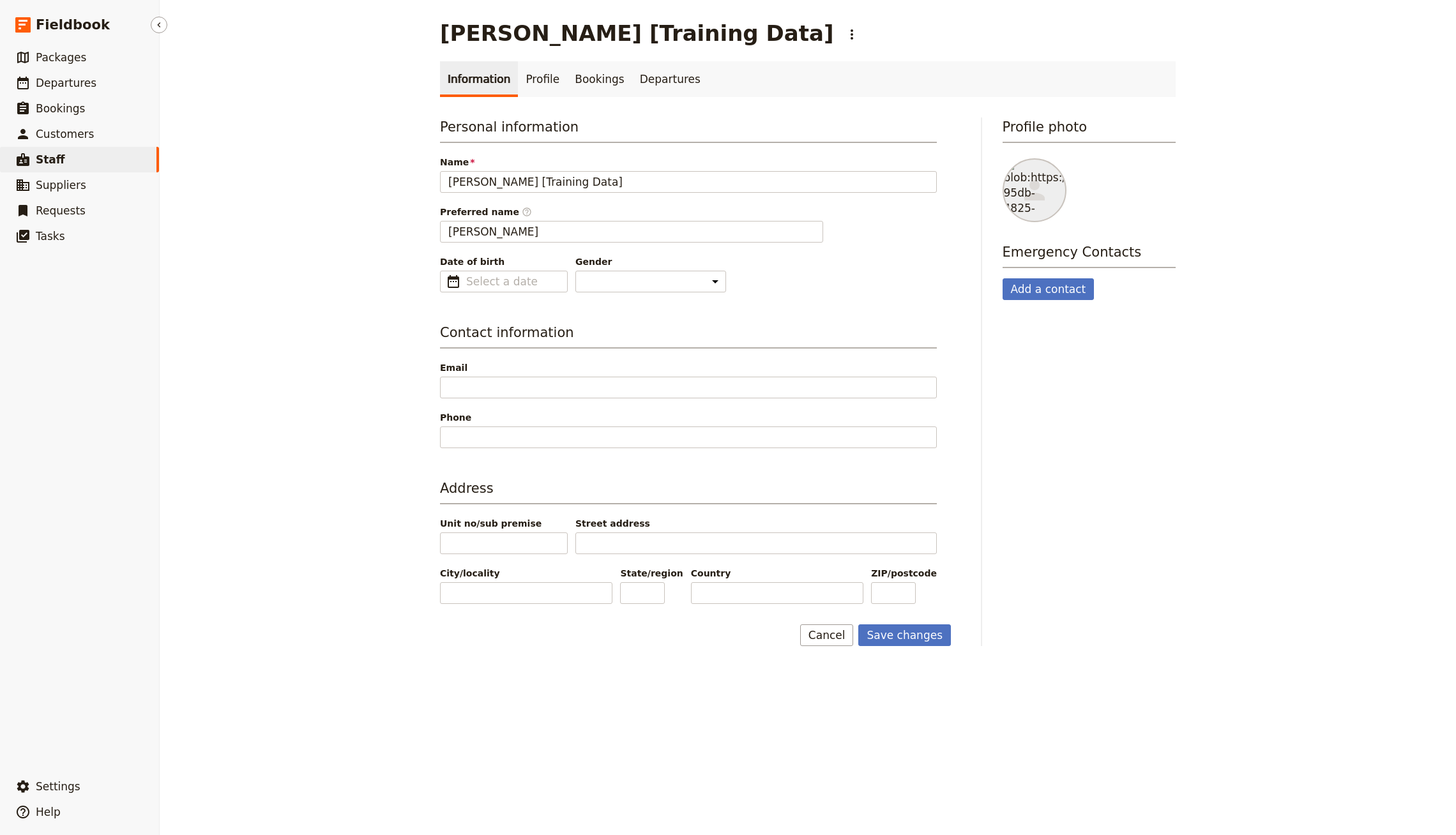
click at [86, 157] on link "​ Staff" at bounding box center [80, 160] width 159 height 26
click at [907, 631] on button "Save changes" at bounding box center [904, 635] width 93 height 22
click at [49, 92] on link "​ Departures" at bounding box center [80, 83] width 159 height 26
select select "CREATED_AT"
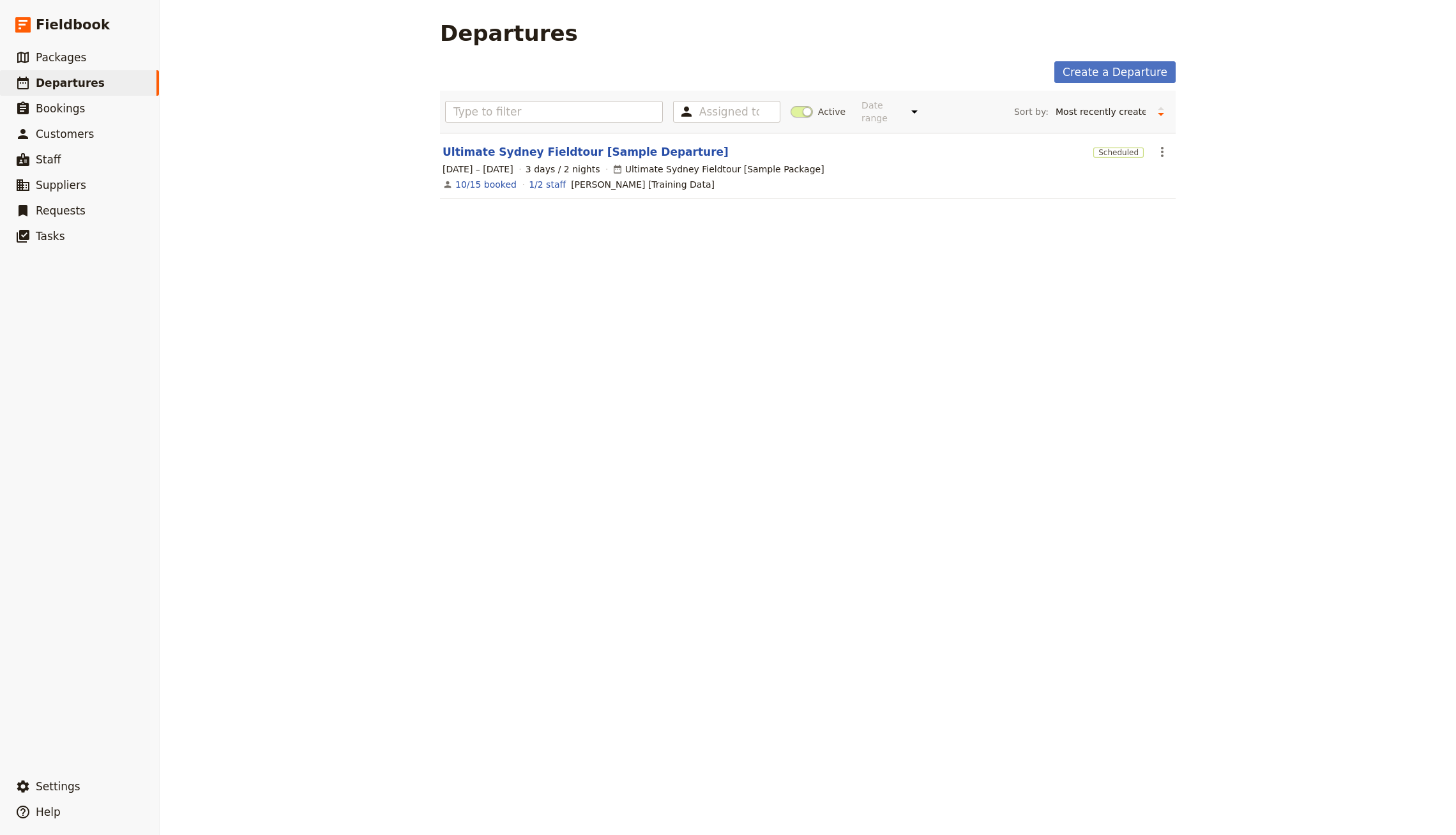
click at [535, 162] on div "17 – 19 Nov 2025 3 days / 2 nights Ultimate Sydney Fieldtour [Sample Package]" at bounding box center [808, 169] width 733 height 15
click at [537, 144] on link "Ultimate Sydney Fieldtour [Sample Departure]" at bounding box center [585, 152] width 286 height 15
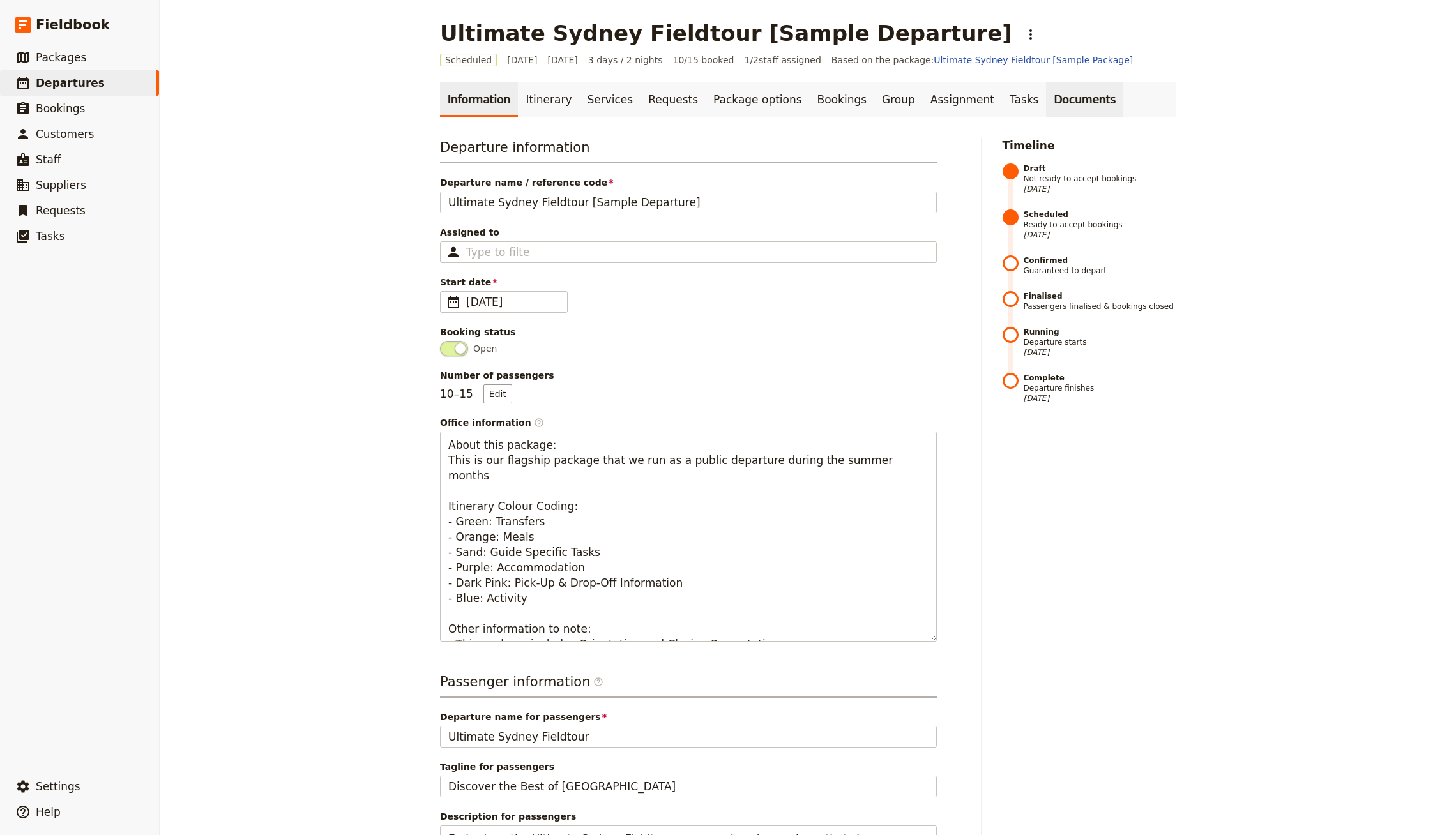
click at [1046, 102] on link "Documents" at bounding box center [1085, 99] width 77 height 36
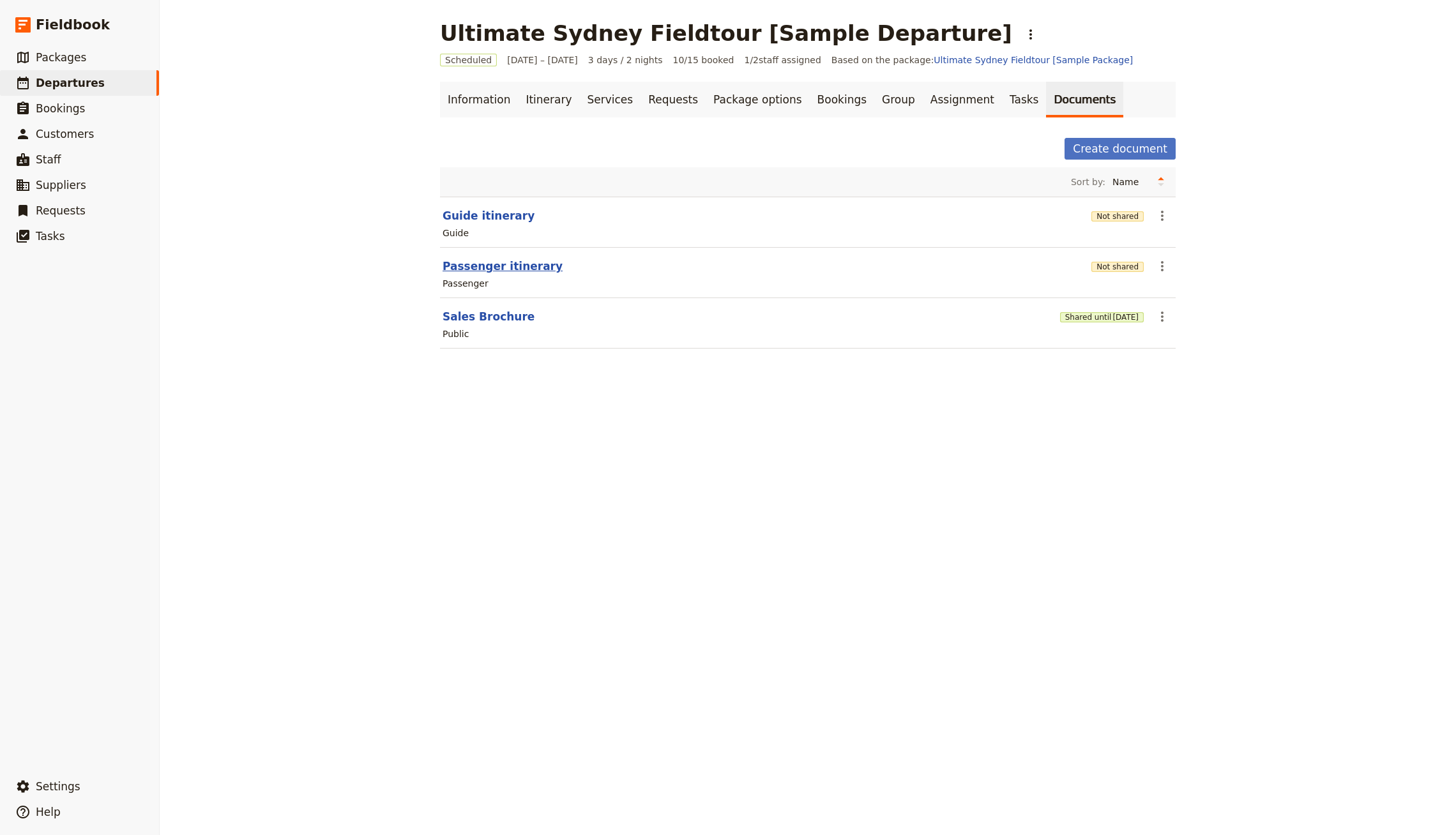
click at [497, 259] on button "Passenger itinerary" at bounding box center [502, 266] width 120 height 15
select select "PASSENGER"
select select "RUN_SHEET"
select select "DEFAULT"
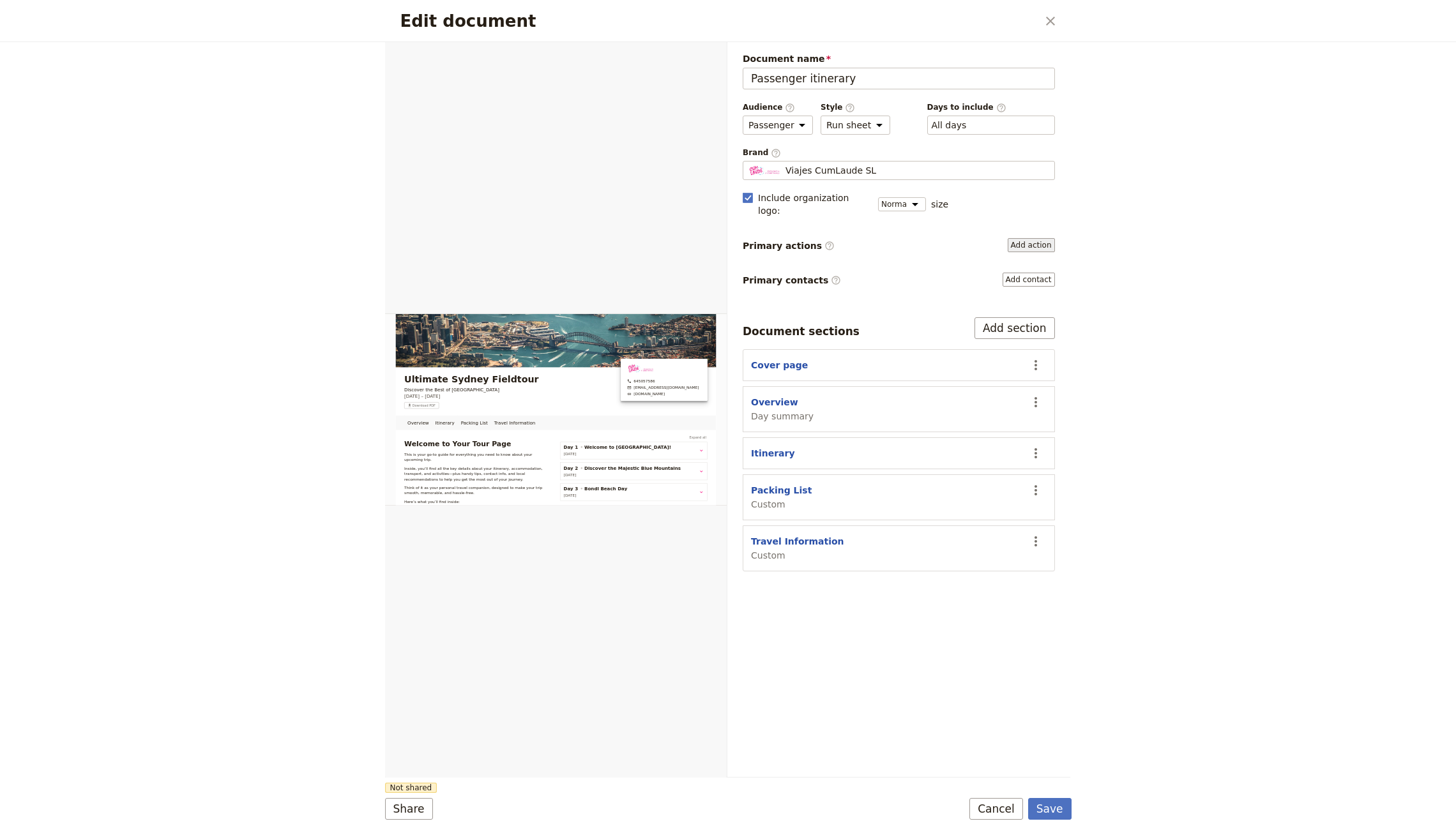
click at [1032, 238] on button "Add action" at bounding box center [1031, 245] width 47 height 14
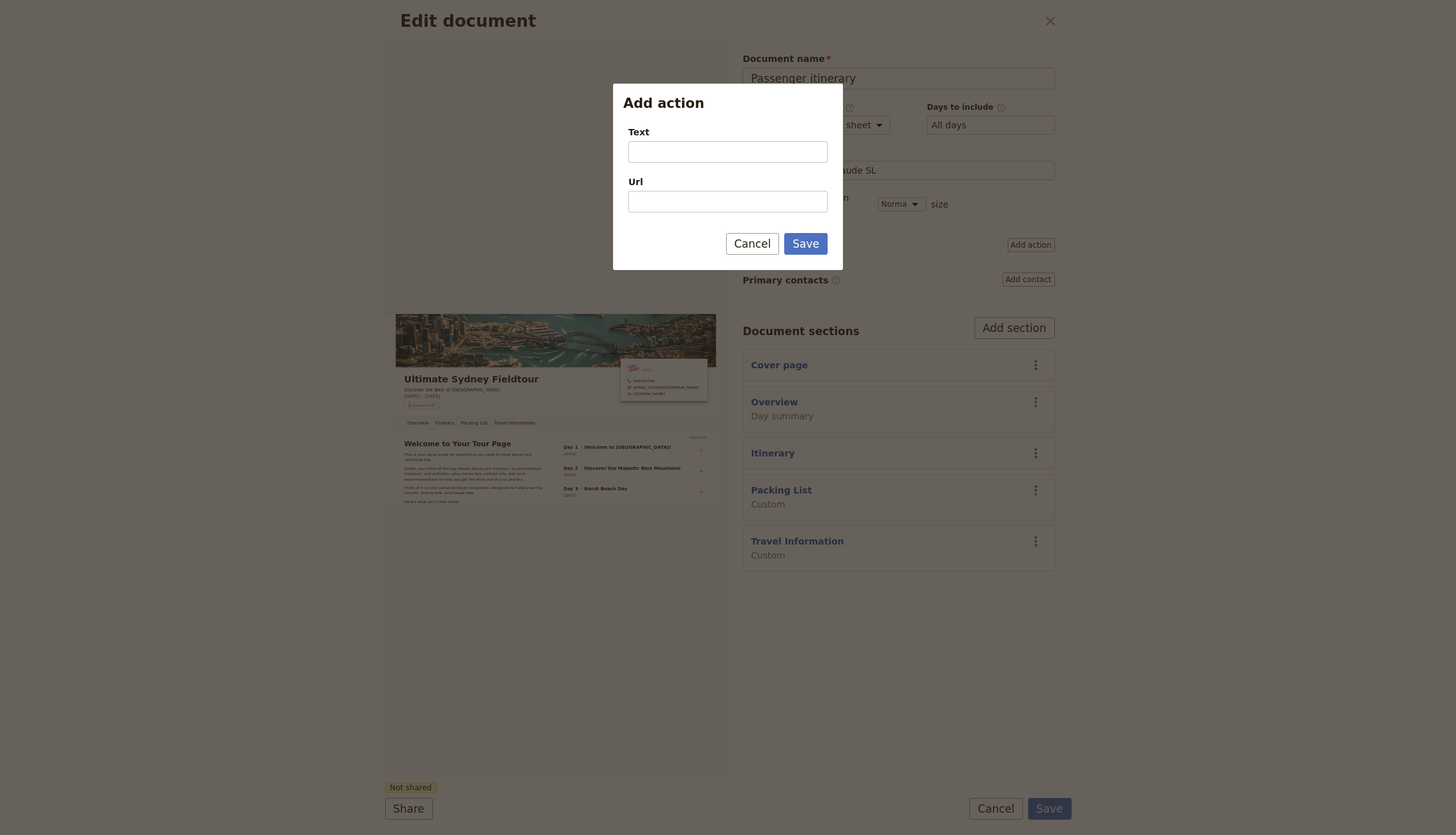
click at [991, 240] on div at bounding box center [728, 417] width 1456 height 835
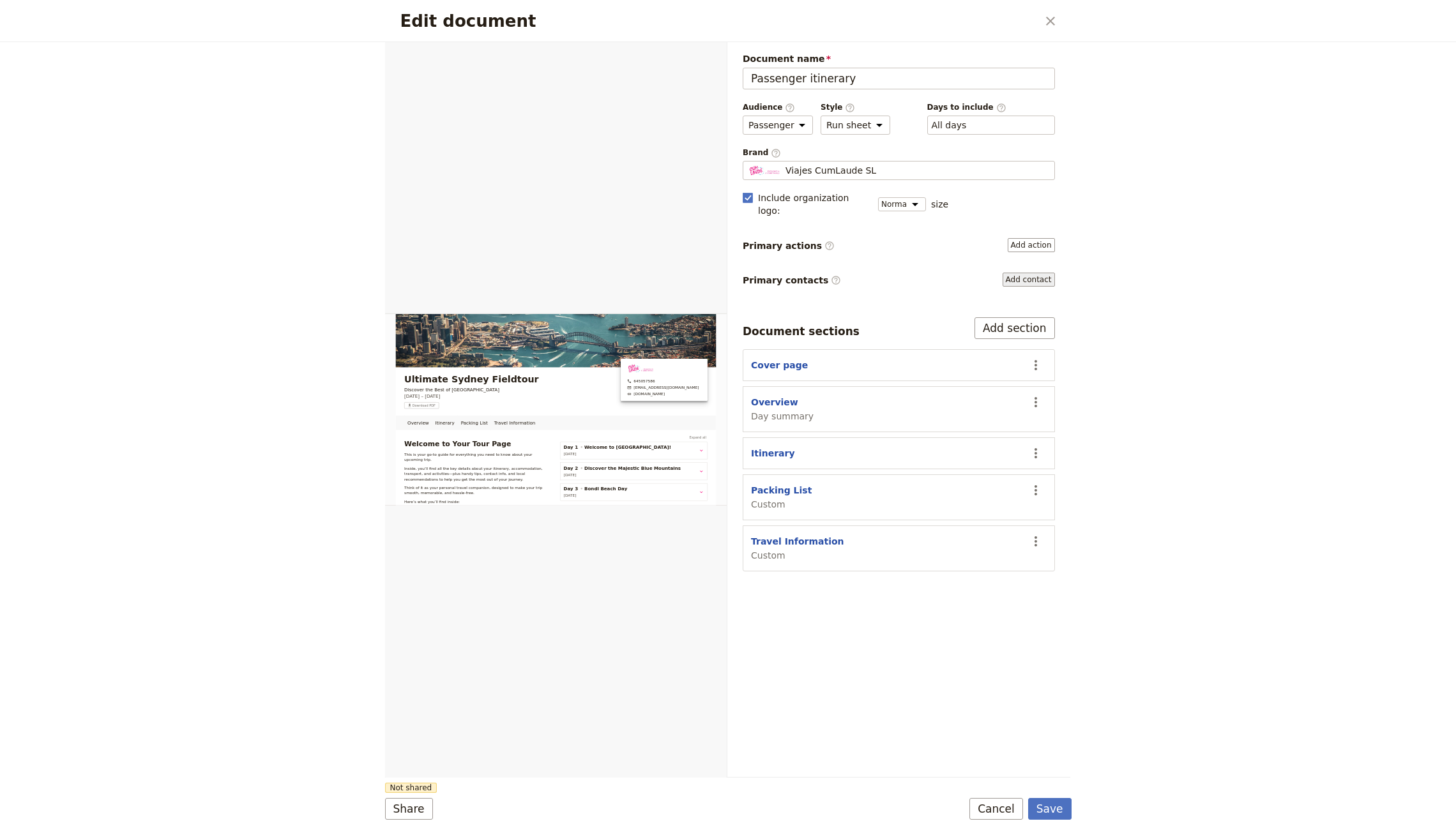
click at [1012, 272] on button "Add contact" at bounding box center [1028, 279] width 52 height 14
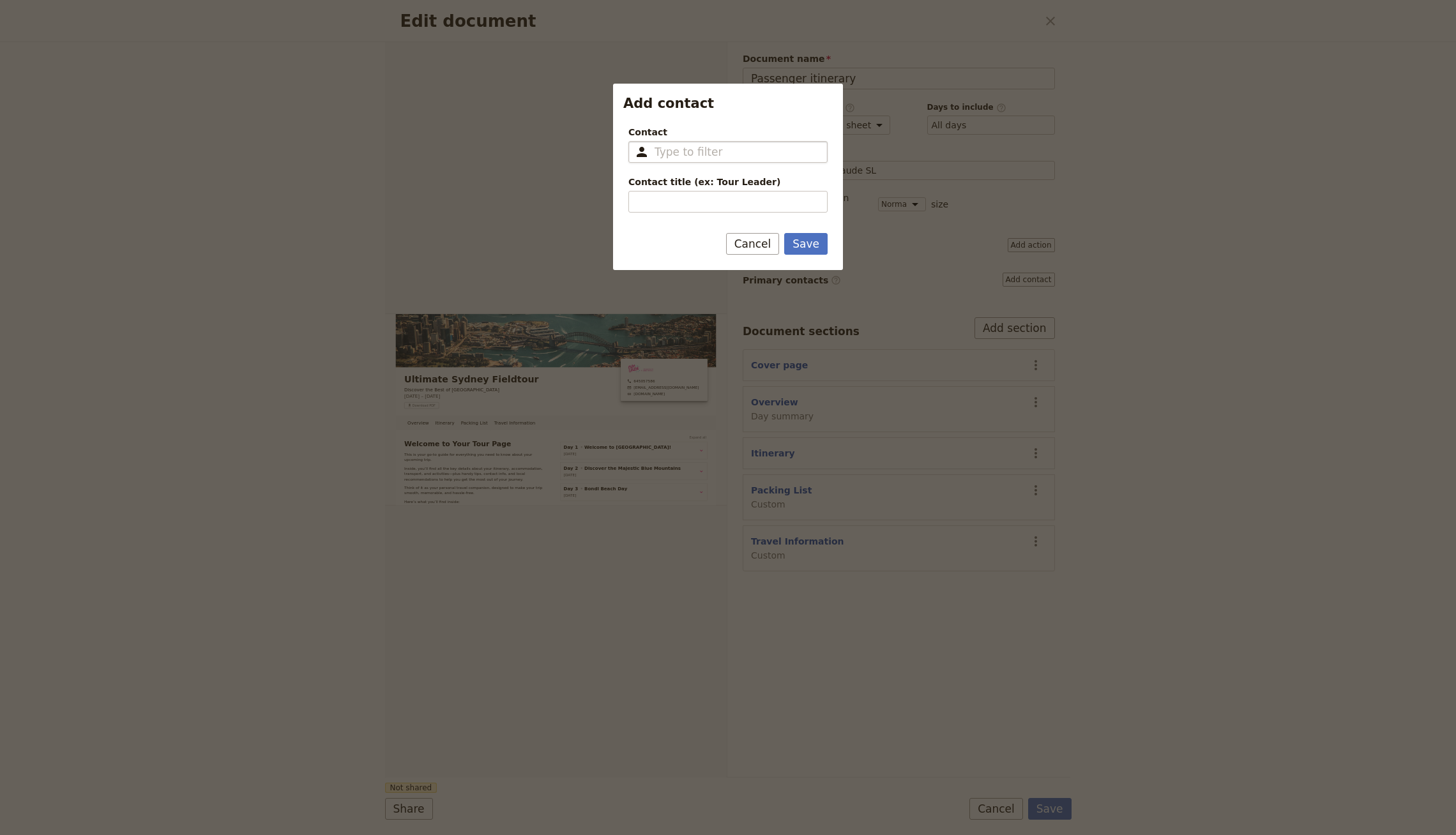
click at [690, 151] on input "Contact ​" at bounding box center [737, 152] width 165 height 15
click at [683, 221] on span "Jeff Kwok [Training Data]" at bounding box center [741, 223] width 175 height 15
type input "Jeff Kwok [Training Data]"
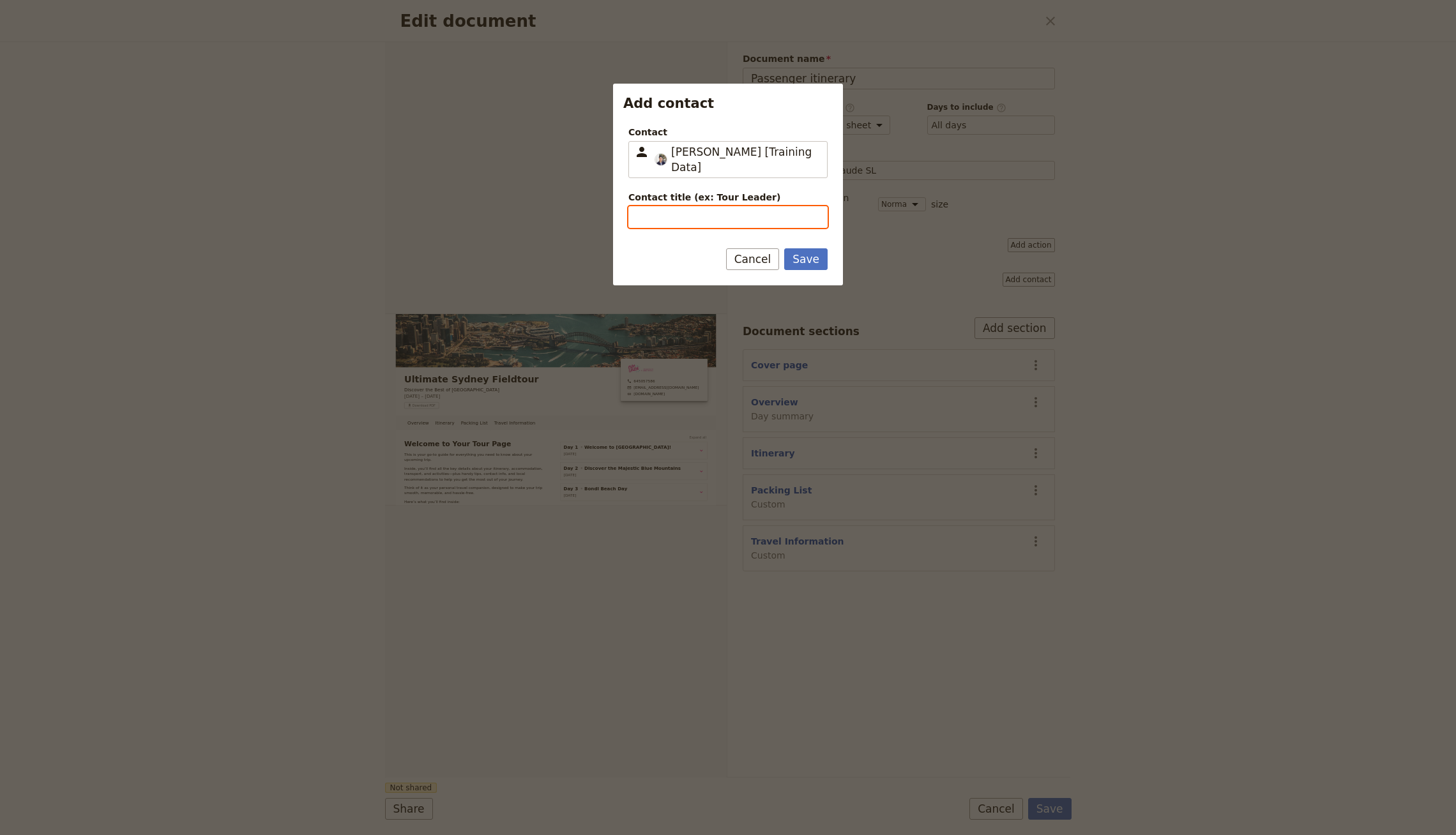
click at [663, 206] on input "Contact title (ex: Tour Leader)" at bounding box center [728, 217] width 200 height 22
type input "Tour Leader"
click at [785, 248] on button "Save" at bounding box center [806, 259] width 43 height 22
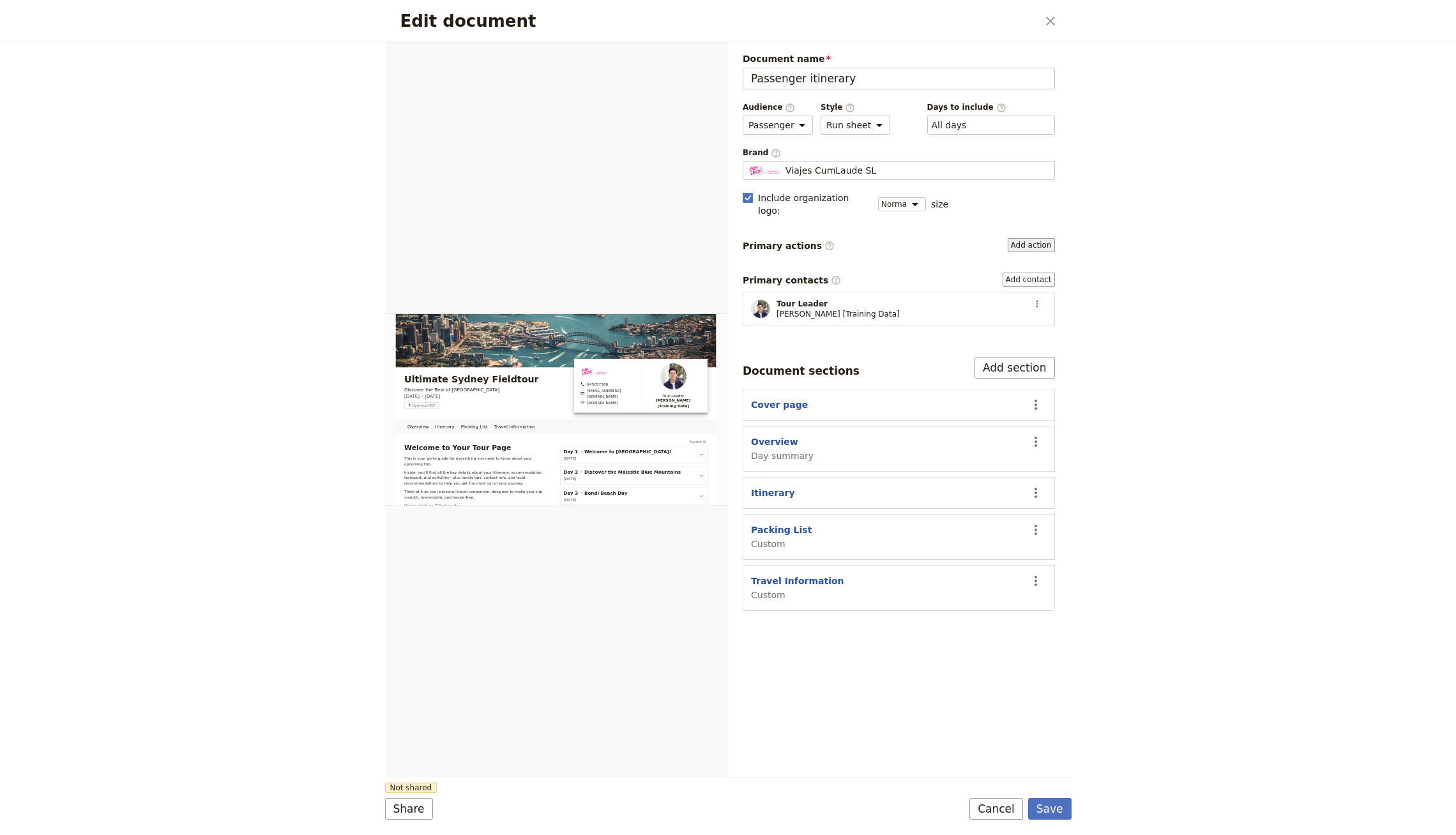
click at [1029, 238] on button "Add action" at bounding box center [1031, 245] width 47 height 14
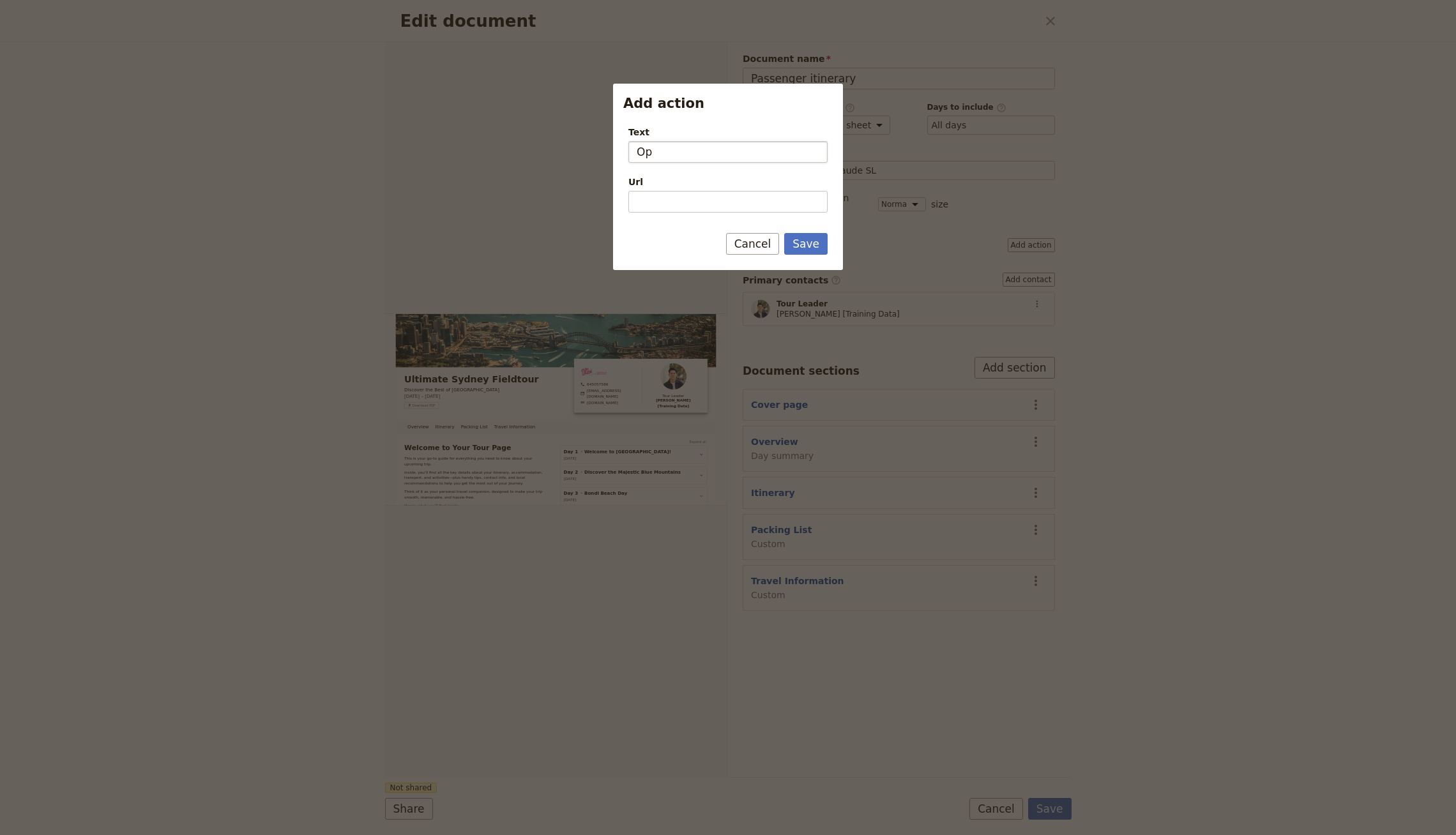
type input "O"
type input "Open Group"
click at [699, 204] on input "Url" at bounding box center [728, 202] width 200 height 22
click at [727, 201] on input "Url" at bounding box center [728, 202] width 200 height 22
click at [682, 202] on input "Url" at bounding box center [728, 202] width 200 height 22
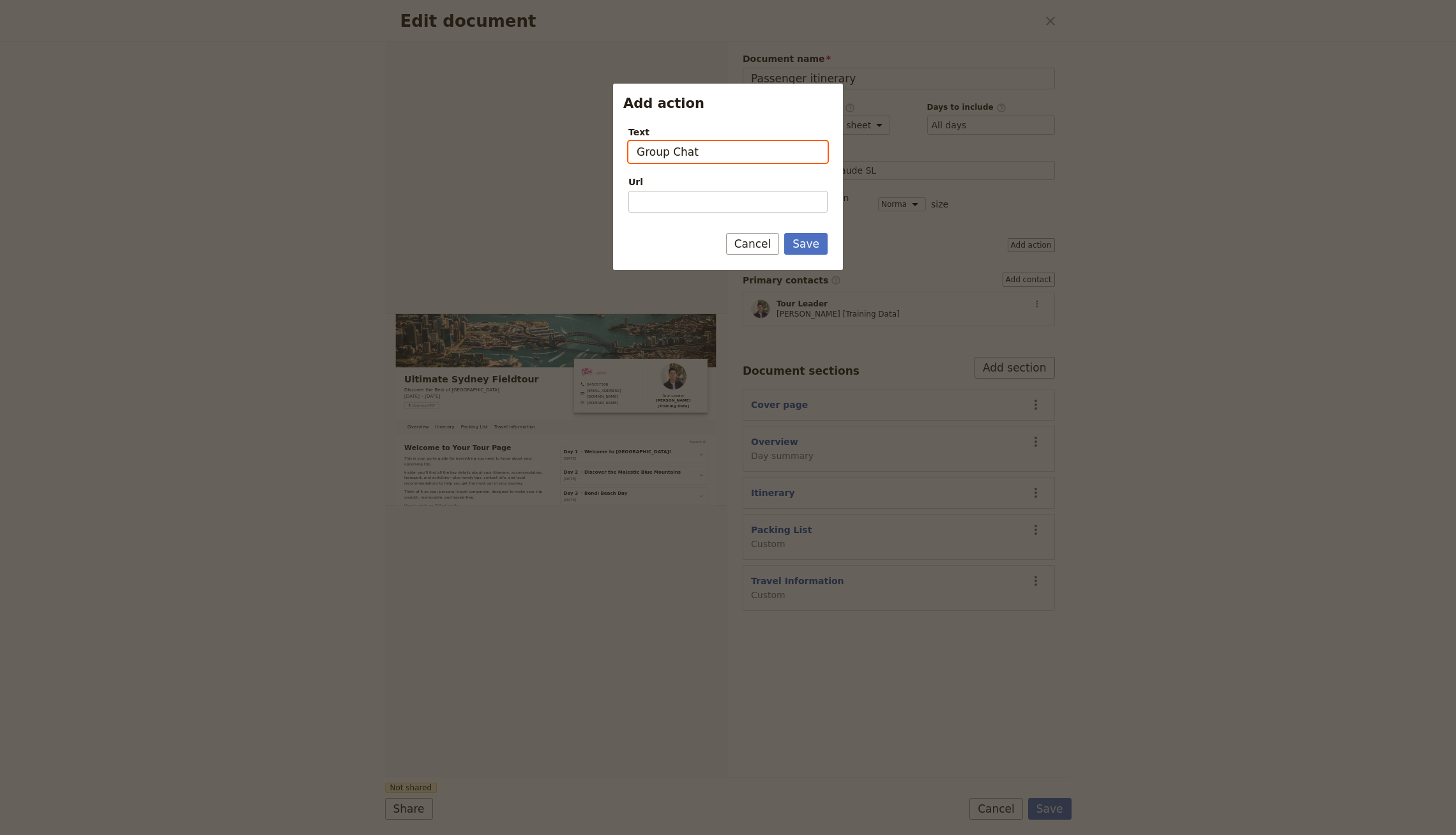
click at [675, 158] on input "Group Chat" at bounding box center [728, 152] width 200 height 22
type input "Open Group Chat"
click at [671, 199] on input "Url" at bounding box center [728, 202] width 200 height 22
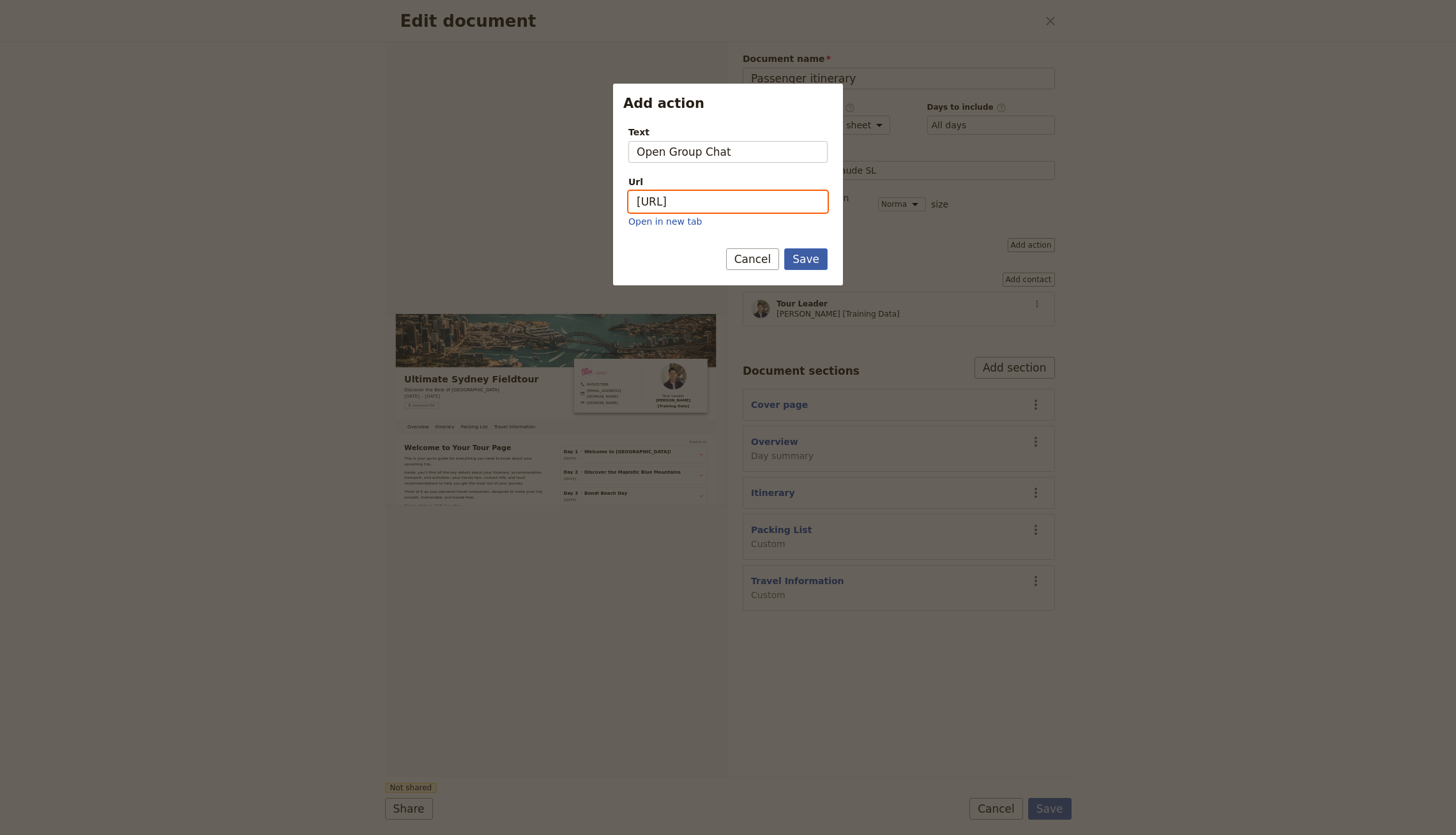
paste input "hat.whatsapp.com/"
type input "https://chat.whatsapp.com"
click at [805, 256] on button "Save" at bounding box center [806, 259] width 43 height 22
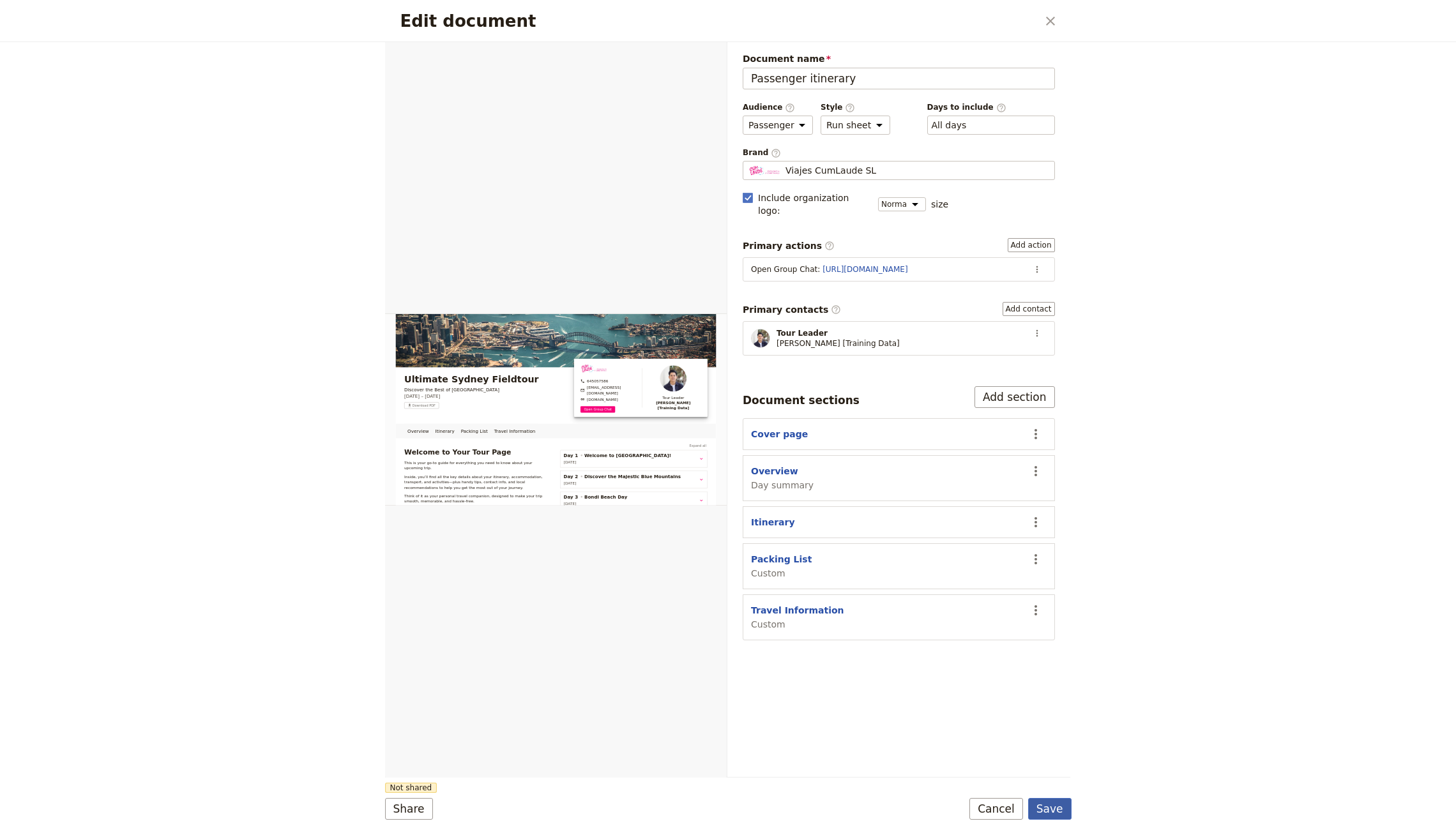
click at [1051, 799] on button "Save" at bounding box center [1049, 808] width 43 height 22
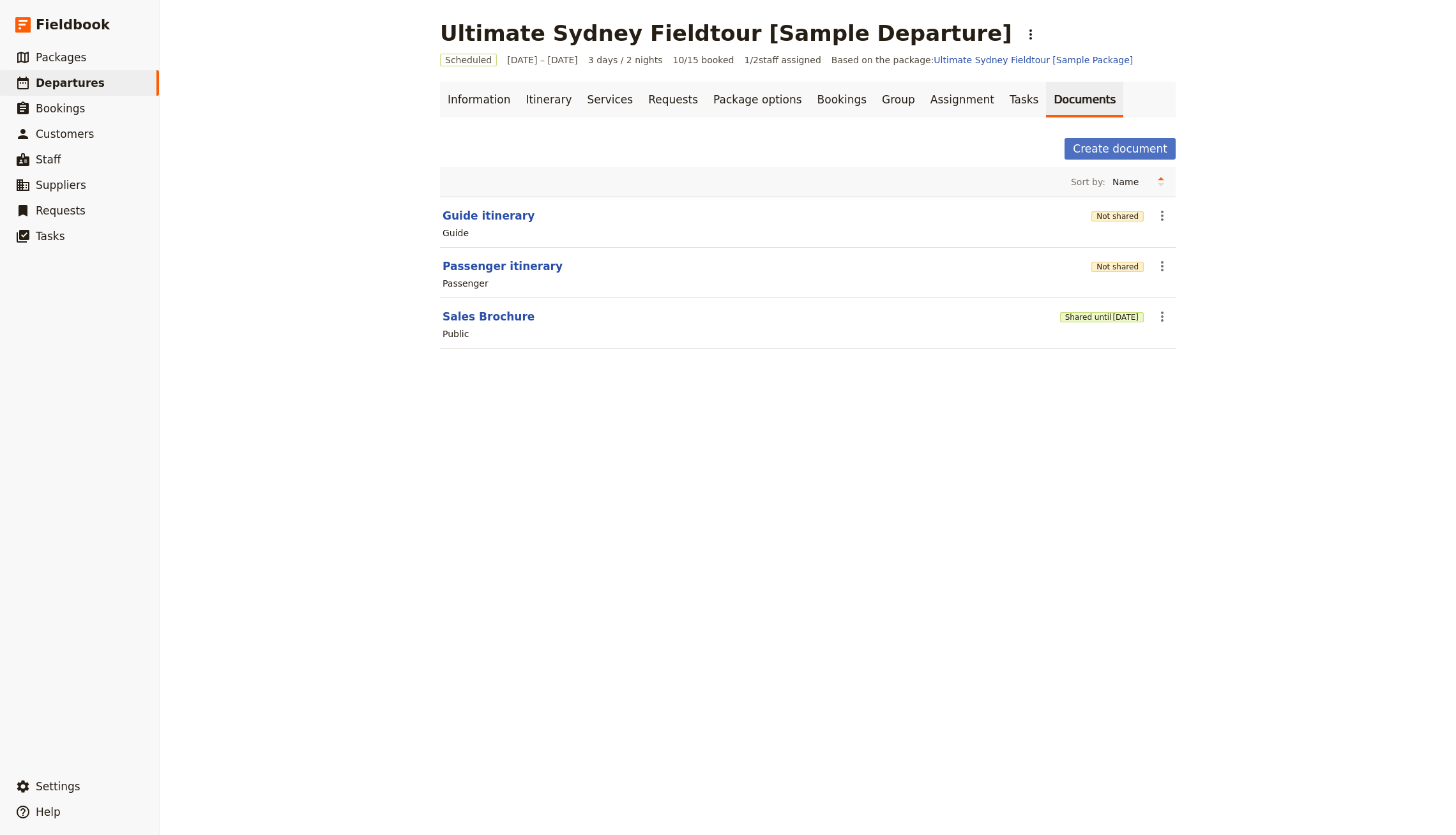
click at [1107, 276] on div "Passenger" at bounding box center [808, 284] width 733 height 15
click at [1115, 262] on button "Not shared" at bounding box center [1117, 266] width 52 height 10
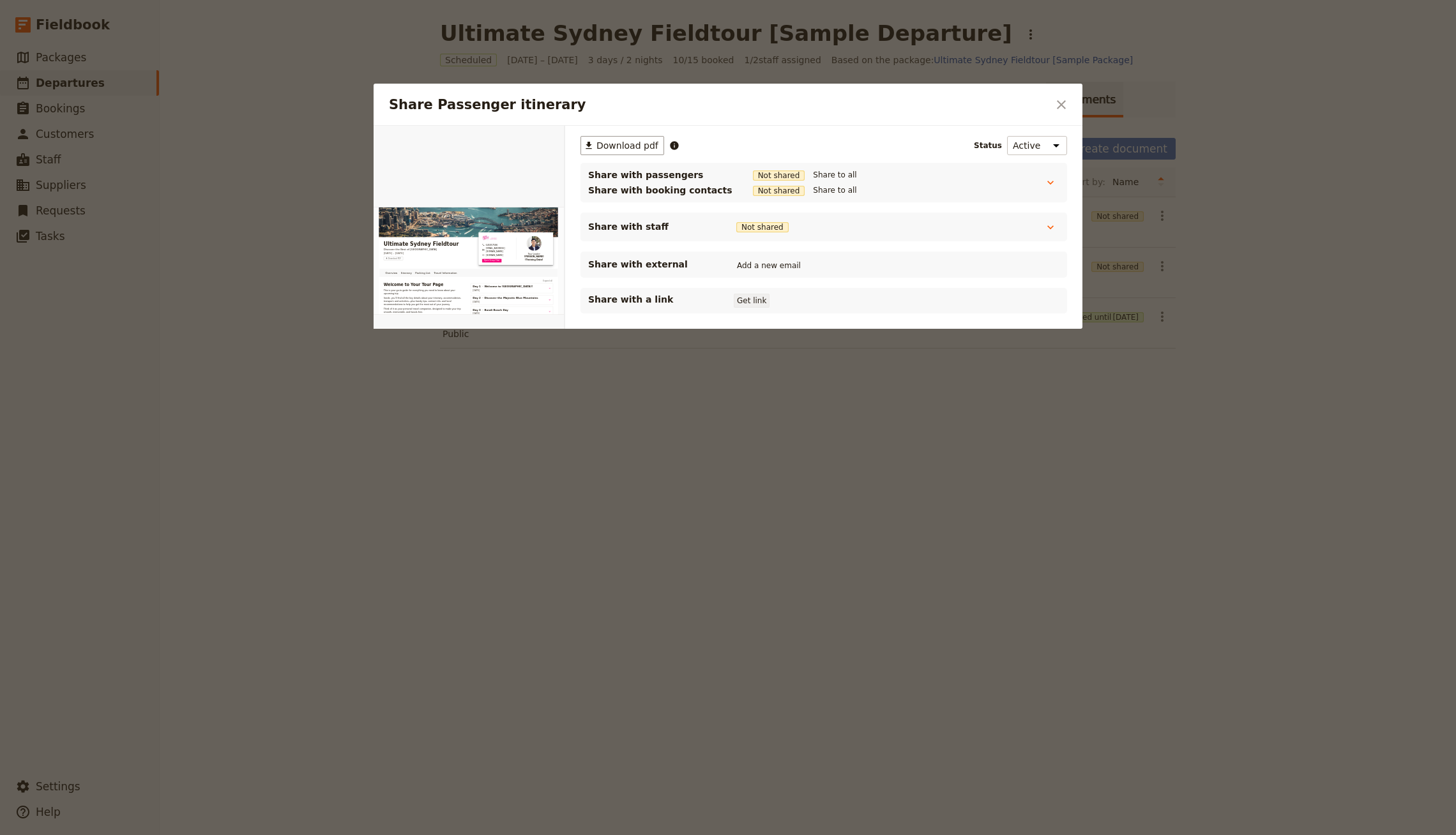
click at [745, 302] on button "Get link" at bounding box center [751, 300] width 36 height 14
click at [895, 567] on div at bounding box center [728, 417] width 1456 height 835
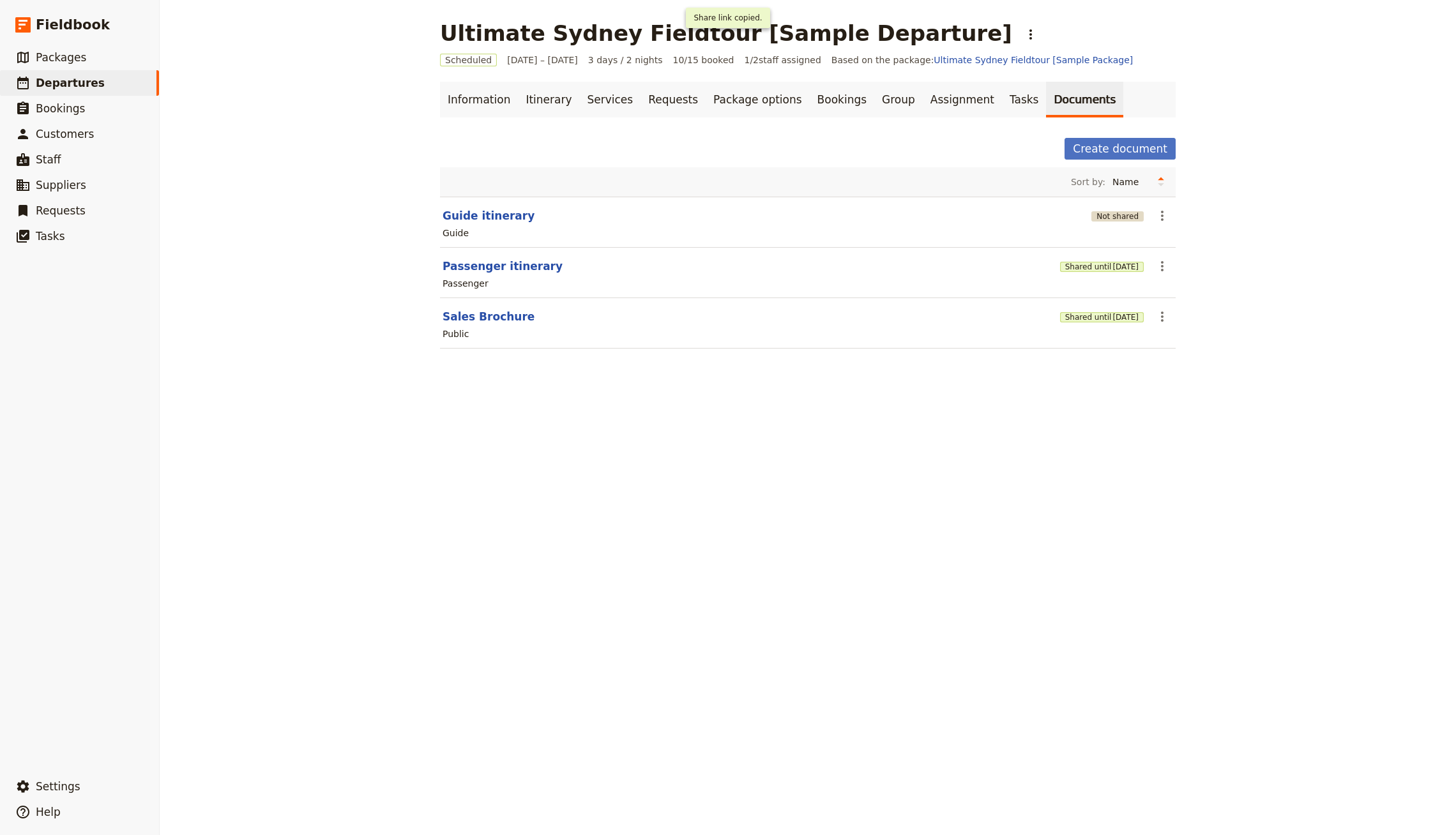
click at [1102, 212] on button "Not shared" at bounding box center [1117, 216] width 52 height 10
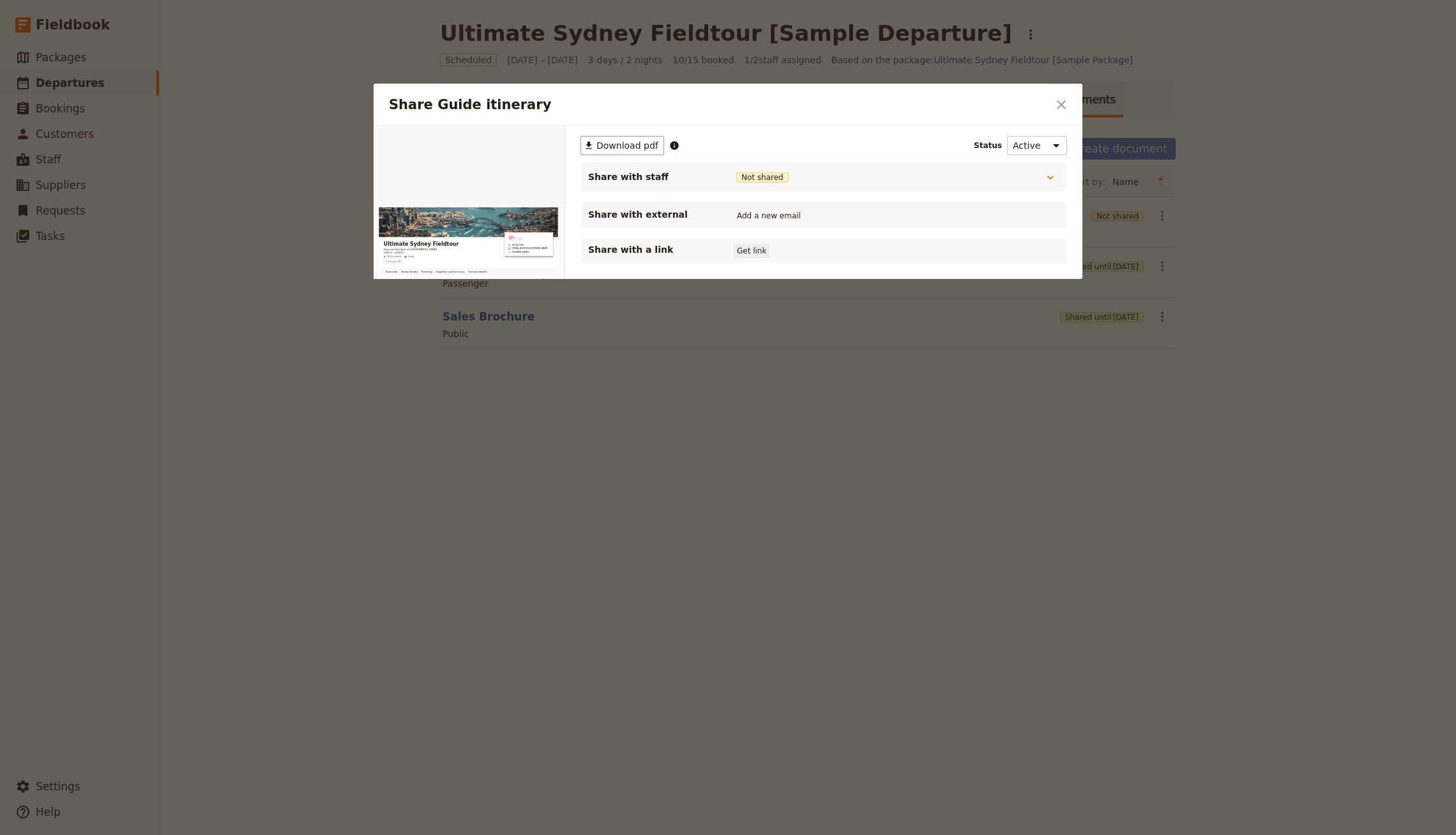
click at [766, 250] on button "Get link" at bounding box center [751, 251] width 36 height 14
click at [762, 439] on div at bounding box center [728, 417] width 1456 height 835
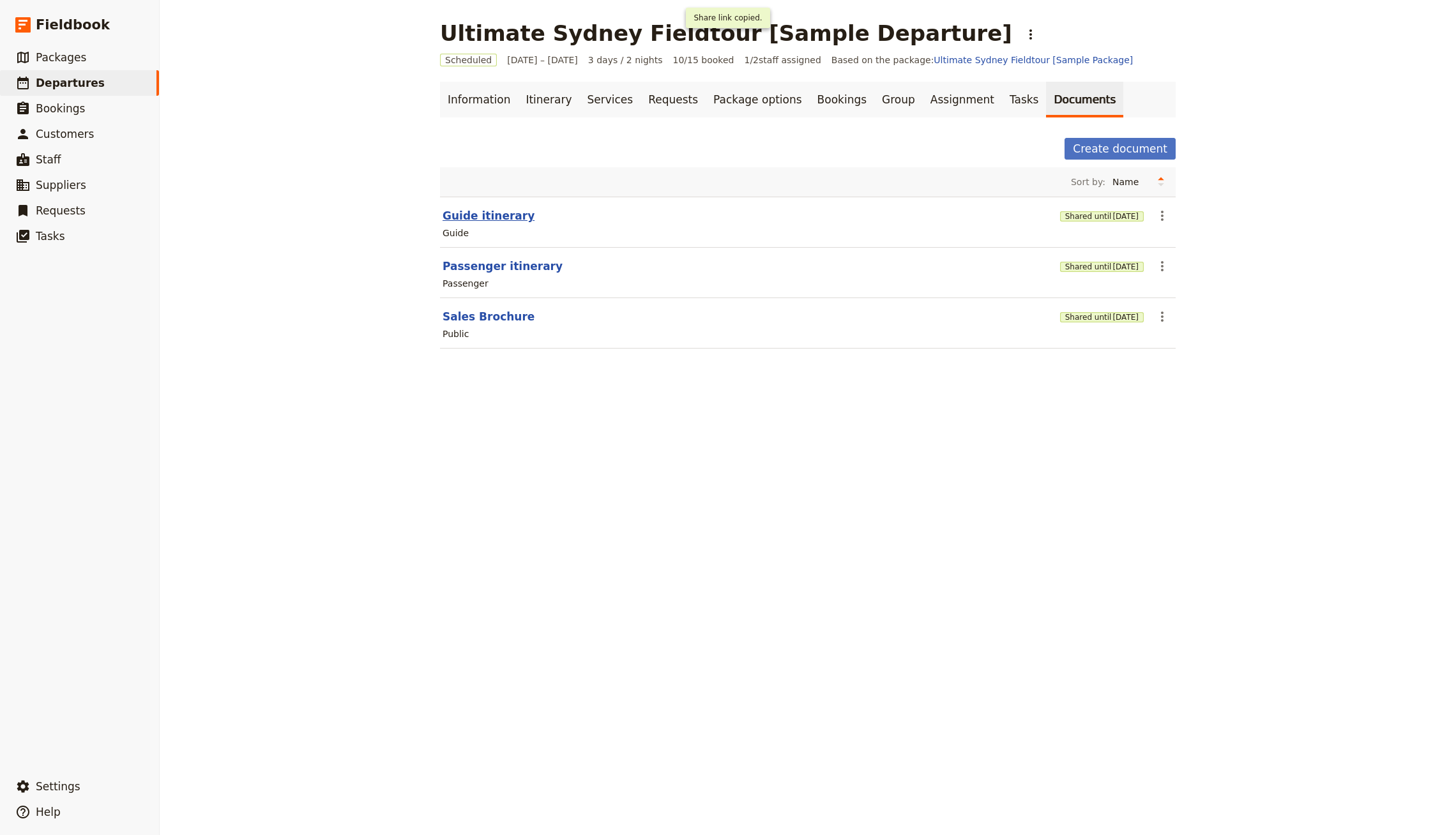
click at [454, 218] on button "Guide itinerary" at bounding box center [488, 215] width 92 height 15
select select "STAFF"
select select "RUN_SHEET"
select select "DEFAULT"
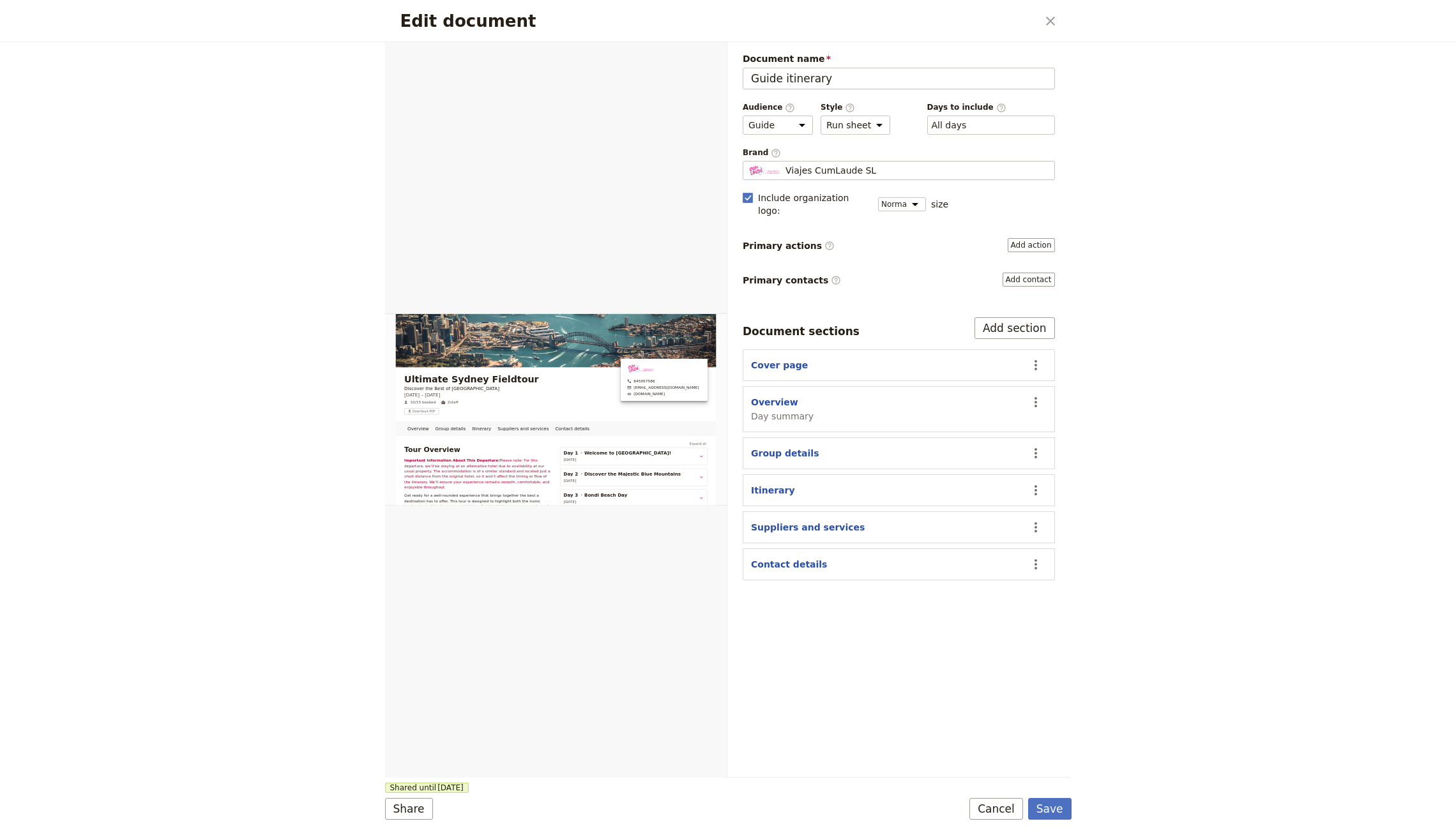
click at [1031, 221] on div "Document name Guide itinerary Preview Audience ​ Public Passenger Guide Style ​…" at bounding box center [899, 316] width 313 height 528
click at [1029, 238] on button "Add action" at bounding box center [1031, 245] width 47 height 14
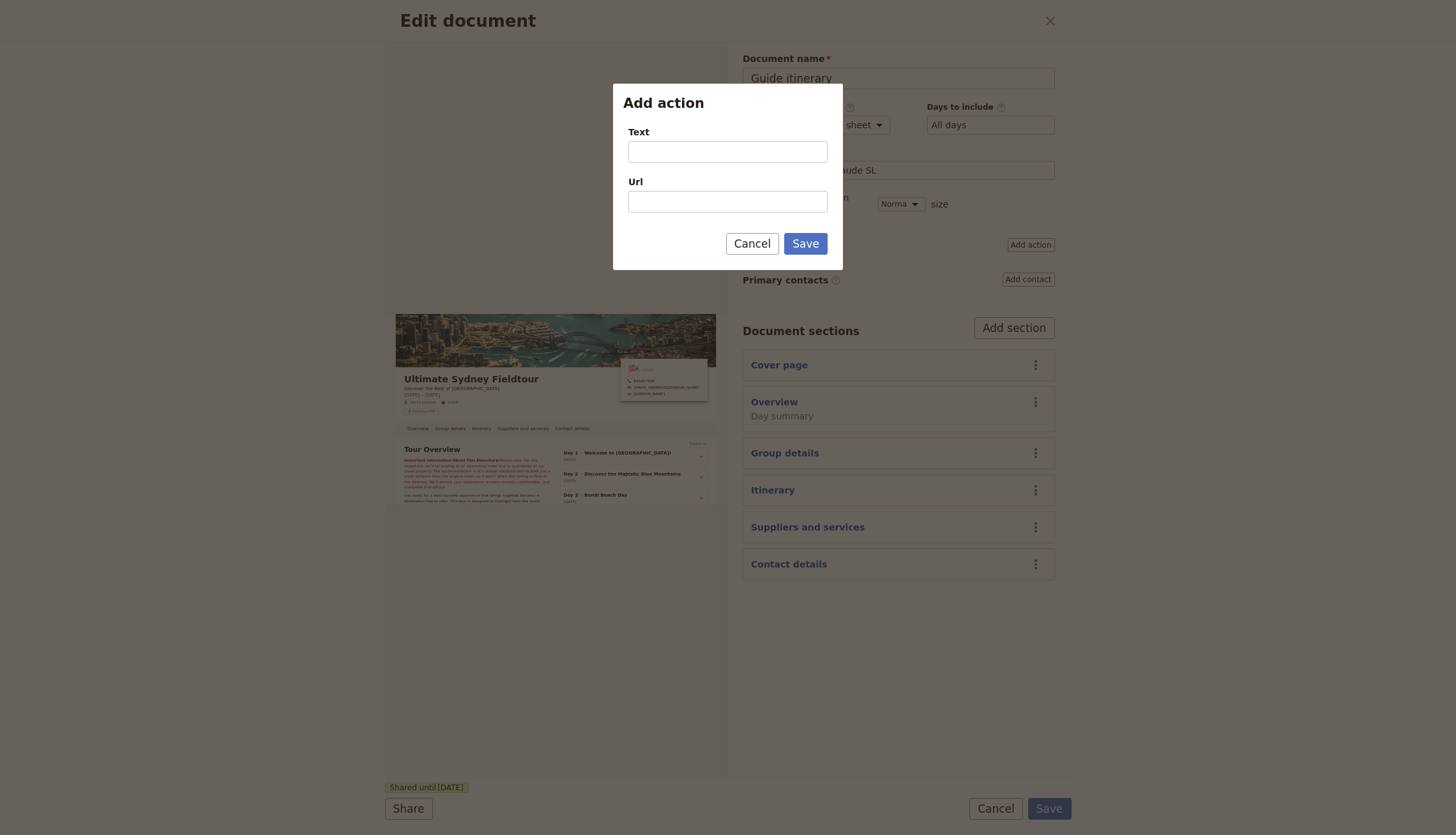
click at [701, 123] on div "Text Url" at bounding box center [728, 165] width 230 height 99
click at [700, 145] on input "Text" at bounding box center [728, 152] width 200 height 22
click at [696, 155] on input "Text" at bounding box center [728, 152] width 200 height 22
click at [694, 150] on input "Text" at bounding box center [728, 152] width 200 height 22
click at [684, 203] on input "Url" at bounding box center [728, 202] width 200 height 22
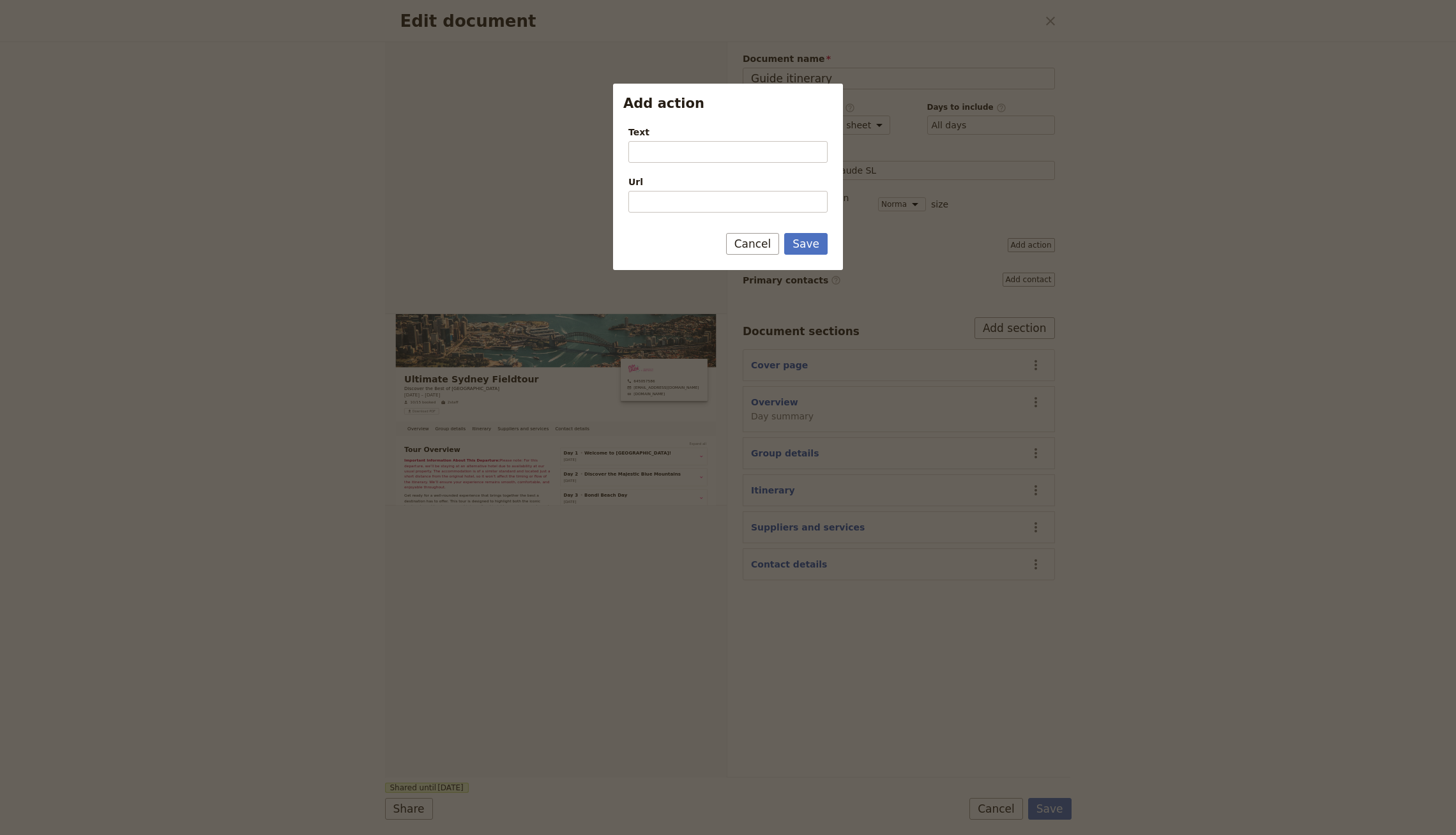
click at [708, 135] on span "Text" at bounding box center [728, 132] width 200 height 13
click at [708, 141] on input "Text" at bounding box center [728, 152] width 200 height 22
click at [697, 153] on input "Text" at bounding box center [728, 152] width 200 height 22
type input "Submit Incident Form"
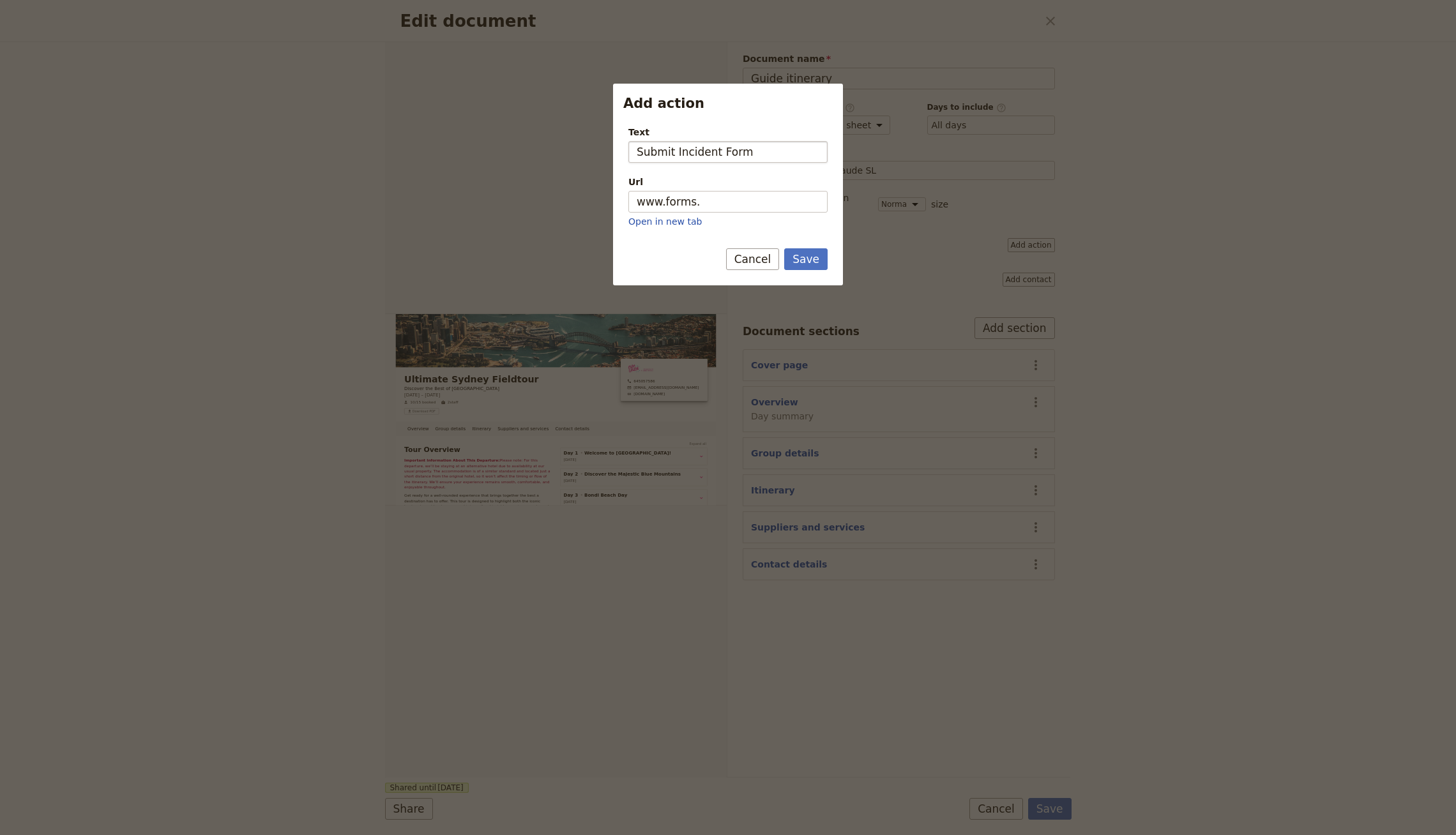
type input "https://www.forms"
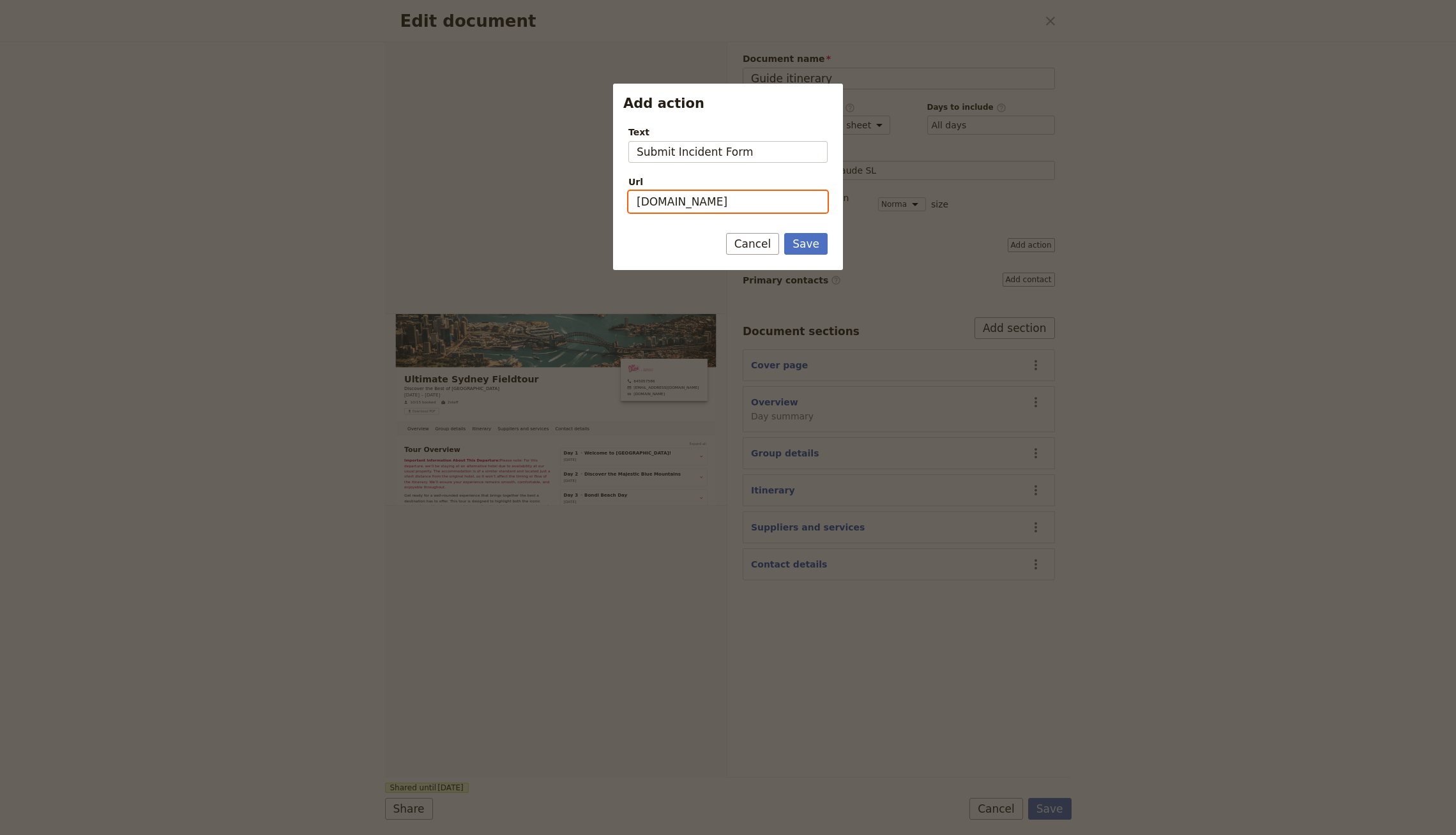
type input "https://www.google.com"
click at [785, 233] on button "Save" at bounding box center [806, 243] width 43 height 22
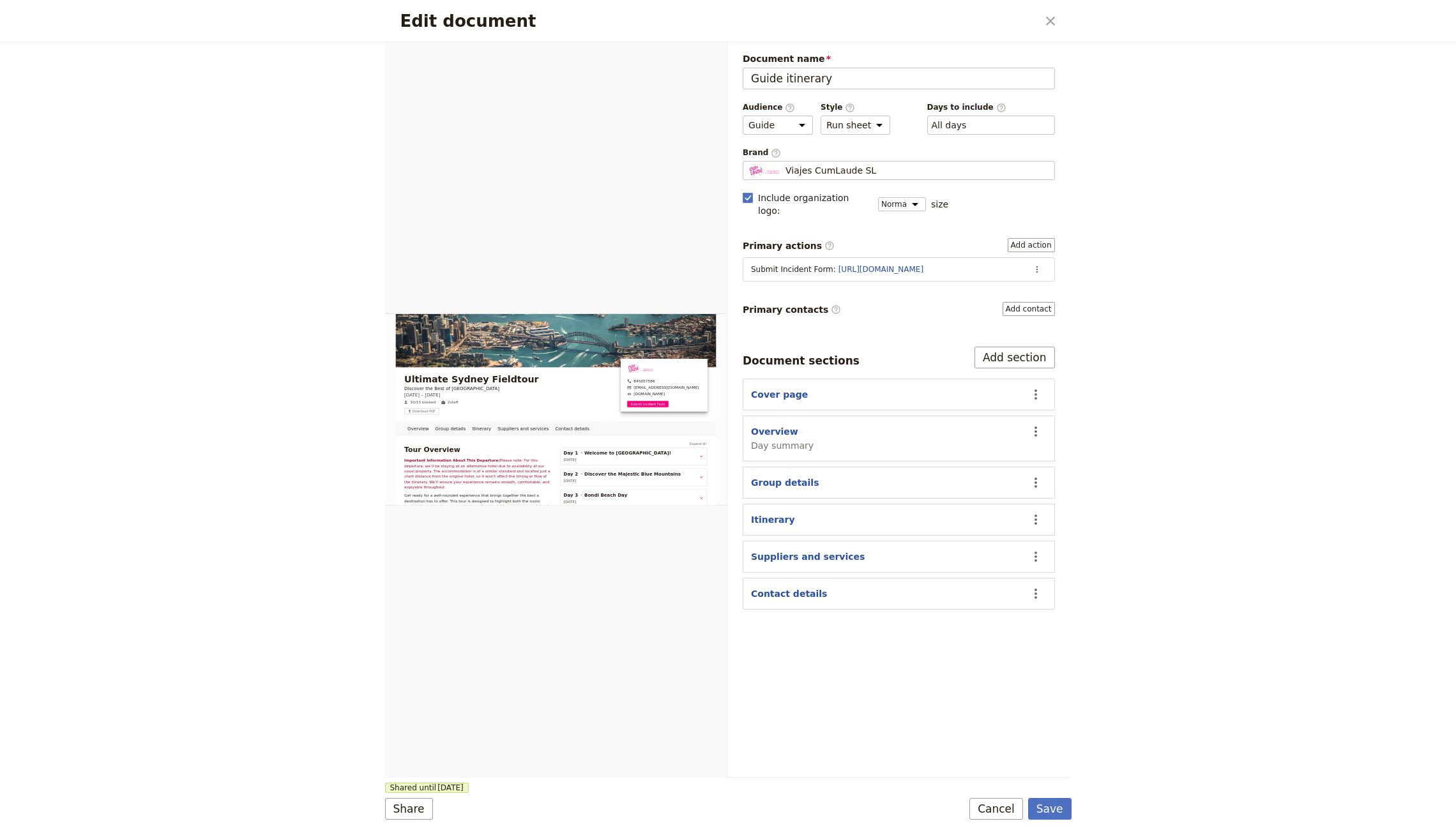
click at [1032, 284] on div "Document name Guide itinerary Preview Audience ​ Public Passenger Guide Style ​…" at bounding box center [899, 331] width 313 height 557
click at [1032, 302] on button "Add contact" at bounding box center [1028, 309] width 52 height 14
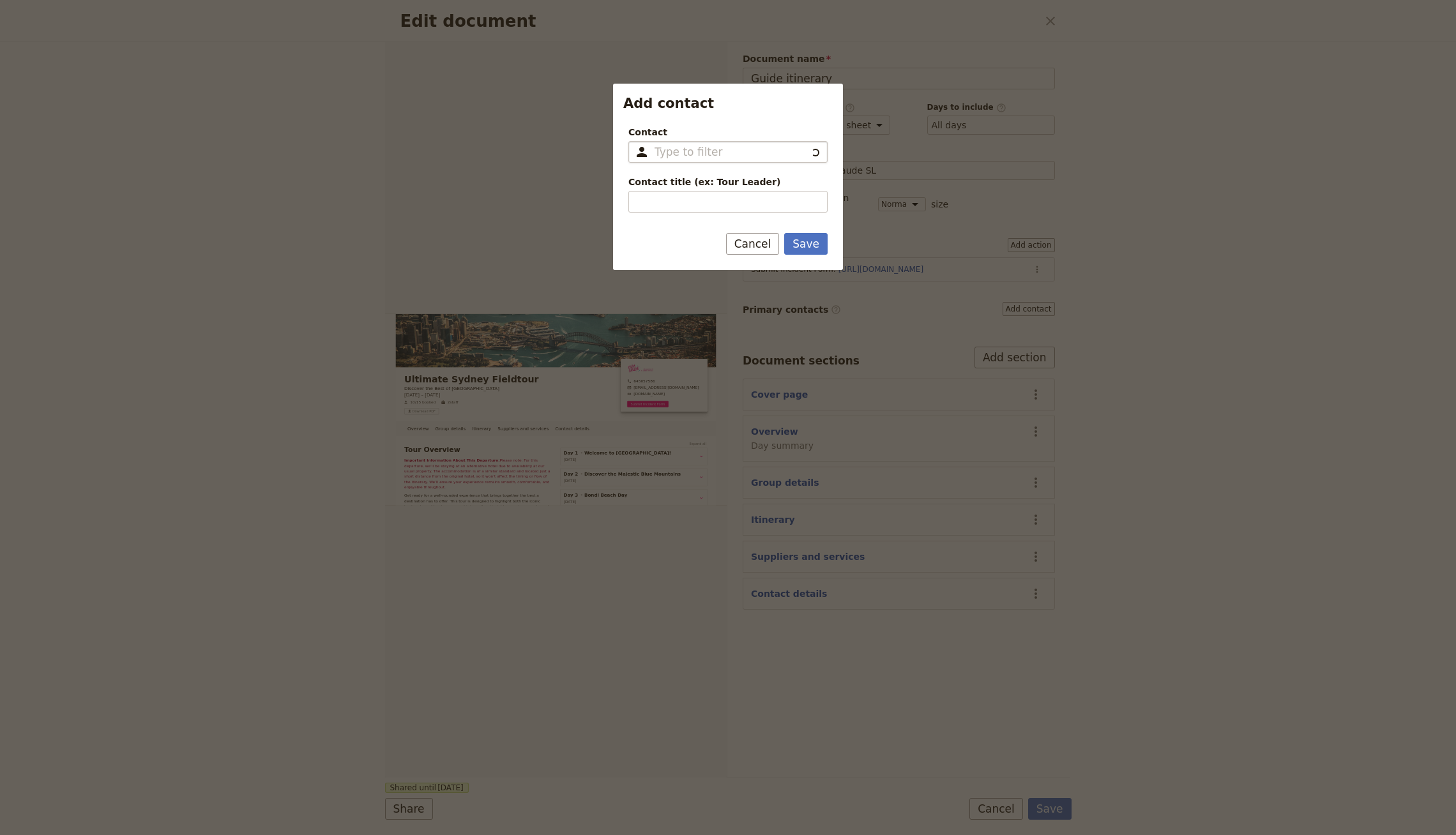
click at [764, 159] on input "Contact ​" at bounding box center [731, 152] width 152 height 15
drag, startPoint x: 712, startPoint y: 220, endPoint x: 691, endPoint y: 196, distance: 31.9
click at [712, 220] on span "Jeff Kwok [Training Data]" at bounding box center [741, 223] width 175 height 15
type input "Jeff Kwok [Training Data]"
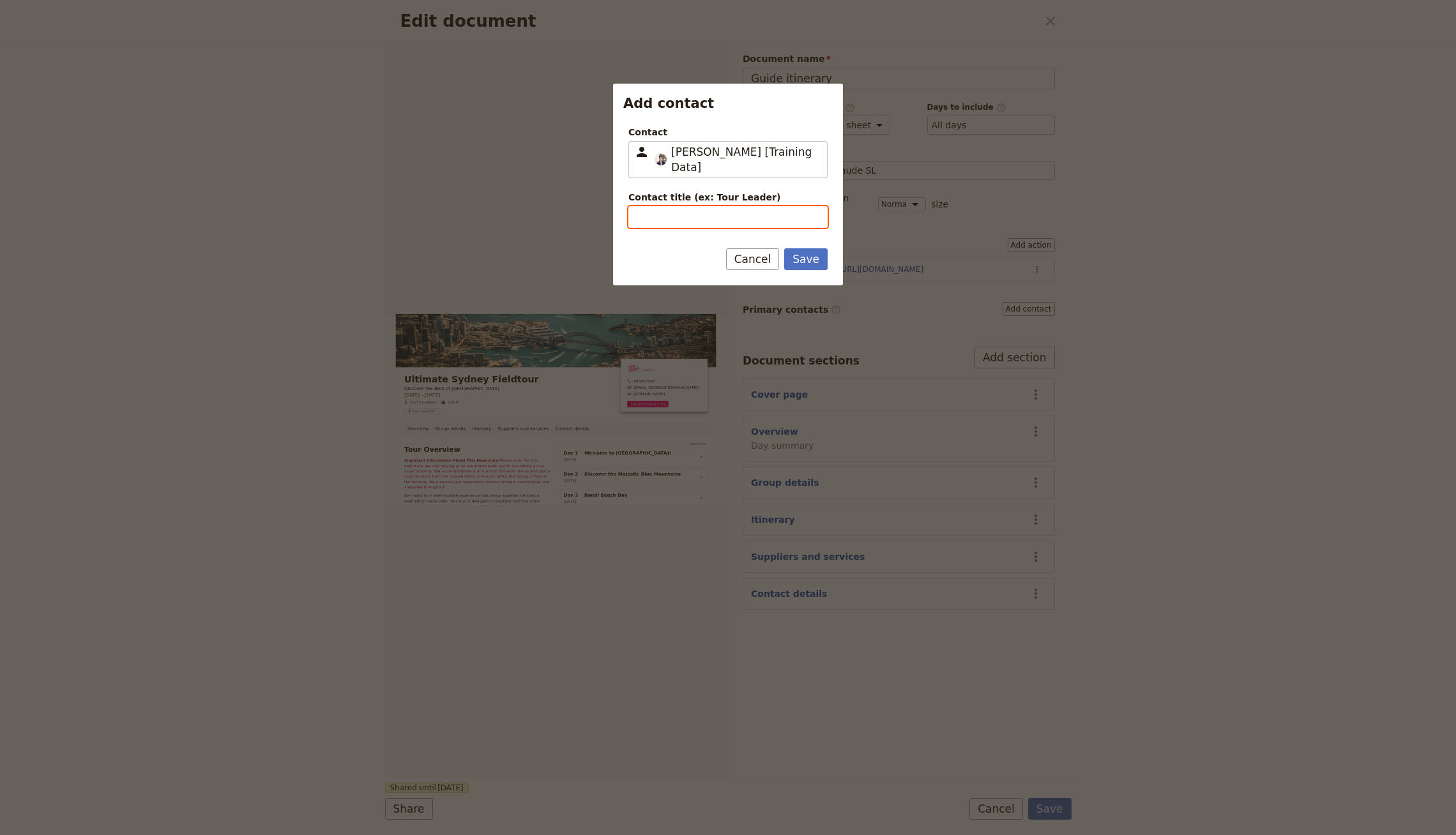
click at [685, 206] on input "Contact title (ex: Tour Leader)" at bounding box center [728, 217] width 200 height 22
type input "Tour Organizer"
click at [821, 248] on button "Save" at bounding box center [806, 259] width 43 height 22
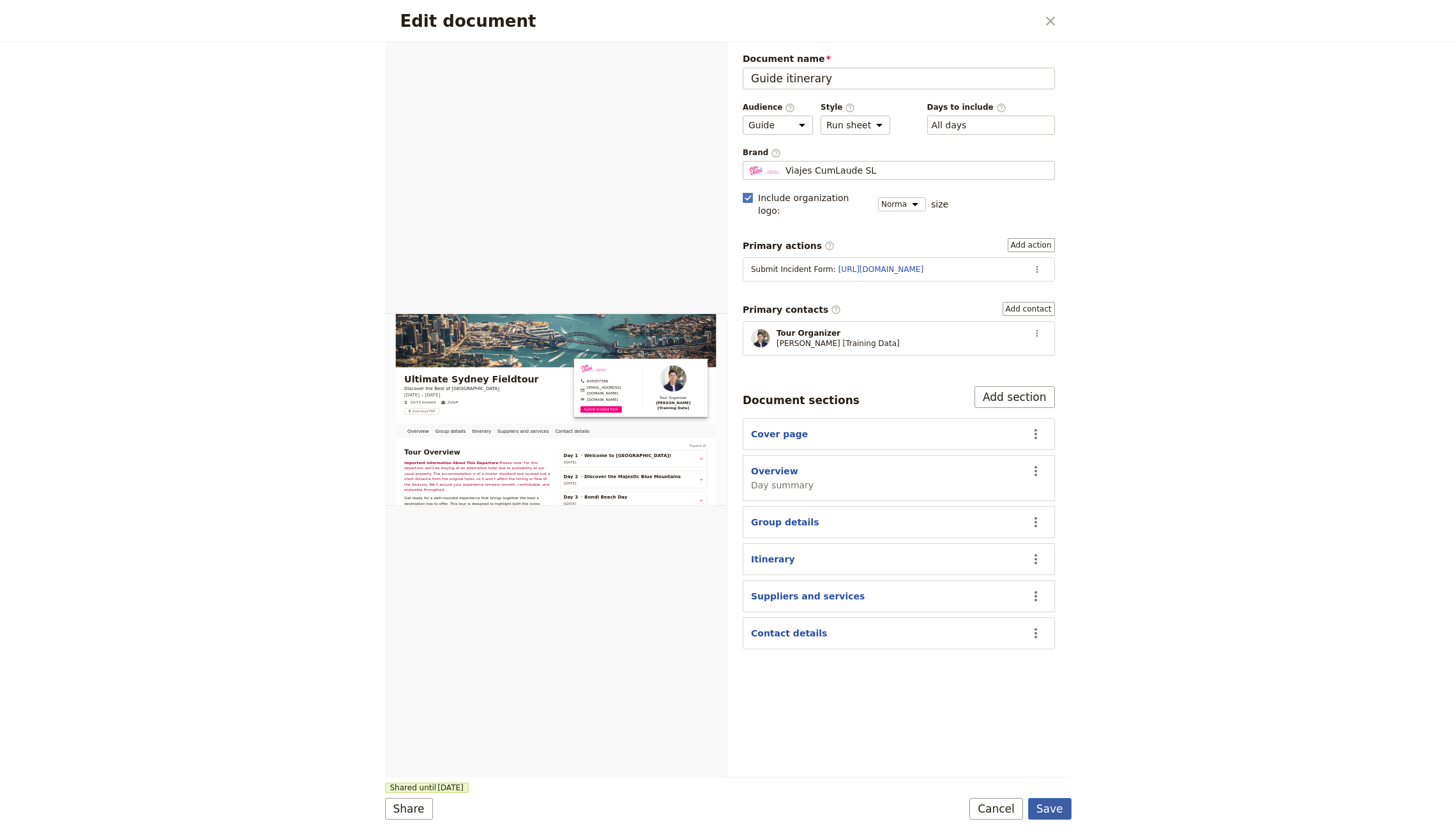
click at [1046, 806] on button "Save" at bounding box center [1049, 808] width 43 height 22
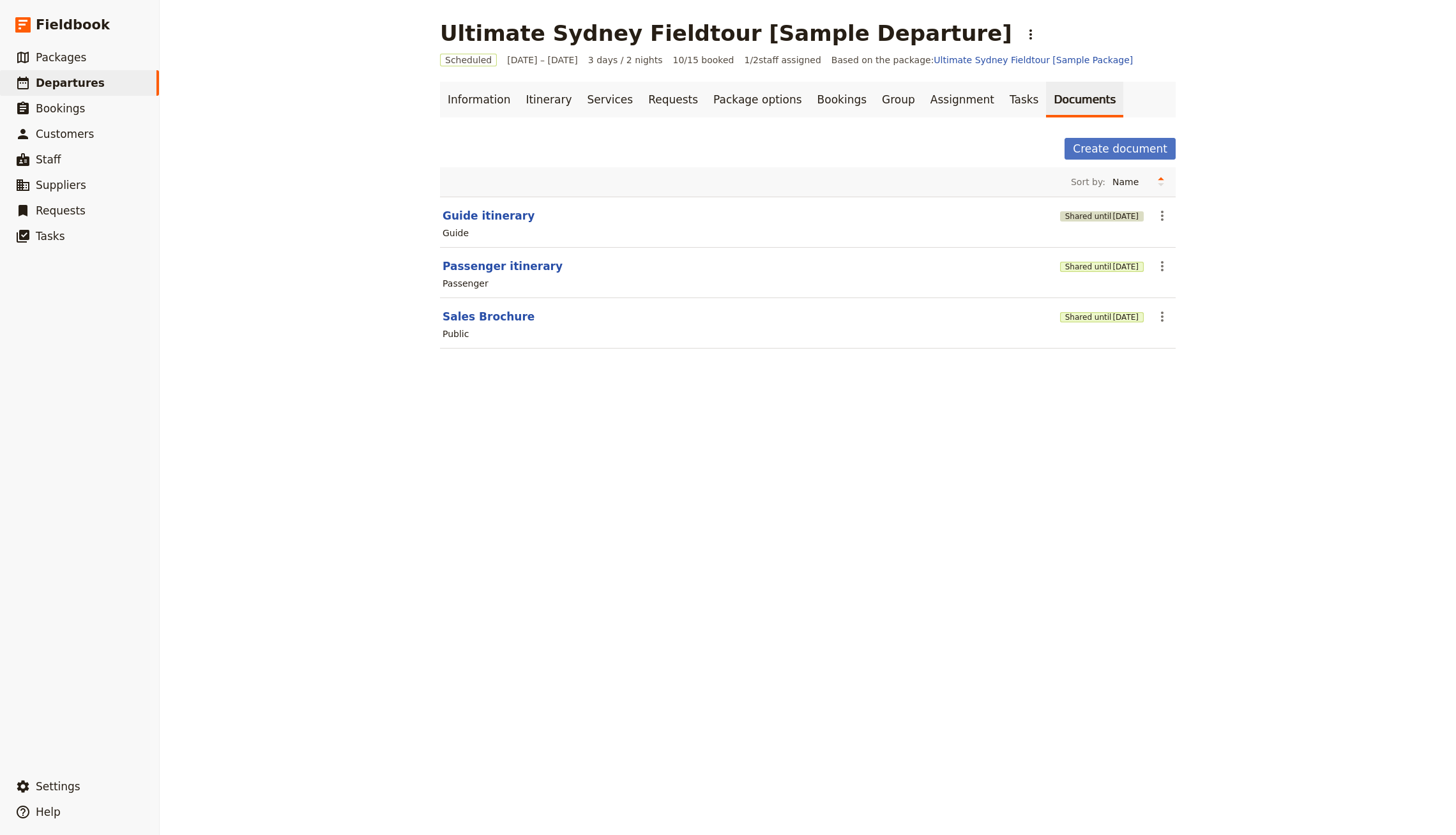
click at [1112, 212] on span "[DATE]" at bounding box center [1125, 216] width 27 height 10
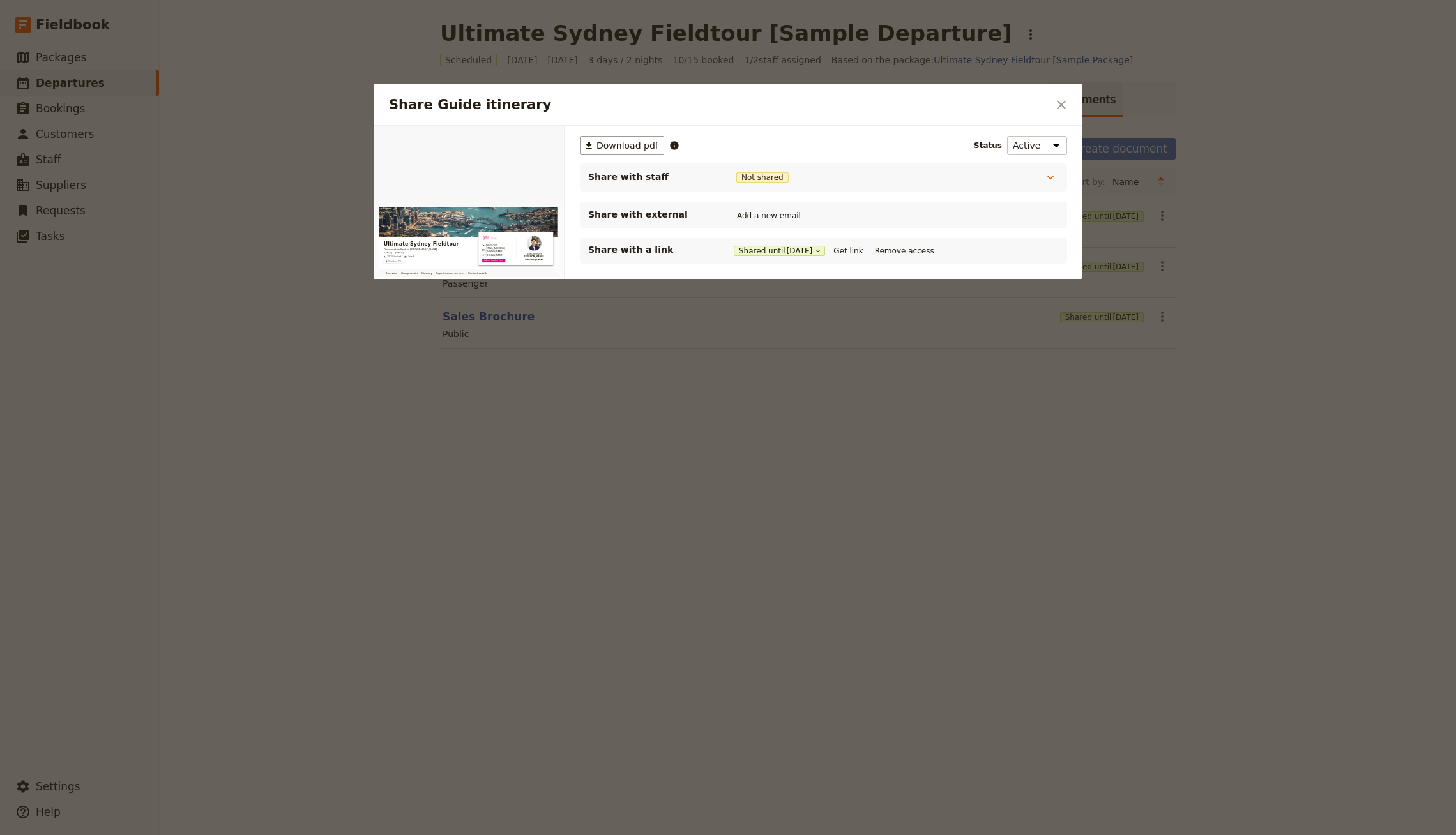
drag, startPoint x: 870, startPoint y: 252, endPoint x: 312, endPoint y: 23, distance: 603.2
click at [866, 252] on button "Get link" at bounding box center [847, 251] width 36 height 14
click at [866, 255] on button "Get link" at bounding box center [847, 251] width 36 height 14
click at [1175, 236] on div at bounding box center [728, 417] width 1456 height 835
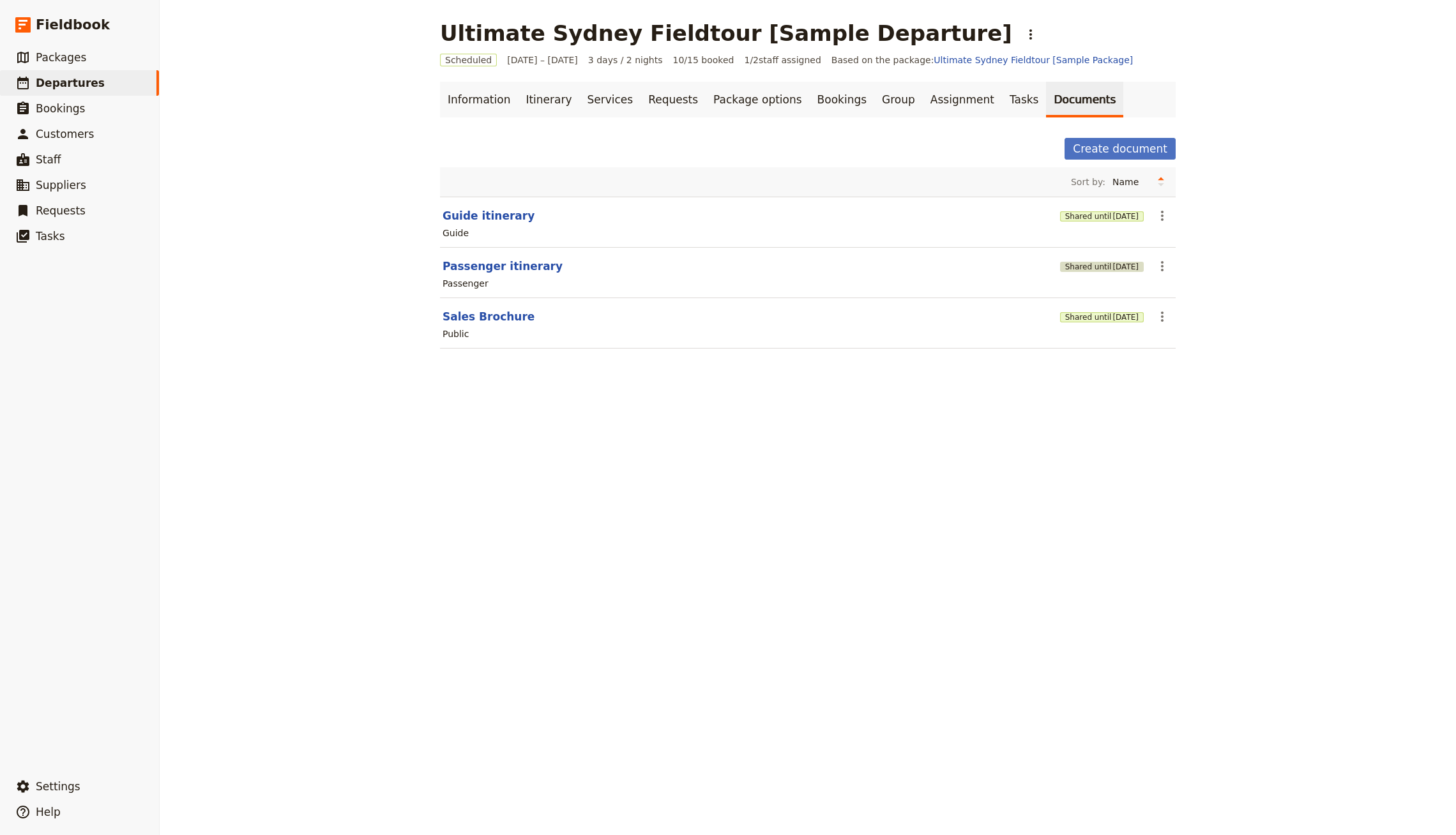
click at [1112, 264] on span "[DATE]" at bounding box center [1125, 266] width 27 height 10
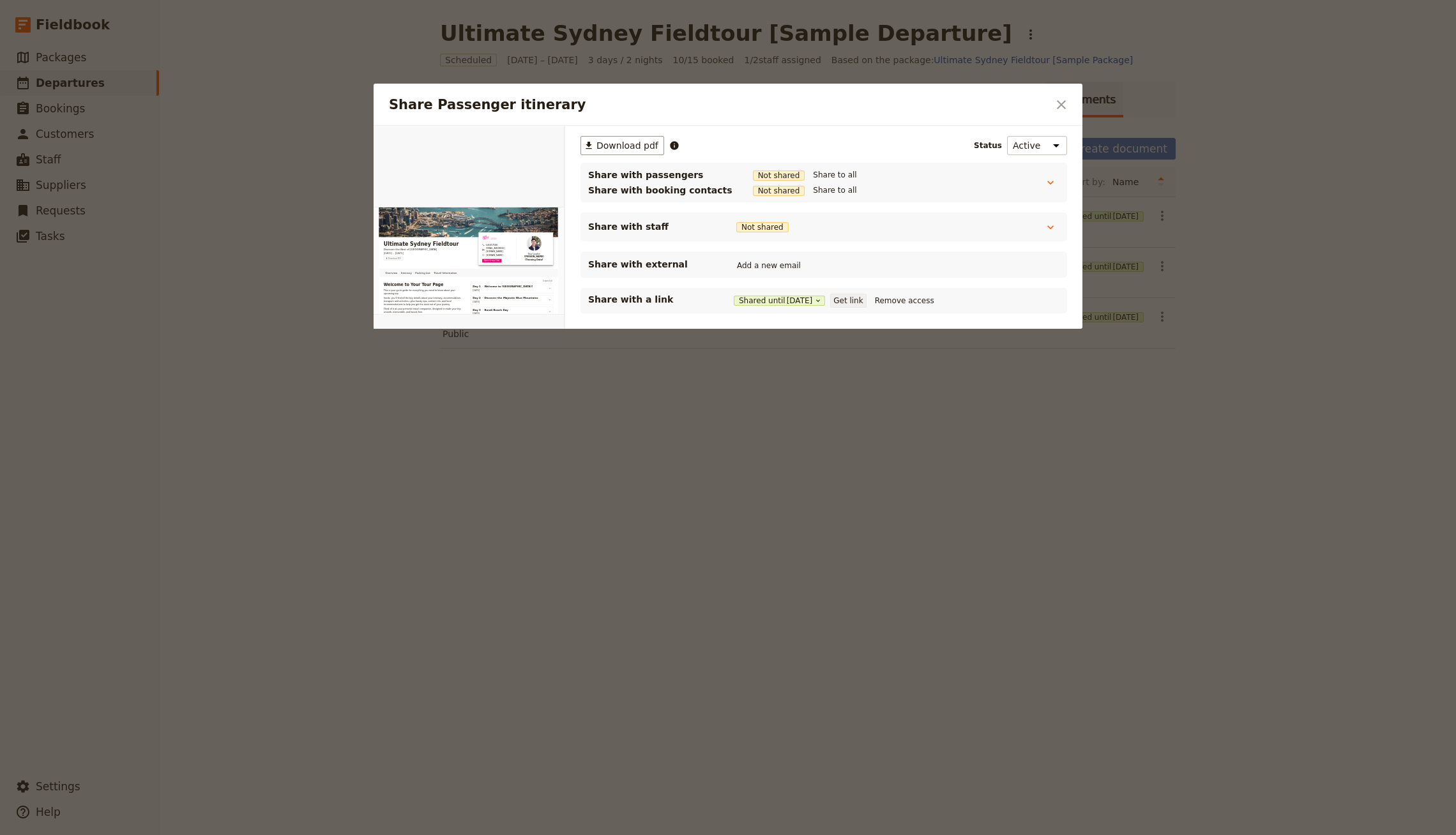
click at [866, 297] on button "Get link" at bounding box center [847, 300] width 36 height 14
drag, startPoint x: 1193, startPoint y: 523, endPoint x: 1178, endPoint y: 514, distance: 17.5
click at [1178, 514] on div at bounding box center [728, 417] width 1456 height 835
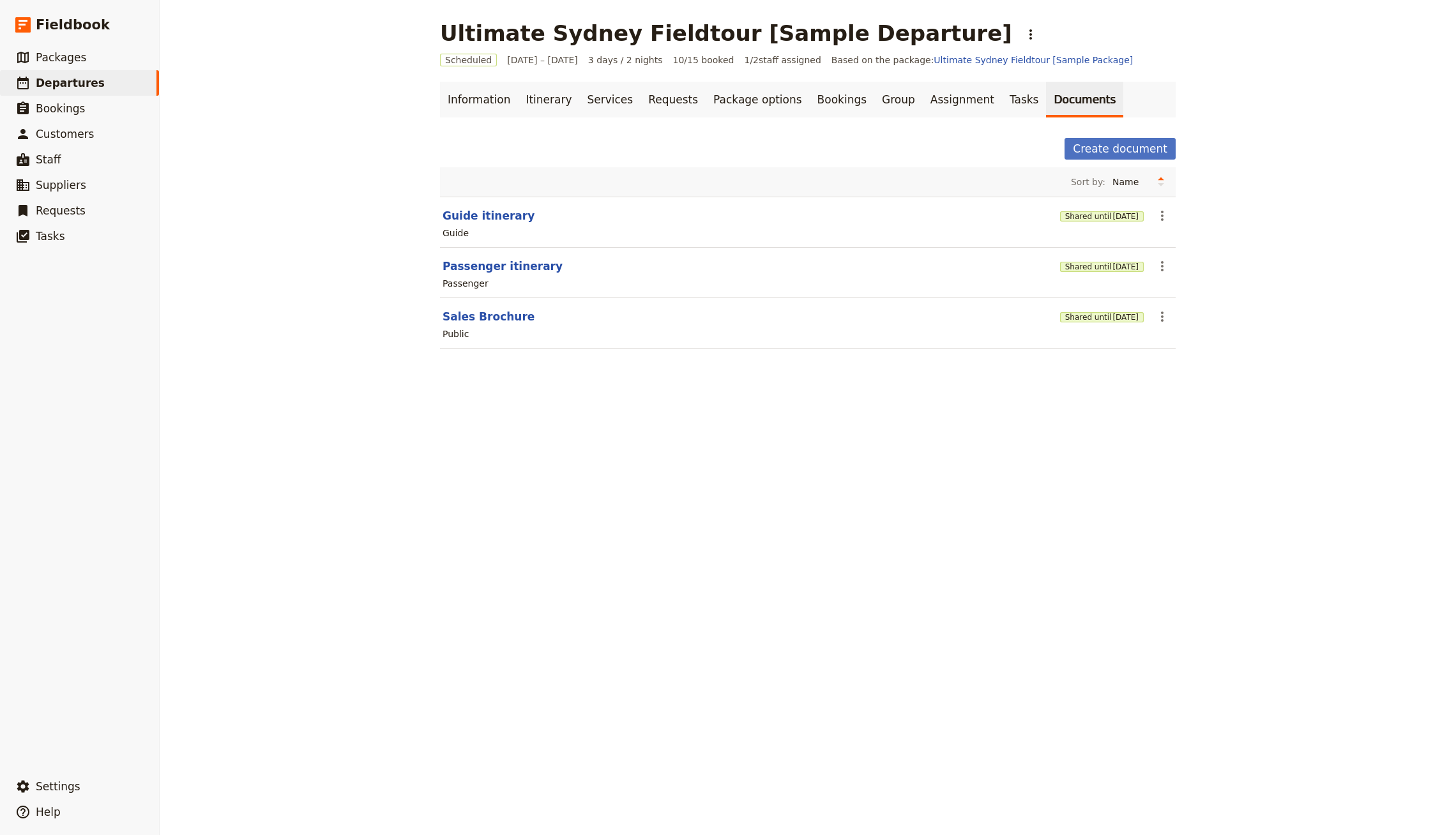
click at [1099, 310] on div "Shared until [DATE]" at bounding box center [1102, 316] width 83 height 13
click at [1112, 315] on span "[DATE]" at bounding box center [1125, 317] width 27 height 10
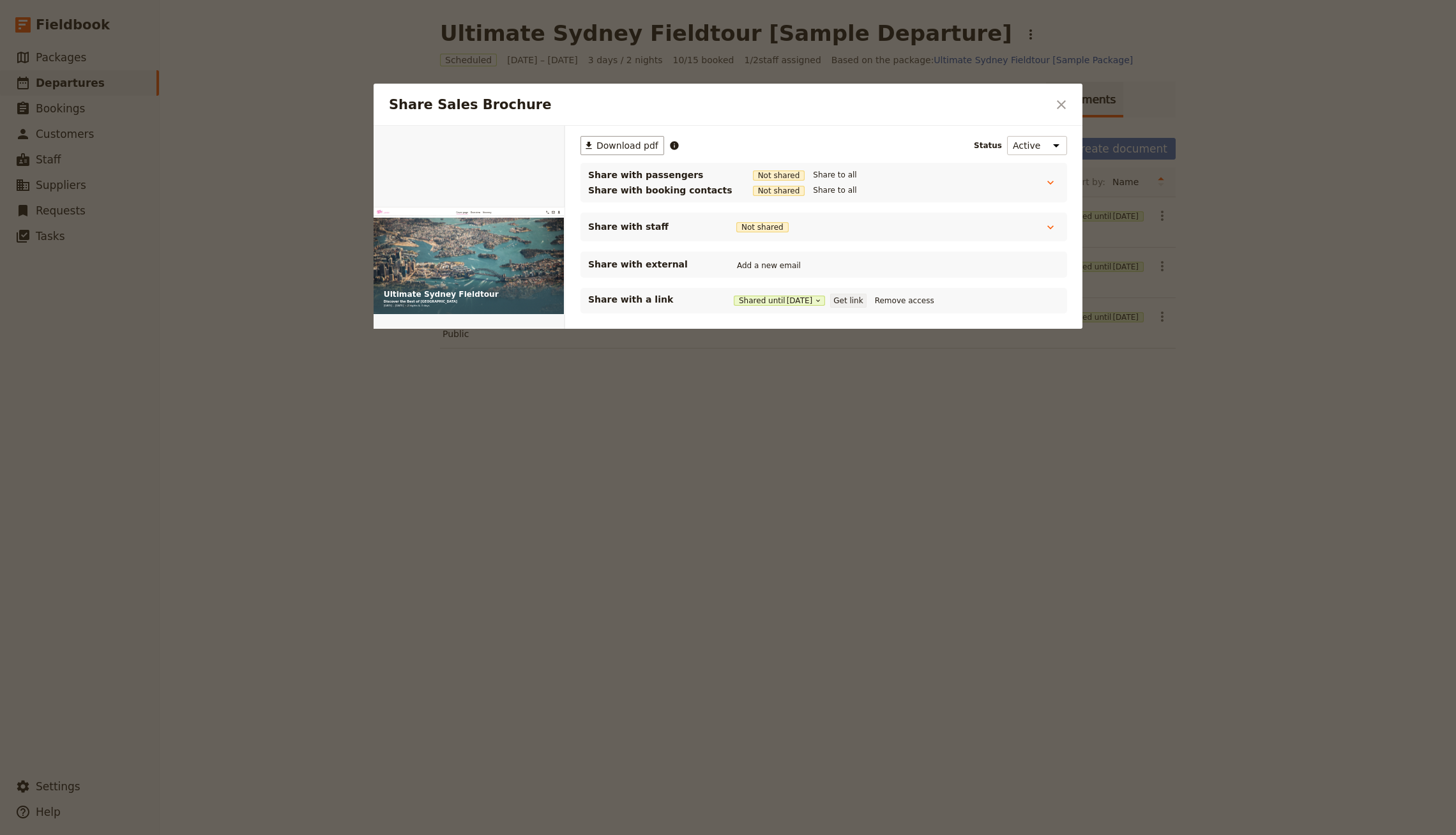
click at [860, 298] on button "Get link" at bounding box center [847, 300] width 36 height 14
